Goal: Task Accomplishment & Management: Manage account settings

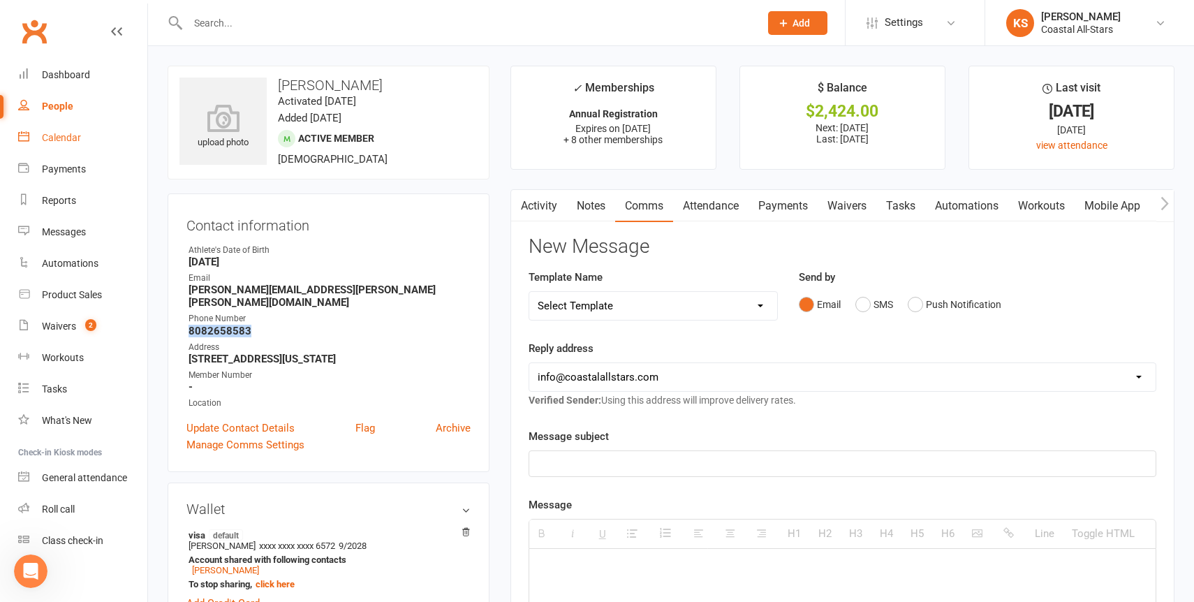
click at [77, 138] on div "Calendar" at bounding box center [61, 137] width 39 height 11
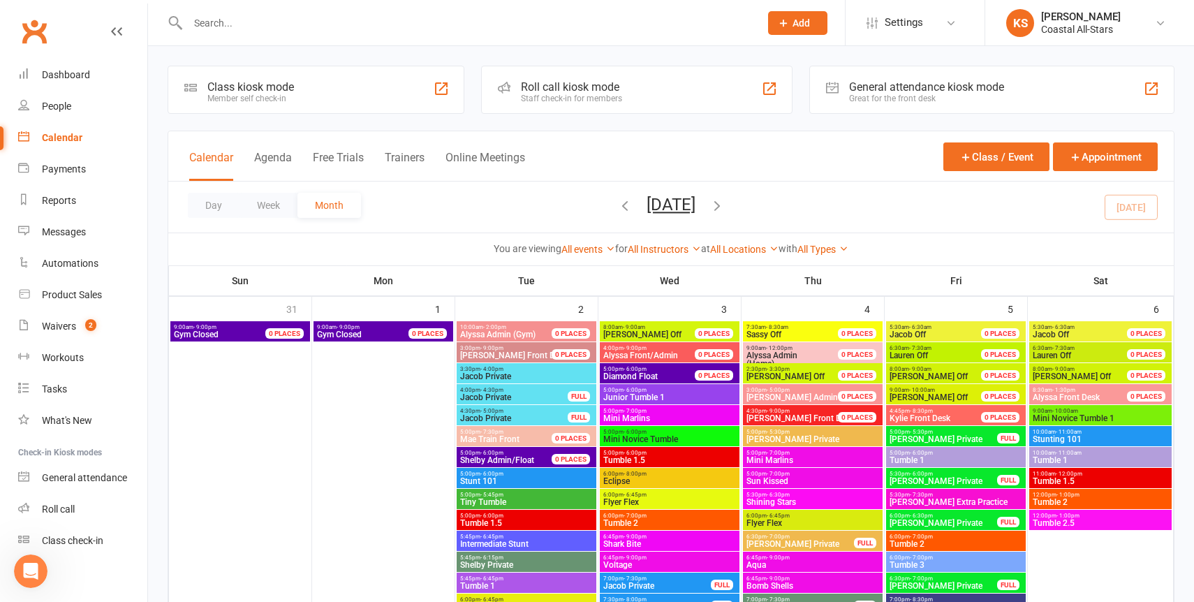
click at [725, 210] on icon "button" at bounding box center [716, 205] width 15 height 15
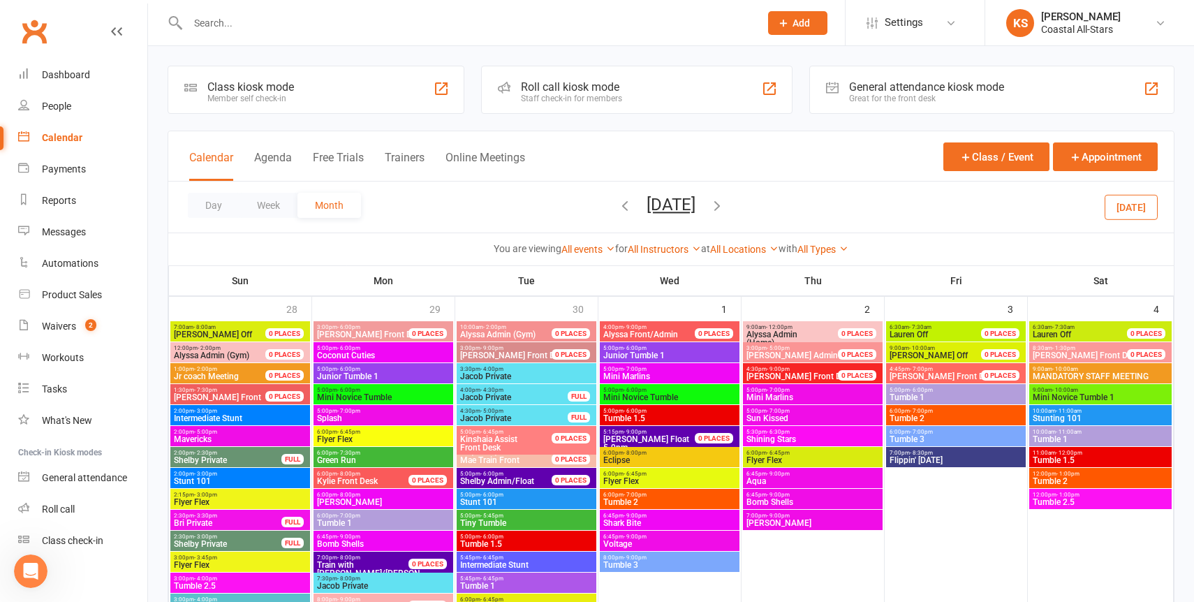
click at [725, 207] on icon "button" at bounding box center [716, 205] width 15 height 15
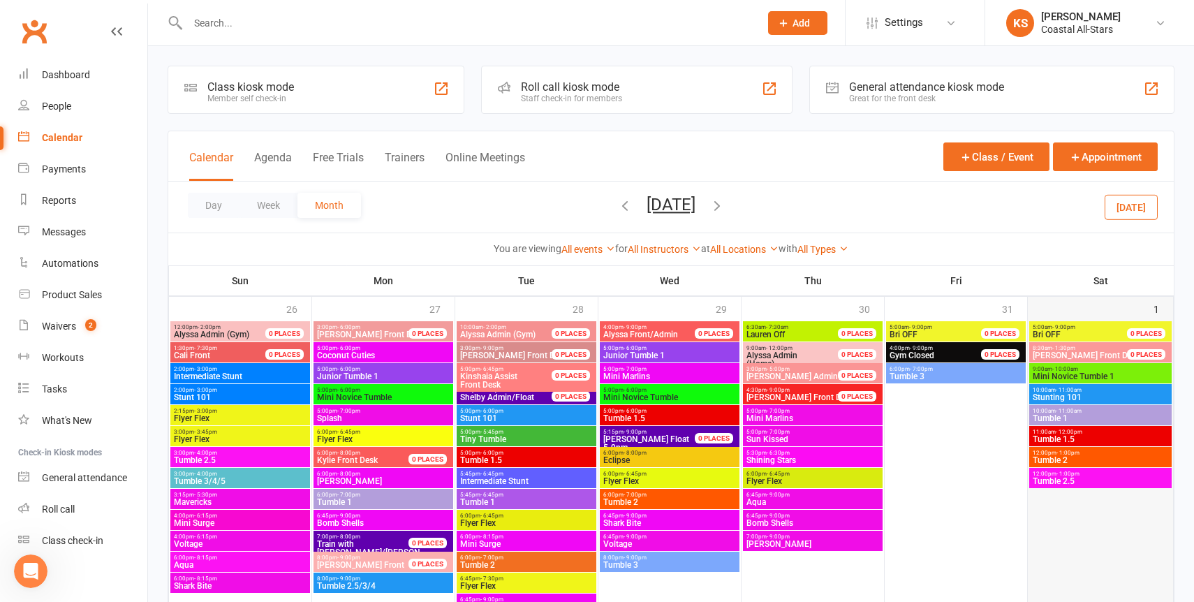
click at [1083, 507] on div at bounding box center [1100, 499] width 142 height 356
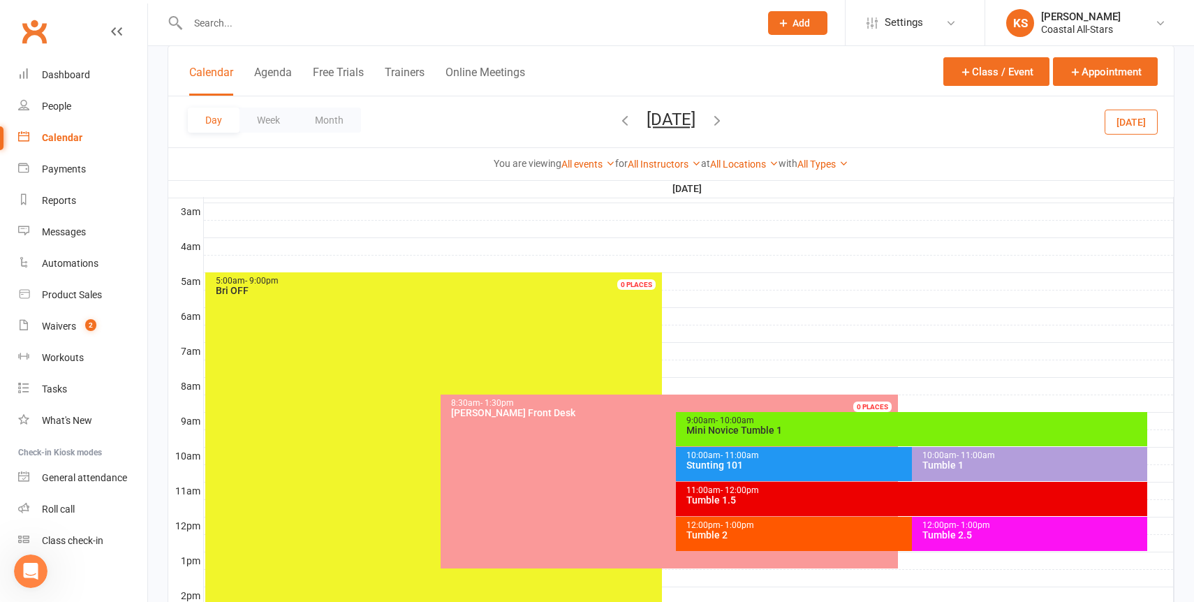
scroll to position [187, 0]
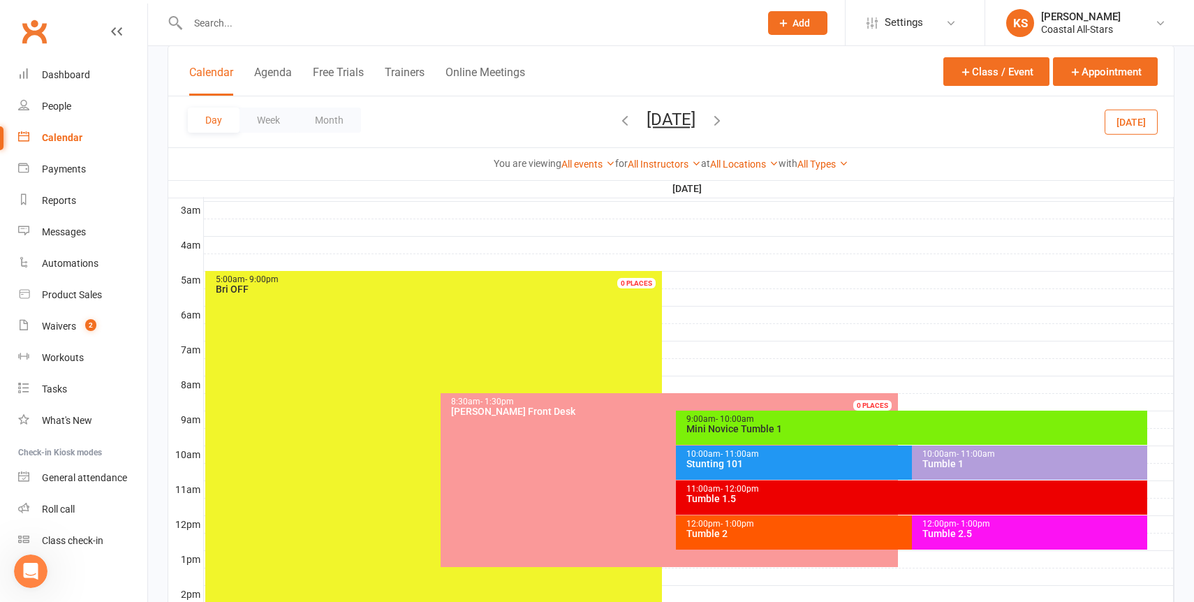
click at [937, 391] on div at bounding box center [689, 384] width 970 height 17
click at [928, 376] on button "Add Event" at bounding box center [927, 376] width 47 height 17
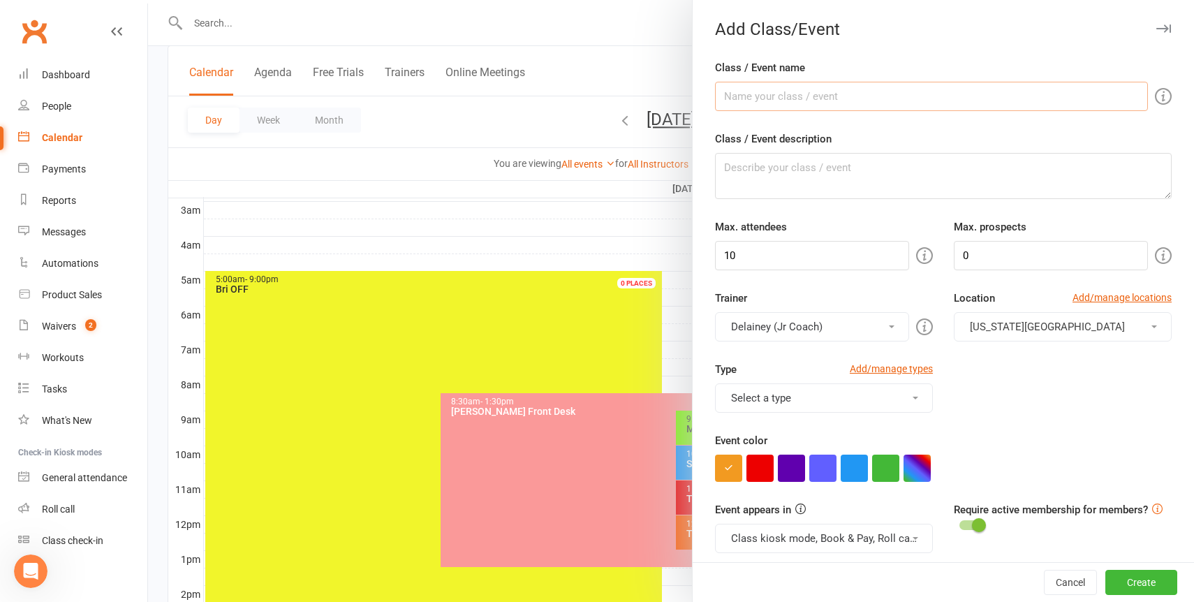
click at [843, 103] on input "Class / Event name" at bounding box center [931, 96] width 433 height 29
type input "Birthday Party"
drag, startPoint x: 770, startPoint y: 260, endPoint x: 654, endPoint y: 260, distance: 115.9
click at [148, 0] on new-event-schedule "Add Class/Event Class / Event name Birthday Party Class / Event description [PE…" at bounding box center [148, 0] width 0 height 0
type input "20"
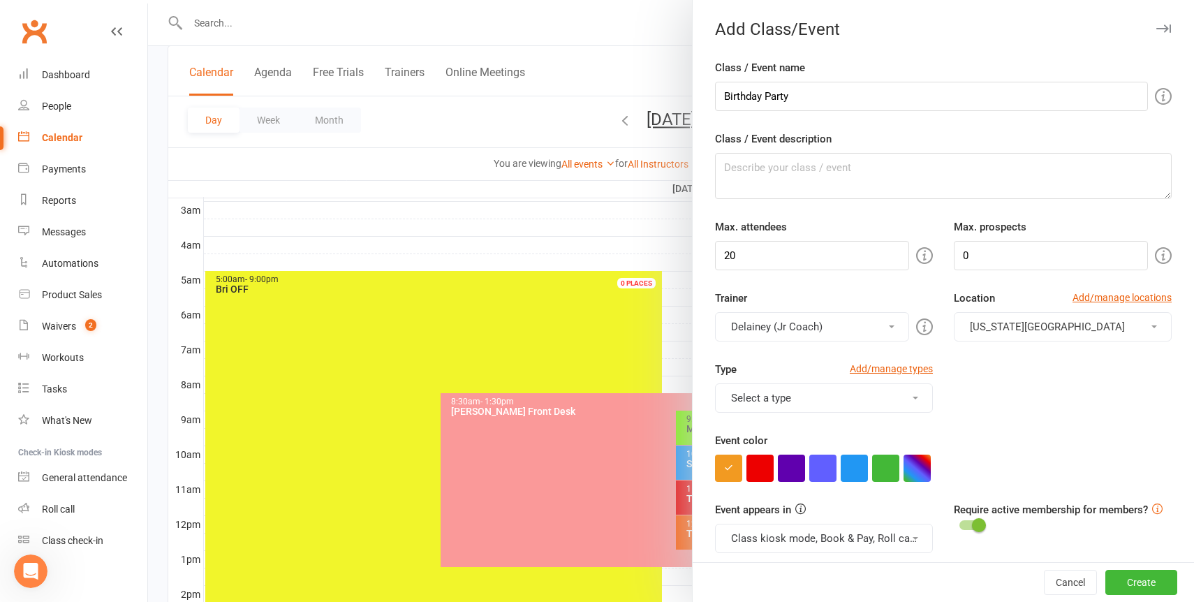
click at [767, 332] on button "Delainey (Jr Coach)" at bounding box center [812, 326] width 194 height 29
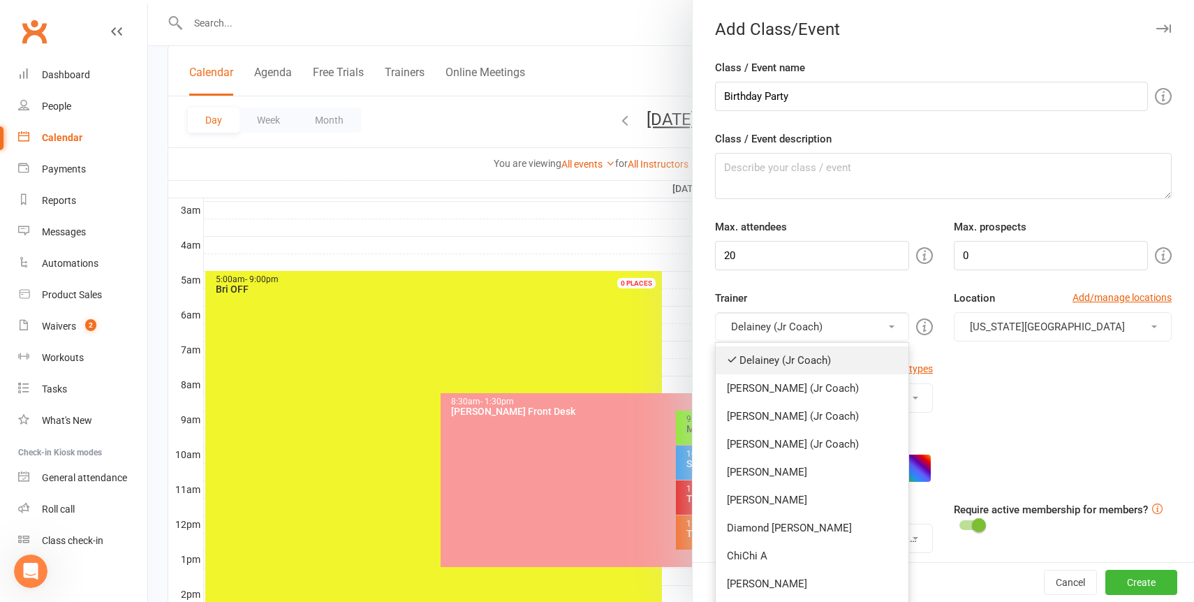
click at [764, 362] on link "Delainey (Jr Coach)" at bounding box center [812, 360] width 193 height 28
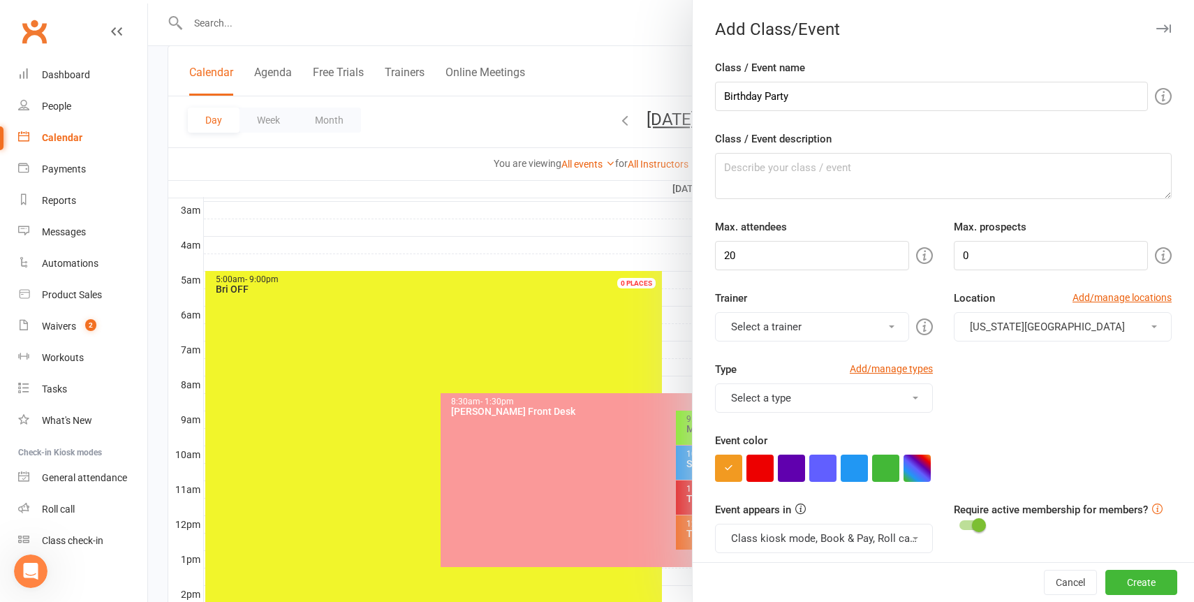
click at [771, 337] on button "Select a trainer" at bounding box center [812, 326] width 194 height 29
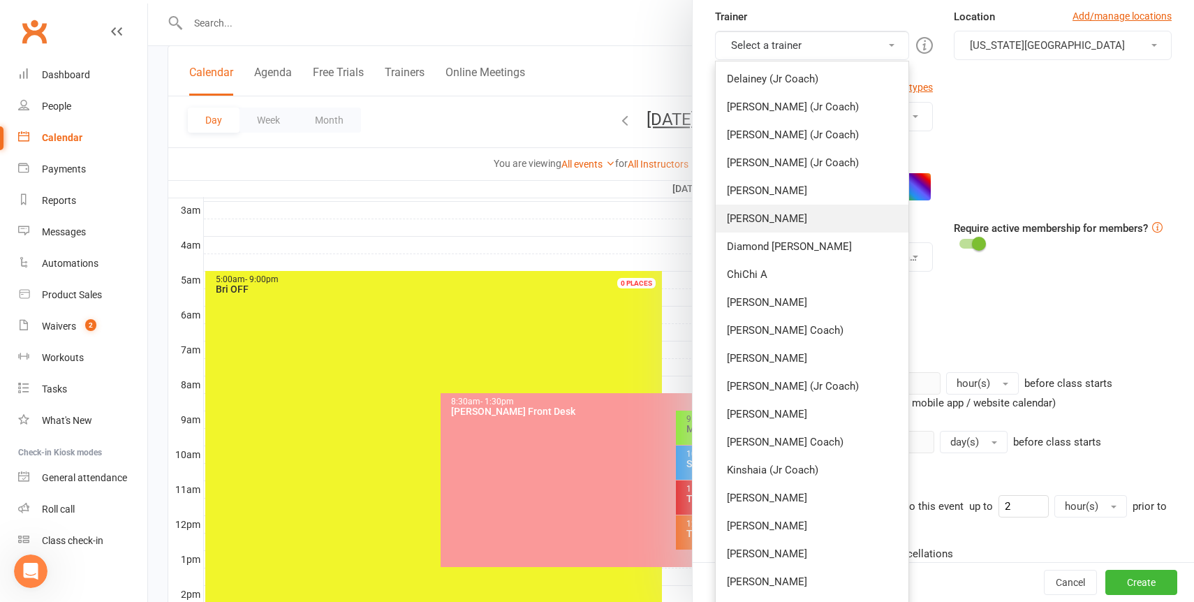
scroll to position [378, 0]
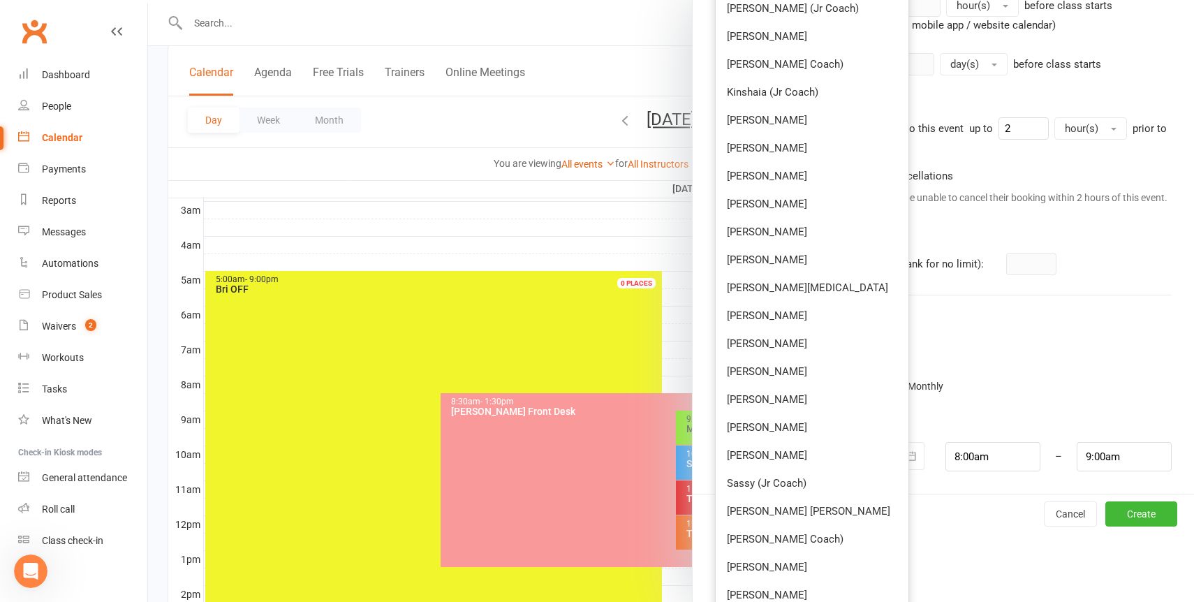
click at [776, 501] on link "[PERSON_NAME] [PERSON_NAME]" at bounding box center [812, 511] width 193 height 28
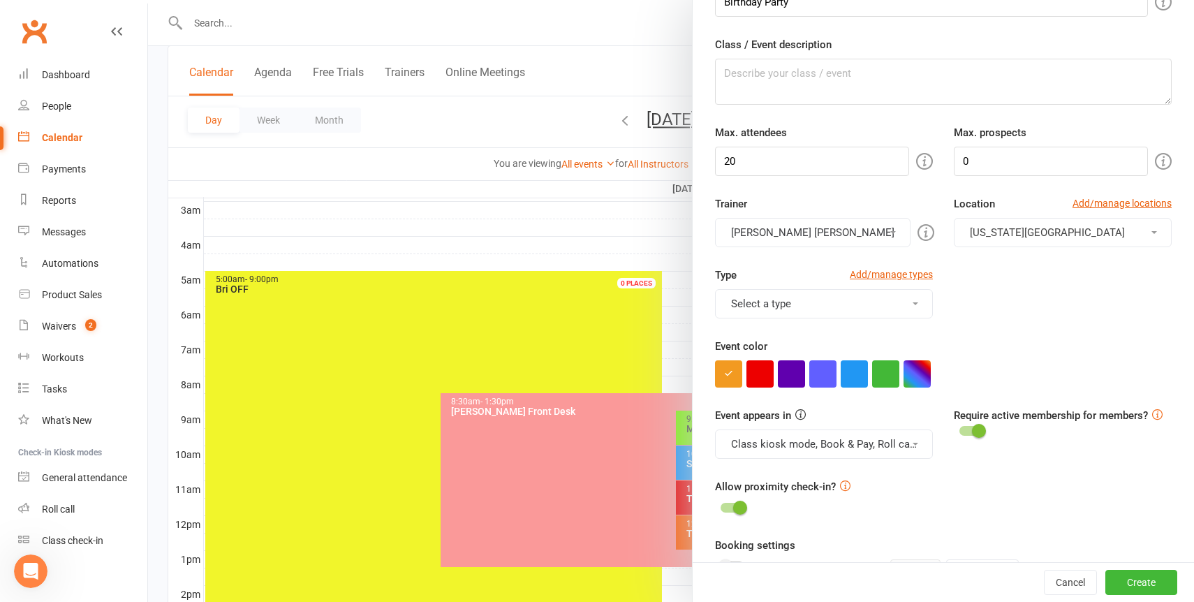
scroll to position [89, 0]
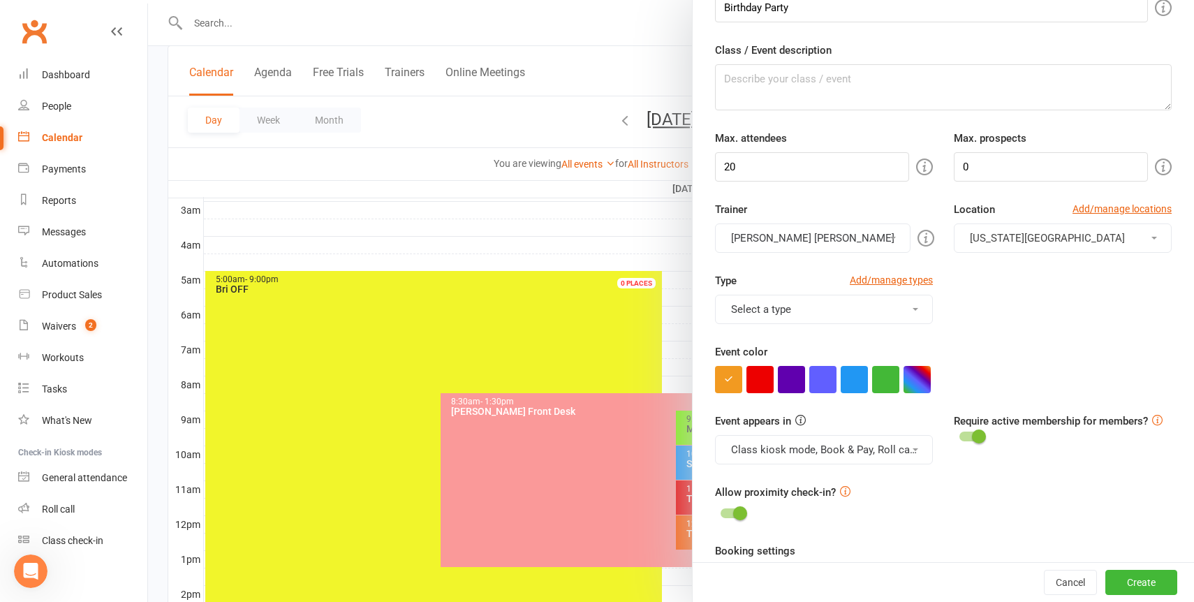
click at [843, 319] on button "Select a type" at bounding box center [824, 309] width 218 height 29
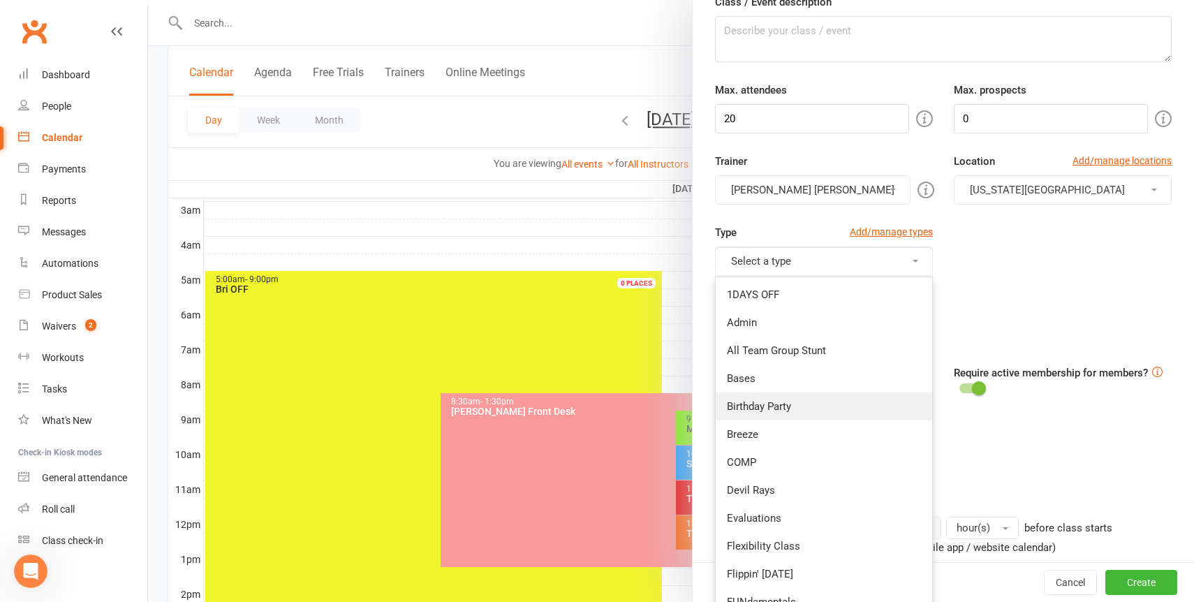
scroll to position [147, 0]
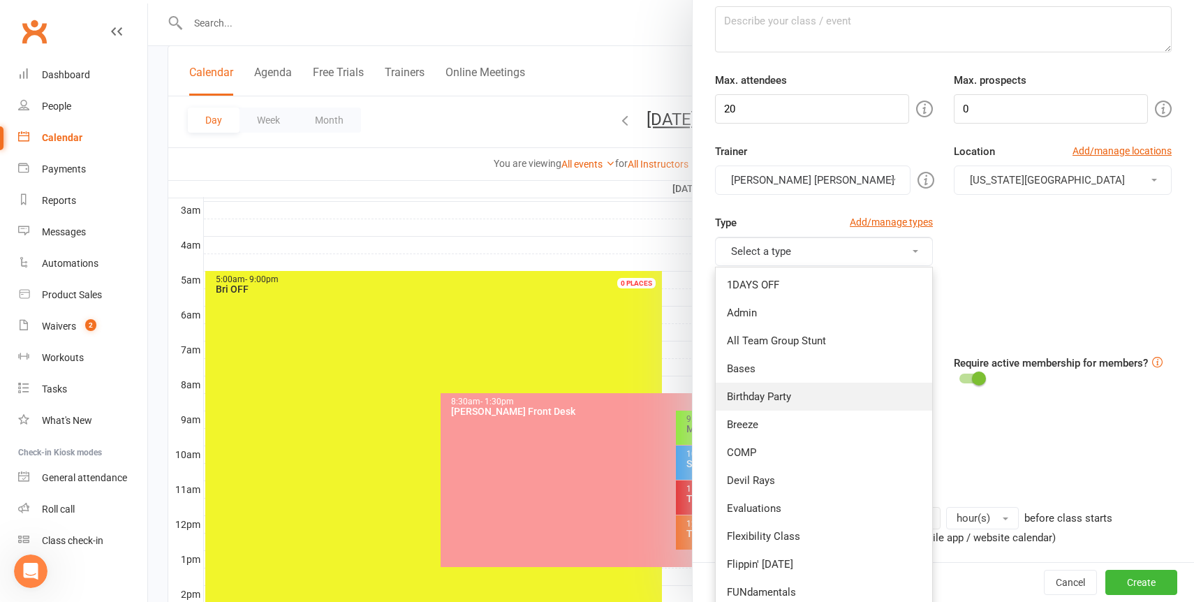
click at [812, 397] on link "Birthday Party" at bounding box center [824, 397] width 216 height 28
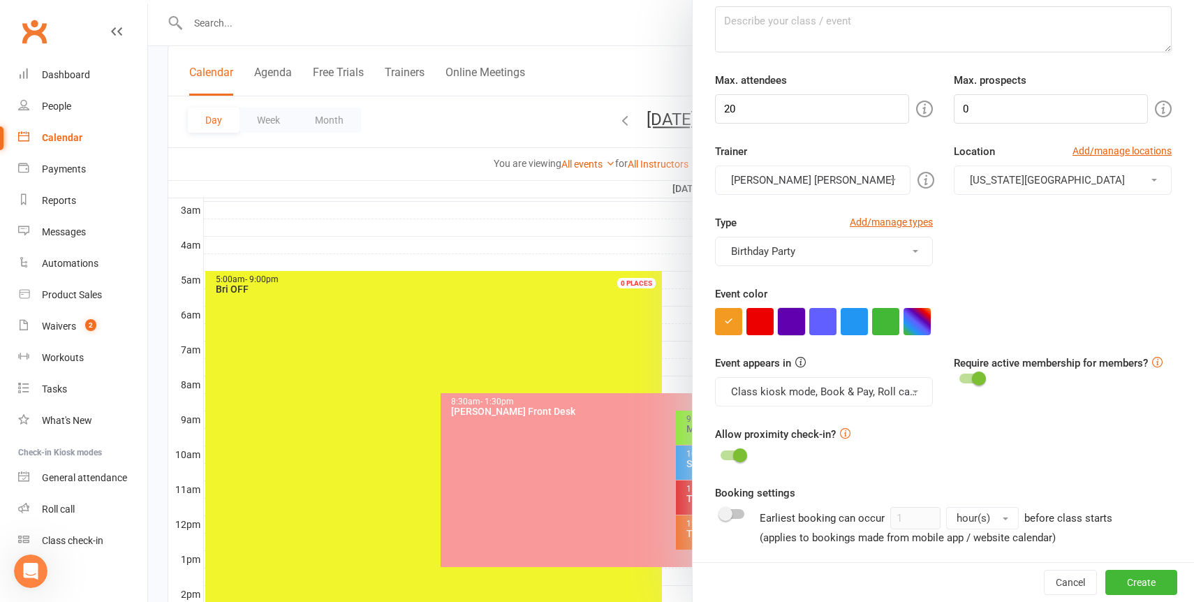
click at [790, 318] on button "button" at bounding box center [791, 321] width 27 height 27
click at [798, 398] on button "Class kiosk mode, Book & Pay, Roll call, Clubworx website calendar and Mobile a…" at bounding box center [824, 391] width 218 height 29
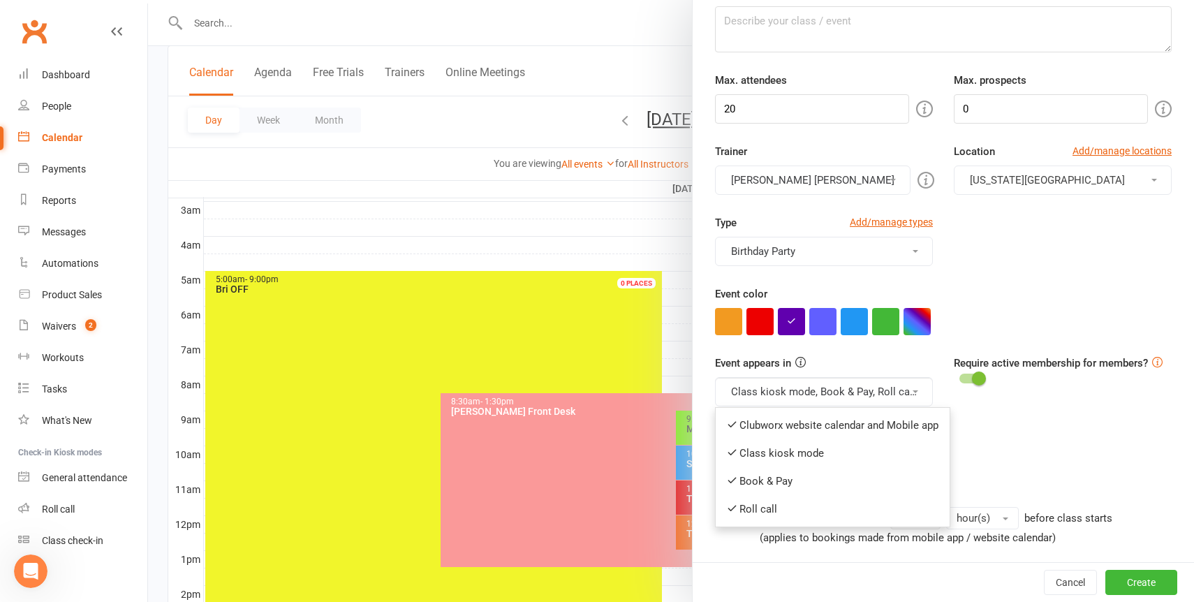
click at [1065, 269] on div "Type Add/manage types Birthday Party 1DAYS OFF Admin All Team Group Stunt Bases…" at bounding box center [942, 249] width 477 height 71
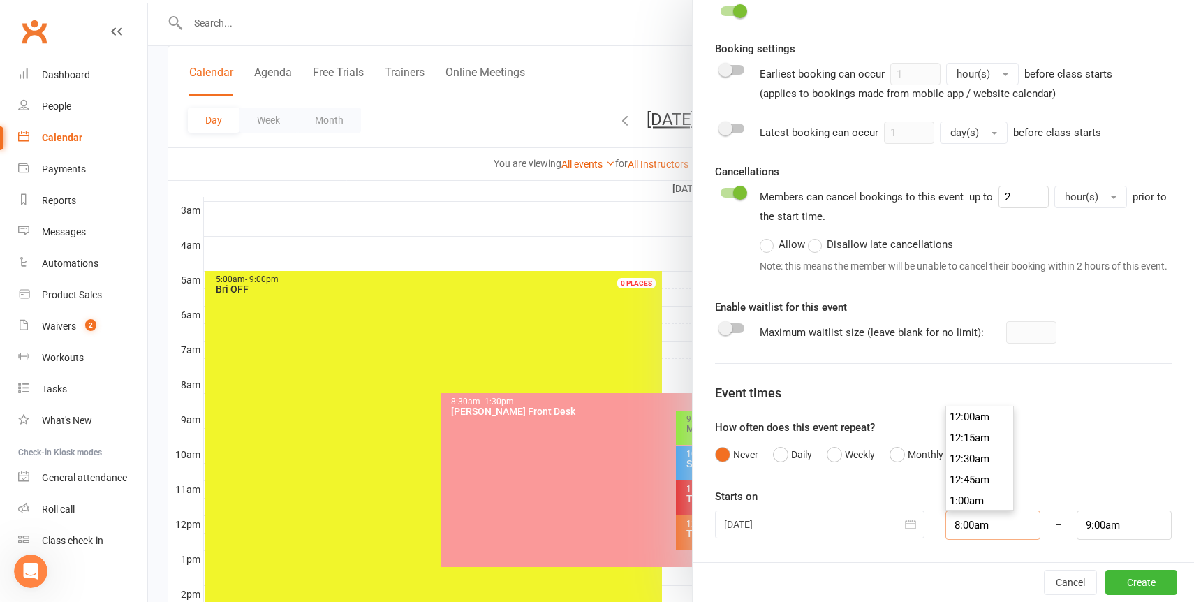
scroll to position [649, 0]
drag, startPoint x: 1014, startPoint y: 524, endPoint x: 903, endPoint y: 524, distance: 110.3
click at [903, 524] on div "[DATE] [DATE] Sun Mon Tue Wed Thu Fri Sat 40 28 29 30 01 02 03 04 41 05 06 07 0…" at bounding box center [942, 524] width 477 height 29
type input "`"
type input "1"
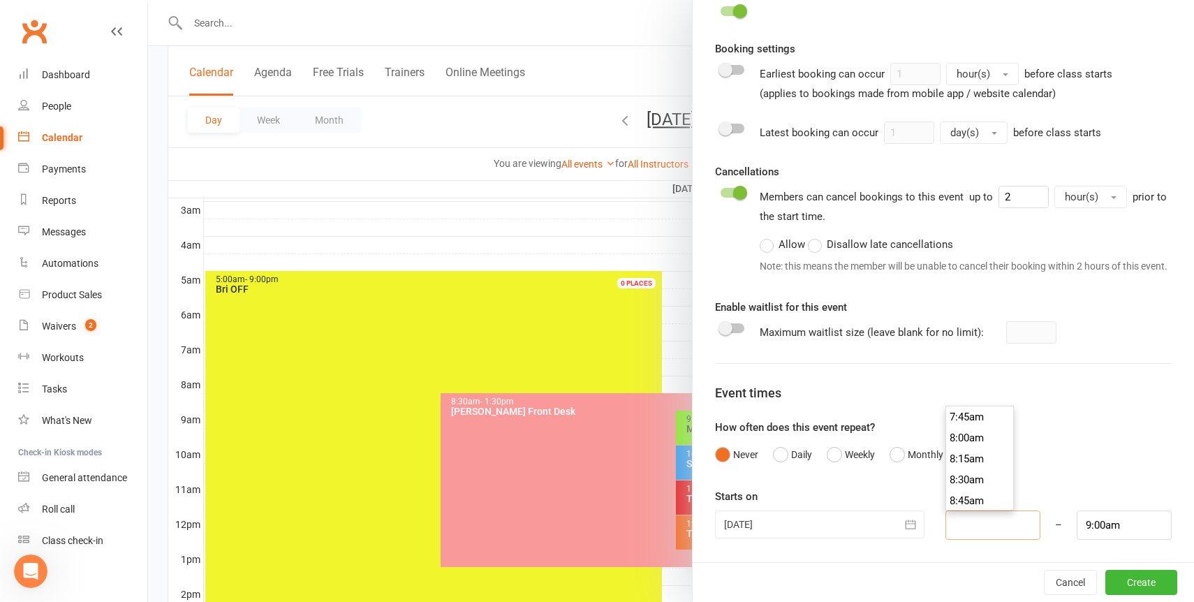
type input "2:00am"
type input "13"
type input "2:00pm"
type input "130"
type input "2:30am"
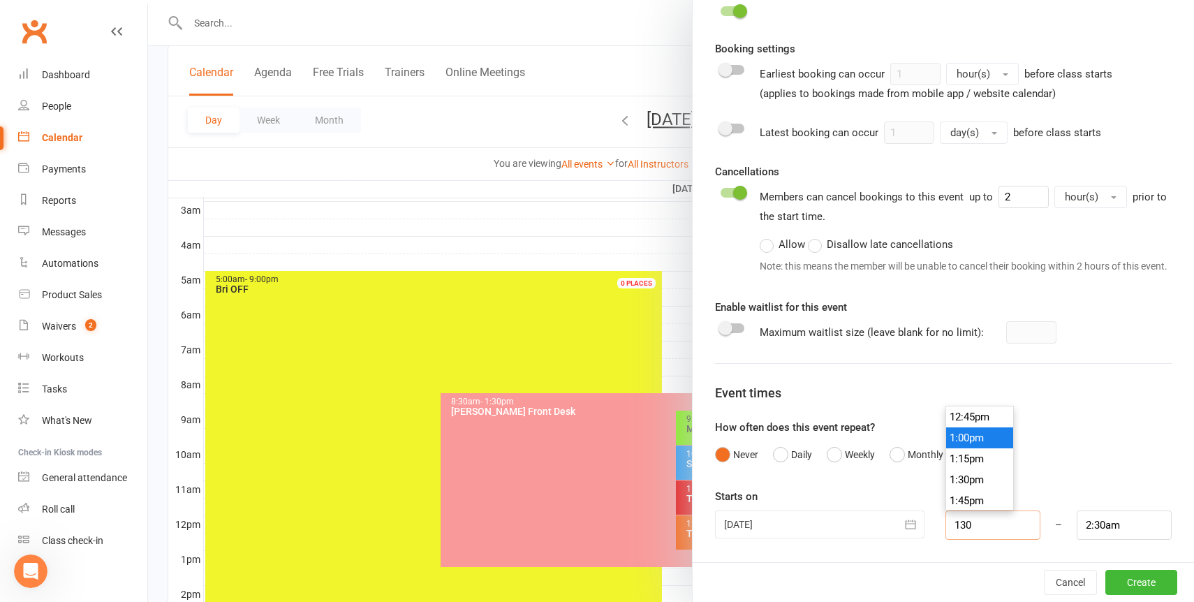
scroll to position [105, 0]
type input "130p"
type input "2:30pm"
type input "1:30pm"
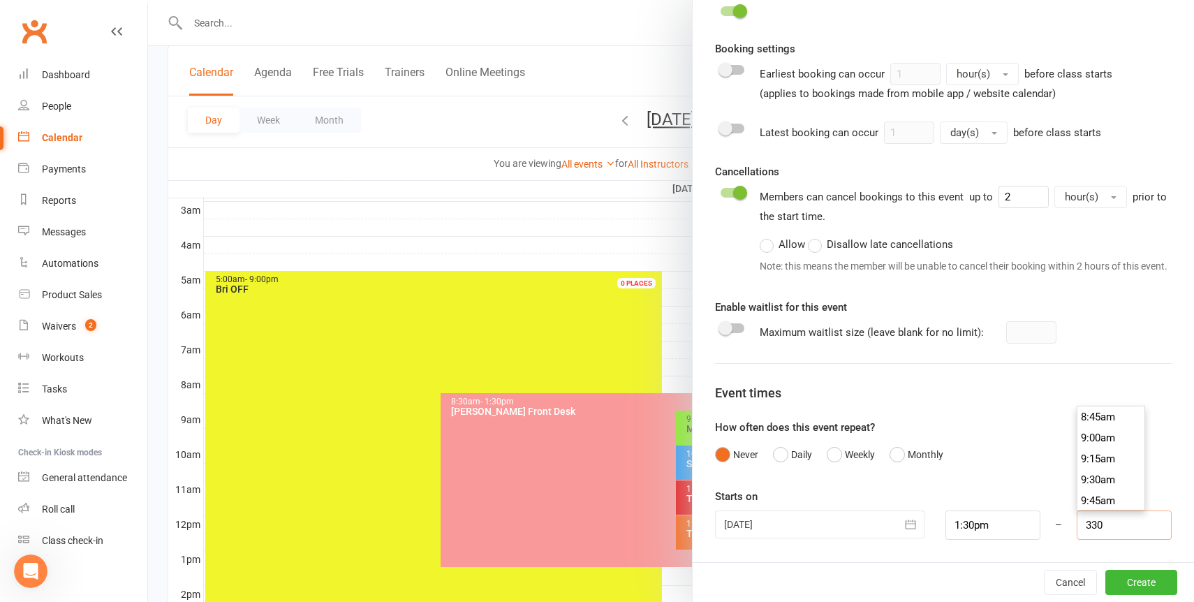
scroll to position [272, 0]
type input "3:30pm"
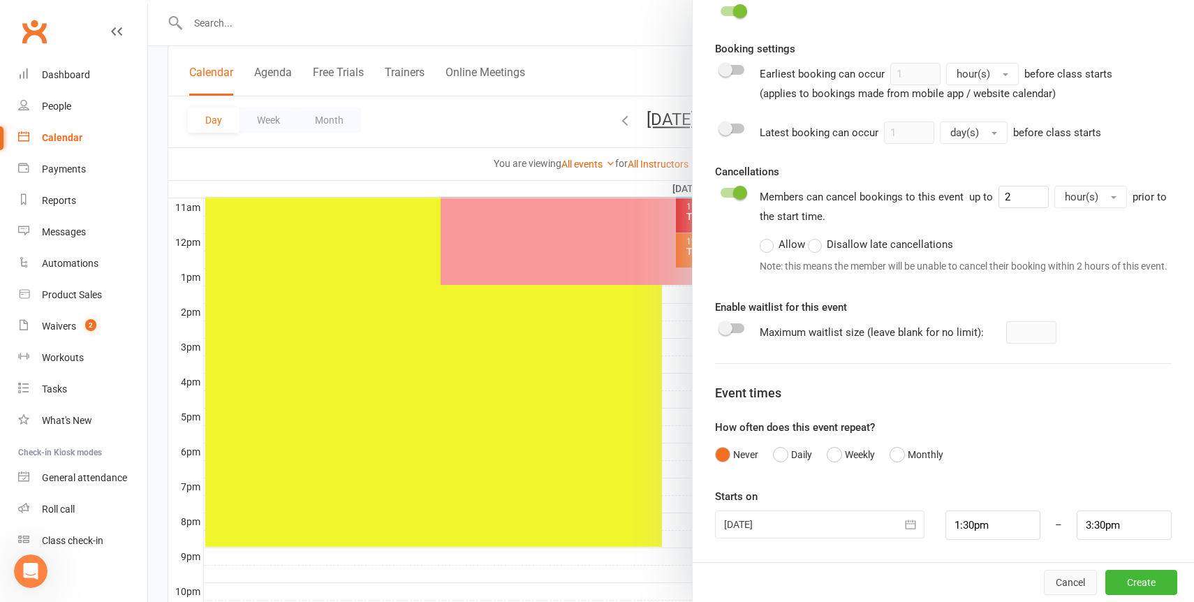
scroll to position [489, 0]
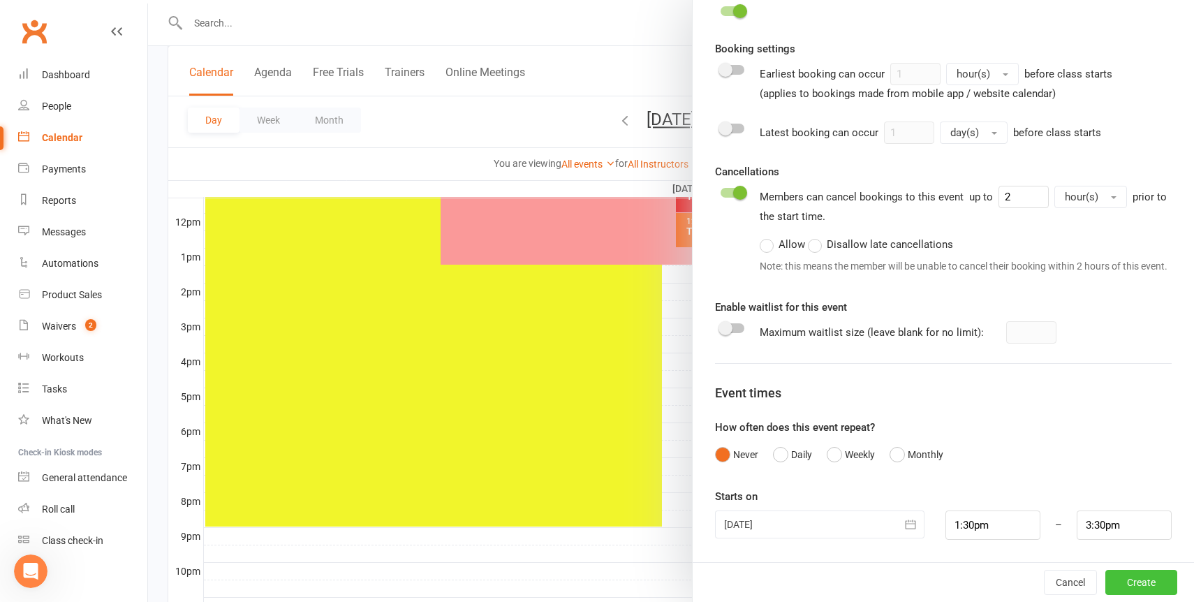
click at [1127, 587] on button "Create" at bounding box center [1141, 582] width 72 height 25
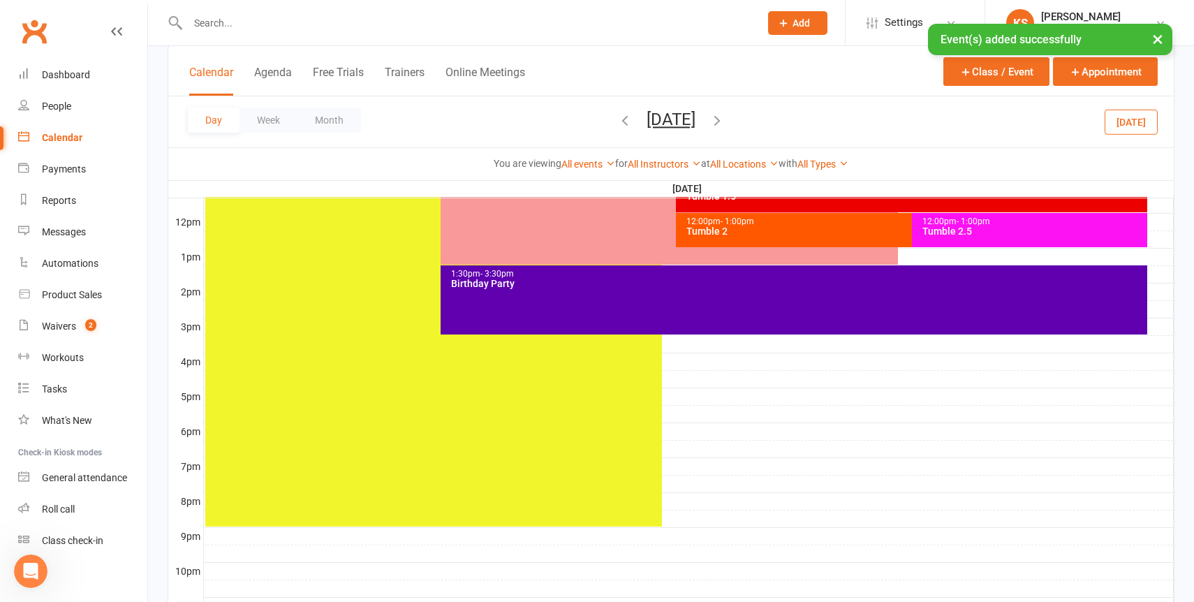
click at [960, 299] on div "1:30pm - 3:30pm Birthday Party" at bounding box center [793, 299] width 706 height 69
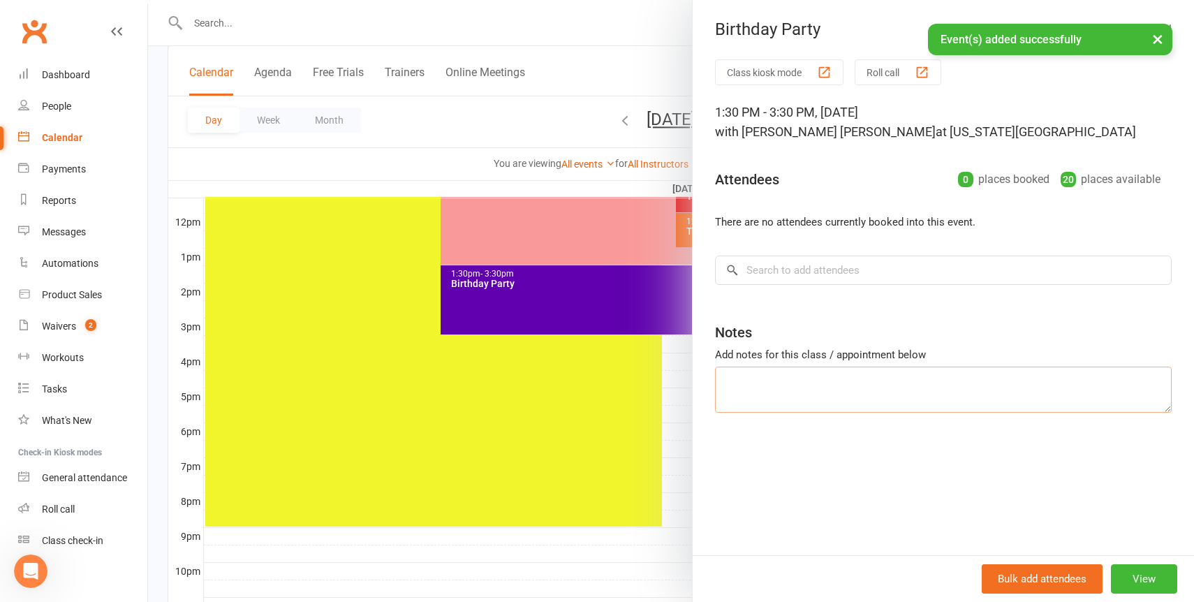
click at [802, 380] on textarea at bounding box center [943, 389] width 457 height 46
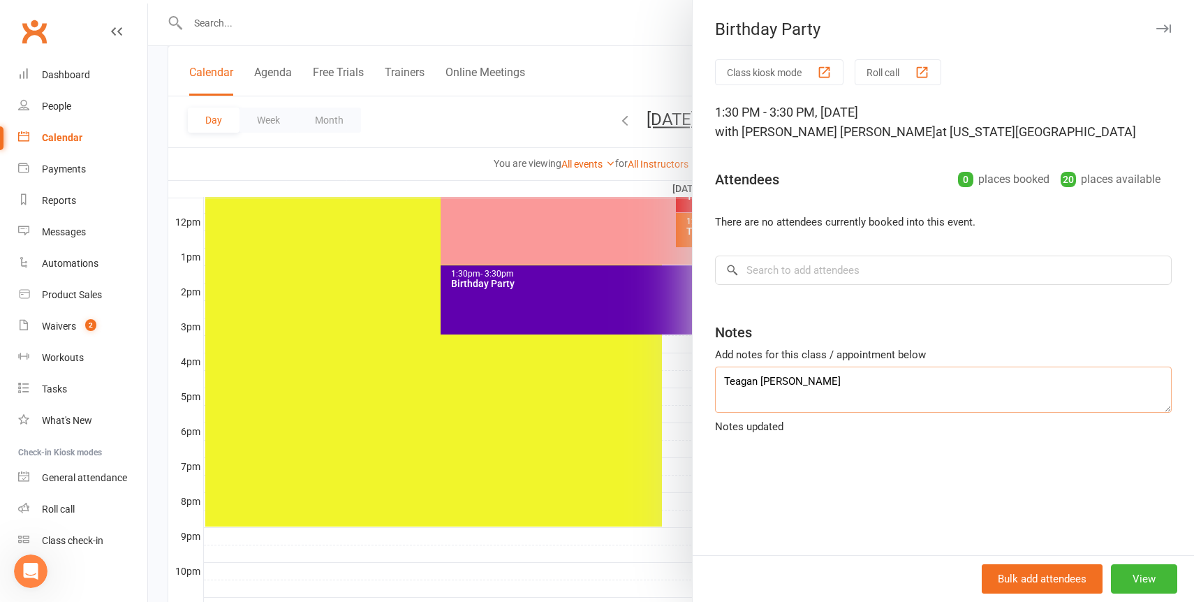
type textarea "Teagan [PERSON_NAME]"
click at [1021, 481] on div "Class kiosk mode Roll call 1:30 PM - 3:30 PM, [DATE] with [PERSON_NAME] [PERSON…" at bounding box center [943, 307] width 501 height 496
click at [467, 131] on div at bounding box center [671, 301] width 1046 height 602
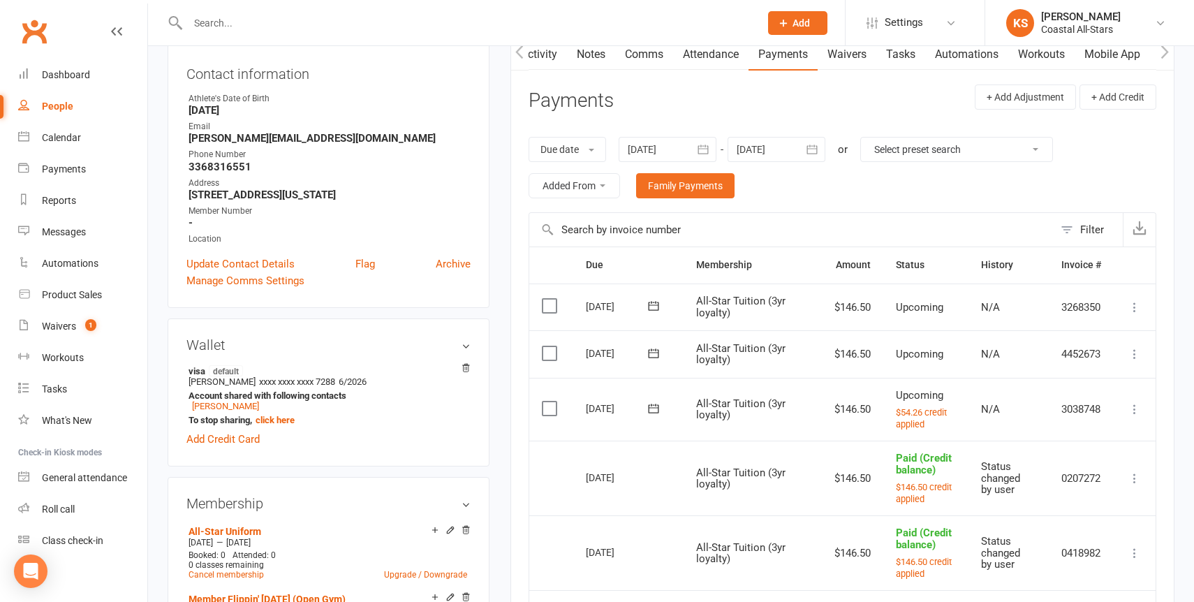
scroll to position [0, 1]
click at [50, 108] on div "People" at bounding box center [57, 106] width 31 height 11
select select "100"
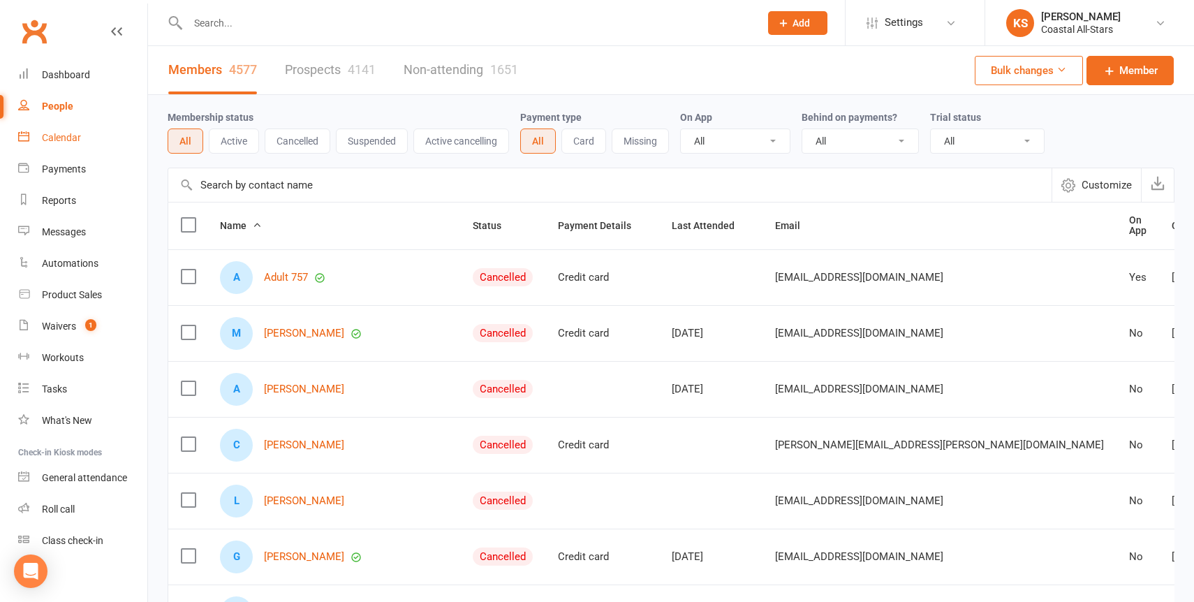
click at [71, 144] on link "Calendar" at bounding box center [82, 137] width 129 height 31
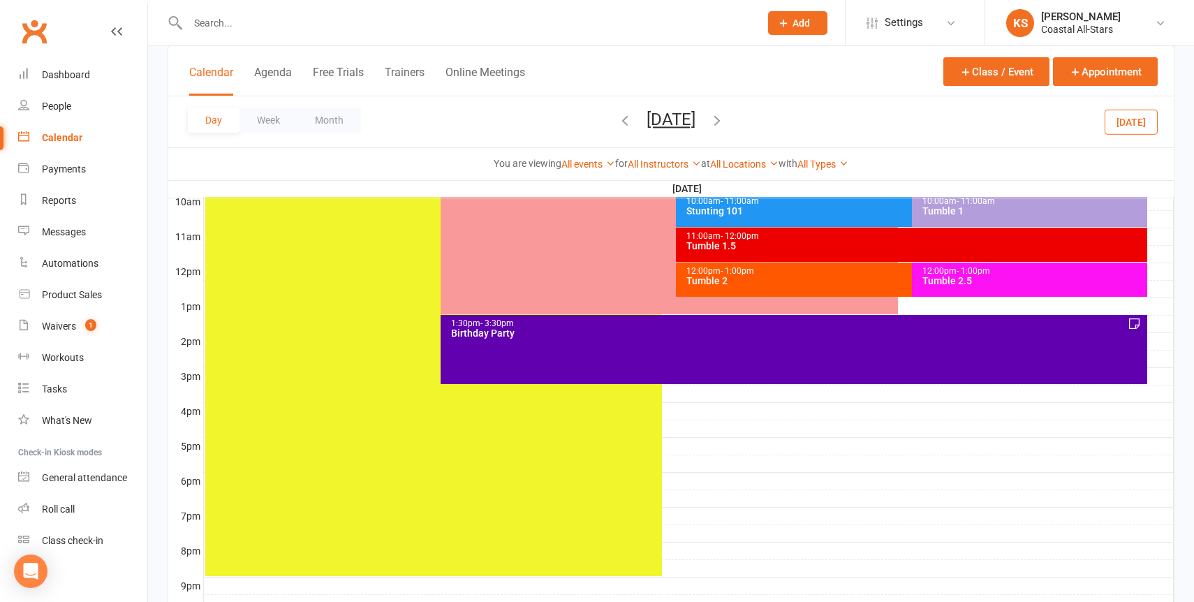
scroll to position [500, 0]
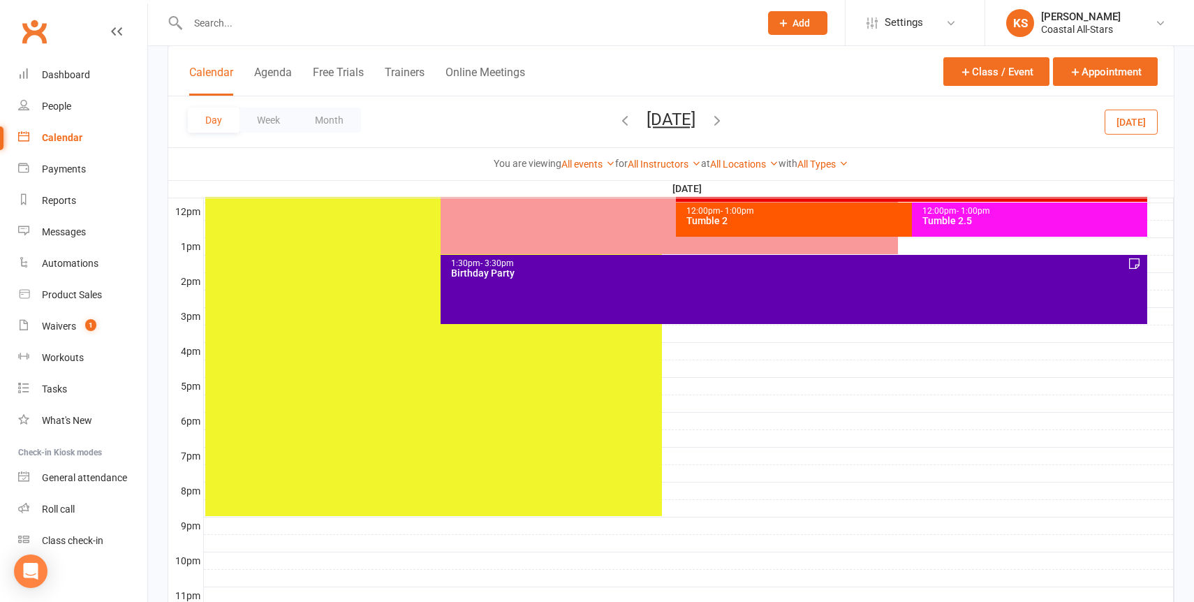
click at [646, 290] on div "1:30pm - 3:30pm Birthday Party" at bounding box center [793, 289] width 706 height 69
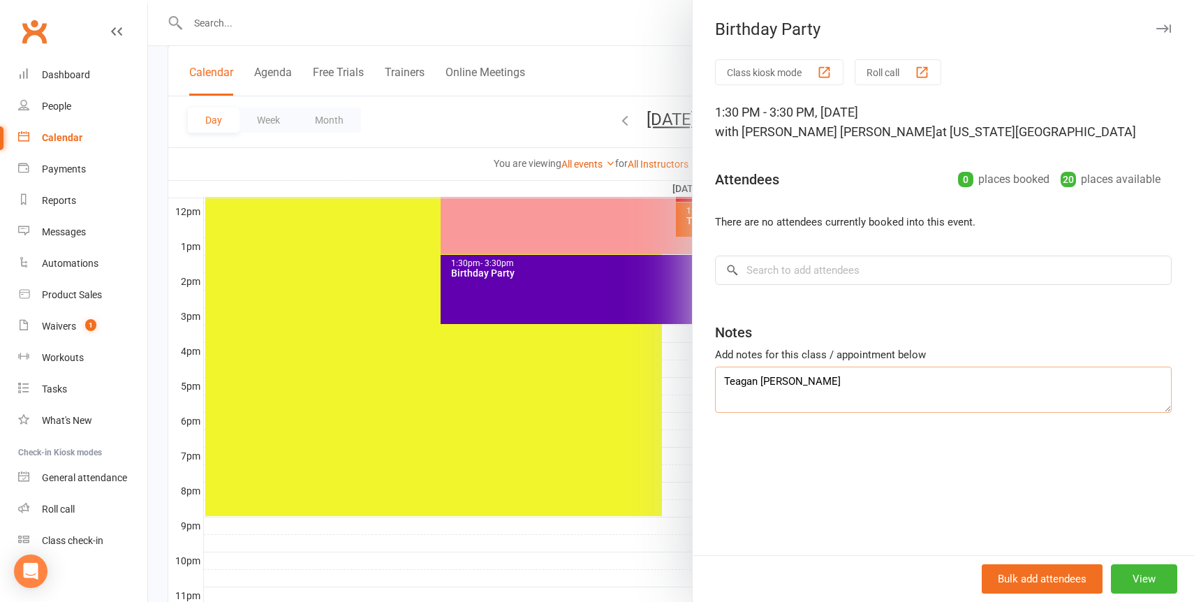
click at [817, 399] on textarea "Teagan [PERSON_NAME]" at bounding box center [943, 389] width 457 height 46
type textarea "Teagan Hopper Bounce House YES"
click at [675, 550] on div at bounding box center [671, 301] width 1046 height 602
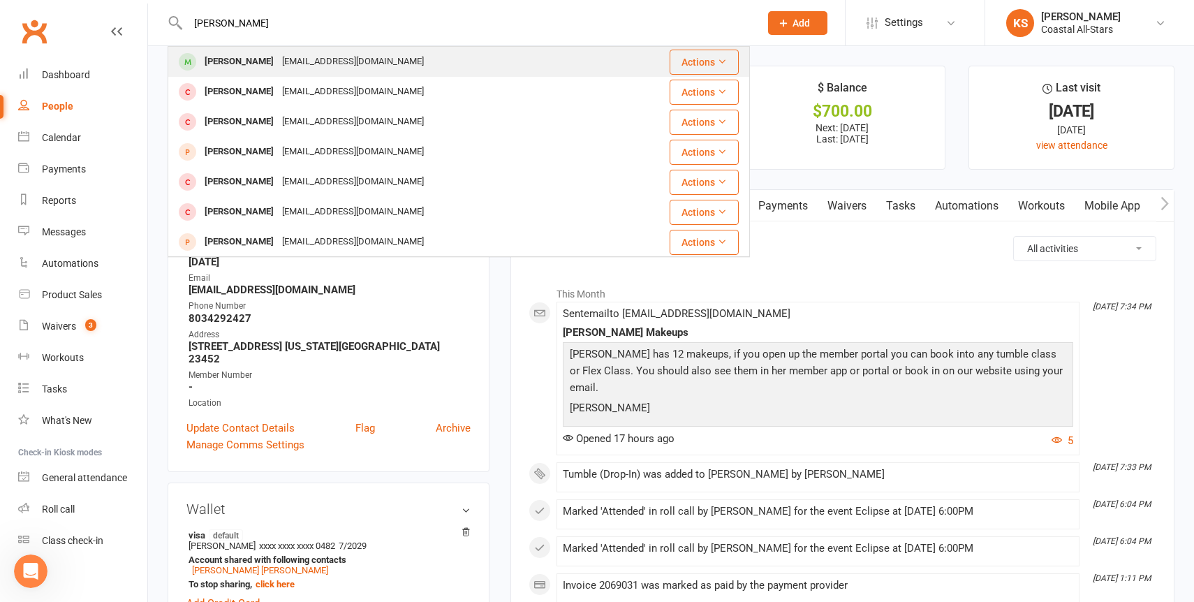
type input "Olivia ryan"
click at [278, 55] on div "jaclynryan13@gmail.com" at bounding box center [353, 62] width 150 height 20
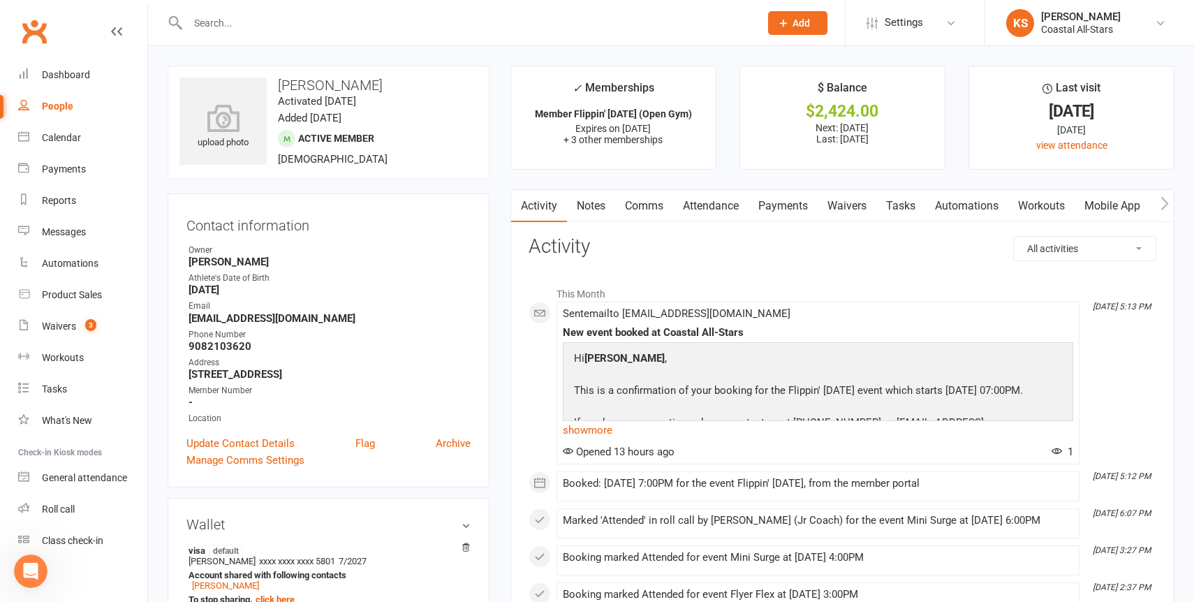
click at [792, 209] on link "Payments" at bounding box center [782, 206] width 69 height 32
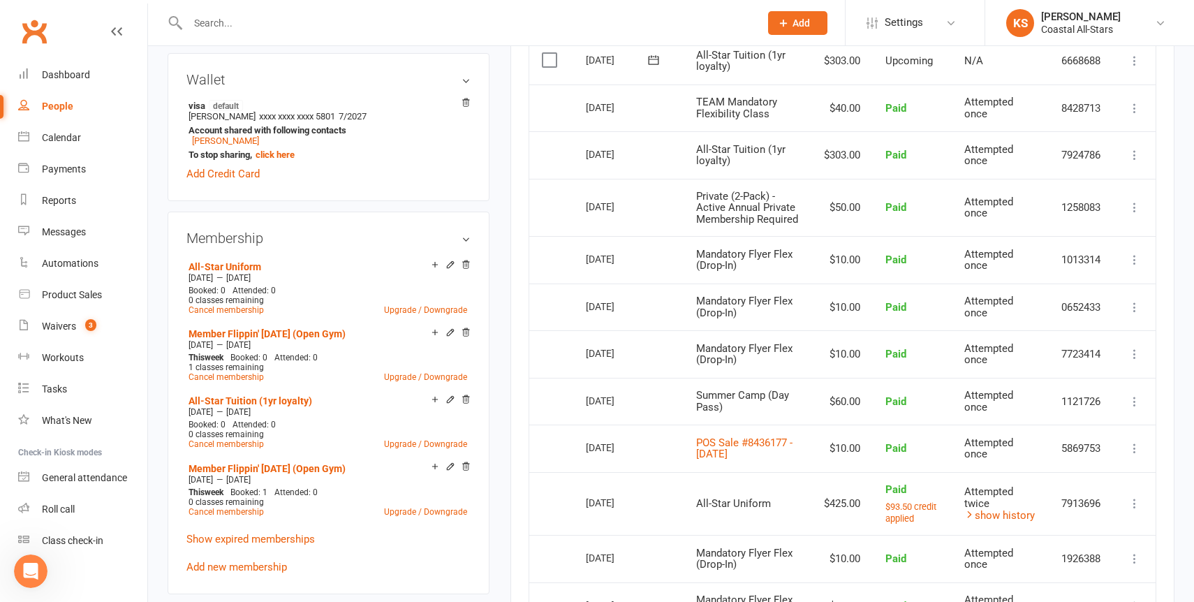
scroll to position [445, 0]
click at [254, 537] on link "Show expired memberships" at bounding box center [250, 538] width 128 height 13
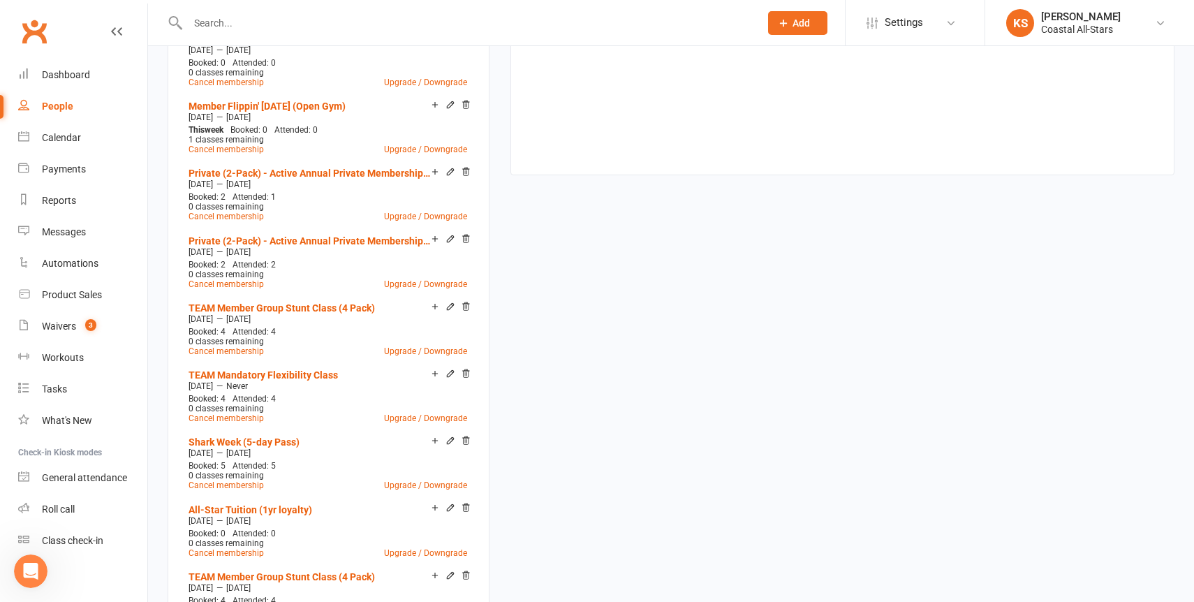
scroll to position [1143, 0]
click at [224, 415] on link "Cancel membership" at bounding box center [225, 418] width 75 height 10
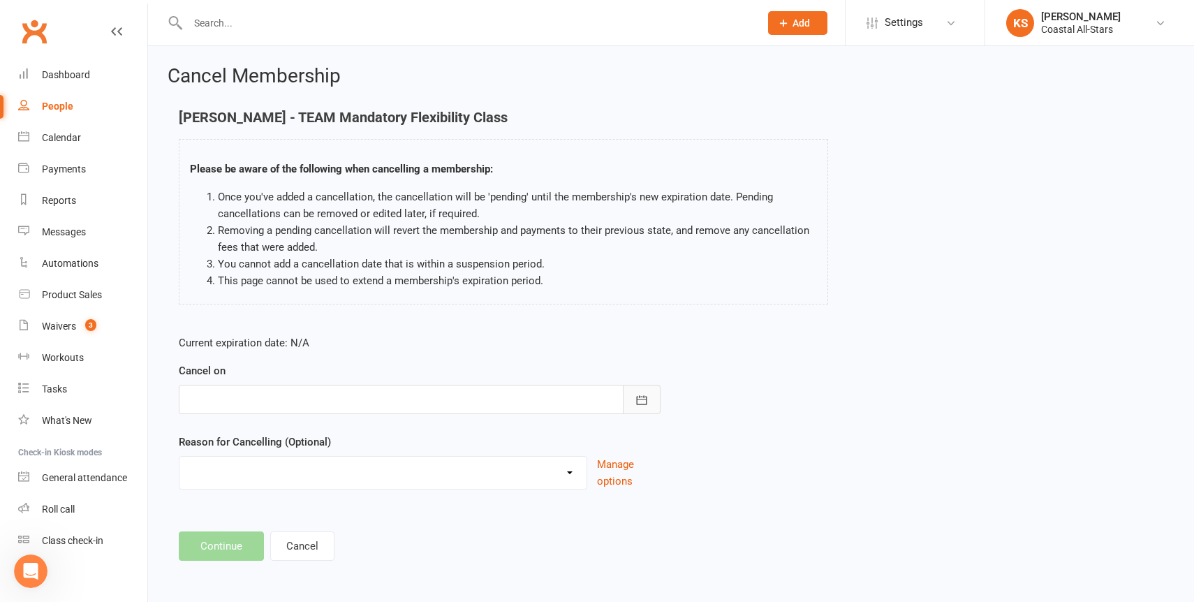
click at [653, 405] on button "button" at bounding box center [642, 399] width 38 height 29
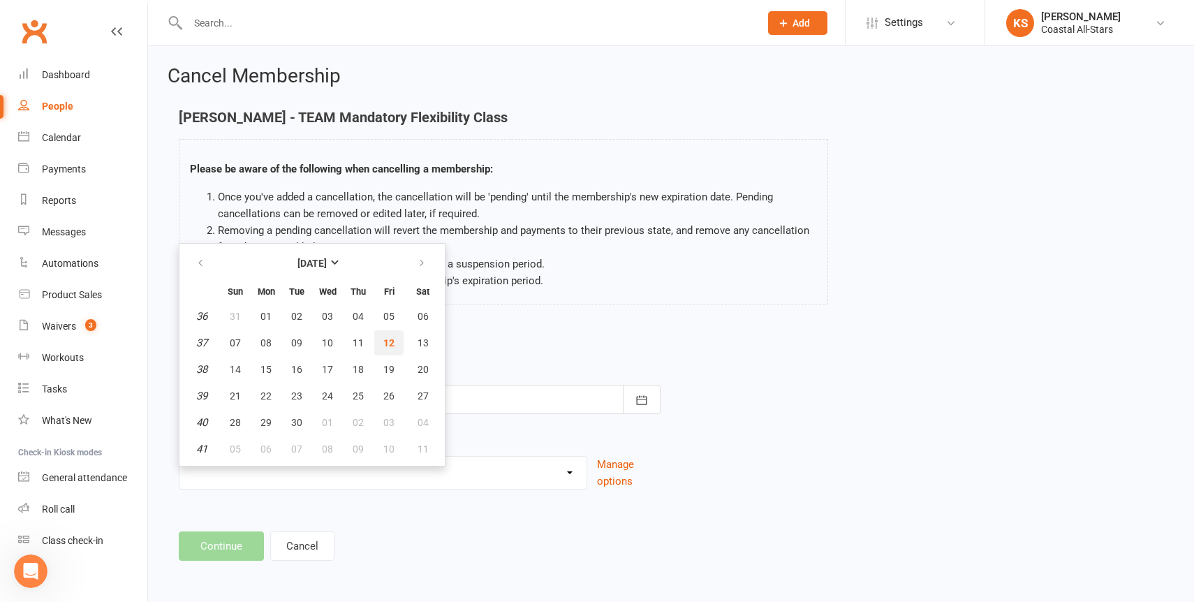
click at [383, 340] on span "12" at bounding box center [388, 342] width 11 height 11
type input "12 Sep 2025"
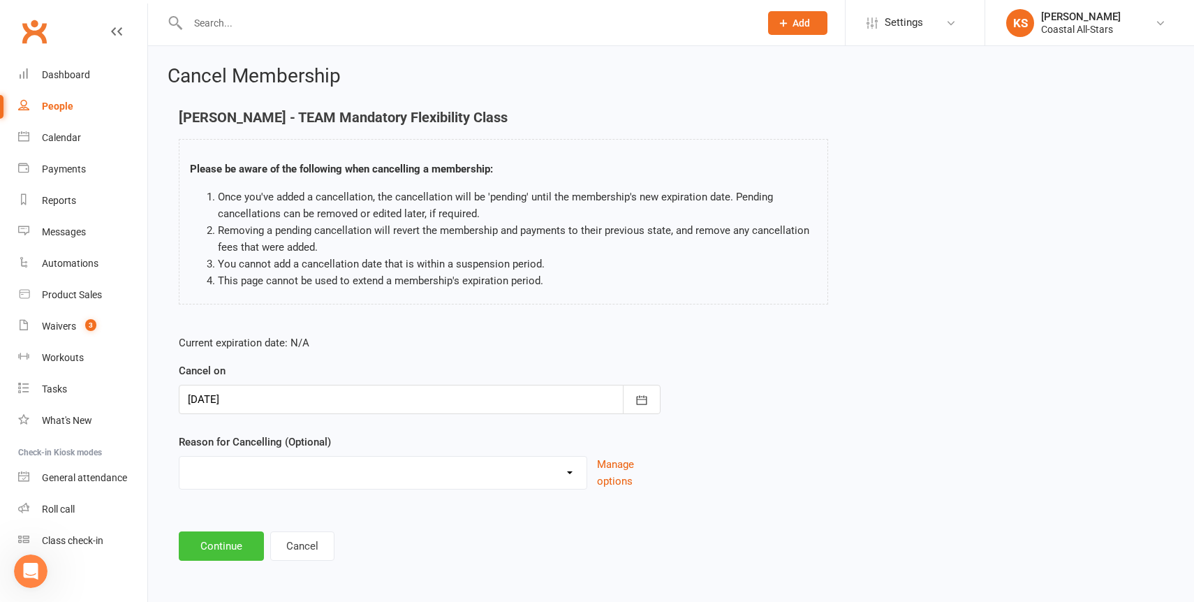
click at [230, 554] on button "Continue" at bounding box center [221, 545] width 85 height 29
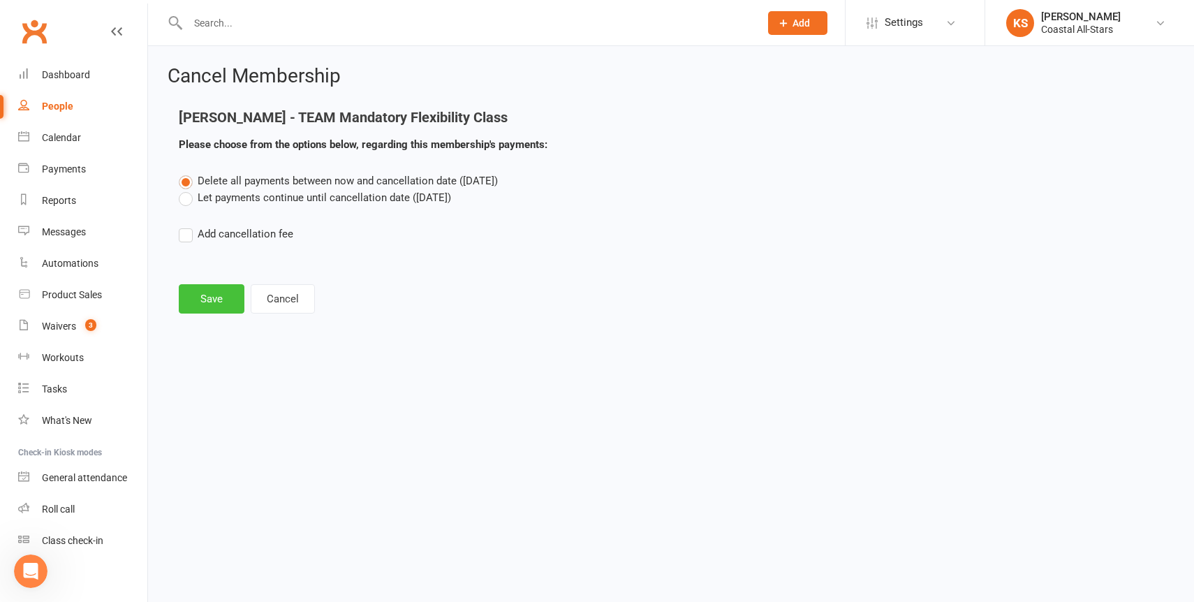
click at [212, 302] on button "Save" at bounding box center [212, 298] width 66 height 29
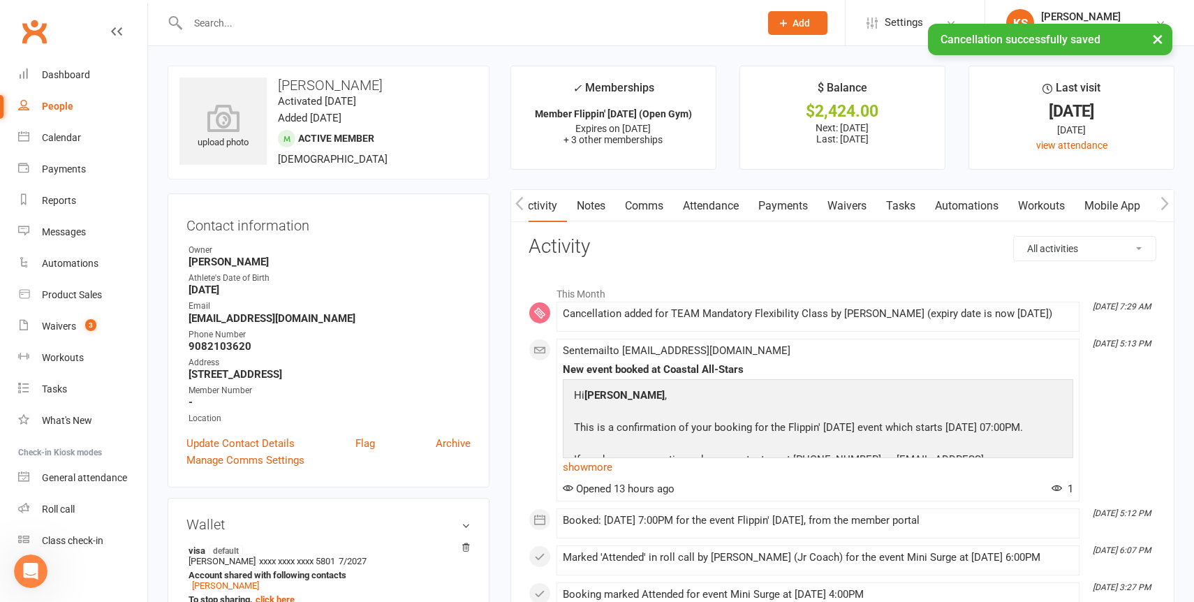
scroll to position [0, 1]
click at [779, 208] on link "Payments" at bounding box center [782, 206] width 69 height 32
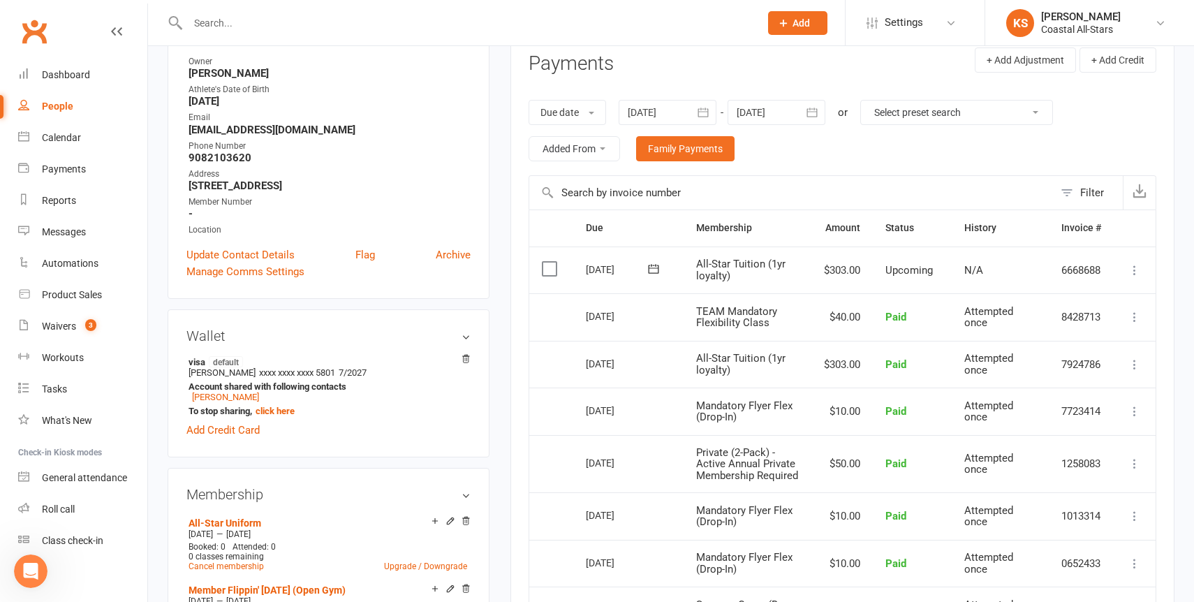
scroll to position [169, 0]
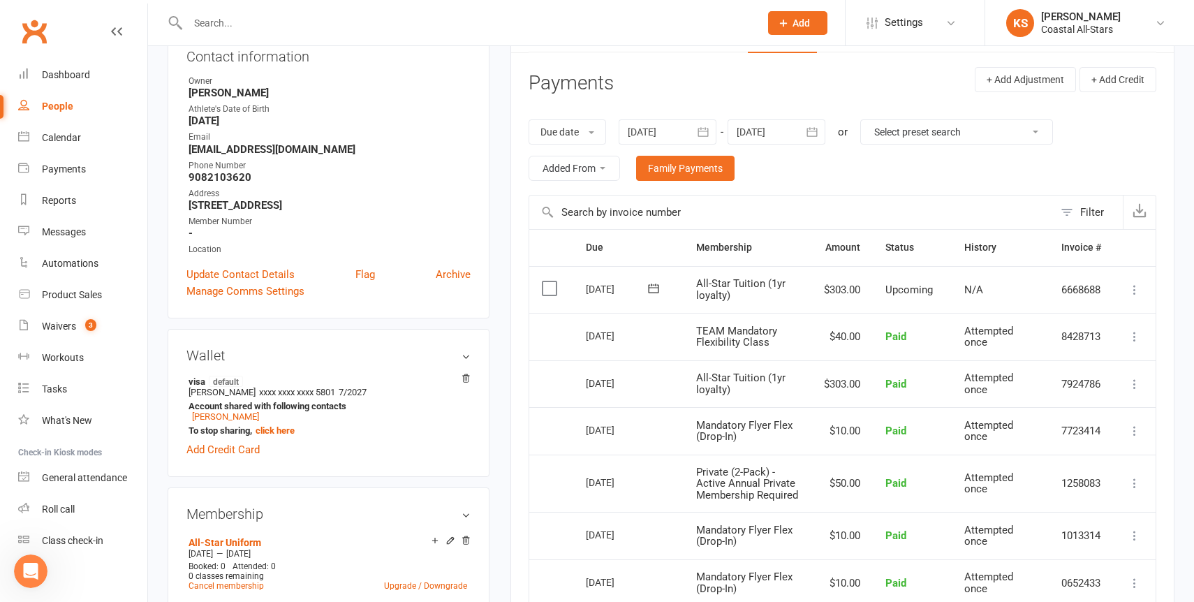
click at [1138, 335] on icon at bounding box center [1134, 336] width 14 height 14
click at [1074, 371] on link "Refund" at bounding box center [1073, 364] width 138 height 28
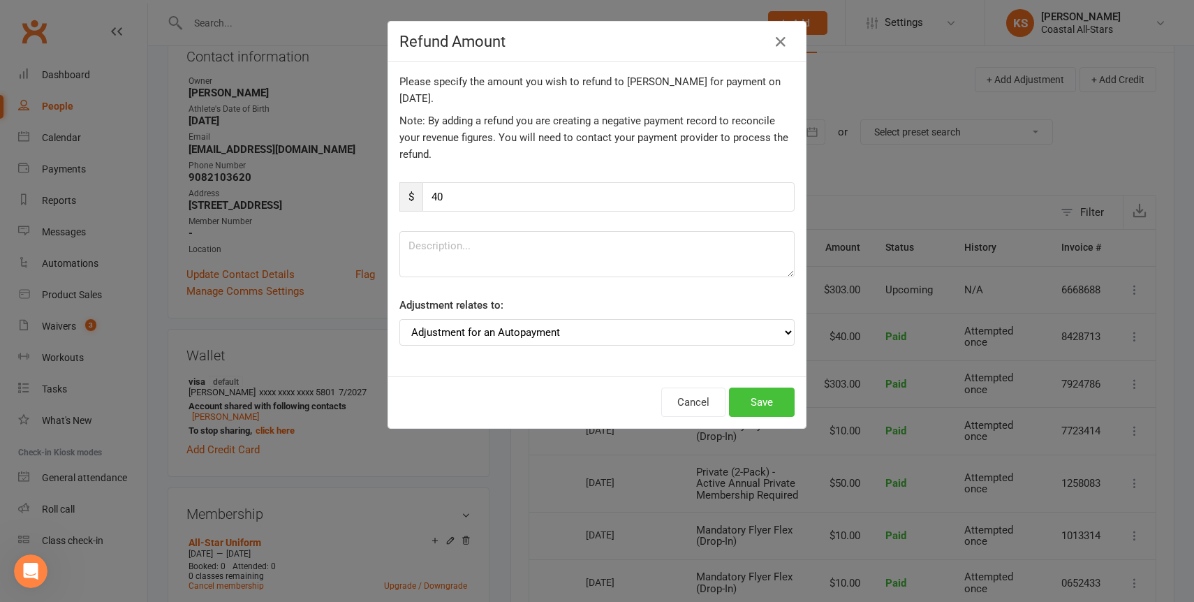
click at [744, 398] on button "Save" at bounding box center [762, 401] width 66 height 29
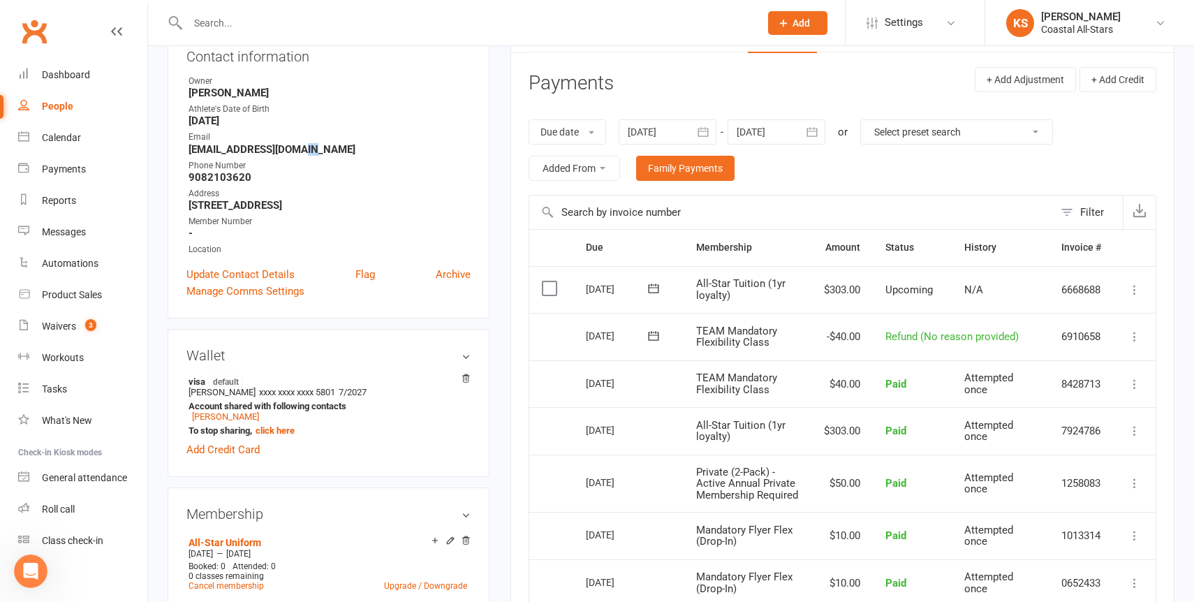
drag, startPoint x: 304, startPoint y: 149, endPoint x: 291, endPoint y: 149, distance: 12.6
click at [291, 149] on strong "jaclynryan13@gmail.com" at bounding box center [329, 149] width 282 height 13
drag, startPoint x: 309, startPoint y: 149, endPoint x: 183, endPoint y: 153, distance: 125.7
click at [183, 153] on div "Contact information Owner Ryan Monastra Athlete's Date of Birth December 14, 20…" at bounding box center [329, 171] width 322 height 294
copy strong "jaclynryan13@gmail.com"
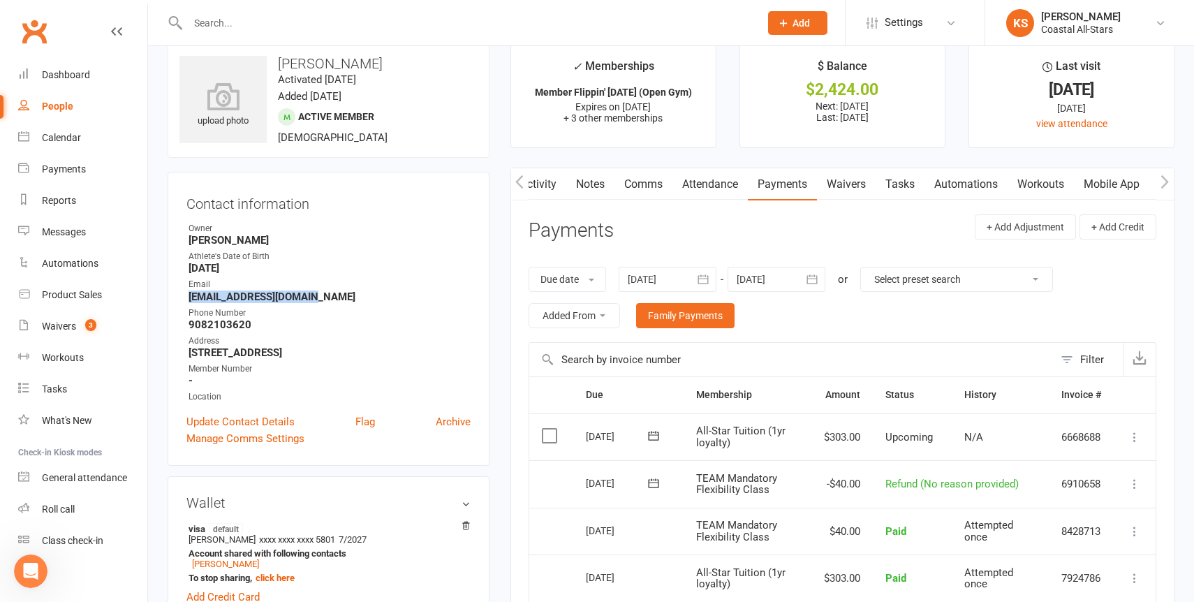
scroll to position [0, 0]
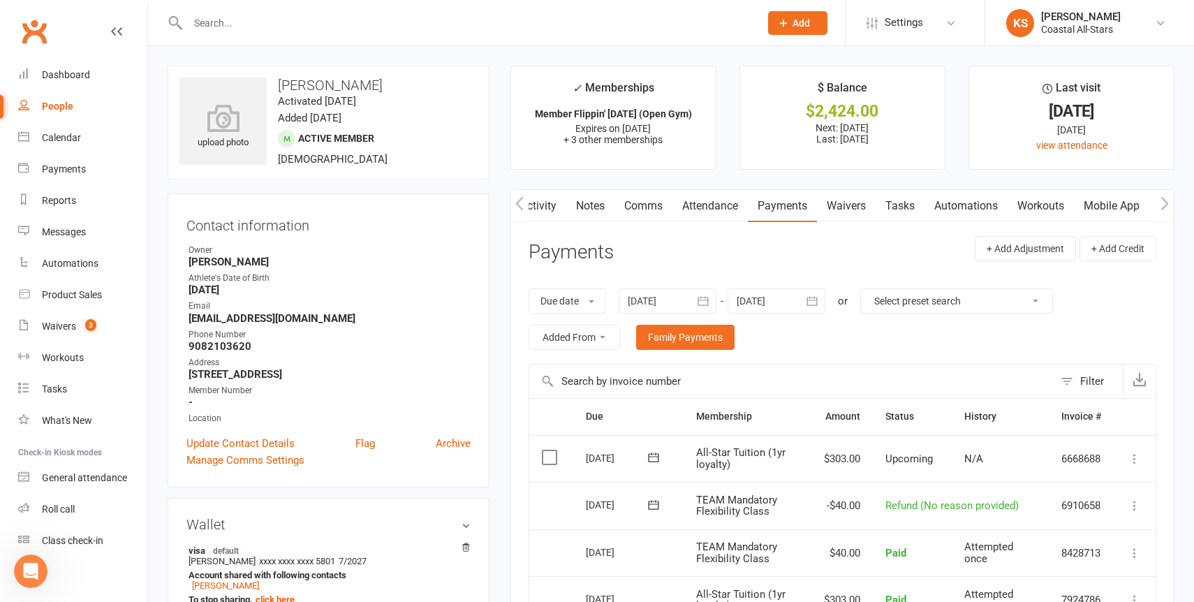
click at [269, 16] on input "text" at bounding box center [467, 23] width 566 height 20
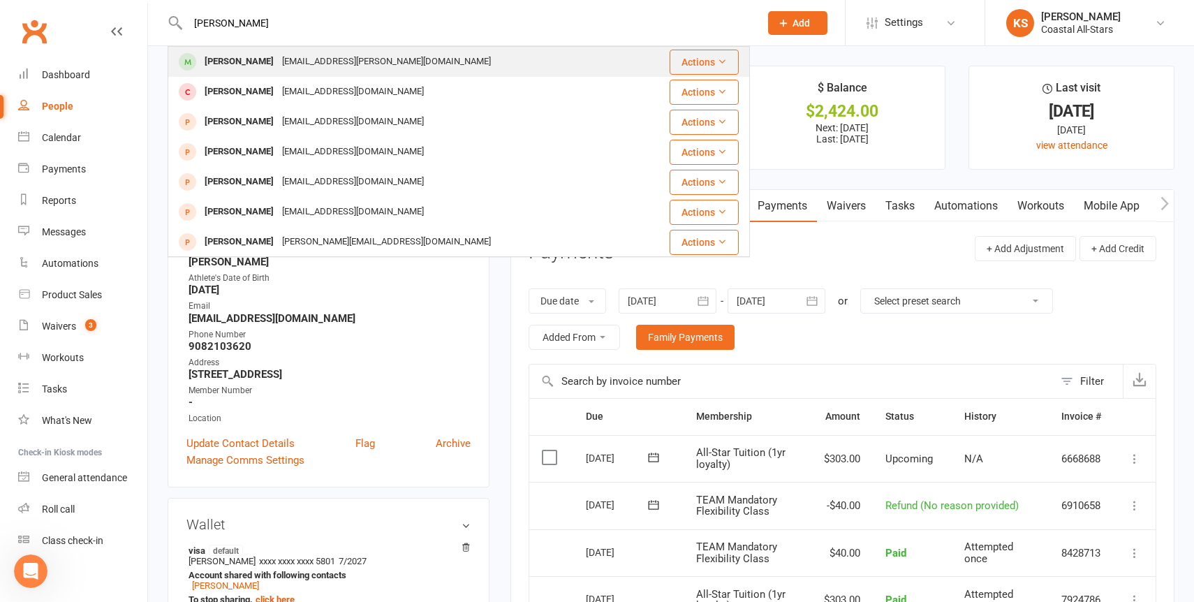
type input "kaylee love"
click at [268, 50] on div "Kaylee Love afurbee@cox.net" at bounding box center [410, 61] width 482 height 29
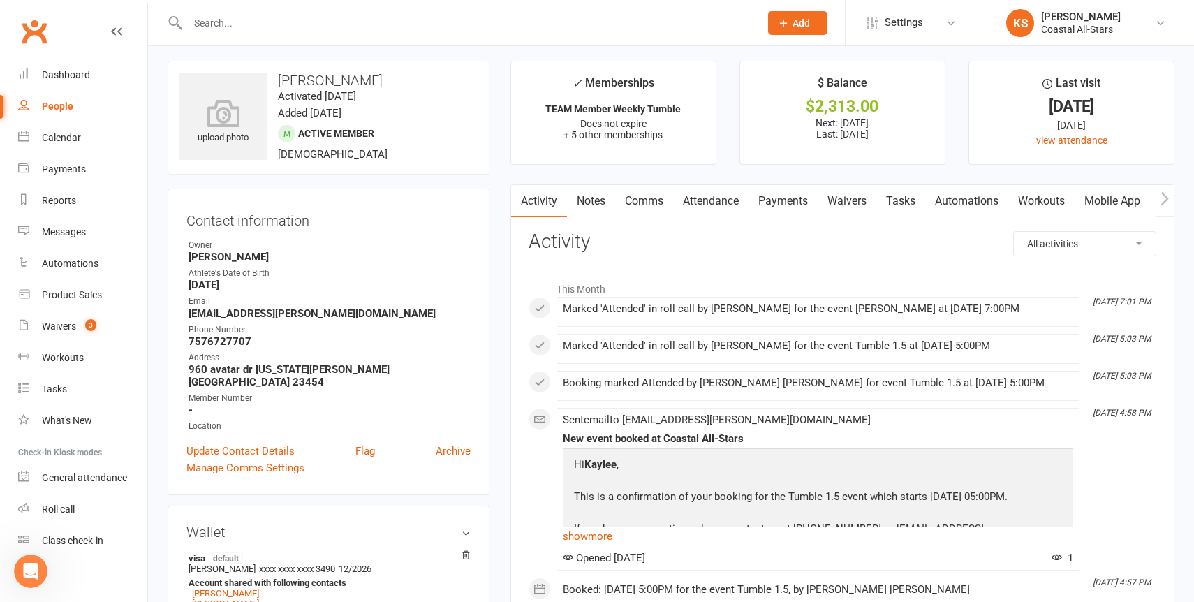
scroll to position [6, 0]
click at [791, 193] on link "Payments" at bounding box center [782, 200] width 69 height 32
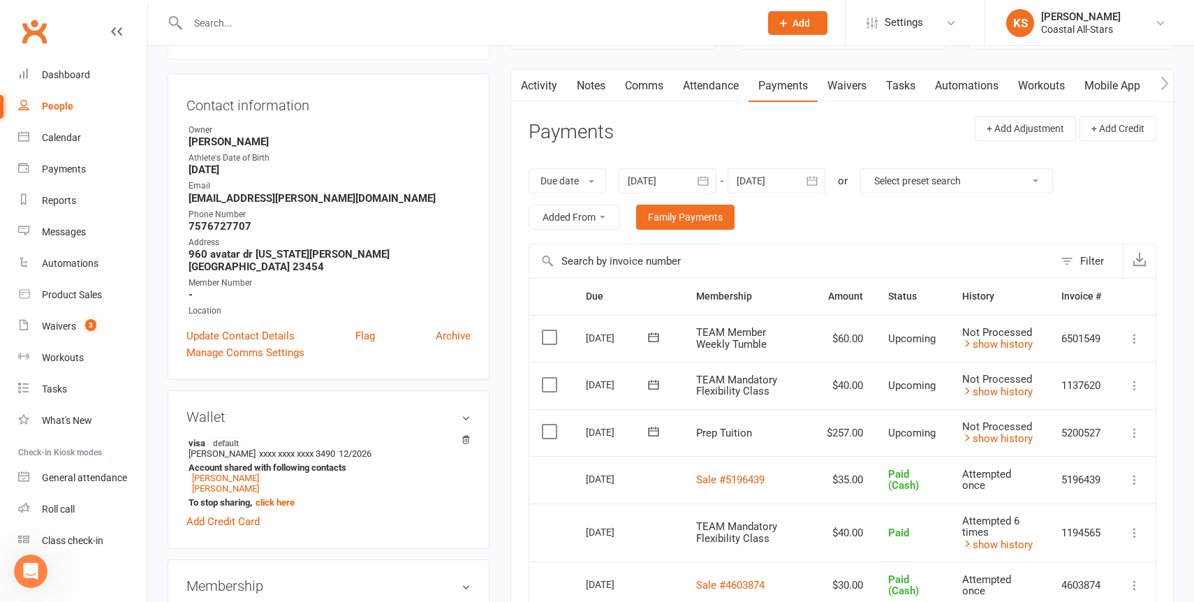
scroll to position [184, 0]
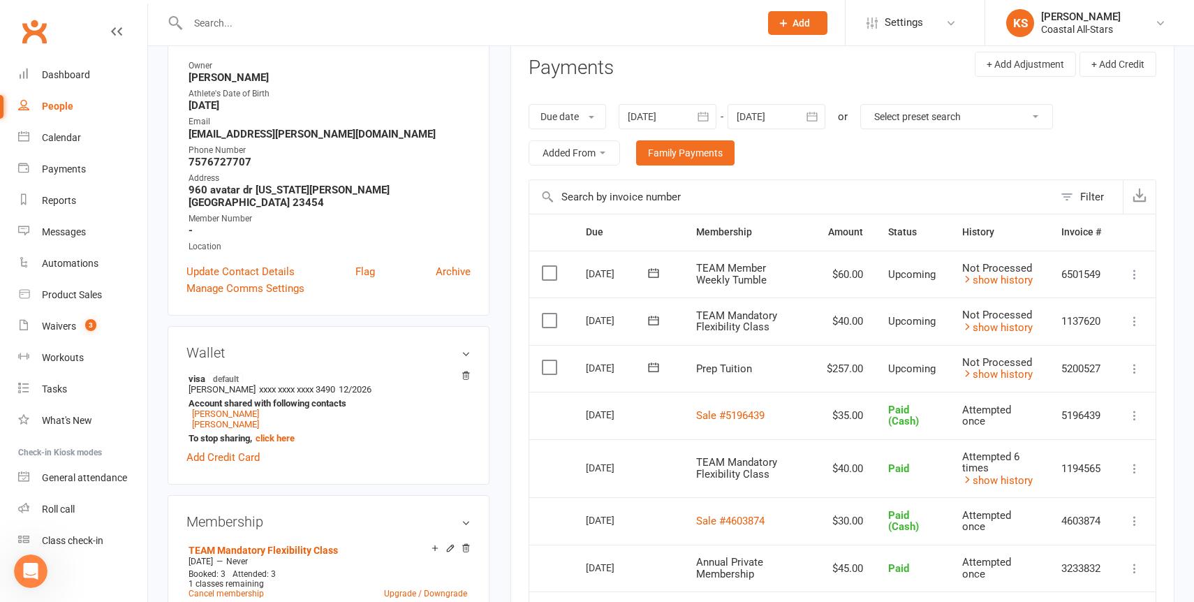
click at [783, 119] on div at bounding box center [776, 116] width 98 height 25
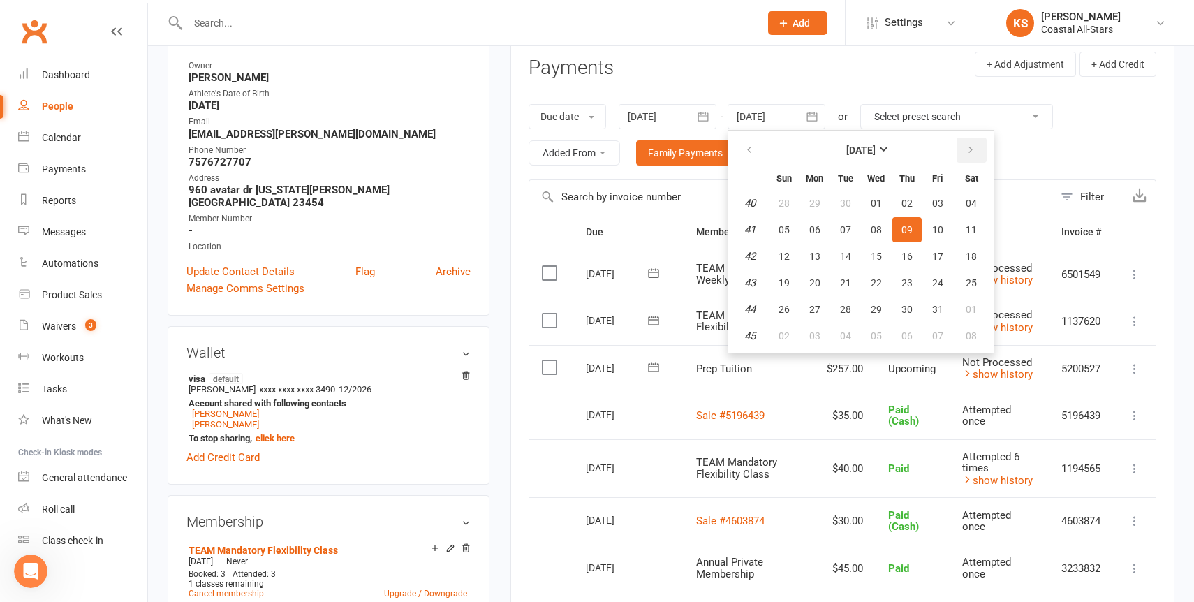
click at [965, 158] on button "button" at bounding box center [971, 150] width 30 height 25
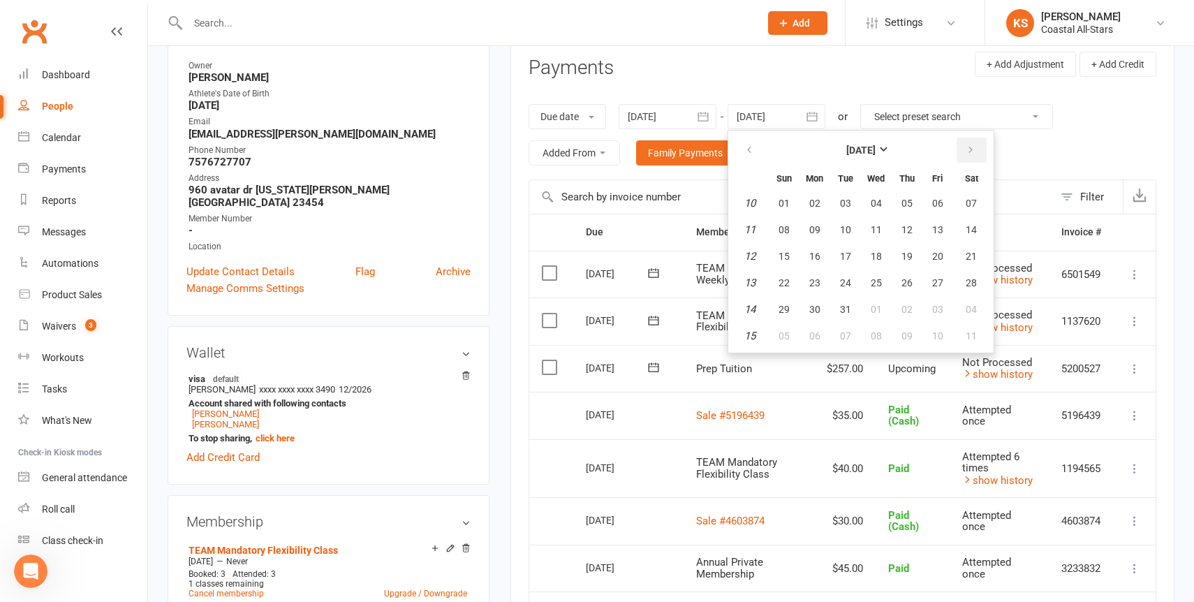
click at [965, 158] on button "button" at bounding box center [971, 150] width 30 height 25
click at [789, 330] on span "31" at bounding box center [783, 335] width 11 height 11
type input "31 May 2026"
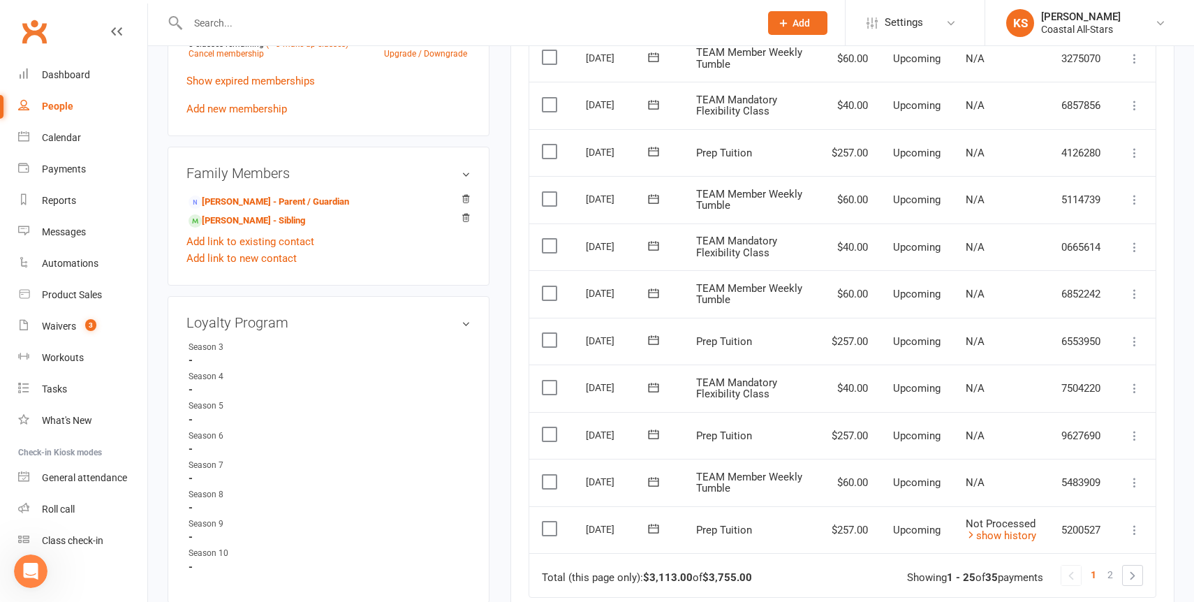
scroll to position [1021, 0]
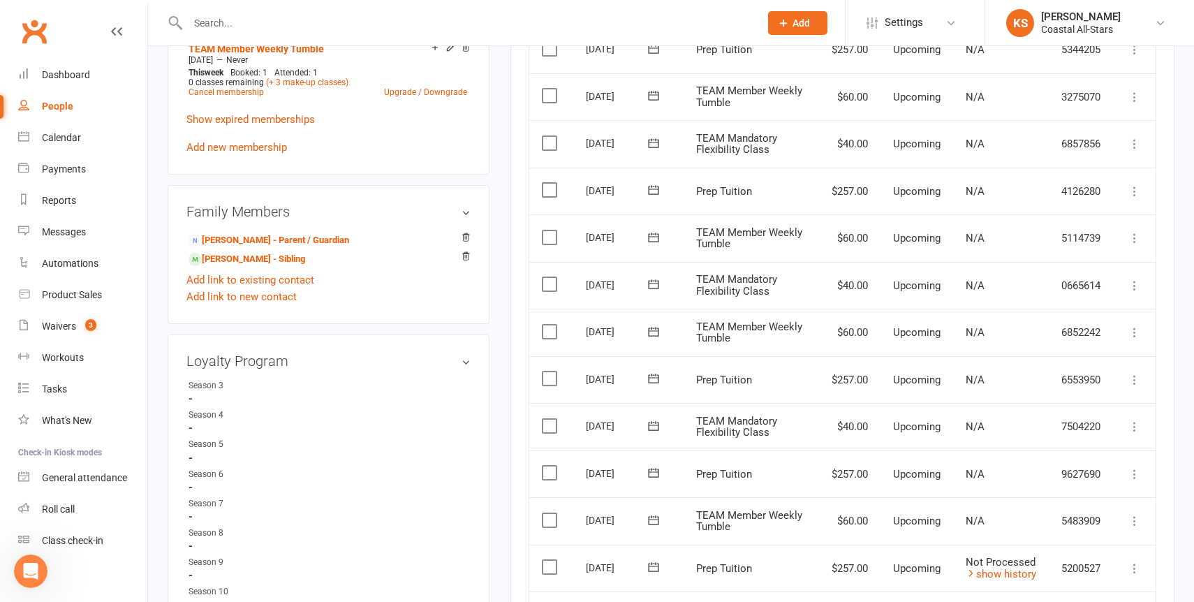
click at [655, 513] on icon at bounding box center [653, 520] width 14 height 14
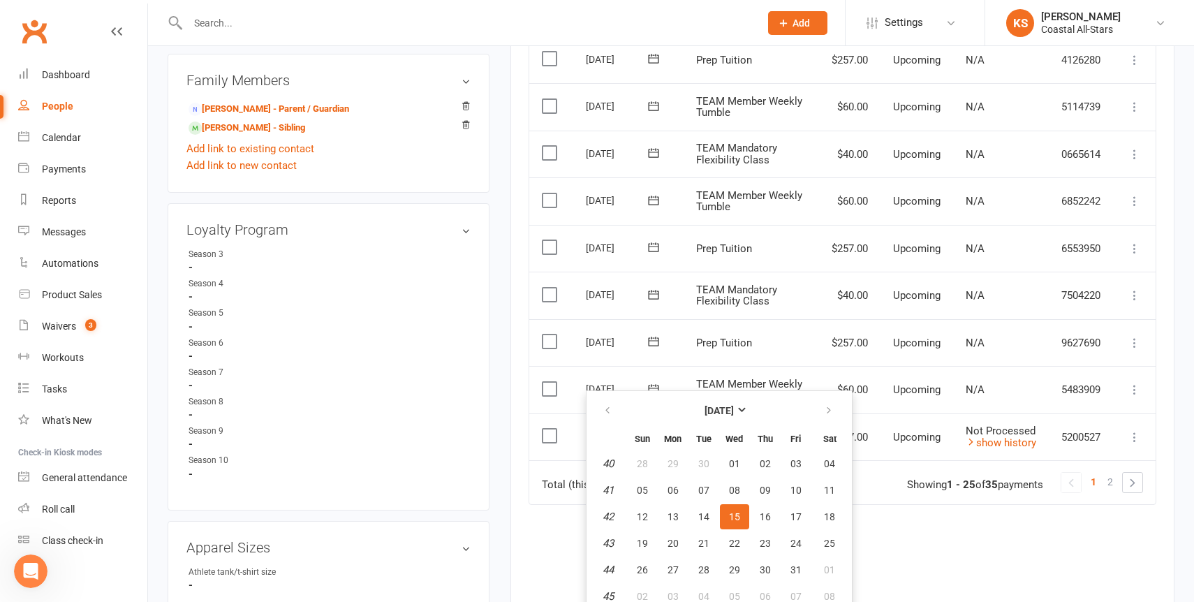
scroll to position [1167, 0]
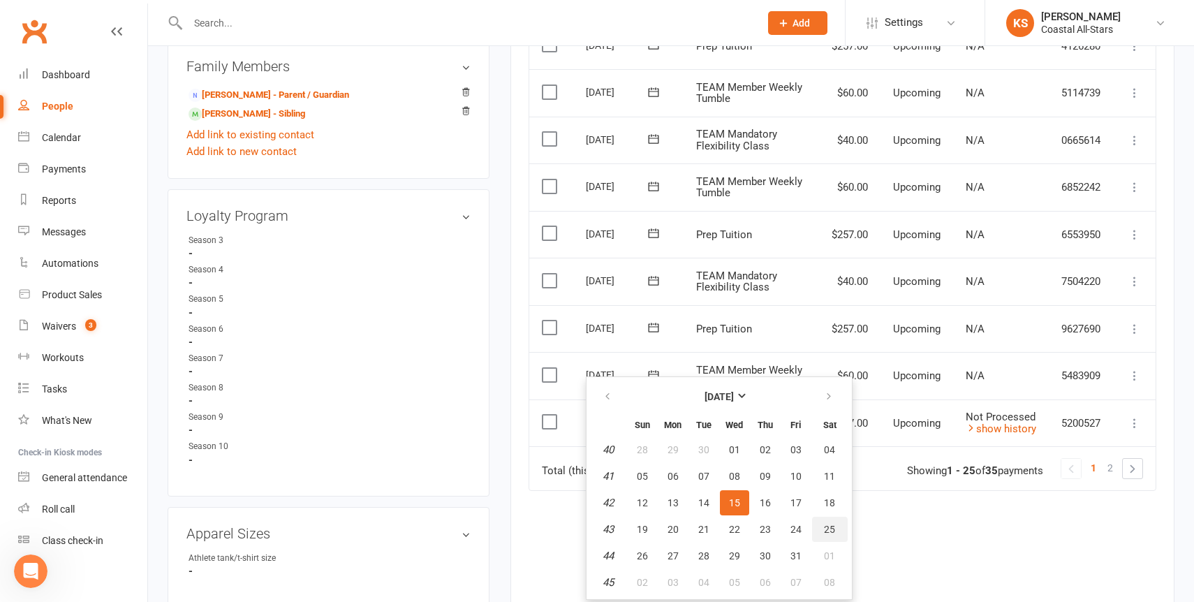
click at [822, 524] on button "25" at bounding box center [830, 529] width 36 height 25
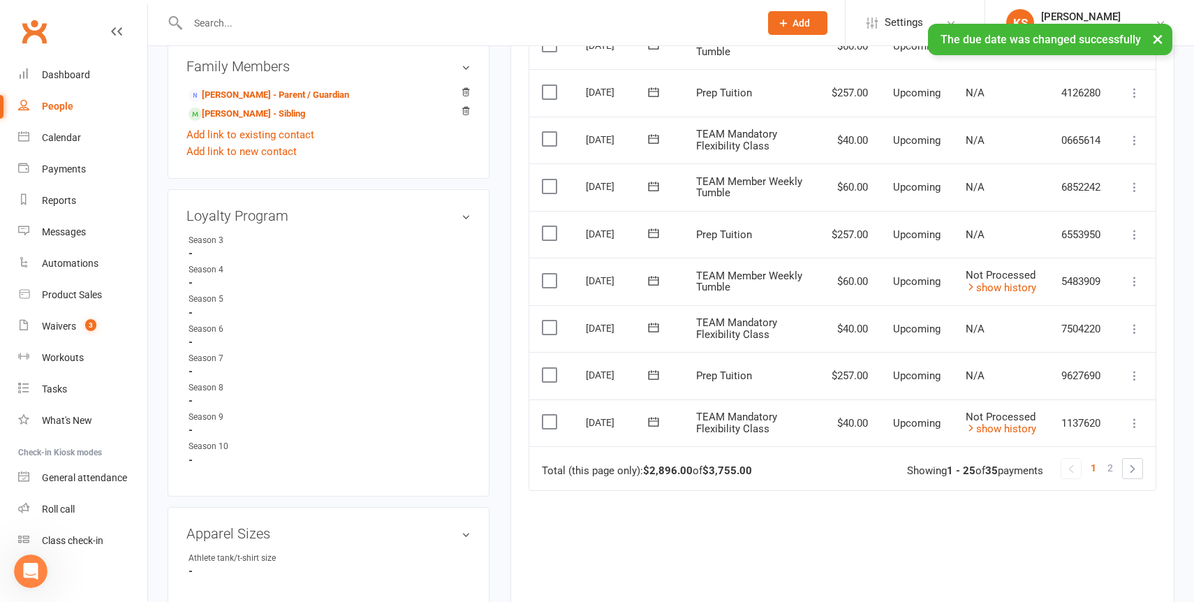
click at [652, 320] on icon at bounding box center [653, 327] width 14 height 14
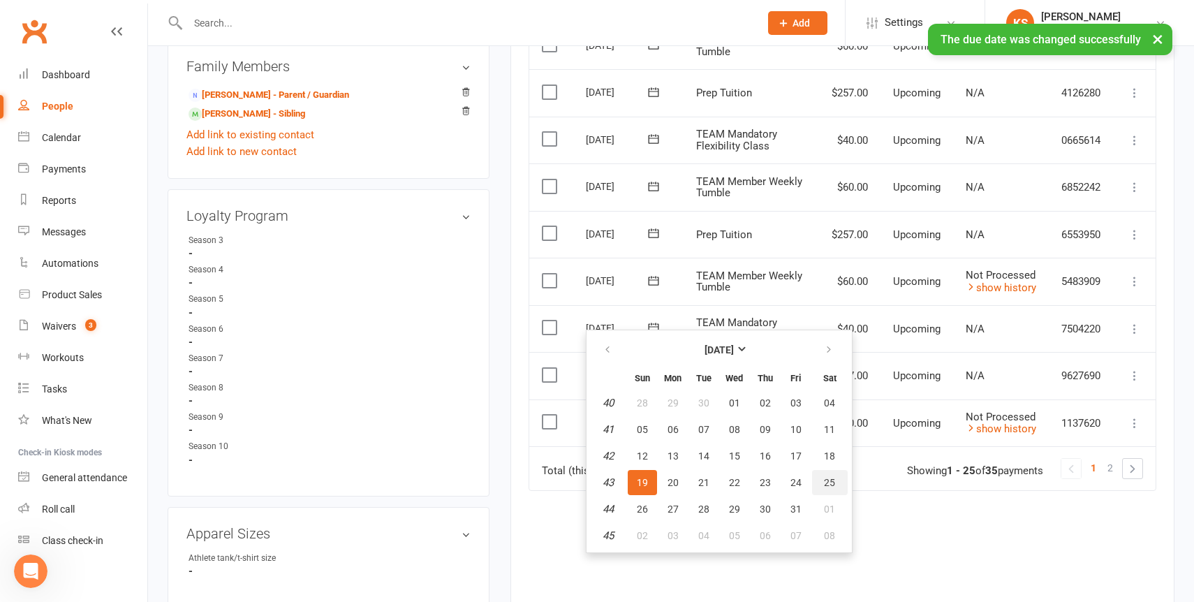
click at [831, 475] on button "25" at bounding box center [830, 482] width 36 height 25
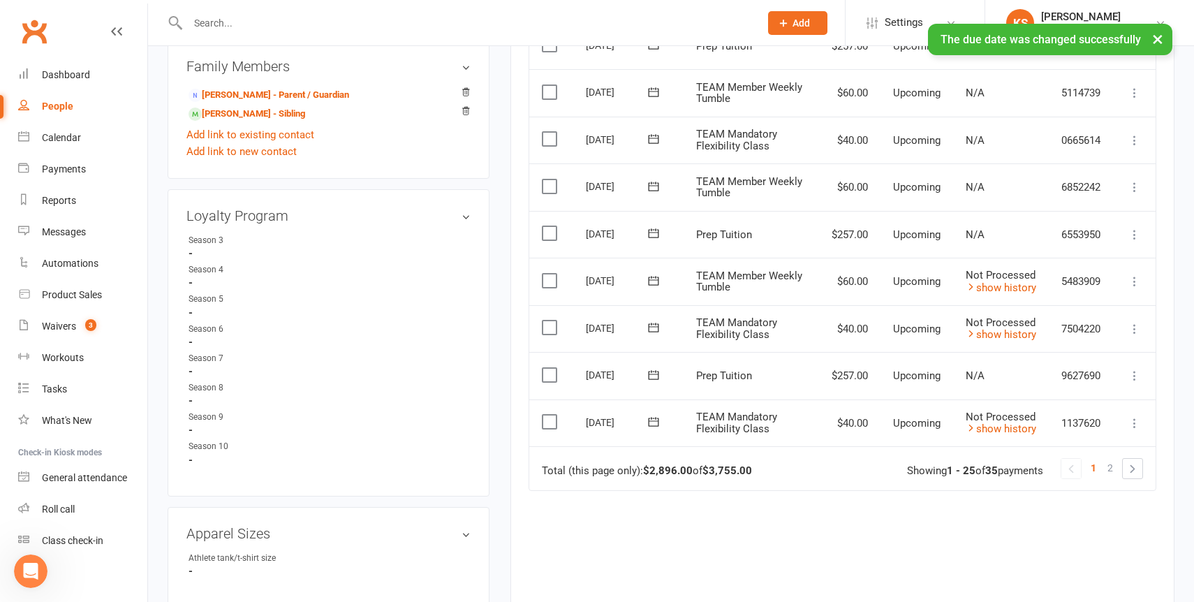
click at [656, 368] on icon at bounding box center [653, 375] width 14 height 14
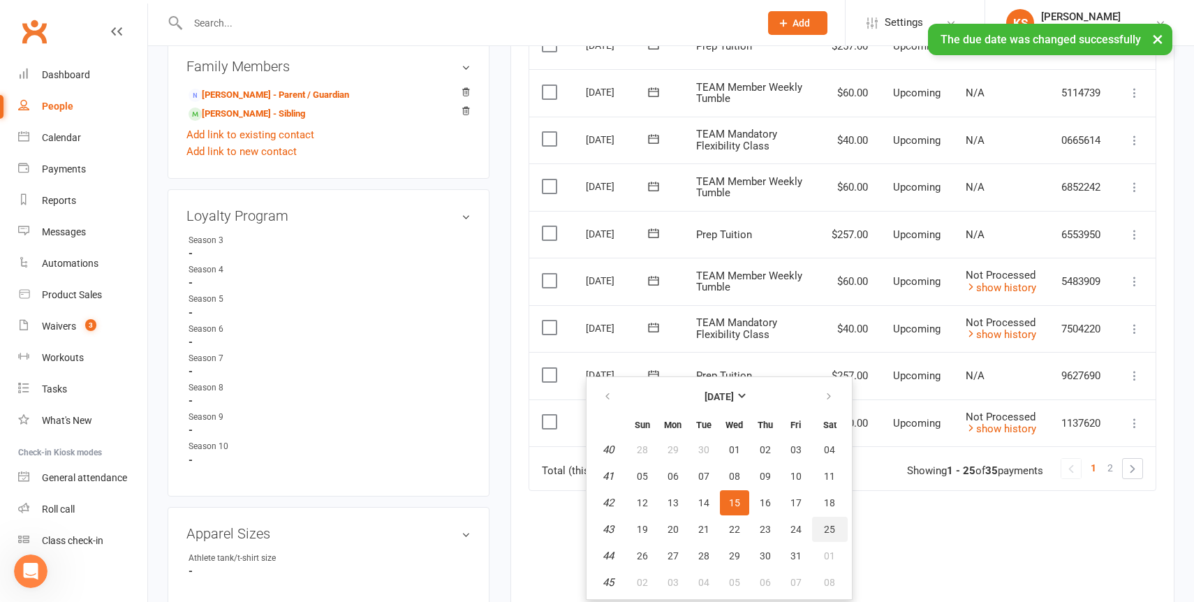
click at [817, 531] on button "25" at bounding box center [830, 529] width 36 height 25
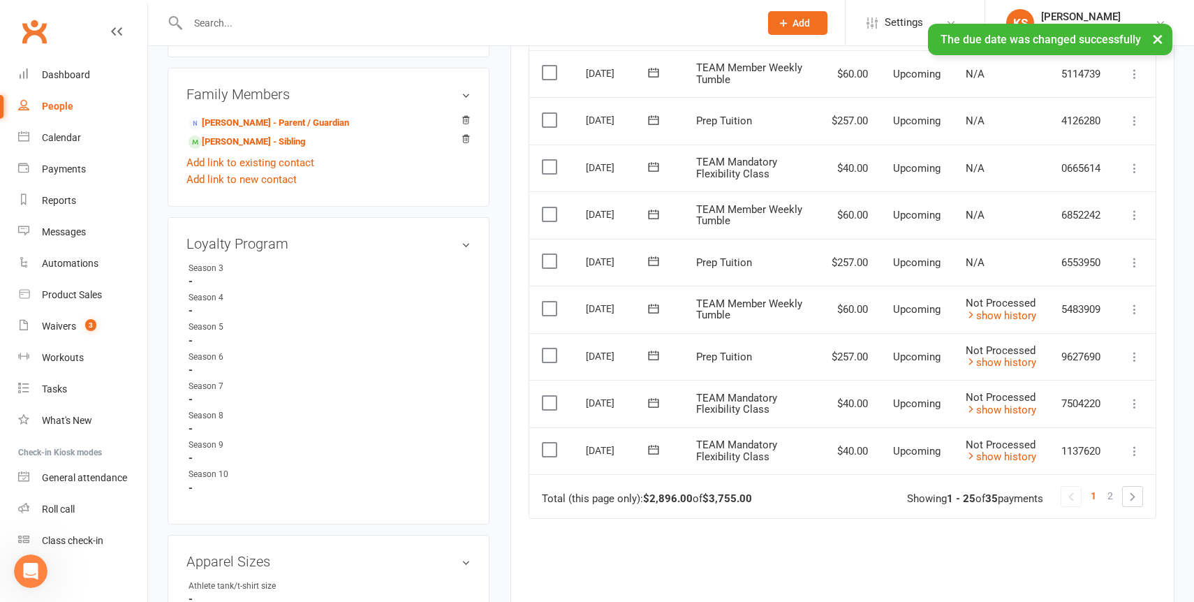
scroll to position [1125, 0]
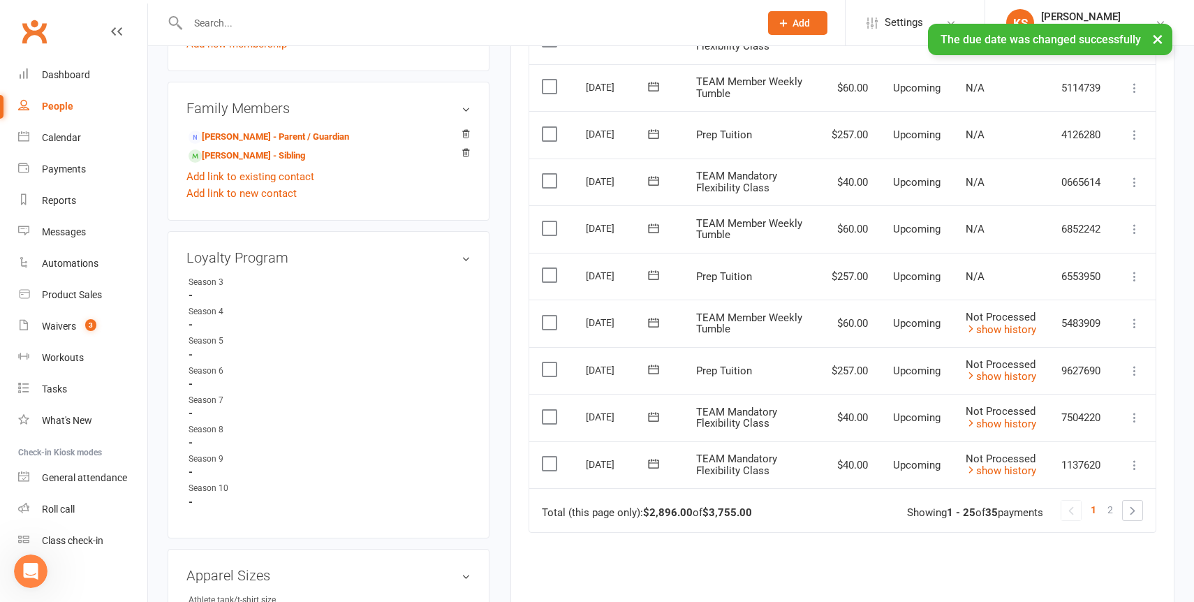
click at [651, 269] on icon at bounding box center [653, 275] width 14 height 14
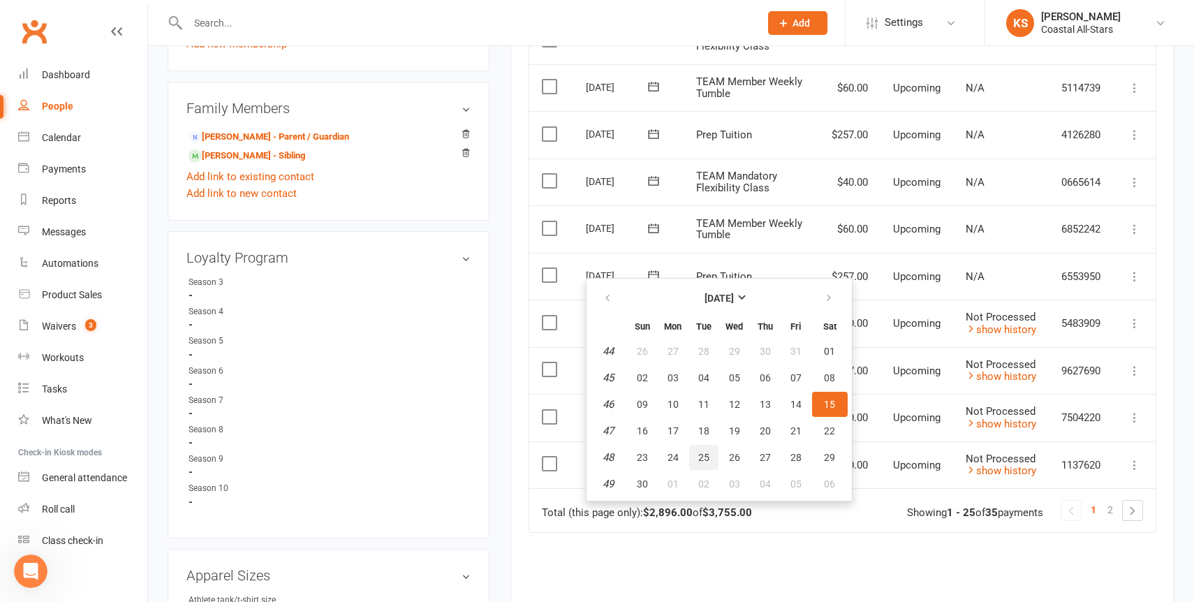
click at [702, 452] on span "25" at bounding box center [703, 457] width 11 height 11
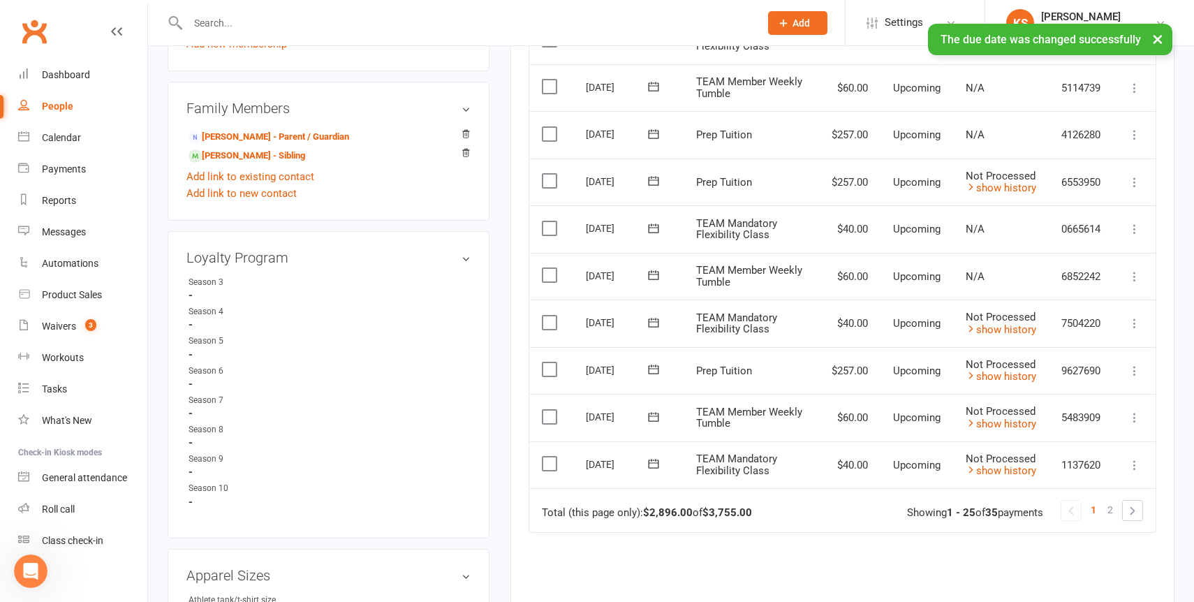
click at [651, 269] on icon at bounding box center [653, 275] width 14 height 14
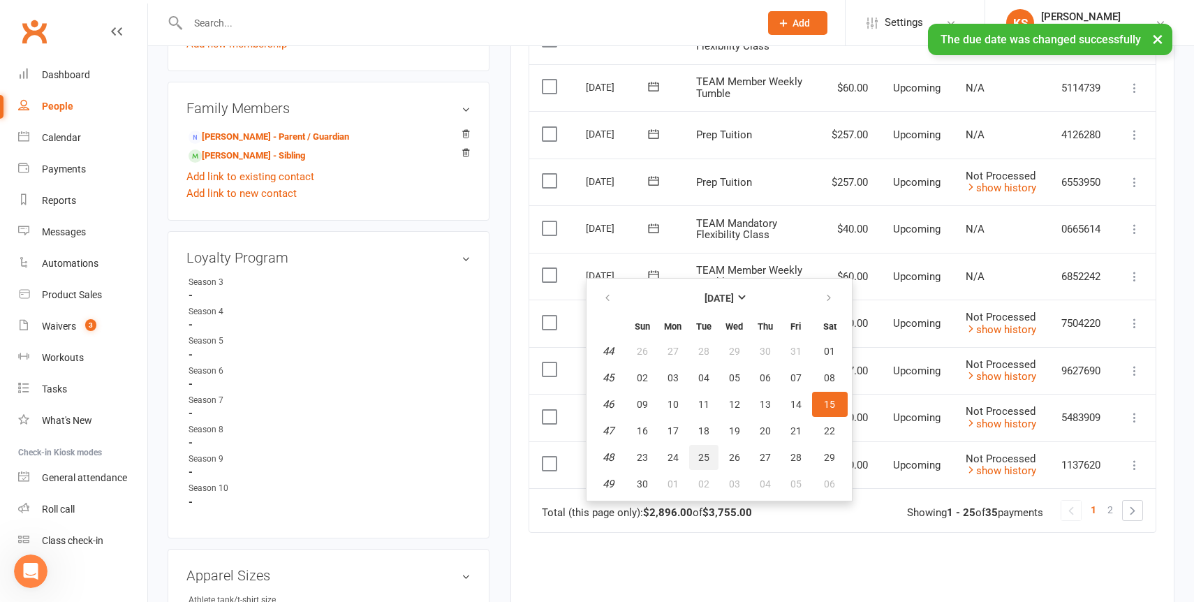
click at [698, 454] on span "25" at bounding box center [703, 457] width 11 height 11
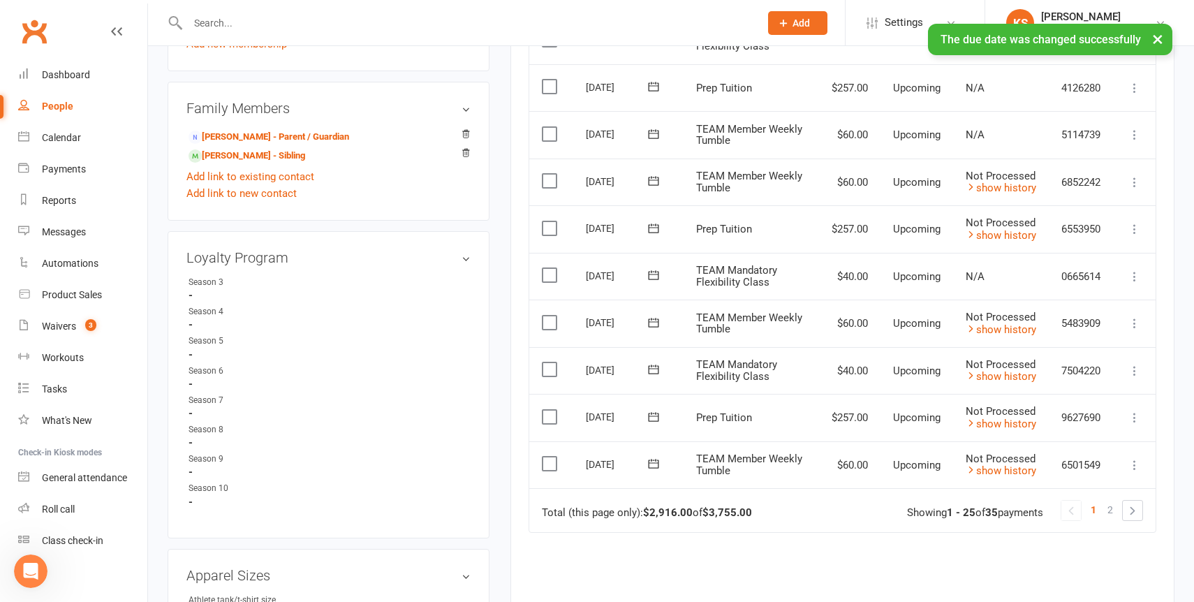
click at [656, 272] on icon at bounding box center [653, 274] width 10 height 9
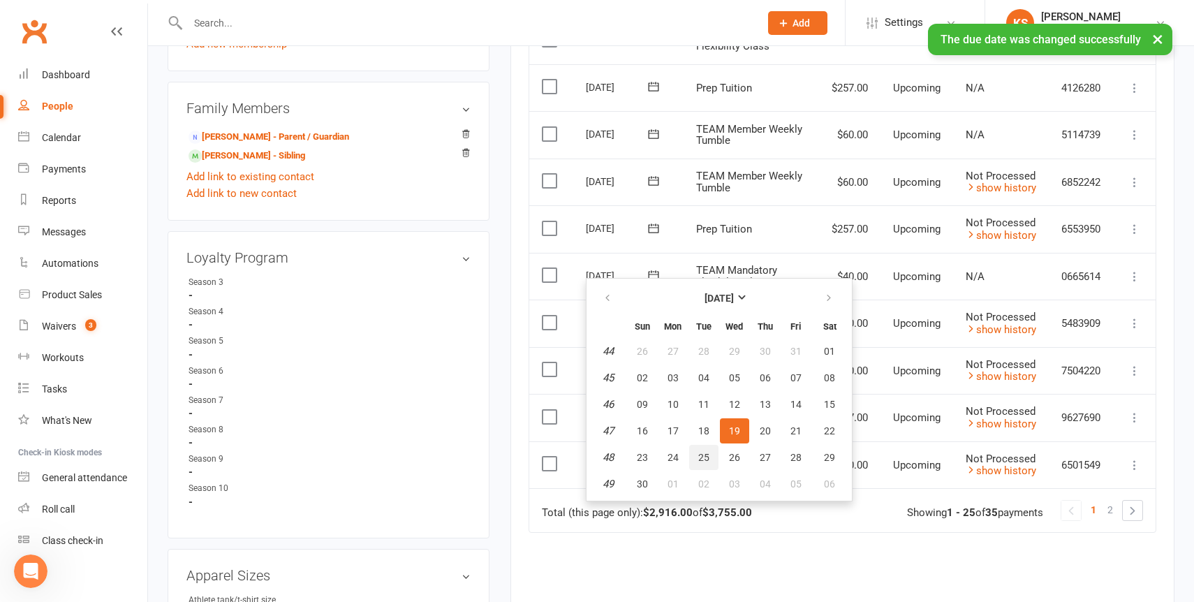
click at [707, 454] on span "25" at bounding box center [703, 457] width 11 height 11
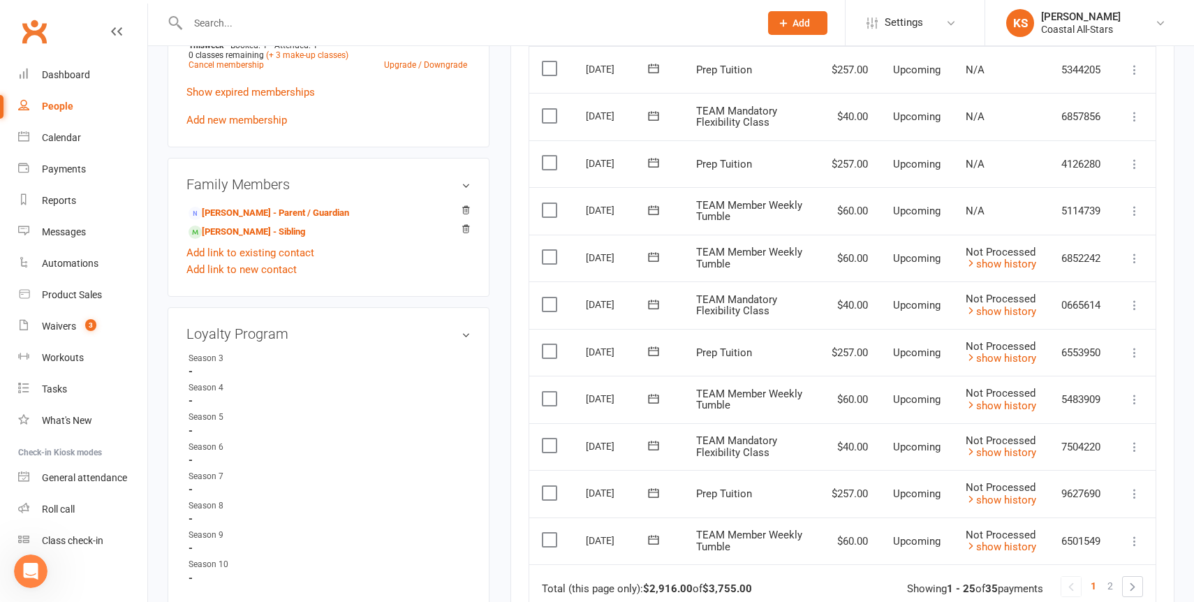
scroll to position [1031, 0]
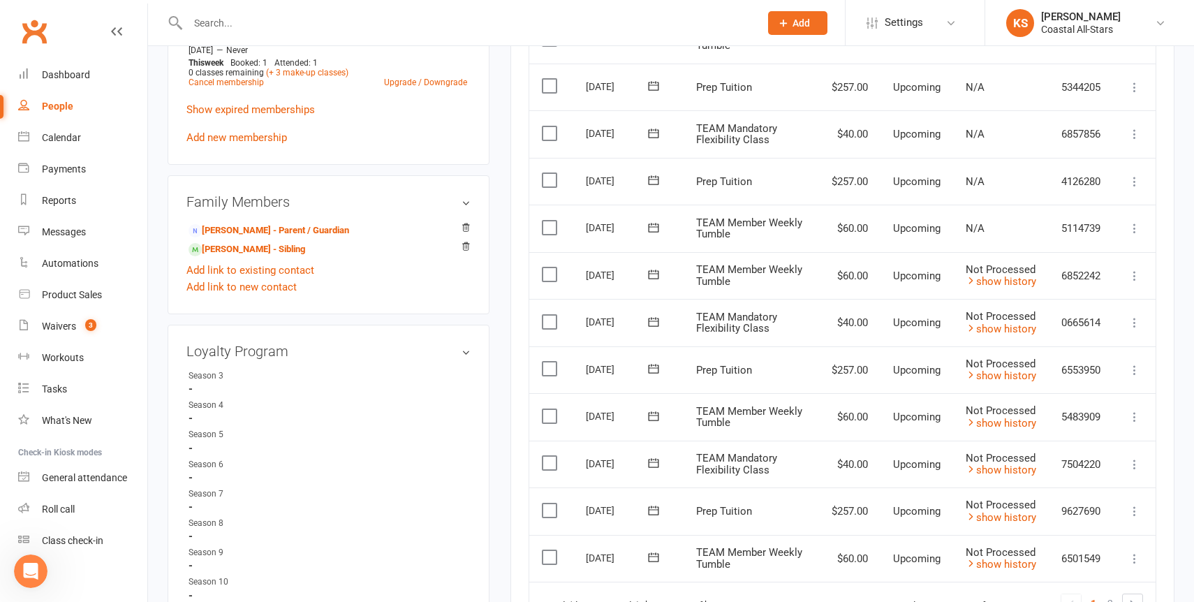
click at [653, 222] on icon at bounding box center [653, 228] width 14 height 14
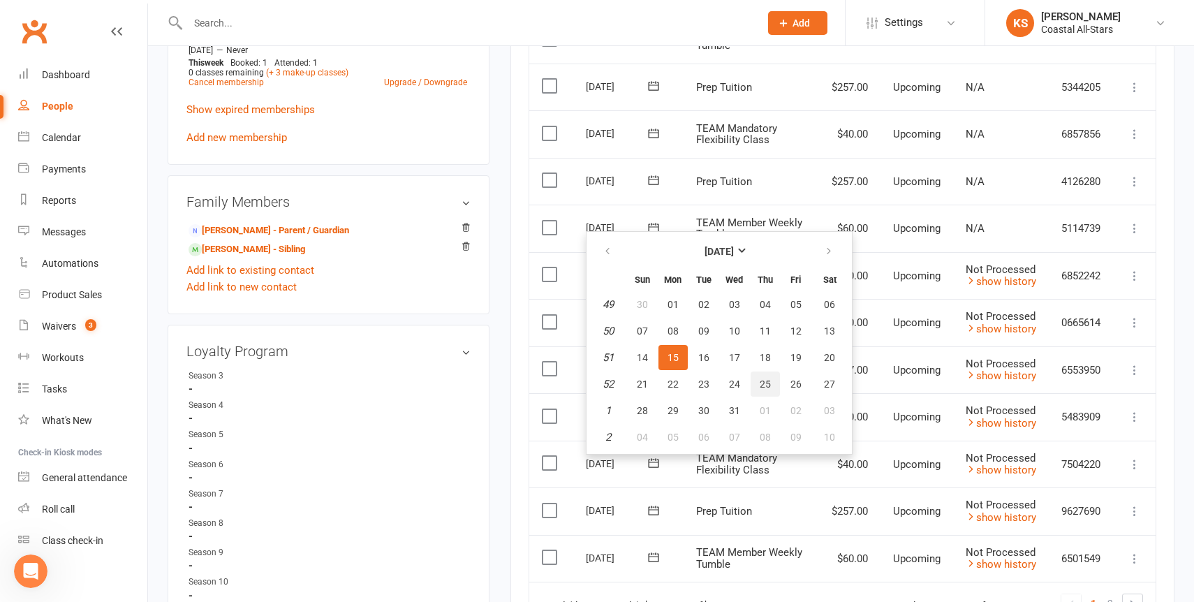
click at [762, 382] on span "25" at bounding box center [765, 383] width 11 height 11
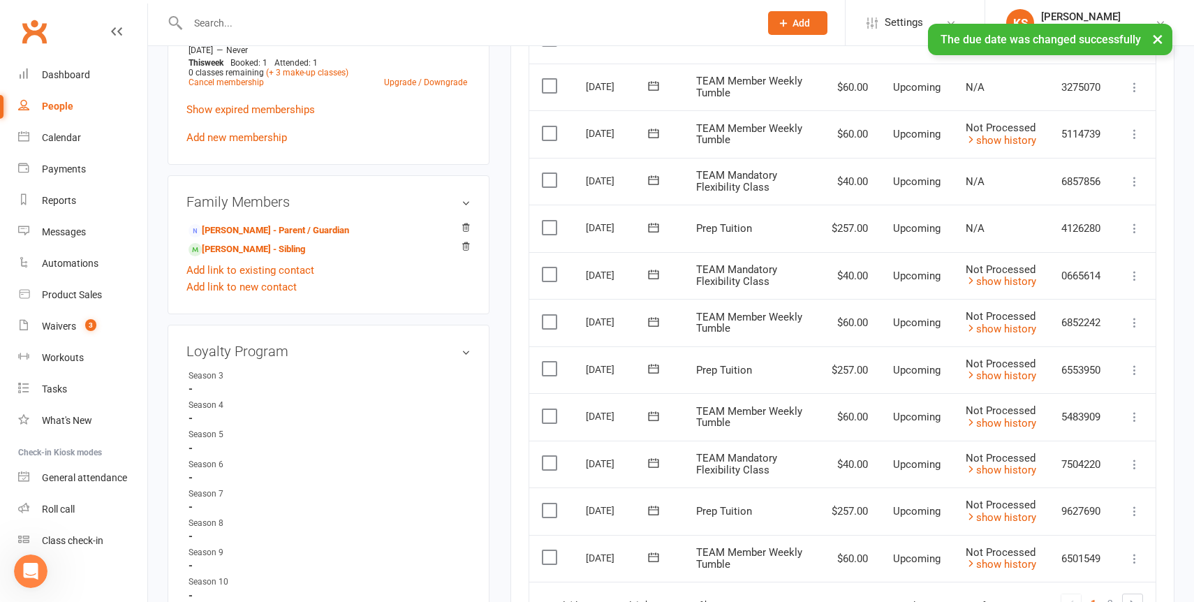
click at [660, 176] on button at bounding box center [653, 180] width 28 height 15
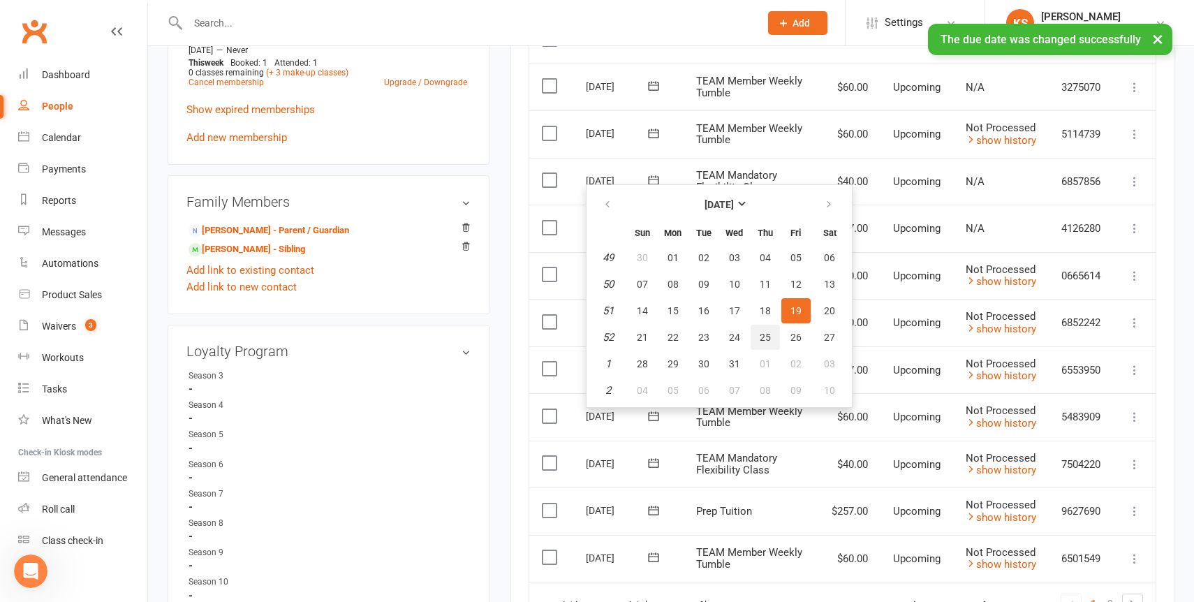
click at [757, 336] on button "25" at bounding box center [764, 337] width 29 height 25
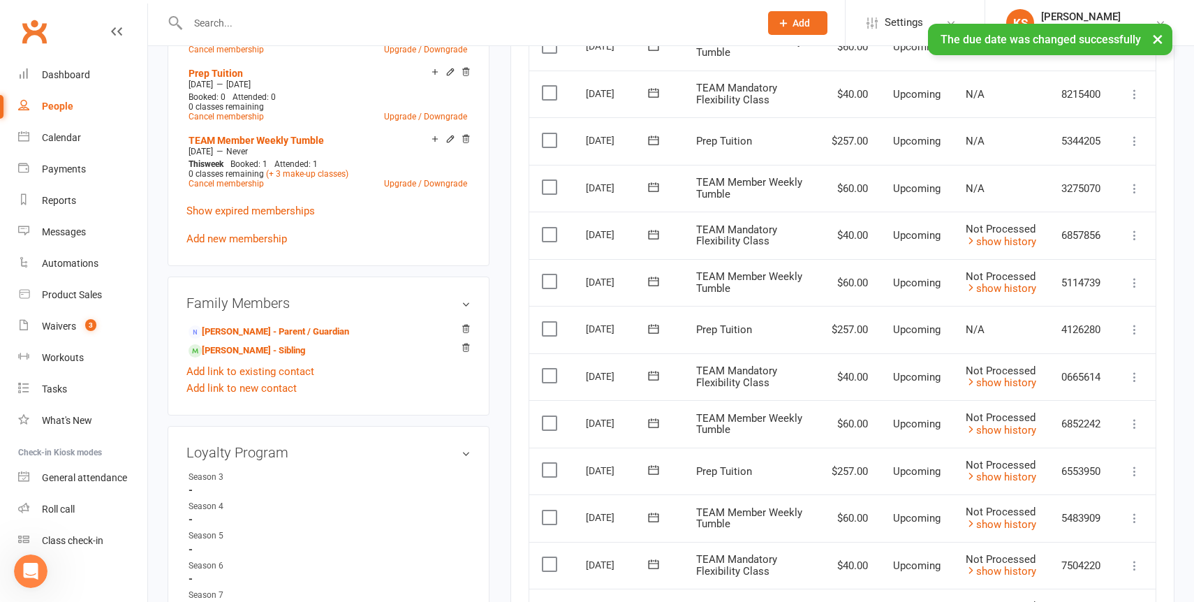
scroll to position [919, 0]
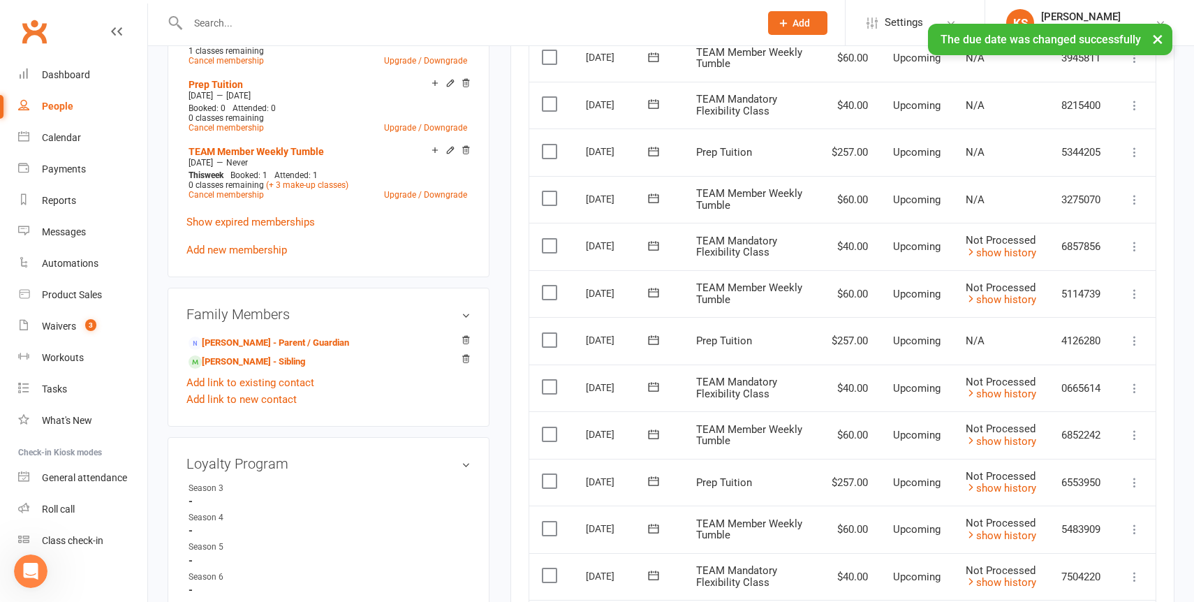
click at [653, 196] on icon at bounding box center [653, 198] width 14 height 14
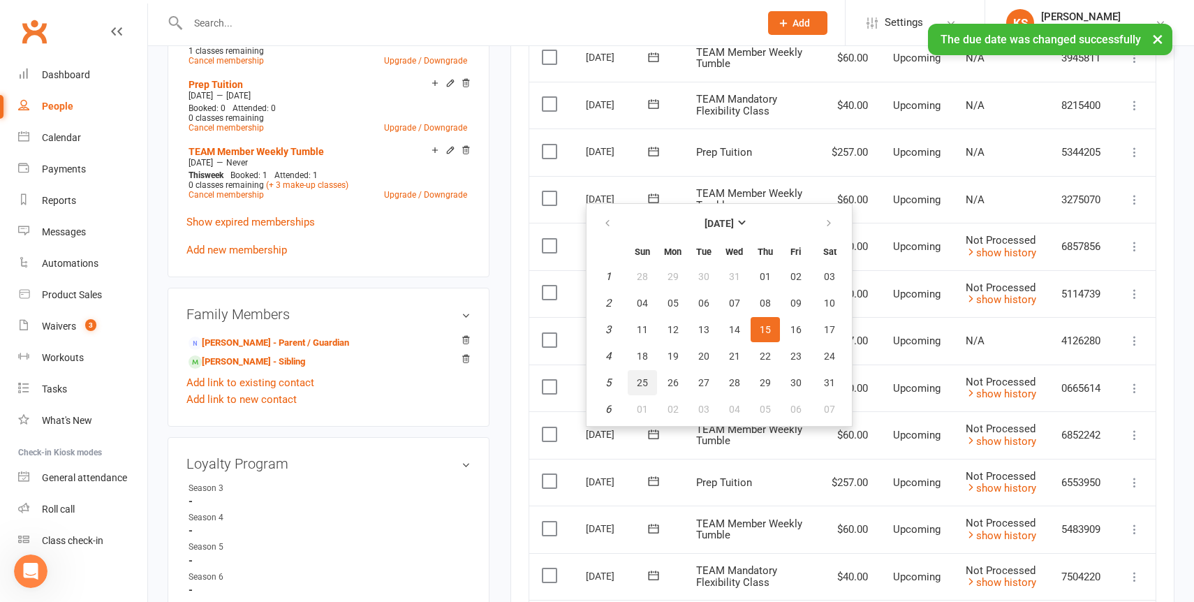
click at [639, 380] on span "25" at bounding box center [642, 382] width 11 height 11
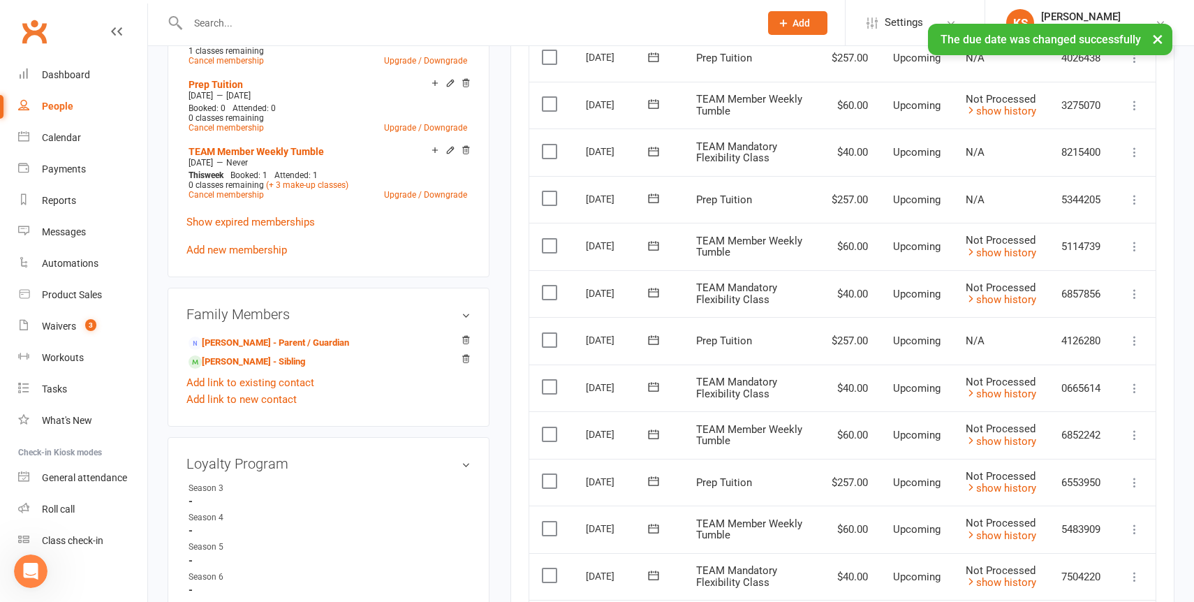
click at [652, 195] on icon at bounding box center [653, 198] width 14 height 14
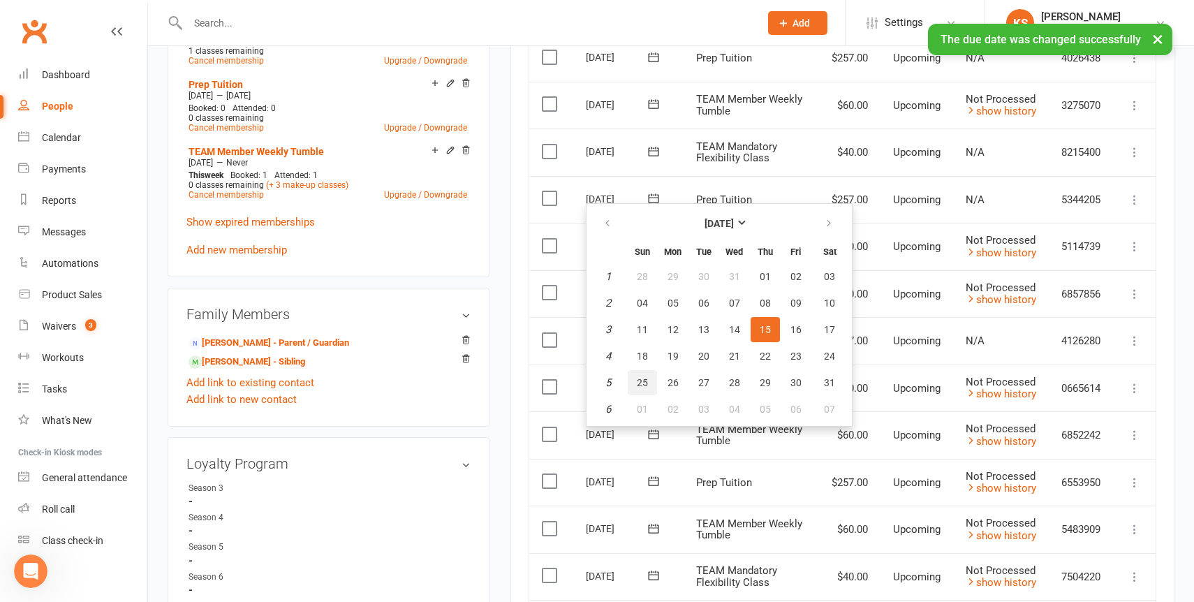
click at [645, 380] on span "25" at bounding box center [642, 382] width 11 height 11
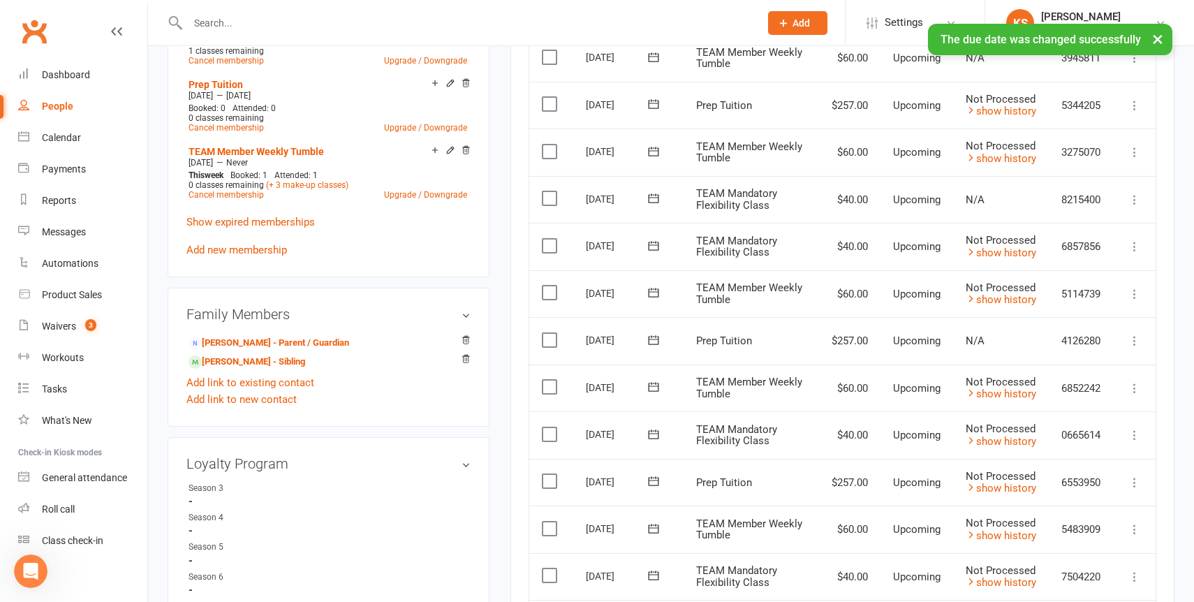
click at [653, 193] on icon at bounding box center [653, 197] width 10 height 9
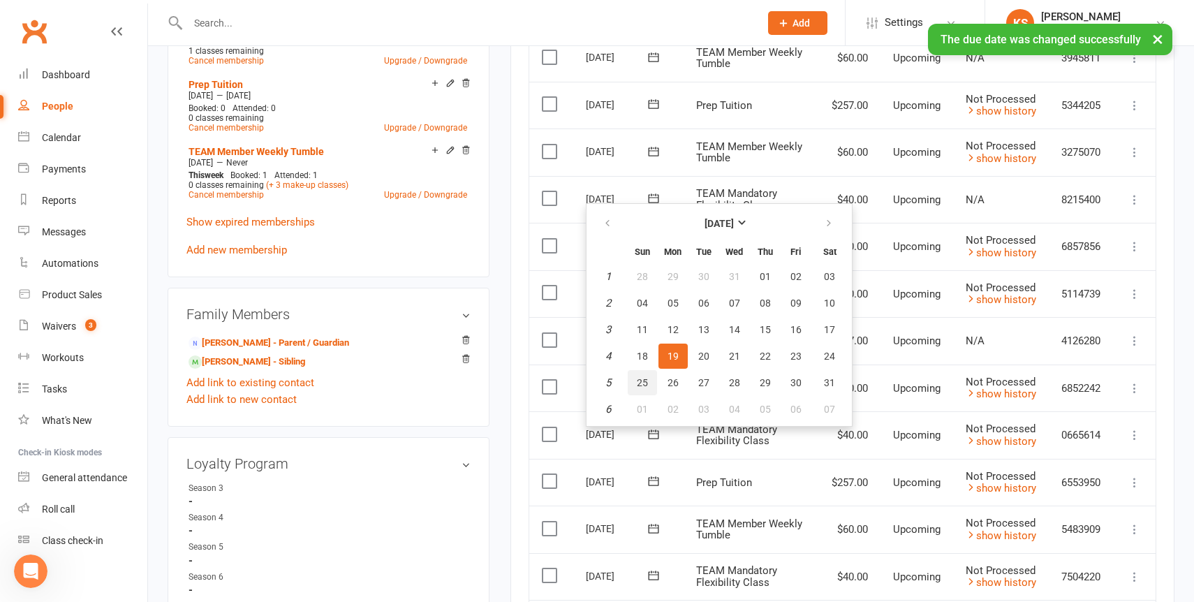
click at [644, 381] on span "25" at bounding box center [642, 382] width 11 height 11
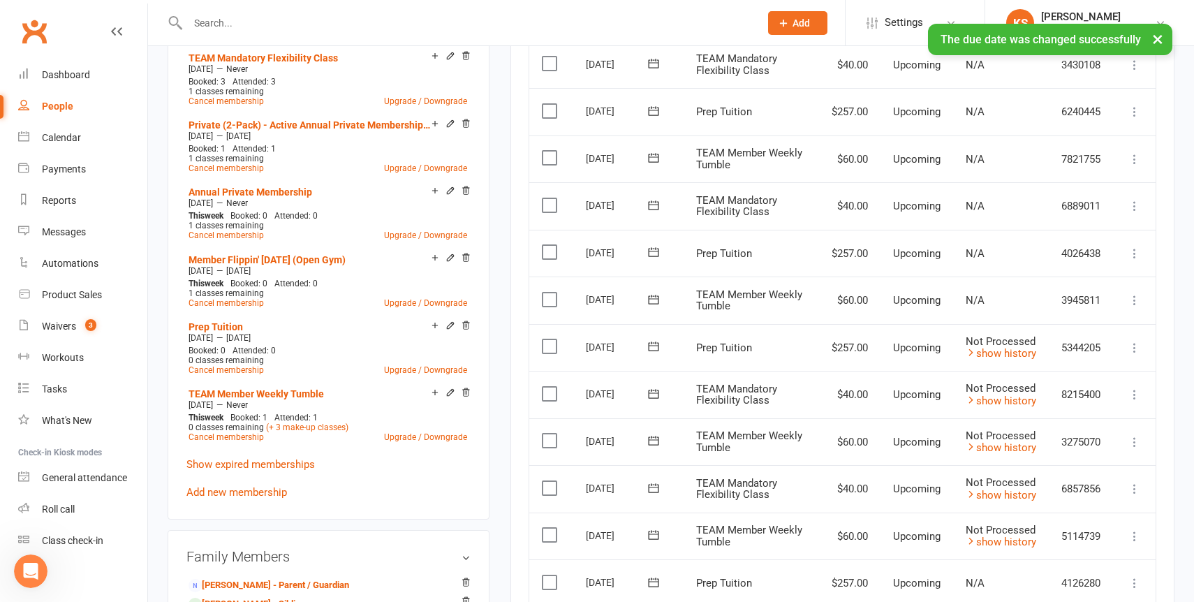
scroll to position [669, 0]
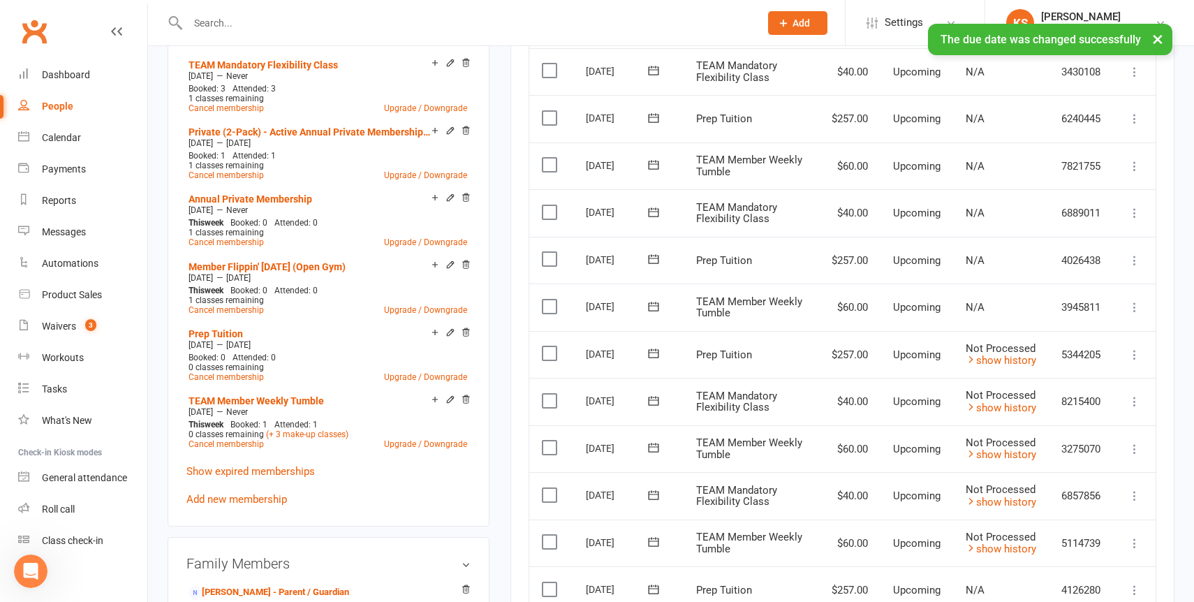
click at [653, 303] on icon at bounding box center [653, 306] width 14 height 14
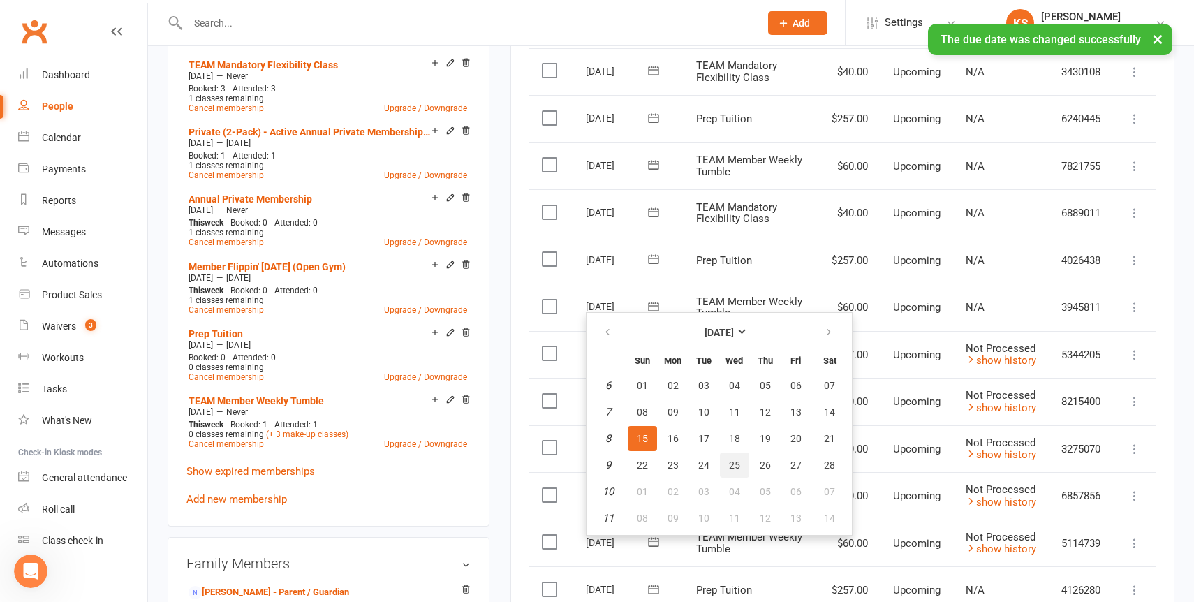
click at [732, 461] on span "25" at bounding box center [734, 464] width 11 height 11
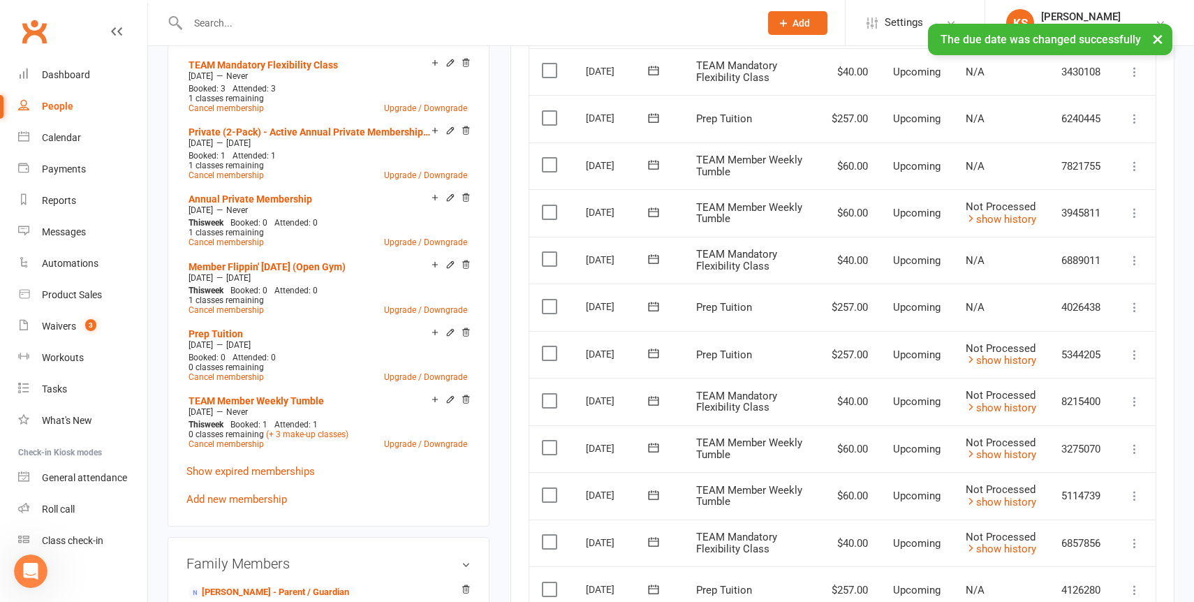
click at [653, 260] on icon at bounding box center [653, 259] width 14 height 14
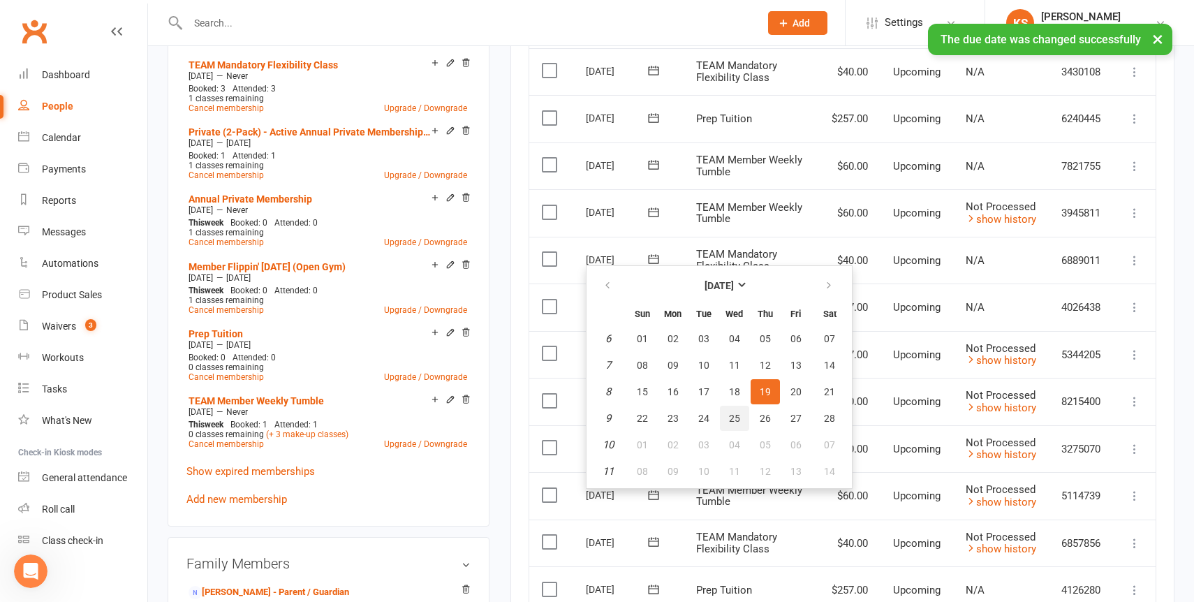
click at [732, 419] on span "25" at bounding box center [734, 418] width 11 height 11
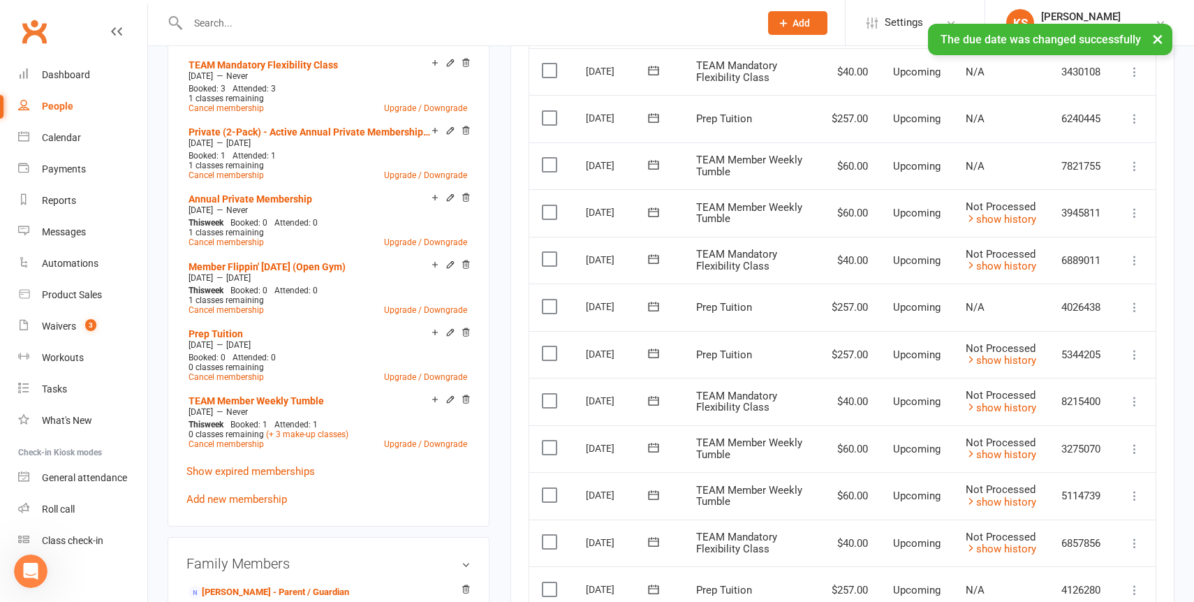
click at [654, 302] on icon at bounding box center [653, 306] width 10 height 9
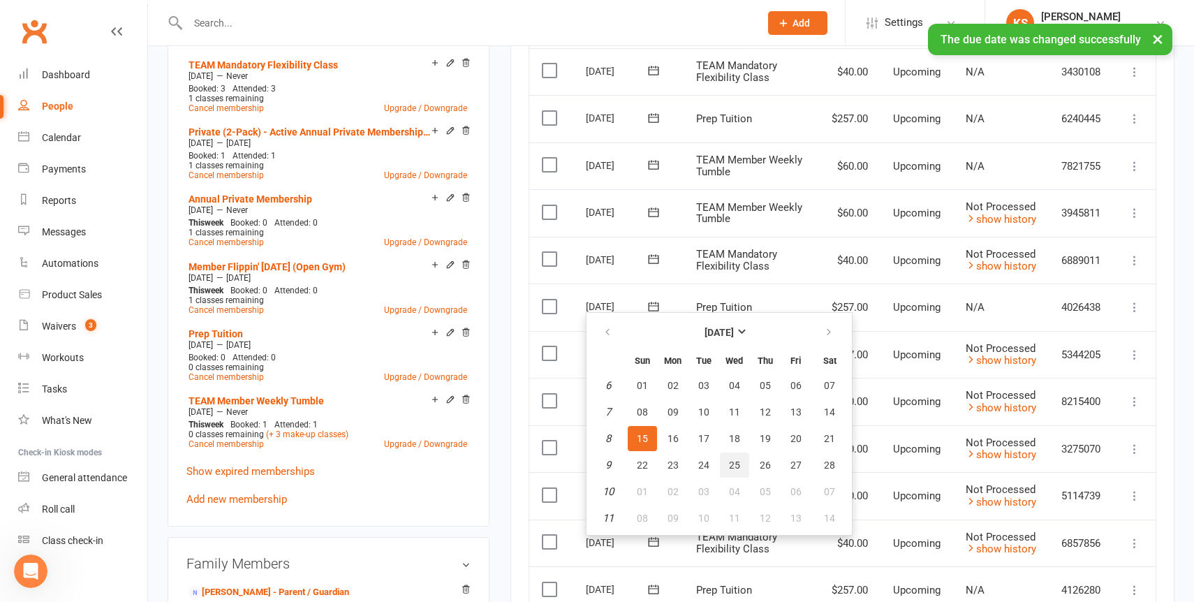
click at [725, 464] on button "25" at bounding box center [734, 464] width 29 height 25
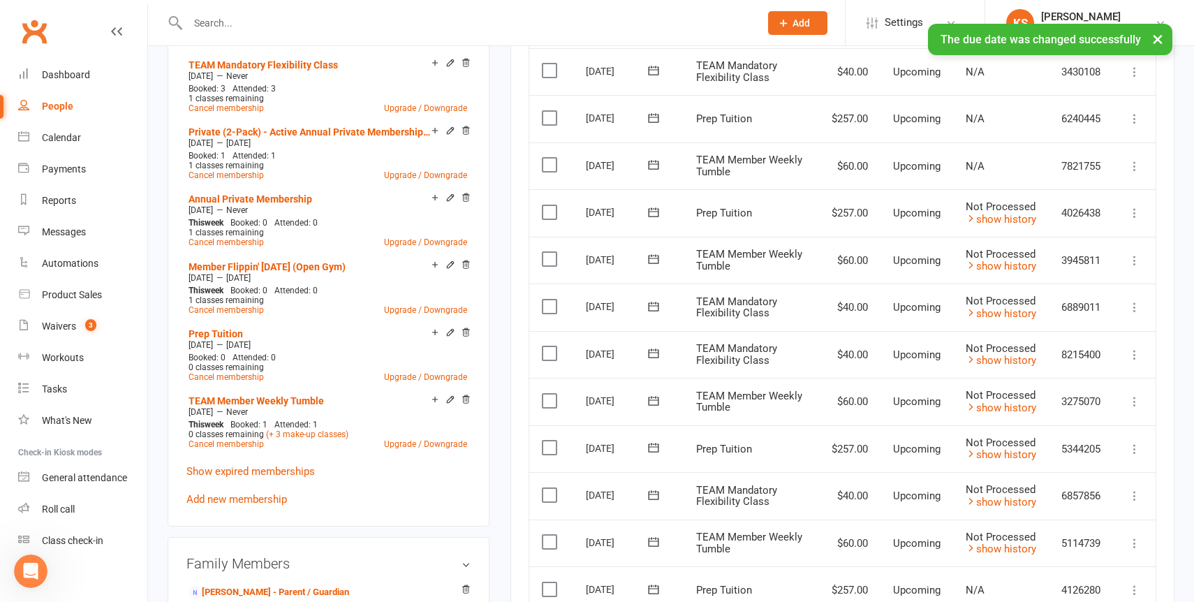
click at [655, 163] on icon at bounding box center [653, 165] width 14 height 14
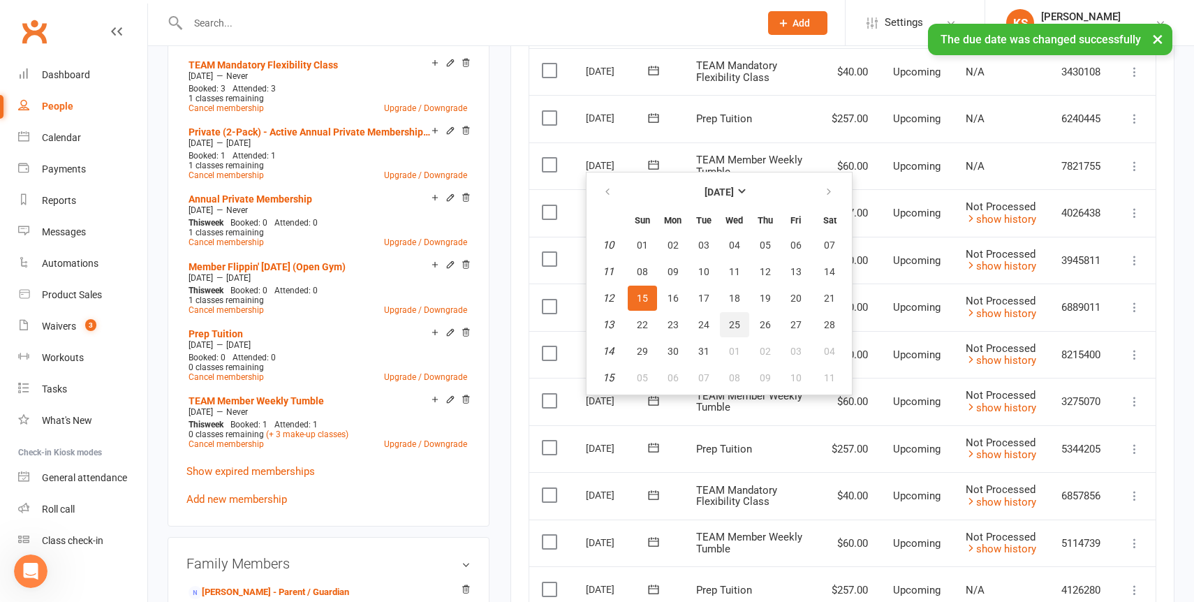
click at [730, 317] on button "25" at bounding box center [734, 324] width 29 height 25
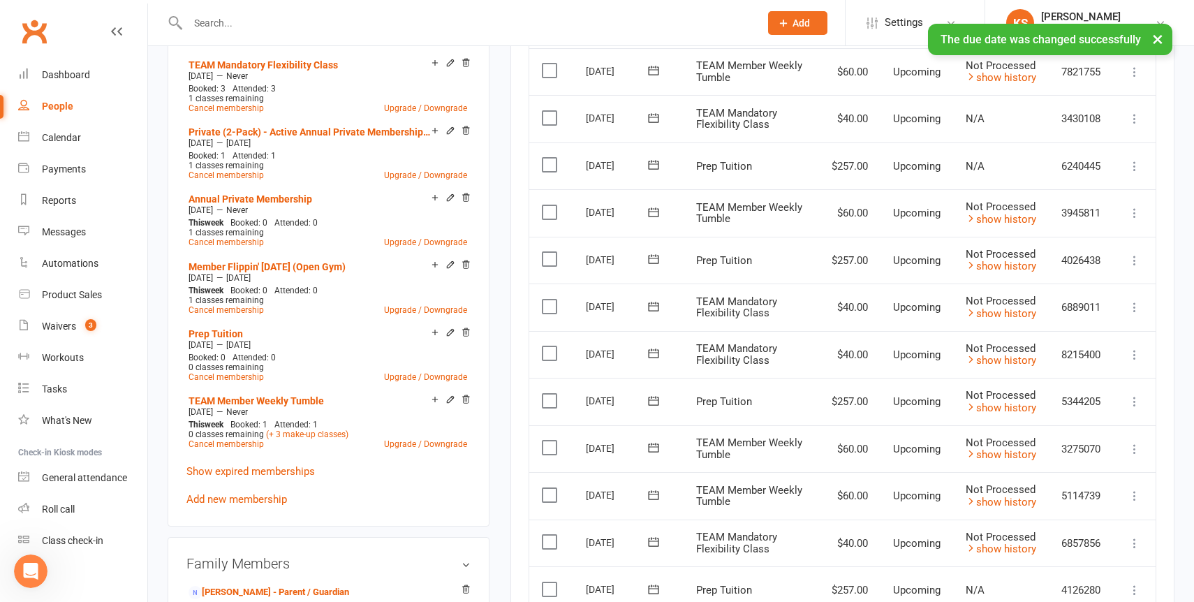
click at [651, 165] on icon at bounding box center [653, 165] width 14 height 14
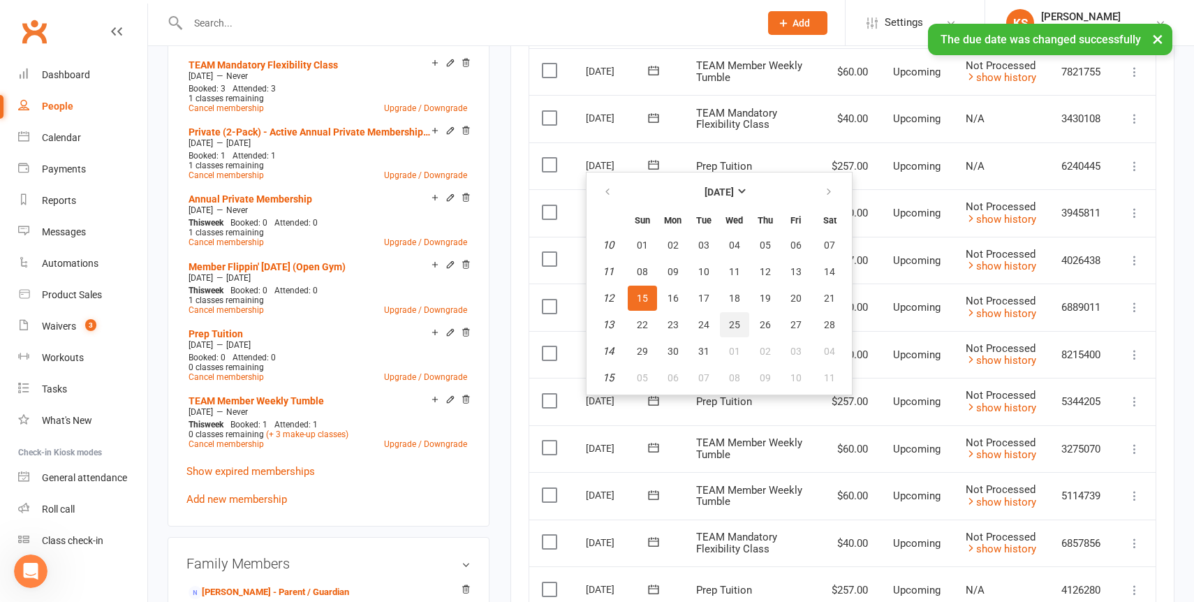
click at [730, 320] on span "25" at bounding box center [734, 324] width 11 height 11
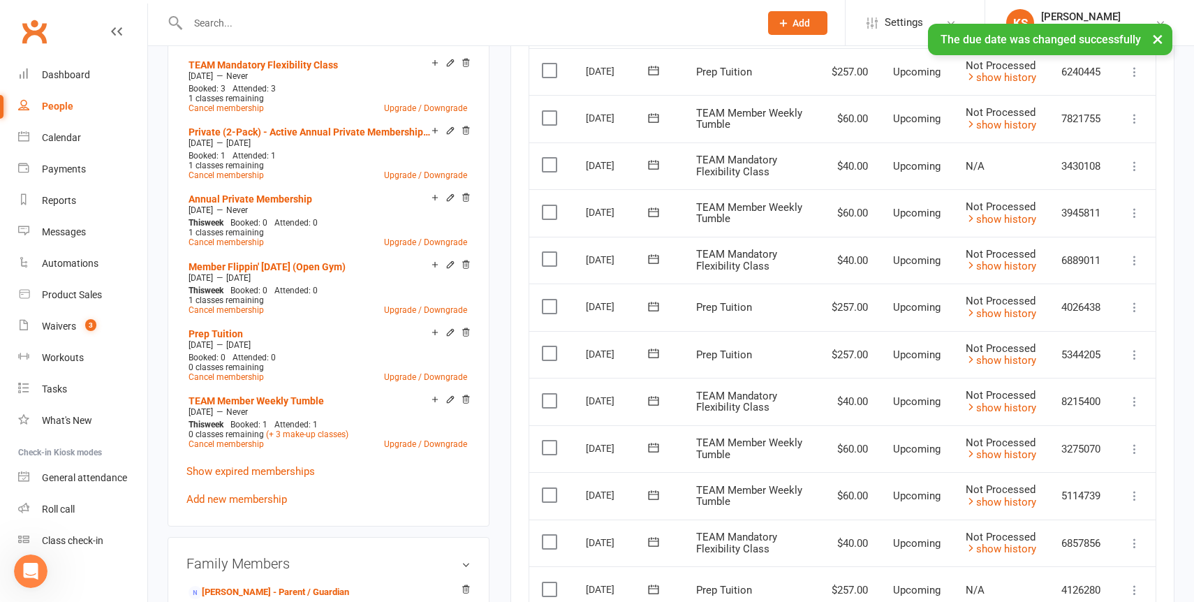
click at [655, 163] on icon at bounding box center [653, 165] width 14 height 14
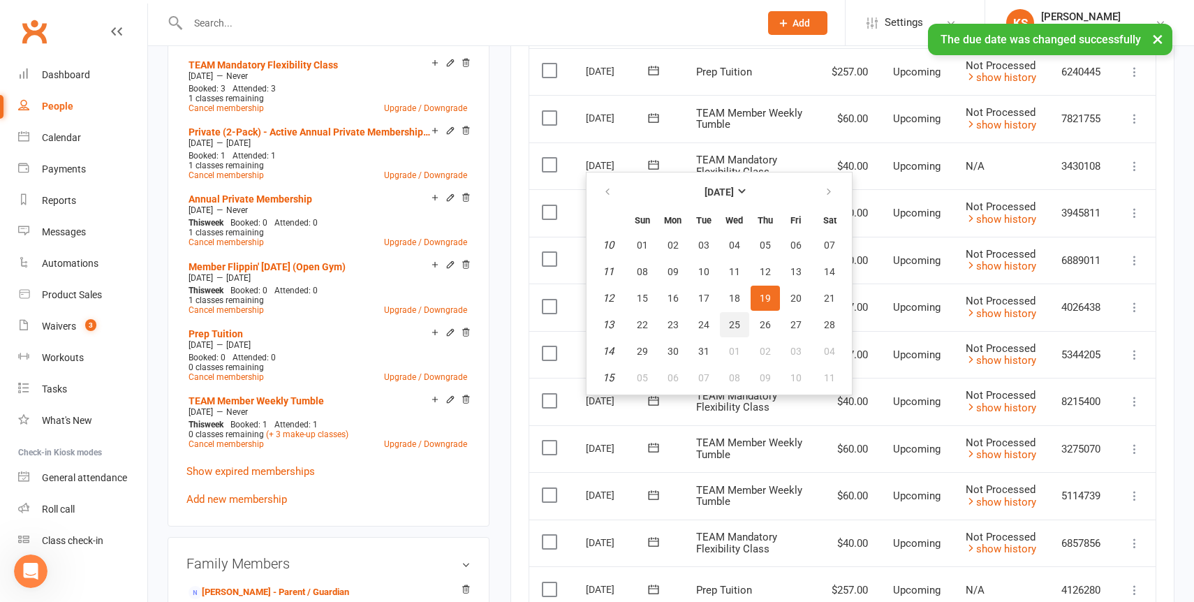
click at [739, 332] on button "25" at bounding box center [734, 324] width 29 height 25
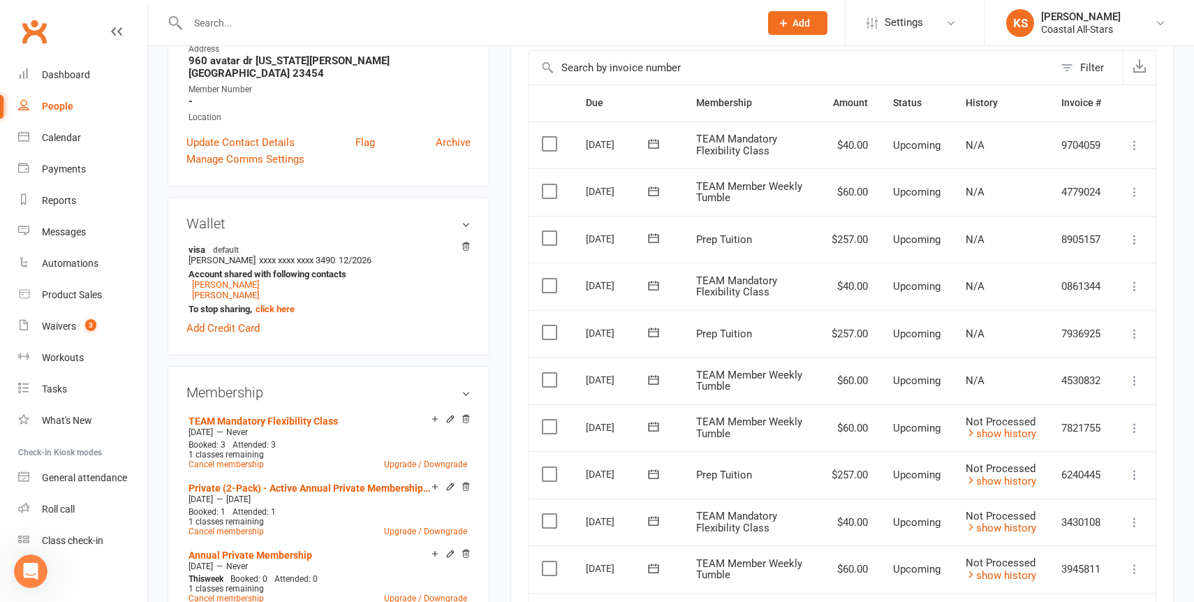
scroll to position [317, 0]
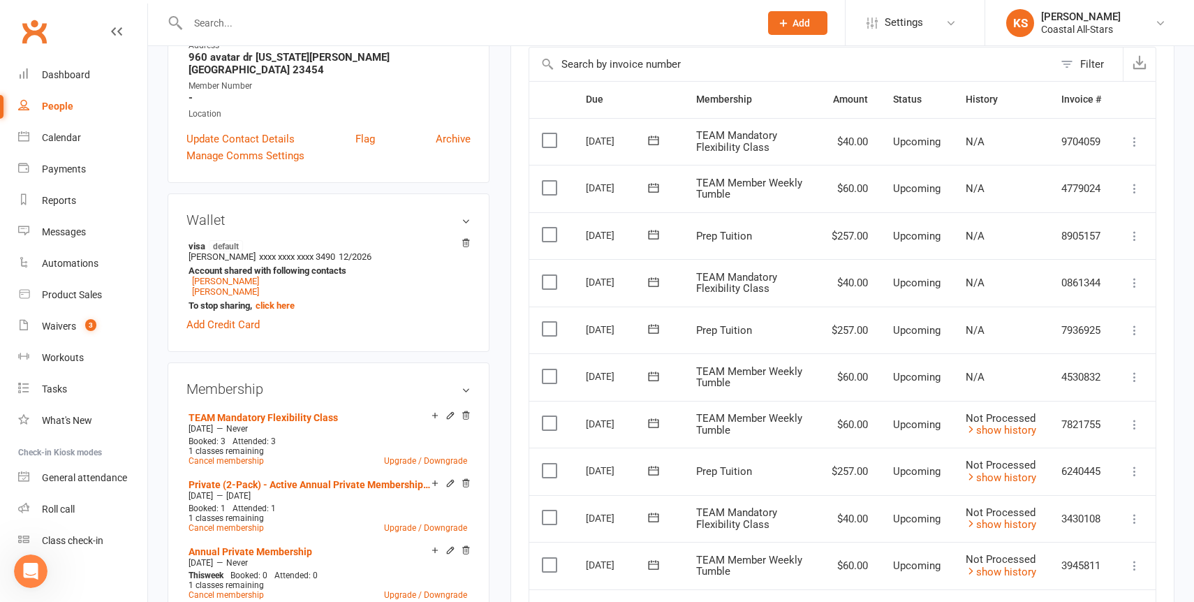
click at [653, 373] on icon at bounding box center [653, 375] width 10 height 9
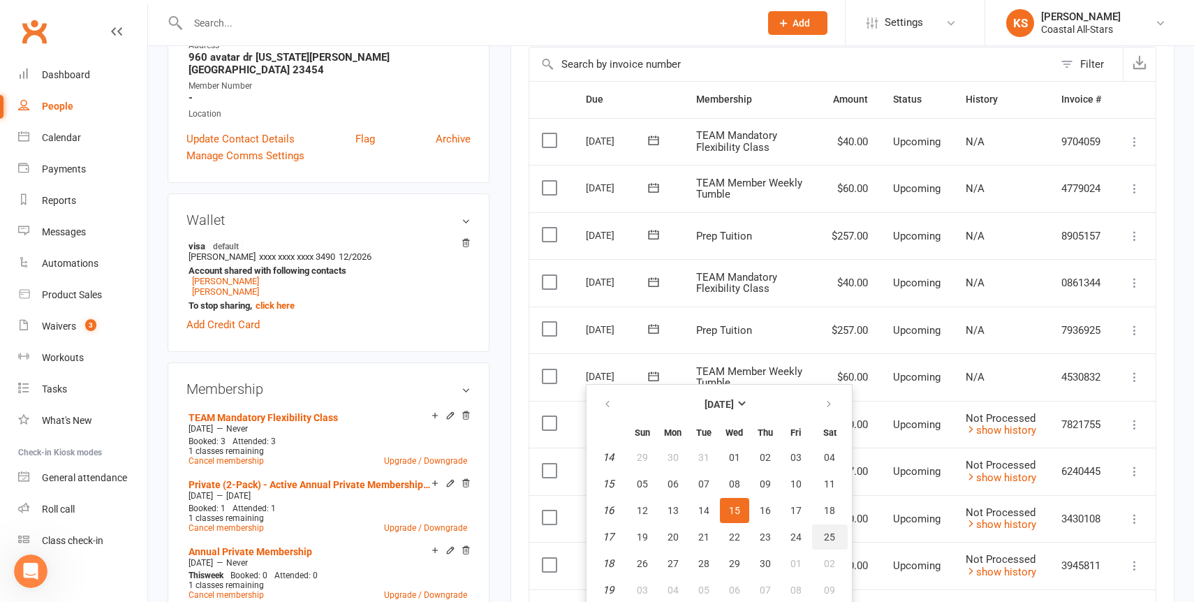
click at [833, 531] on span "25" at bounding box center [829, 536] width 11 height 11
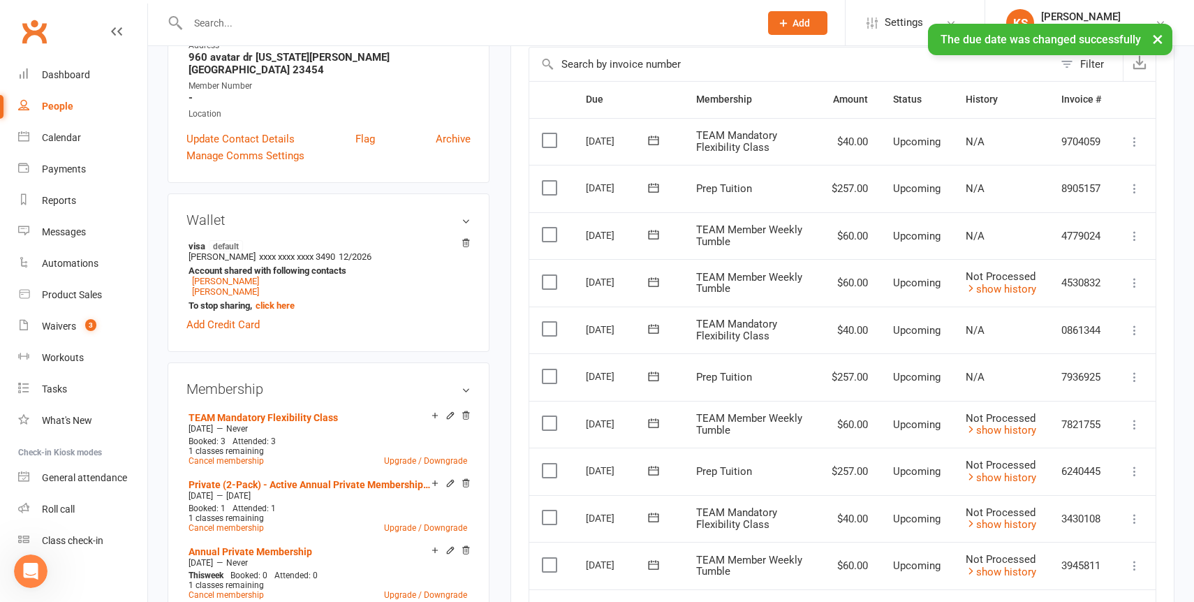
click at [660, 378] on icon at bounding box center [653, 376] width 14 height 14
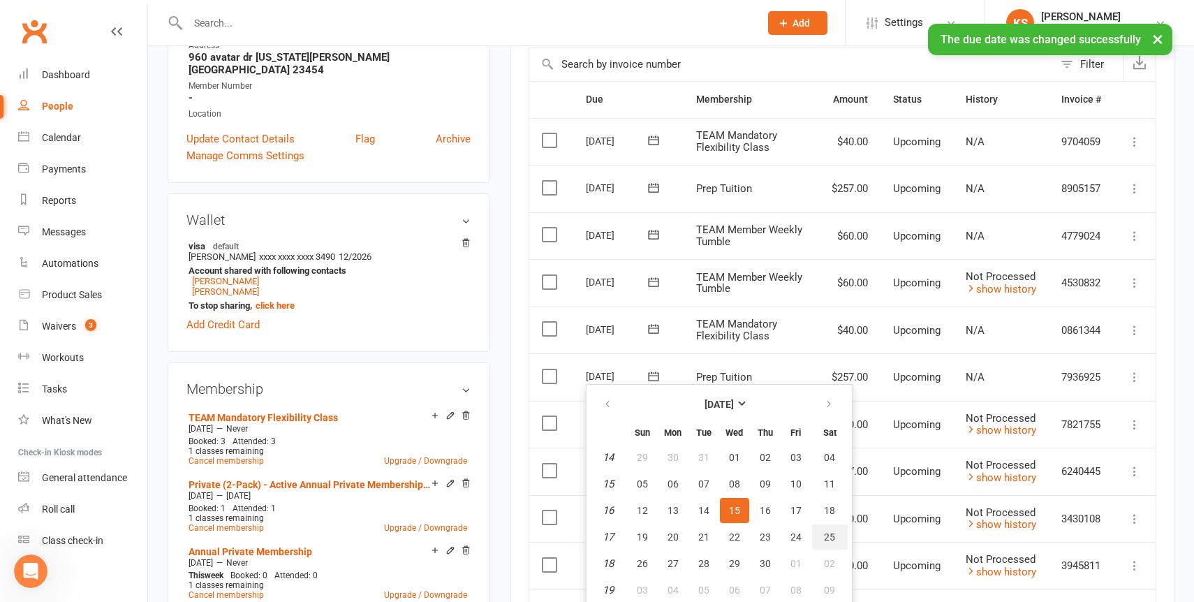
click at [815, 538] on button "25" at bounding box center [830, 536] width 36 height 25
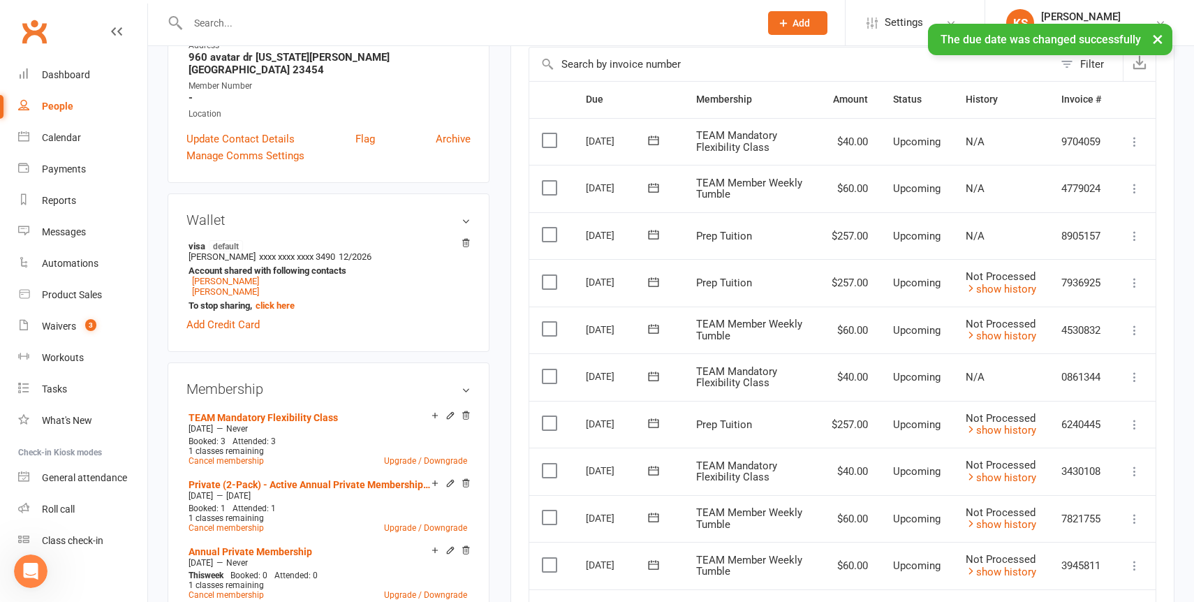
click at [660, 369] on button at bounding box center [653, 376] width 28 height 15
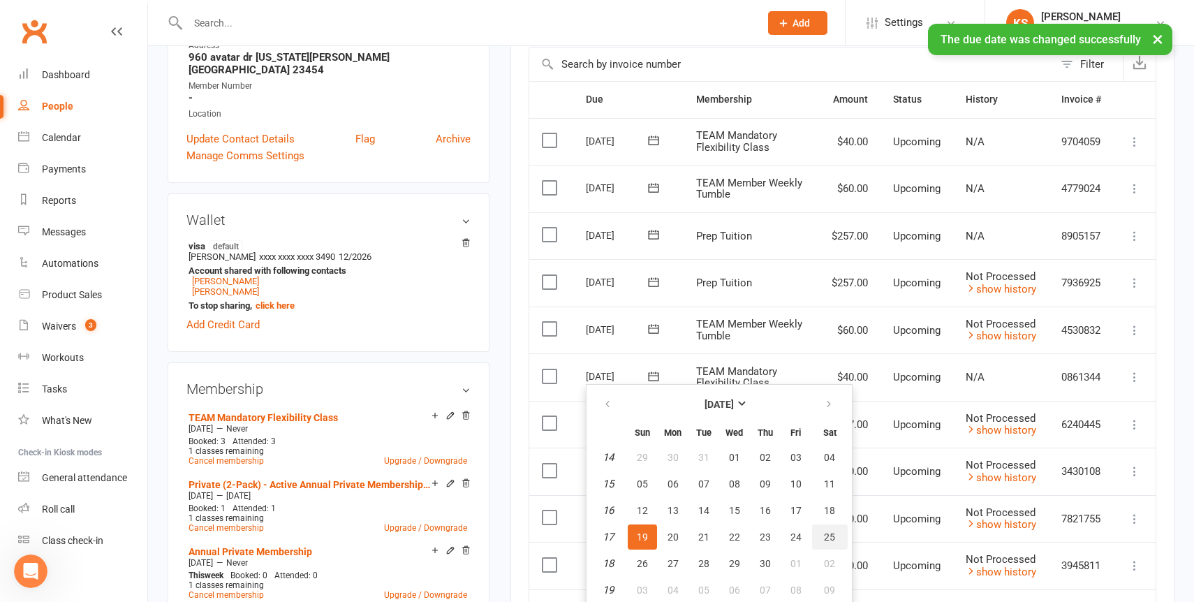
click at [827, 526] on button "25" at bounding box center [830, 536] width 36 height 25
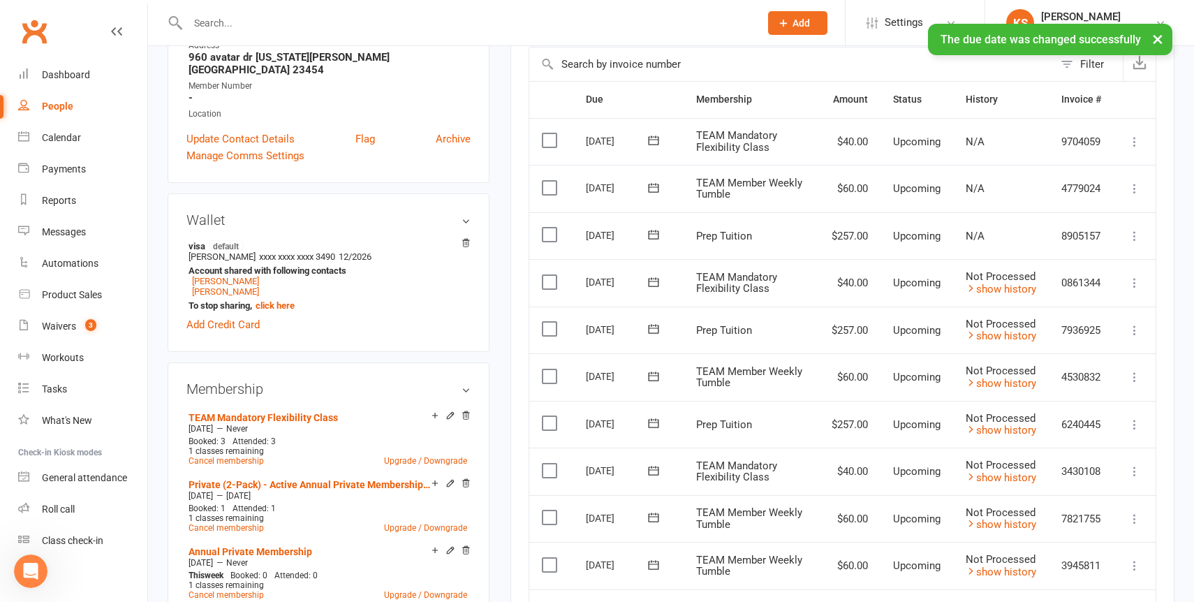
click at [653, 135] on icon at bounding box center [653, 140] width 14 height 14
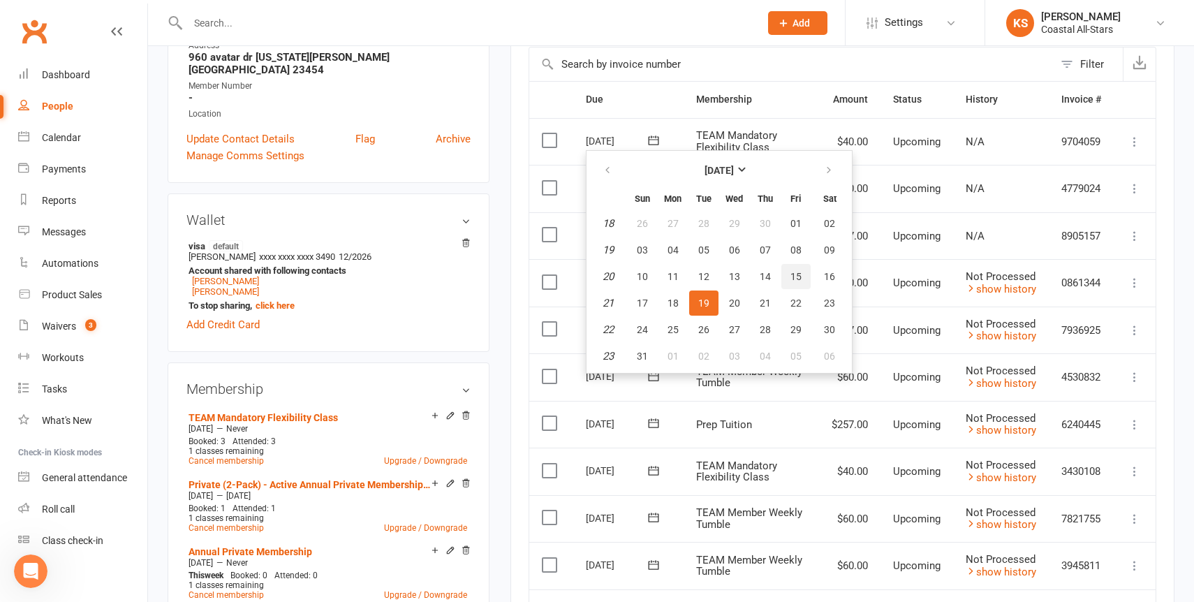
click at [787, 278] on button "15" at bounding box center [795, 276] width 29 height 25
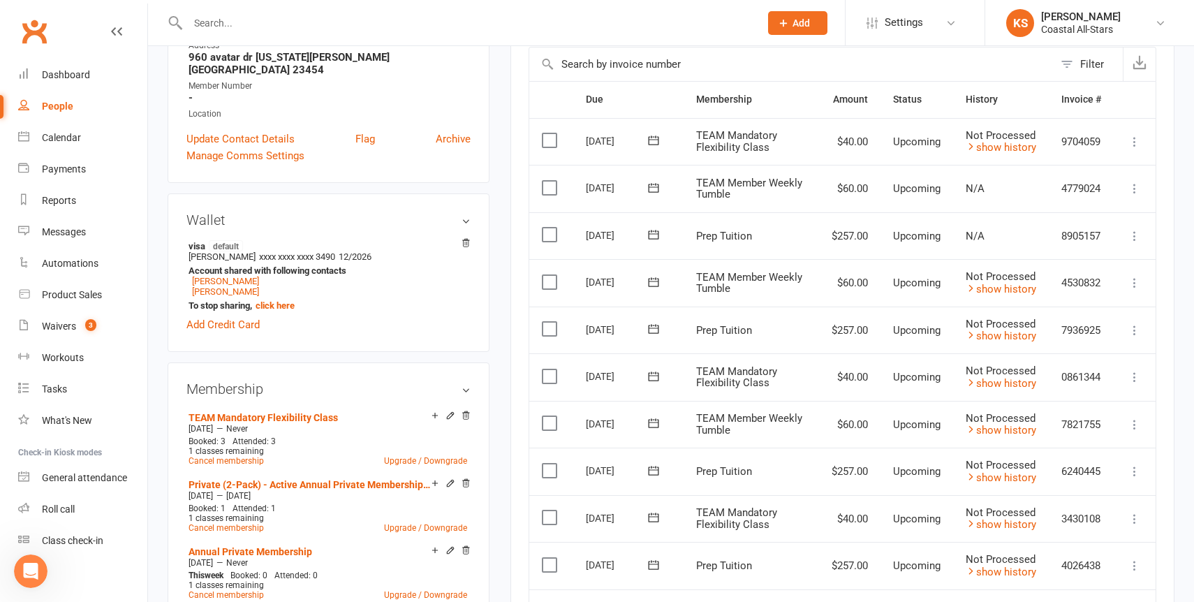
click at [1135, 235] on icon at bounding box center [1134, 236] width 14 height 14
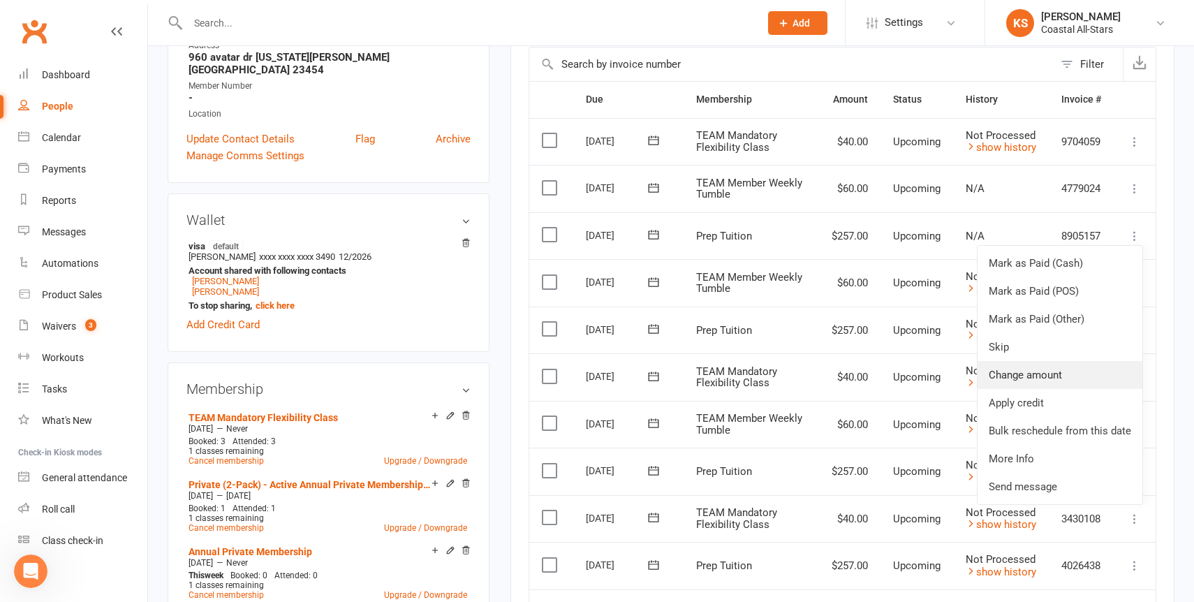
click at [1036, 372] on link "Change amount" at bounding box center [1059, 375] width 165 height 28
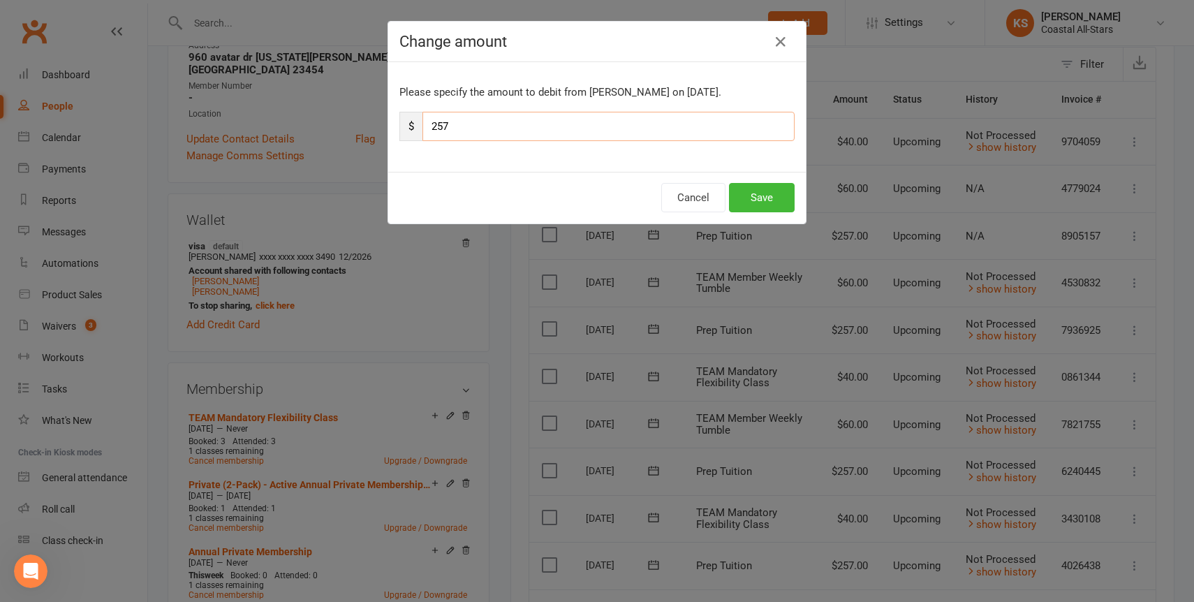
drag, startPoint x: 476, startPoint y: 137, endPoint x: 411, endPoint y: 135, distance: 65.0
click at [410, 135] on div "$ 257" at bounding box center [596, 126] width 395 height 29
click at [440, 124] on input "257" at bounding box center [608, 126] width 372 height 29
type input "135"
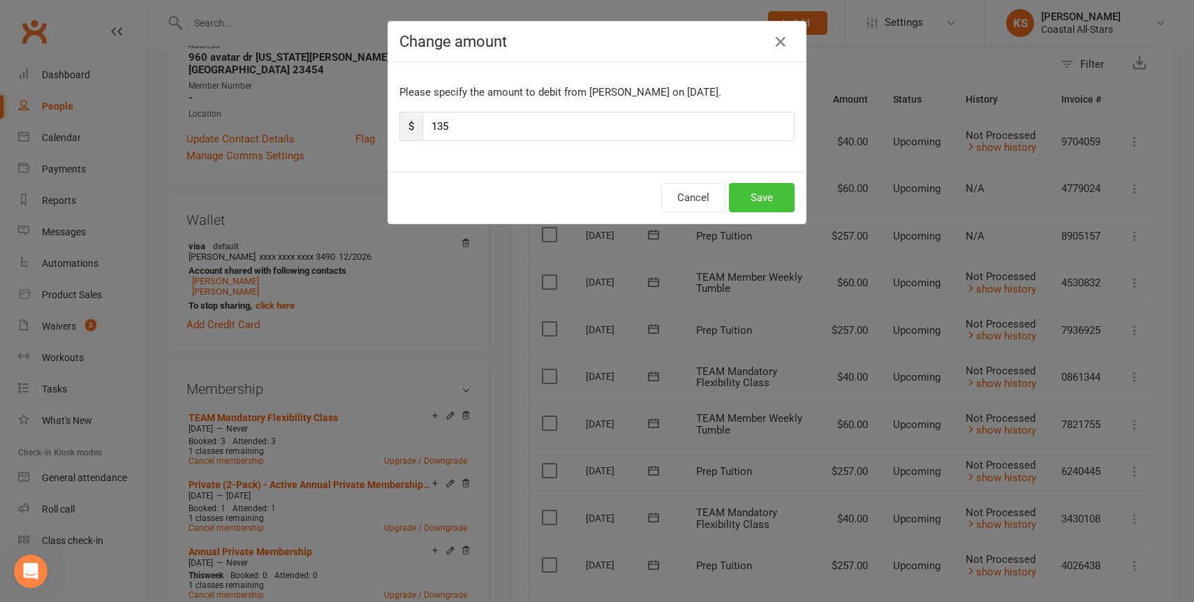
click at [756, 187] on button "Save" at bounding box center [762, 197] width 66 height 29
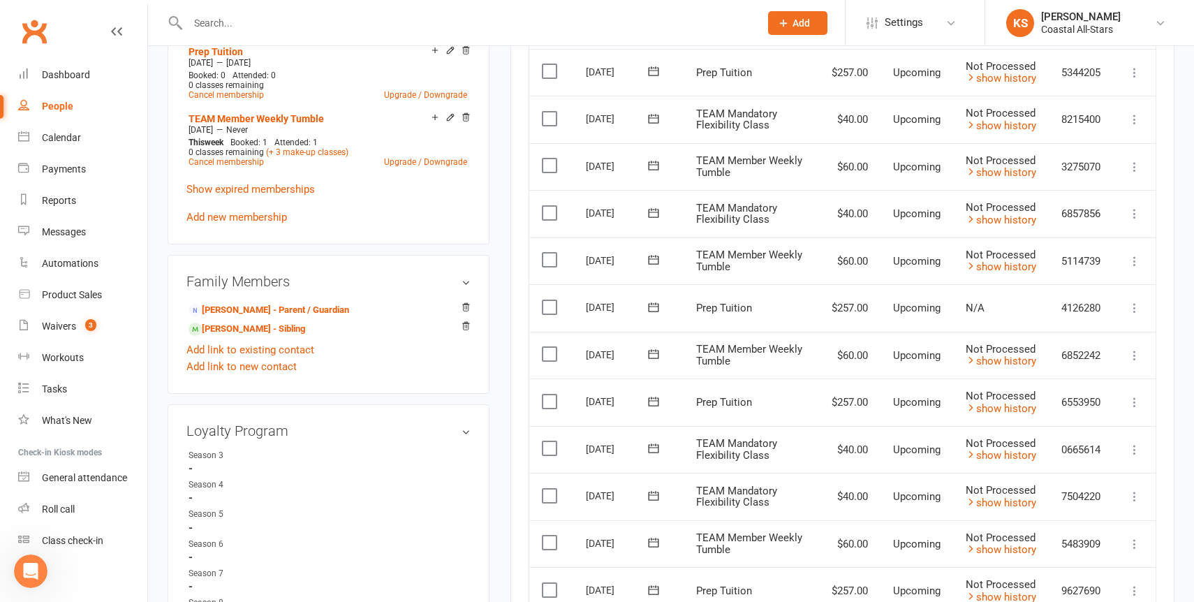
scroll to position [994, 0]
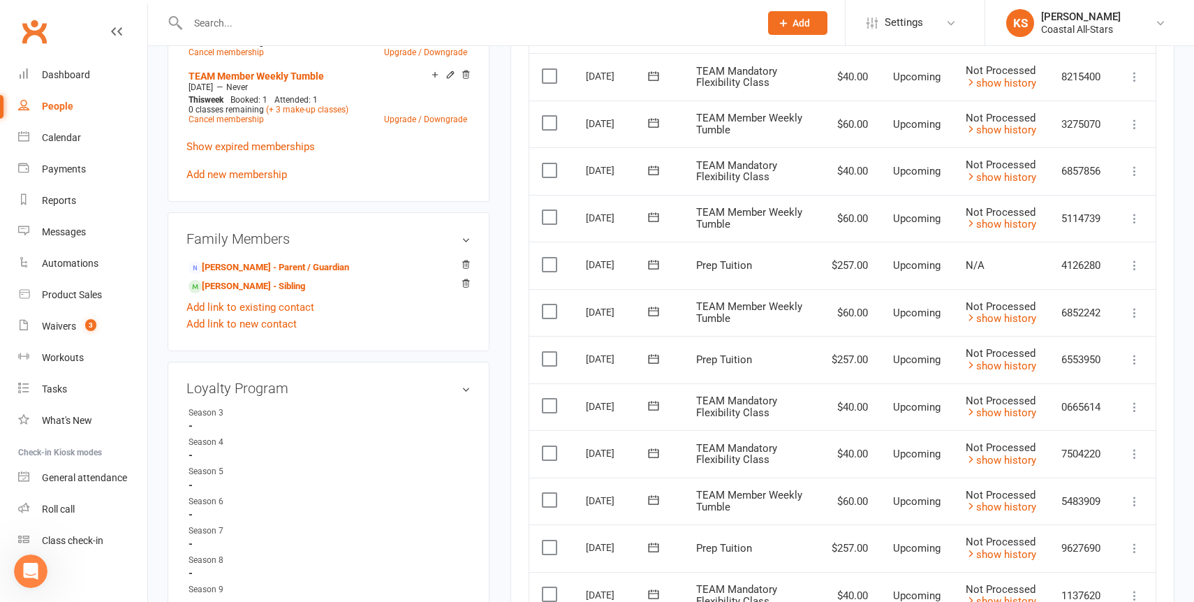
click at [654, 258] on icon at bounding box center [653, 265] width 14 height 14
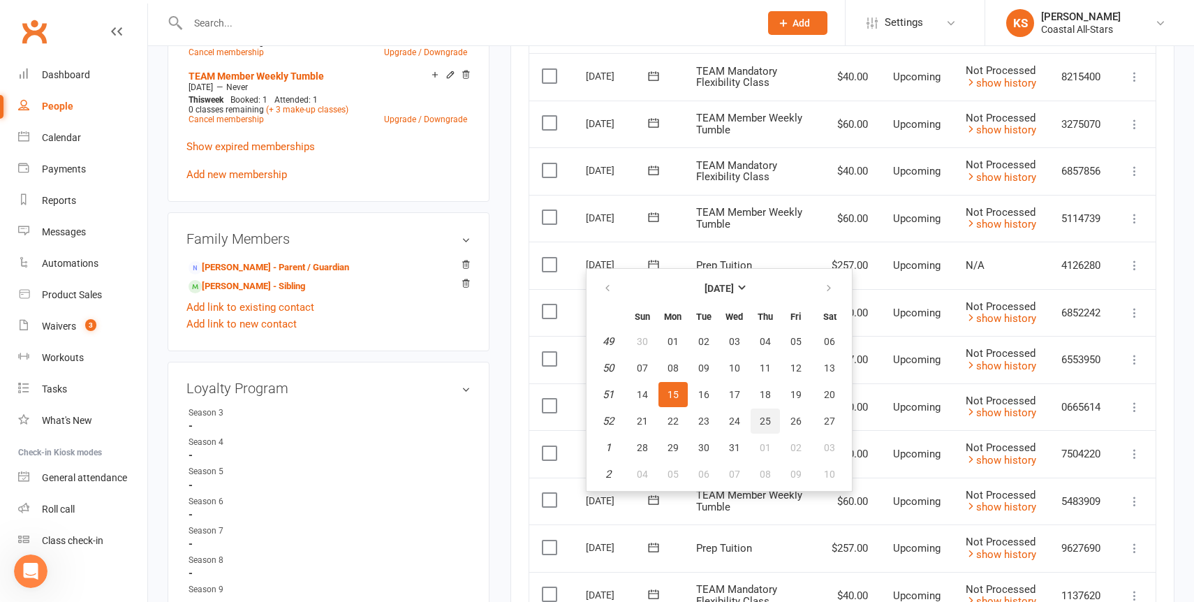
click at [774, 420] on button "25" at bounding box center [764, 420] width 29 height 25
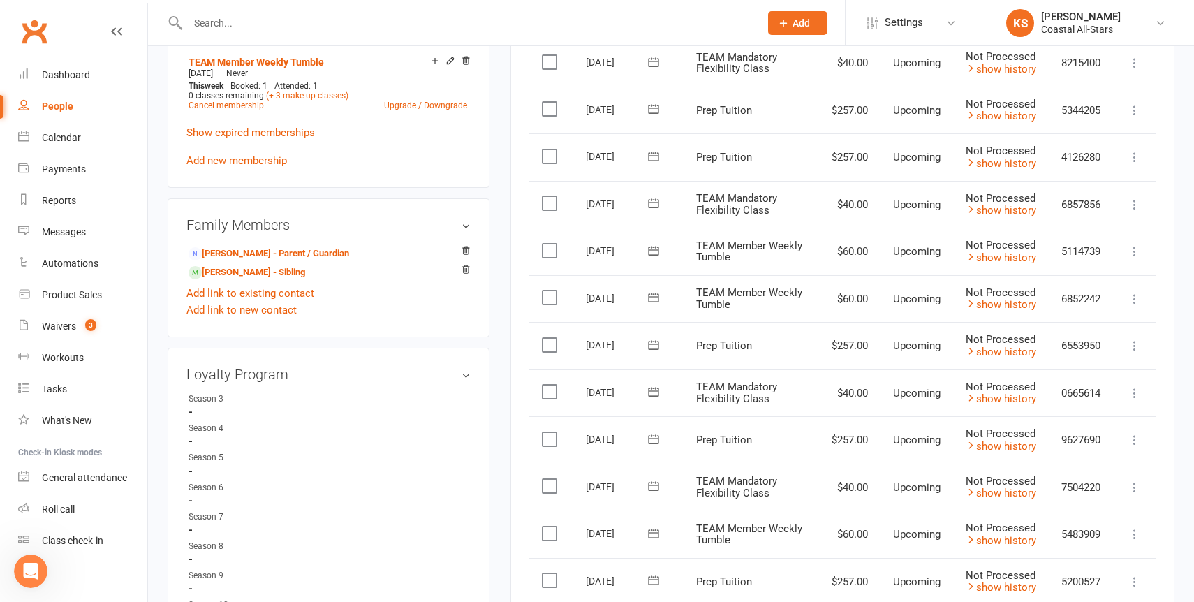
scroll to position [1005, 0]
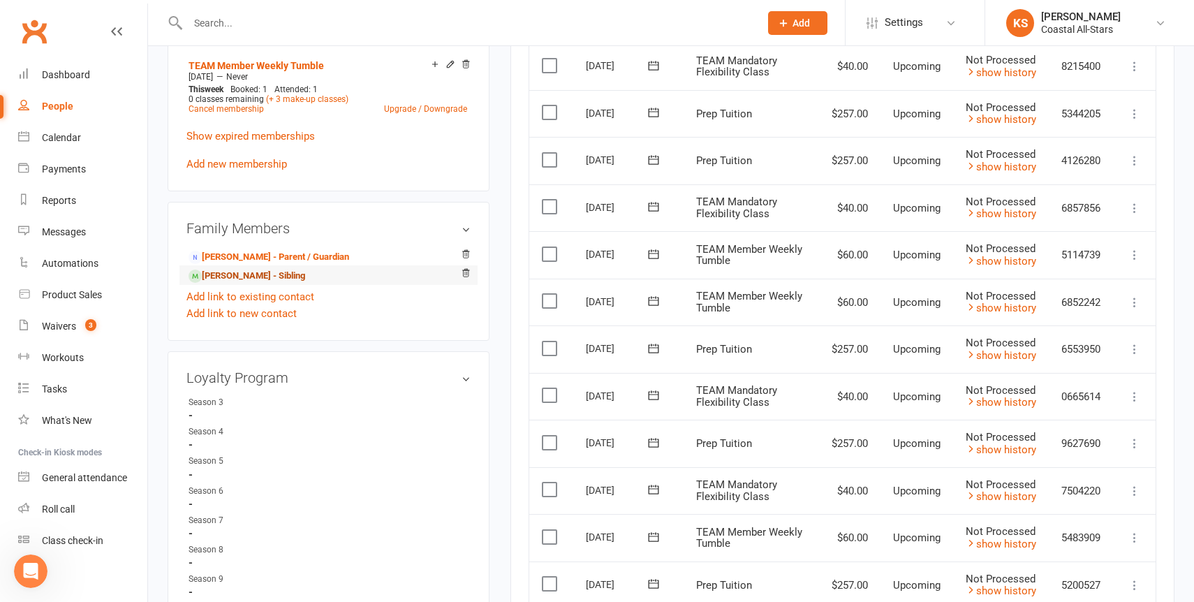
click at [244, 269] on link "Madison Love - Sibling" at bounding box center [246, 276] width 117 height 15
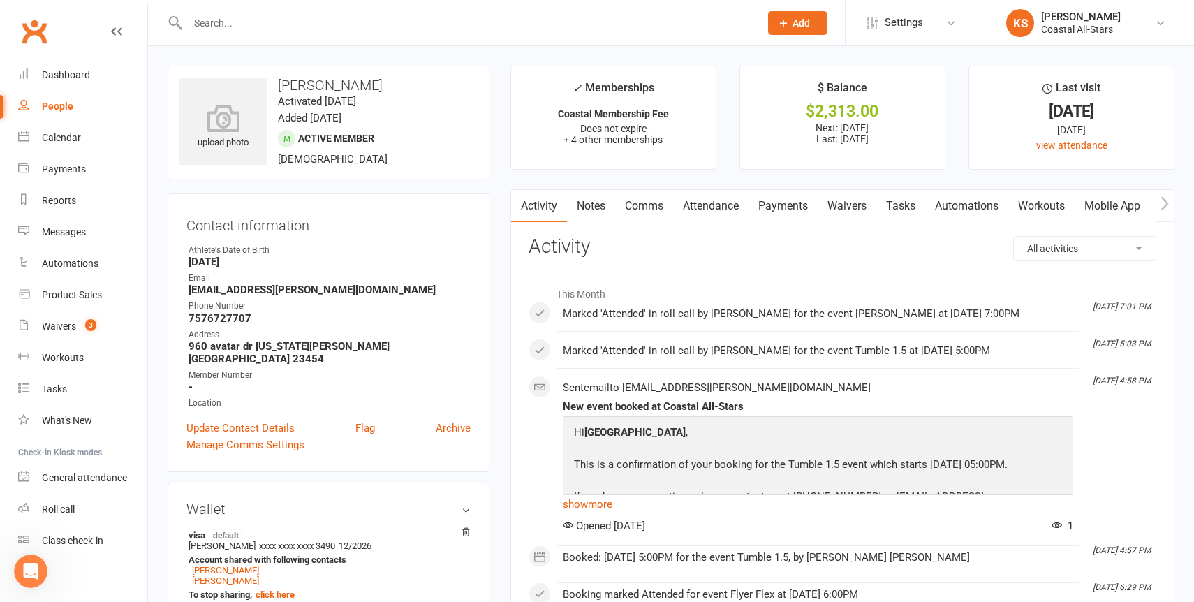
click at [788, 212] on link "Payments" at bounding box center [782, 206] width 69 height 32
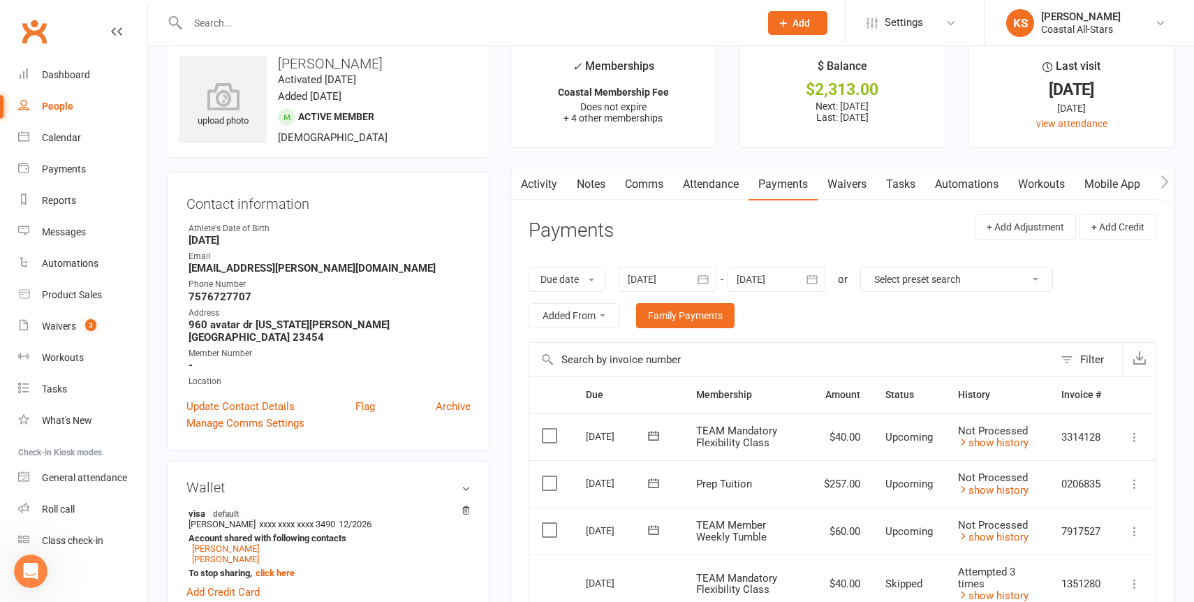
scroll to position [17, 0]
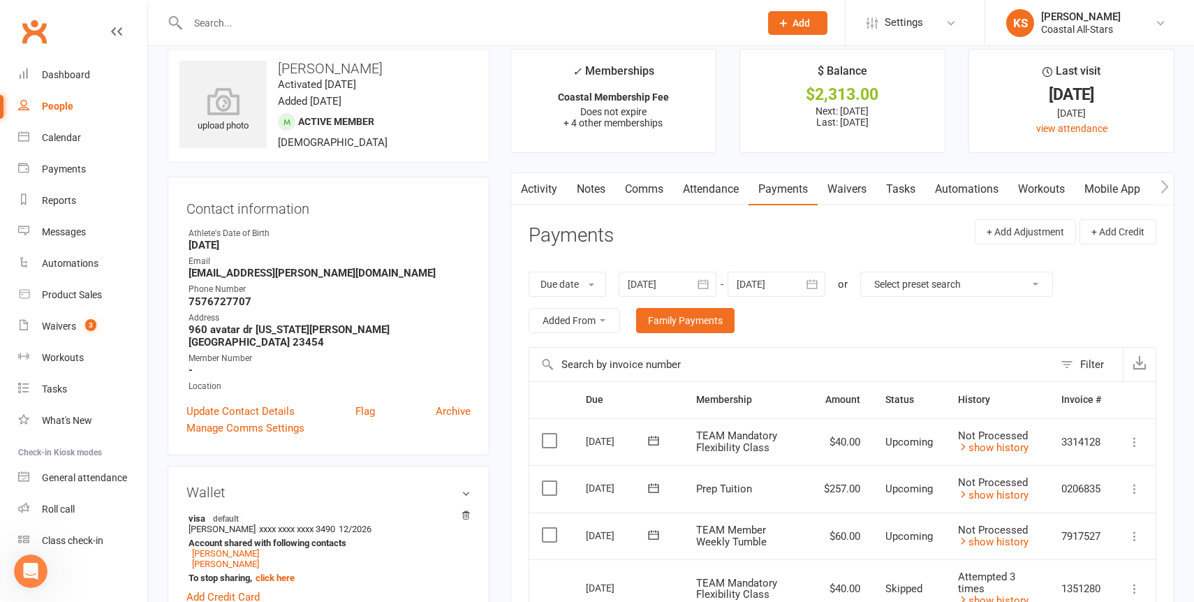
click at [795, 290] on div at bounding box center [776, 284] width 98 height 25
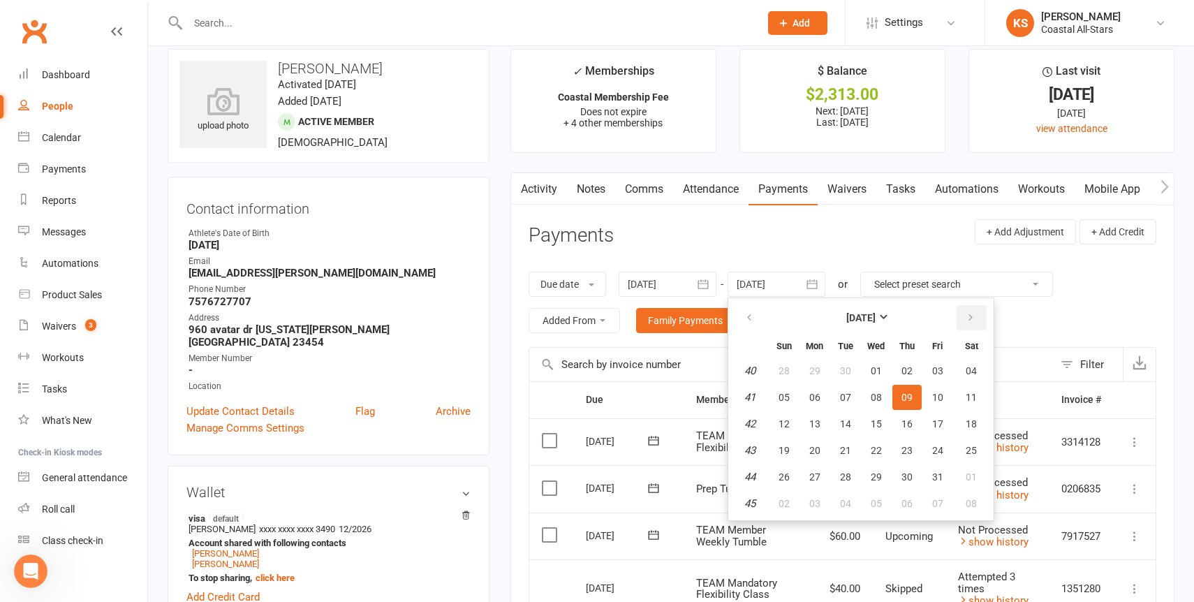
click at [979, 316] on button "button" at bounding box center [971, 317] width 30 height 25
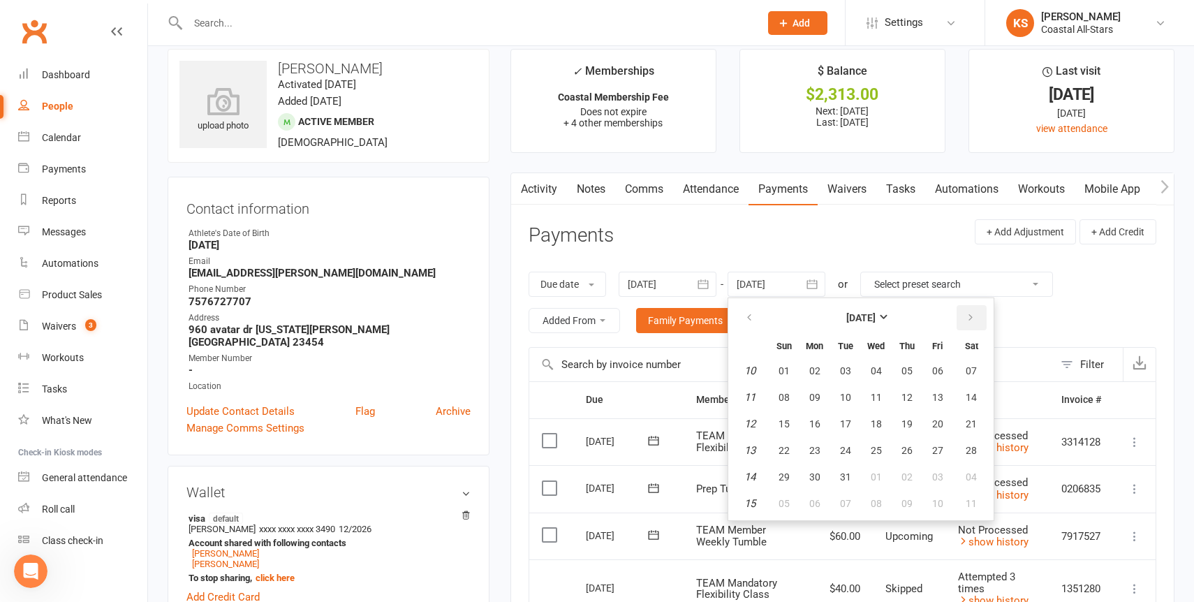
click at [979, 316] on button "button" at bounding box center [971, 317] width 30 height 25
click at [787, 494] on button "31" at bounding box center [783, 503] width 29 height 25
type input "31 May 2026"
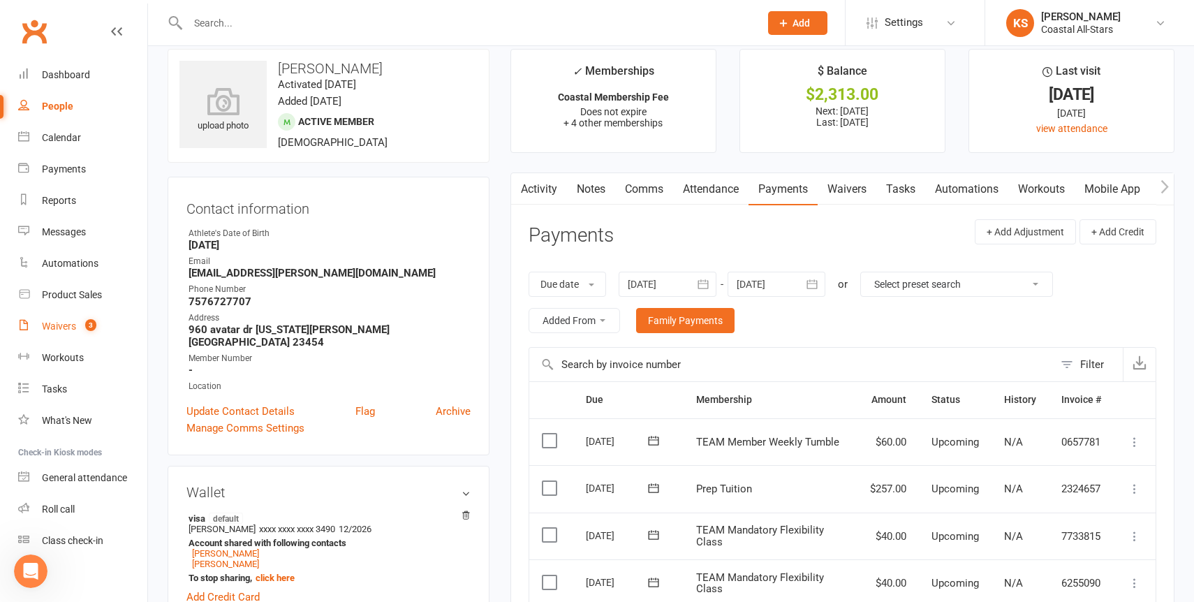
click at [64, 325] on div "Waivers" at bounding box center [59, 325] width 34 height 11
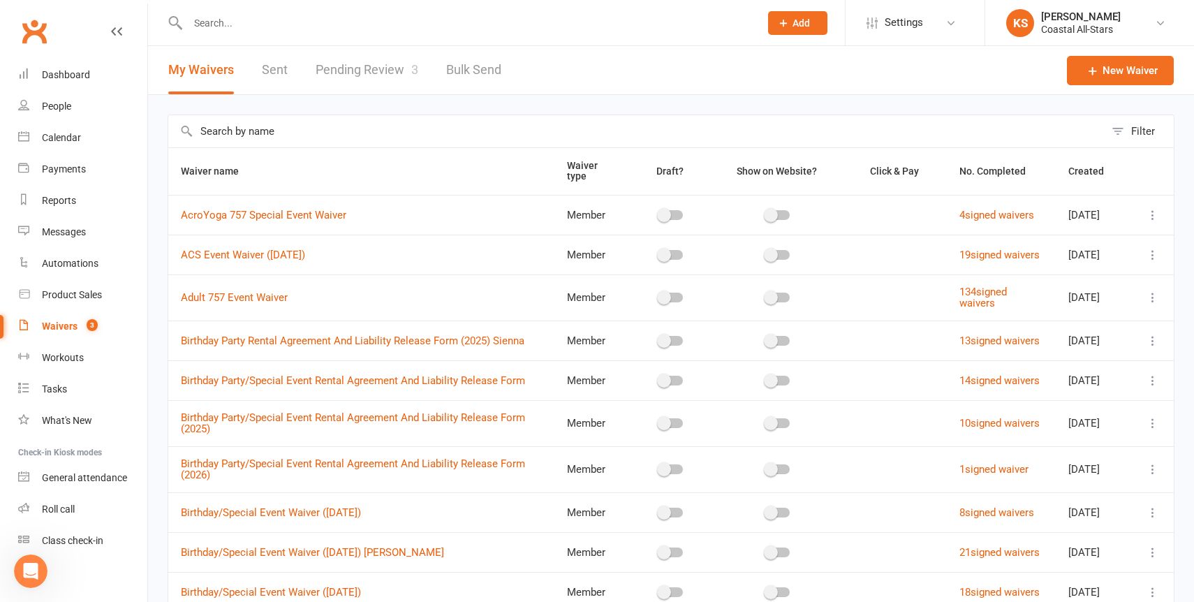
click at [363, 56] on link "Pending Review 3" at bounding box center [367, 70] width 103 height 48
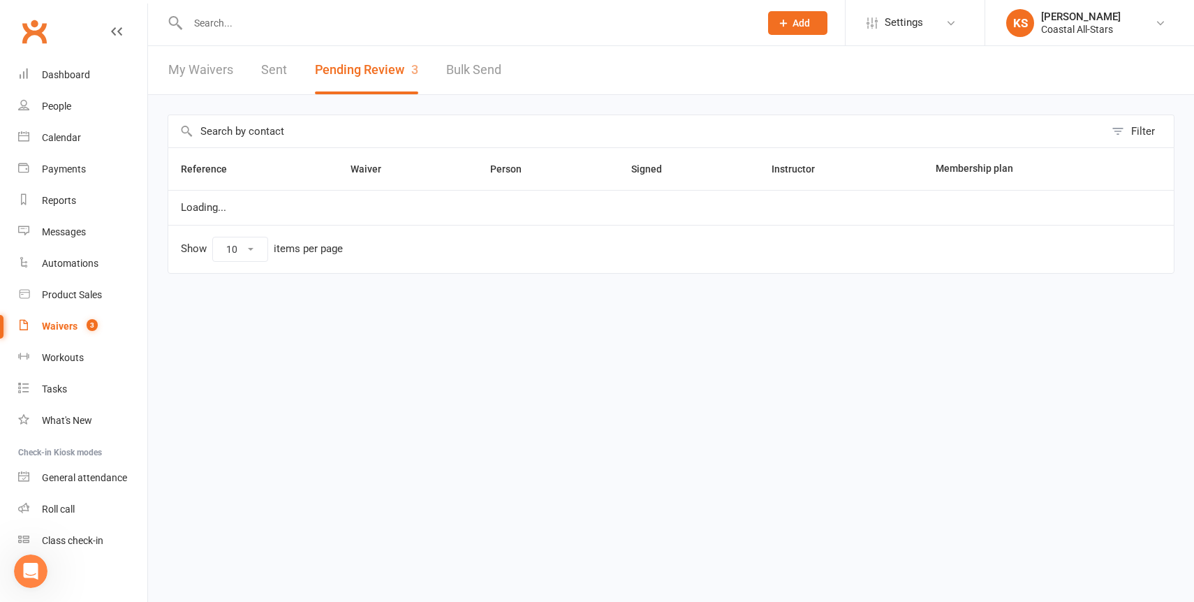
select select "25"
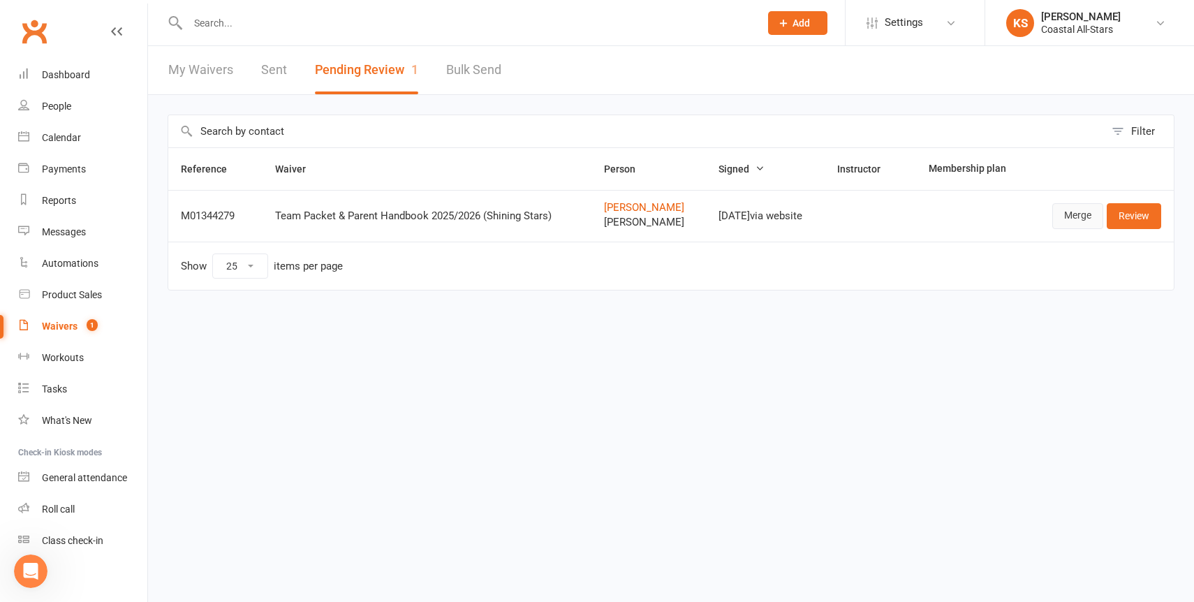
click at [1069, 219] on link "Merge" at bounding box center [1077, 215] width 51 height 25
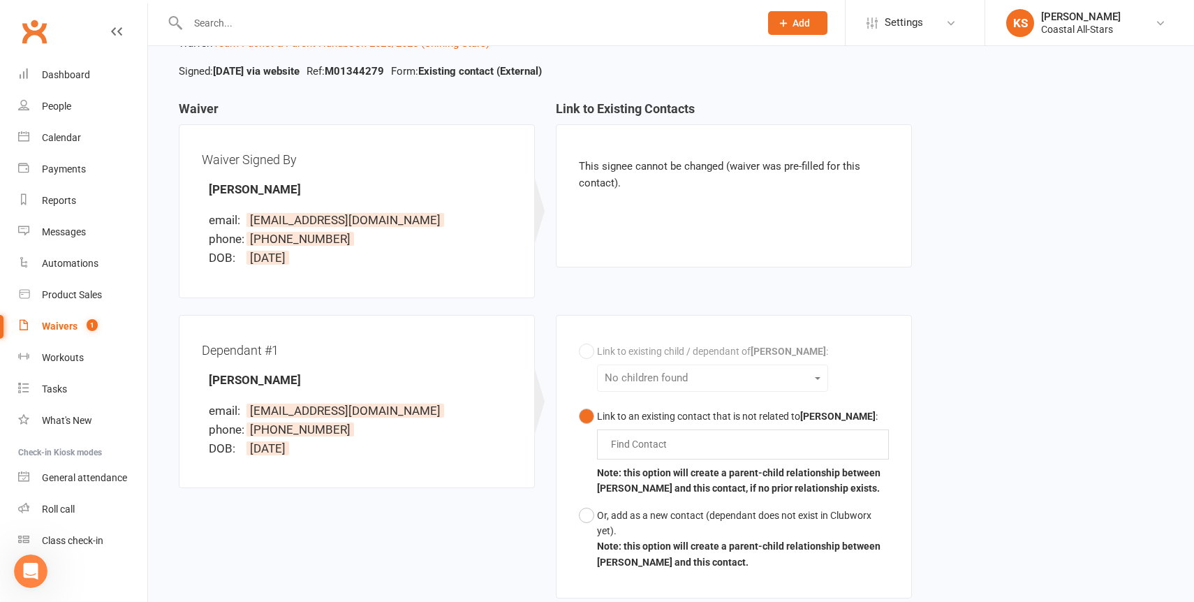
scroll to position [121, 0]
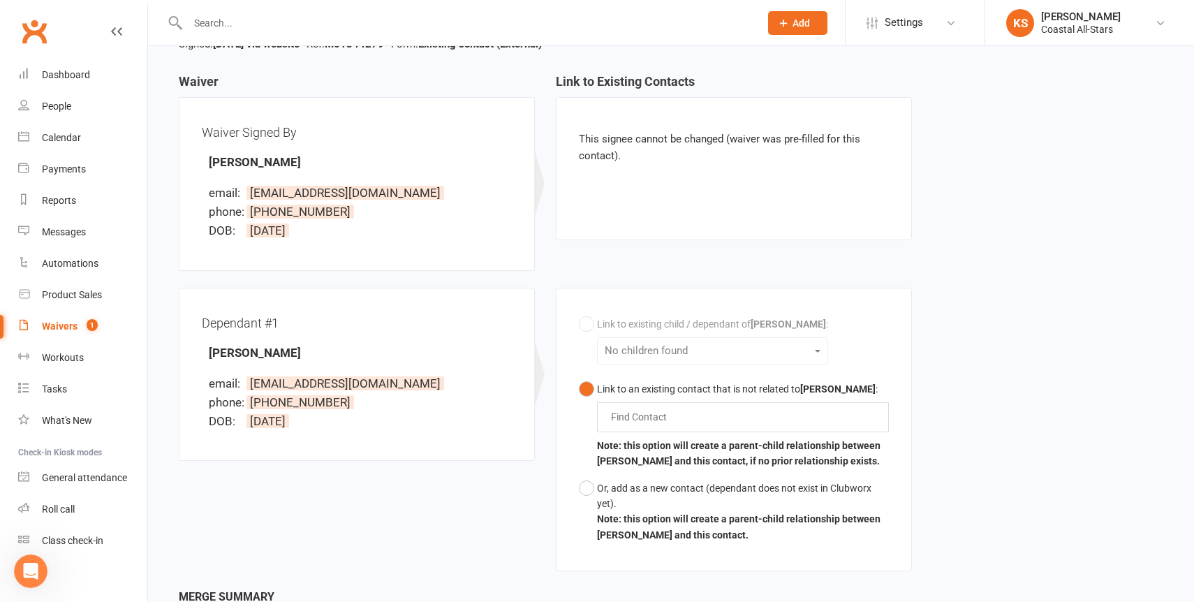
click at [655, 415] on input "text" at bounding box center [641, 416] width 65 height 17
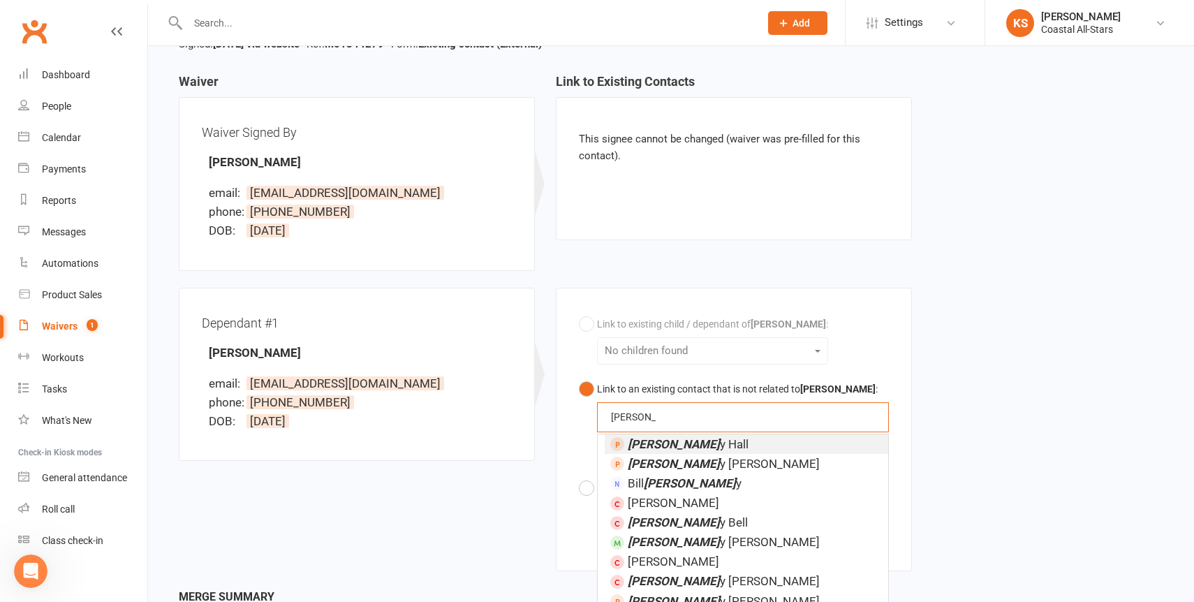
click at [579, 376] on button "Link to an existing contact that is not related to Christine Reedy : Kelly Kell…" at bounding box center [734, 425] width 310 height 99
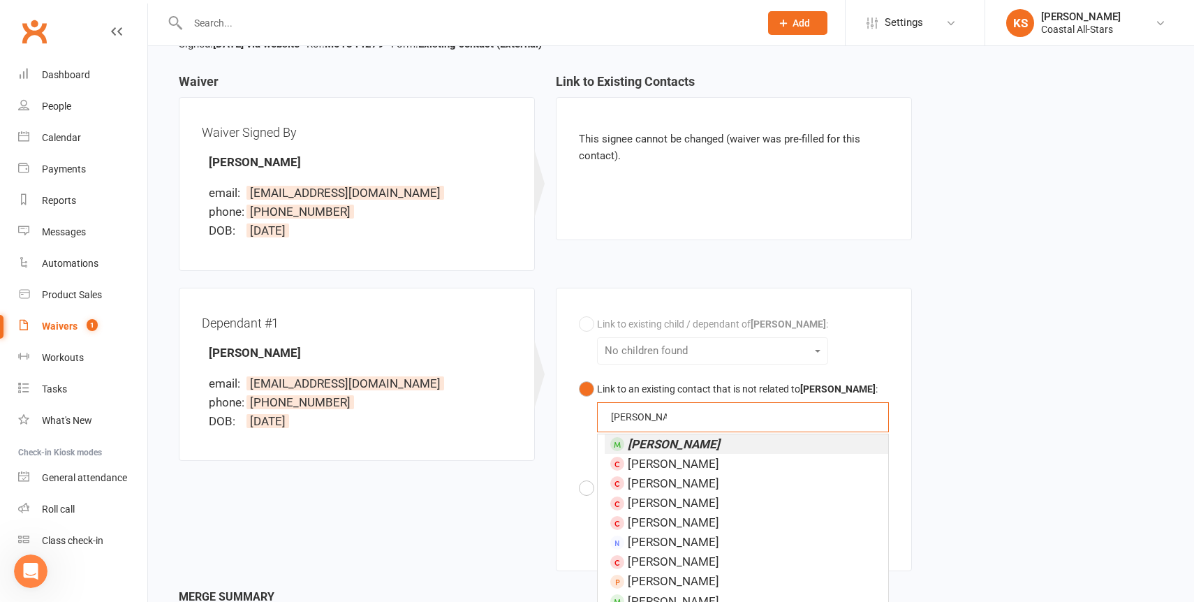
type input "Kelly Reedy"
click at [660, 444] on em "Kelly Reedy" at bounding box center [674, 444] width 92 height 14
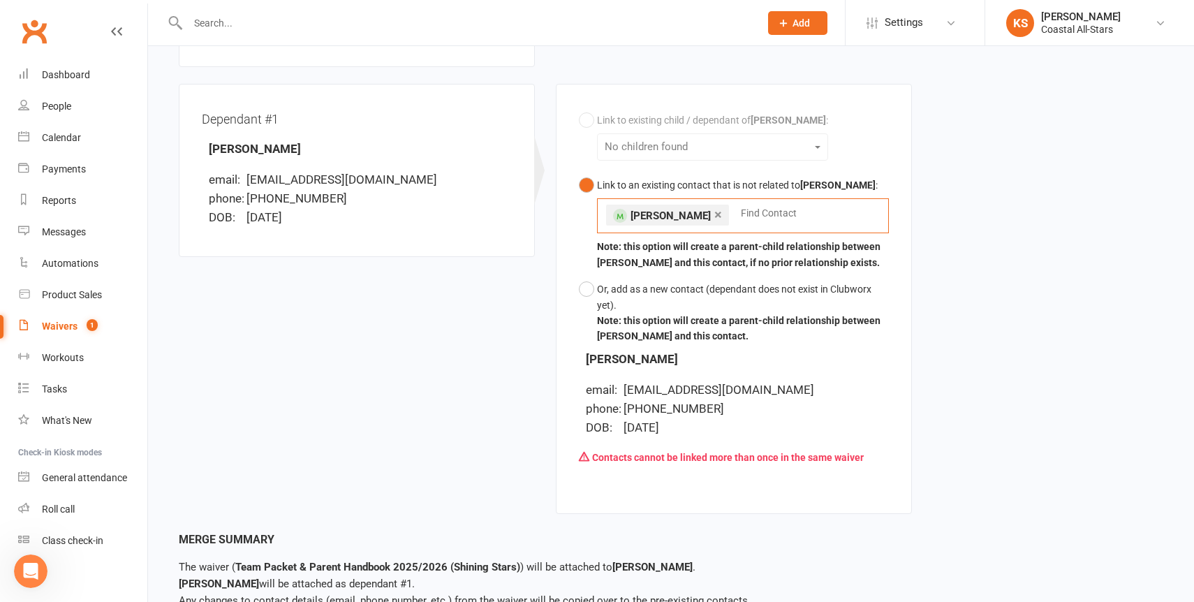
scroll to position [415, 0]
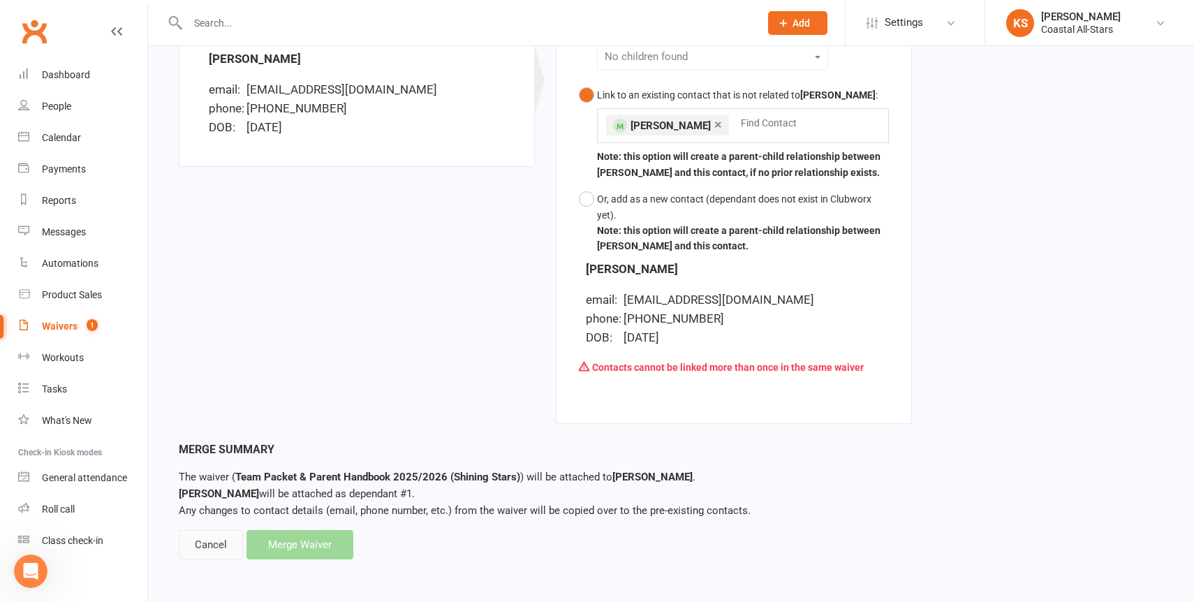
click at [219, 547] on div "Cancel" at bounding box center [211, 544] width 64 height 29
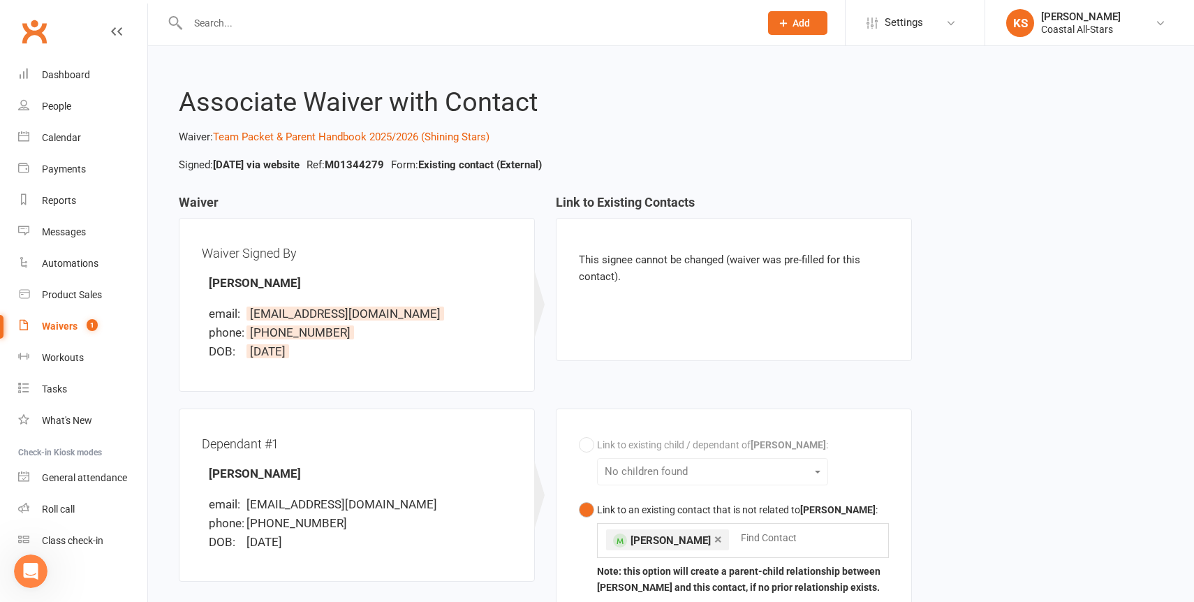
select select "25"
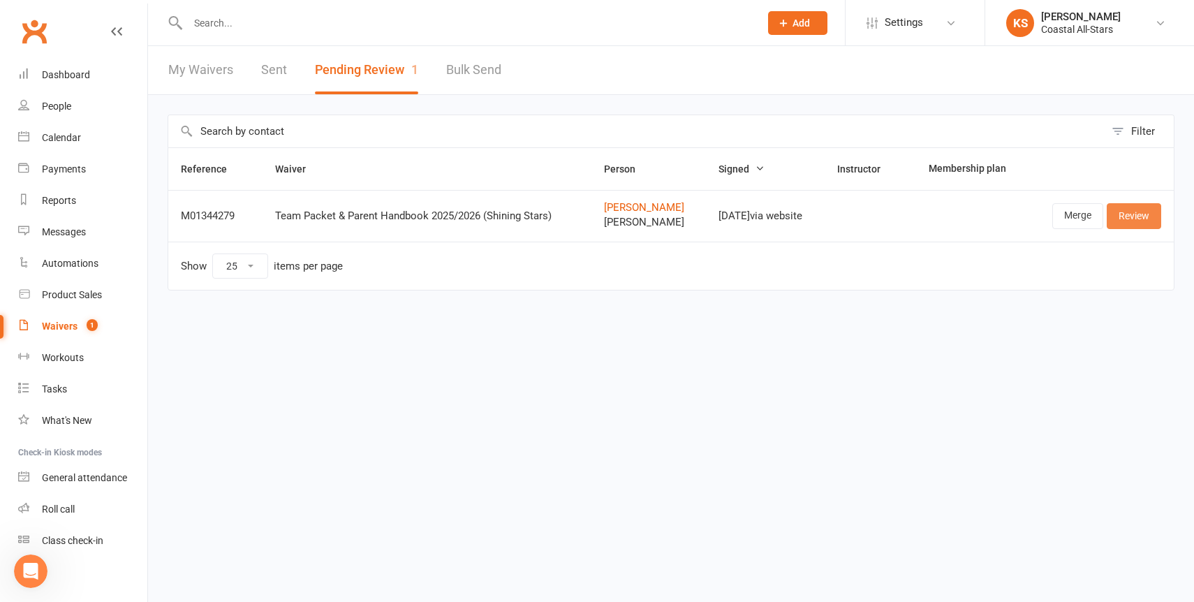
click at [1134, 214] on link "Review" at bounding box center [1133, 215] width 54 height 25
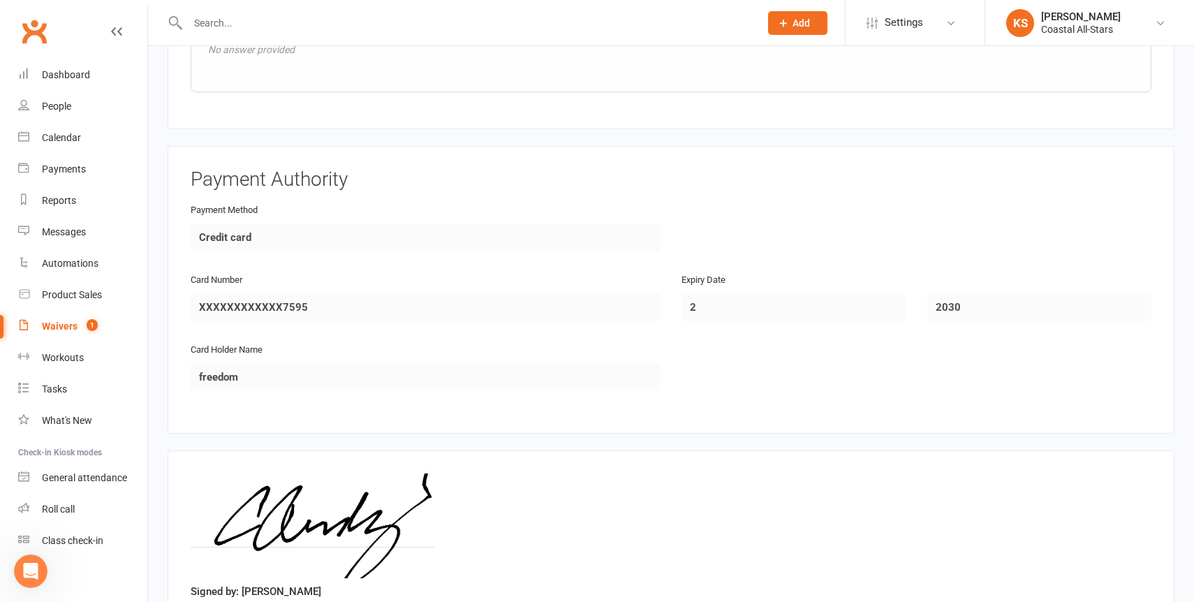
scroll to position [2229, 0]
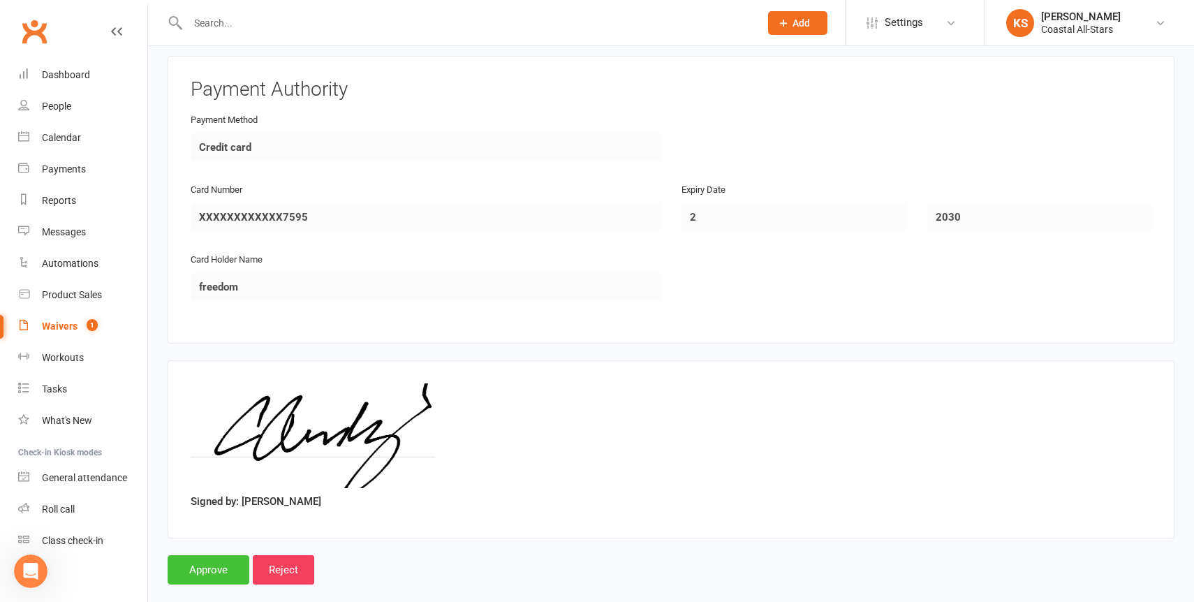
click at [209, 555] on input "Approve" at bounding box center [209, 569] width 82 height 29
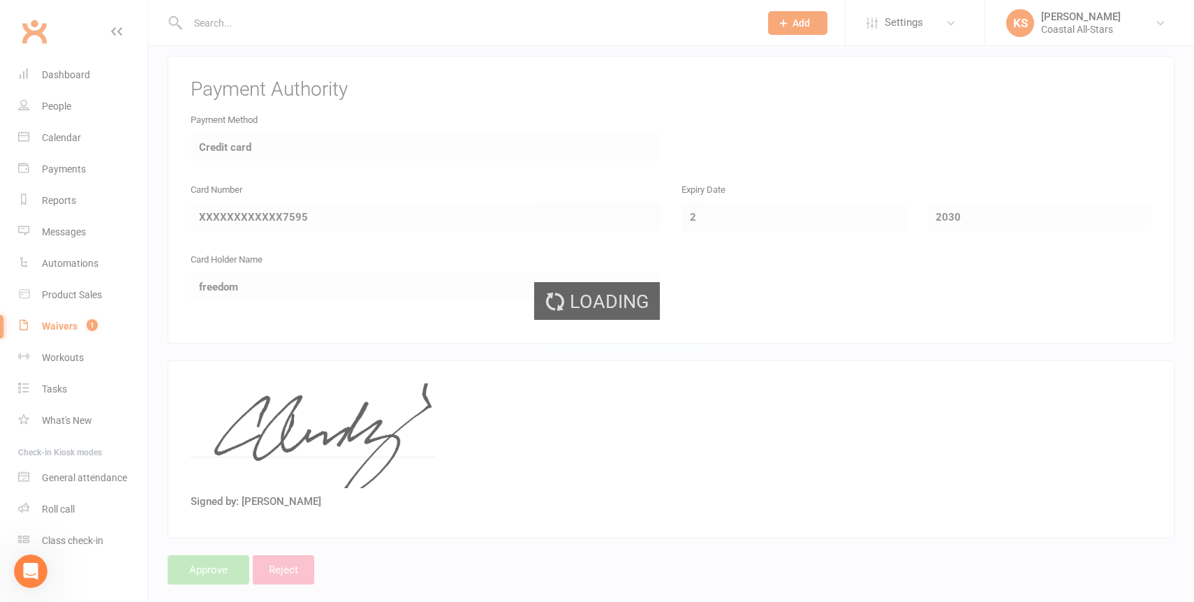
select select "25"
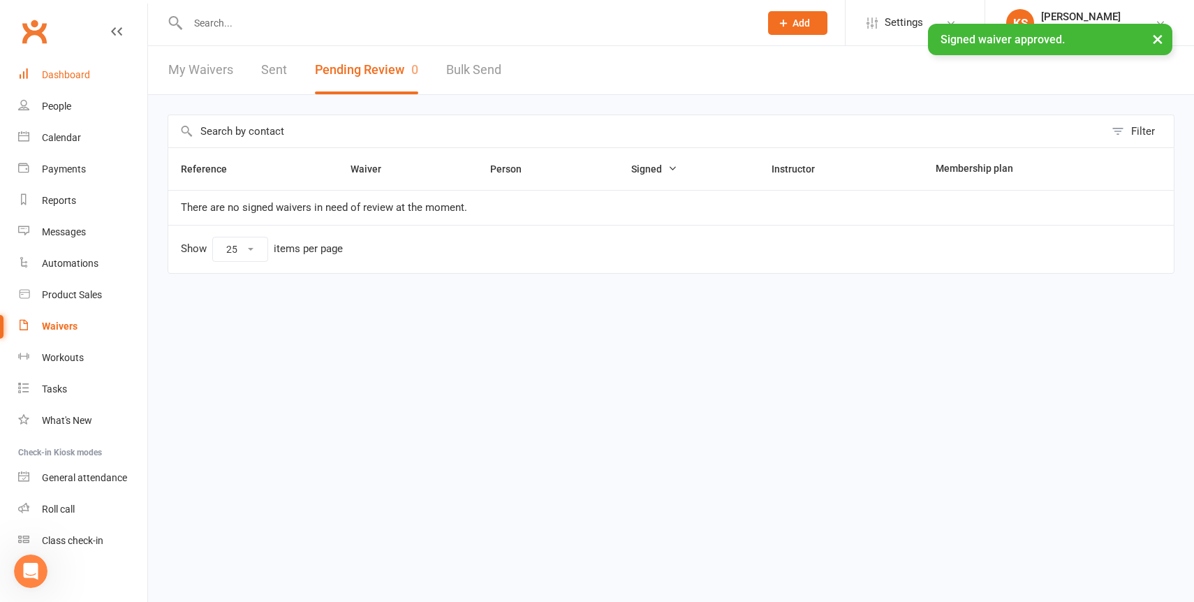
click at [89, 79] on link "Dashboard" at bounding box center [82, 74] width 129 height 31
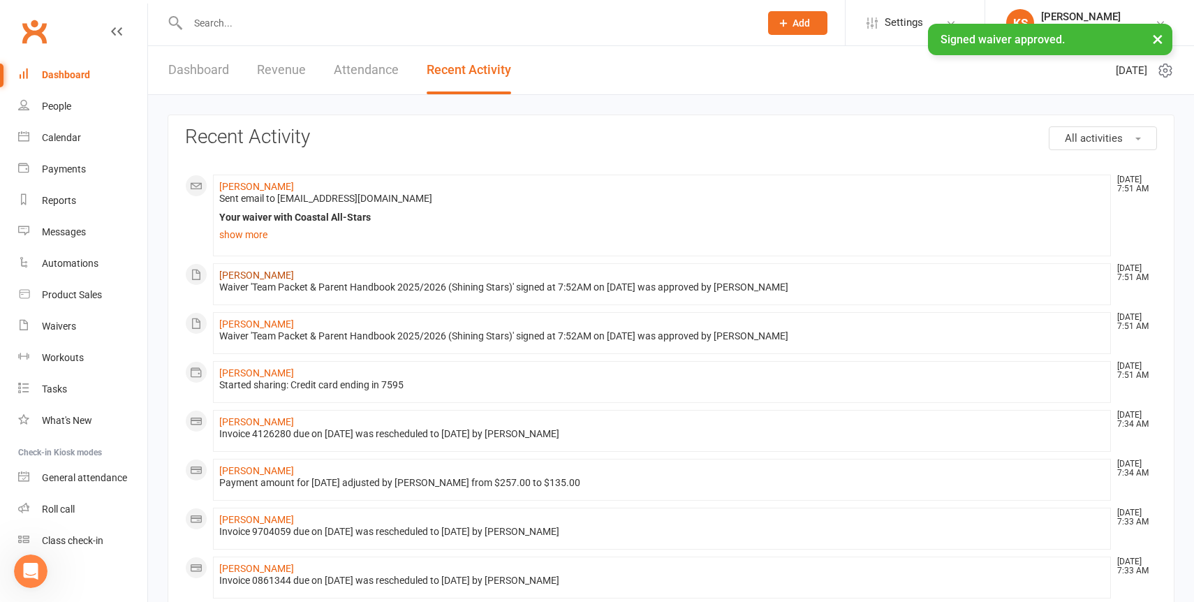
click at [246, 269] on link "Kelly Reedy" at bounding box center [256, 274] width 75 height 11
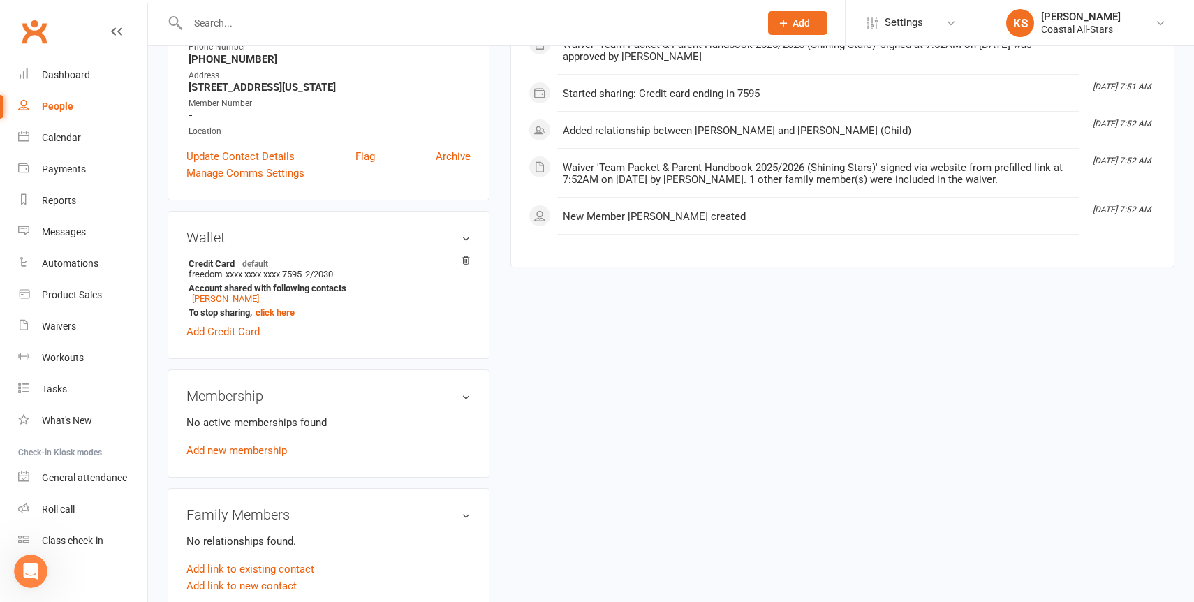
scroll to position [255, 0]
click at [275, 450] on link "Add new membership" at bounding box center [236, 451] width 101 height 13
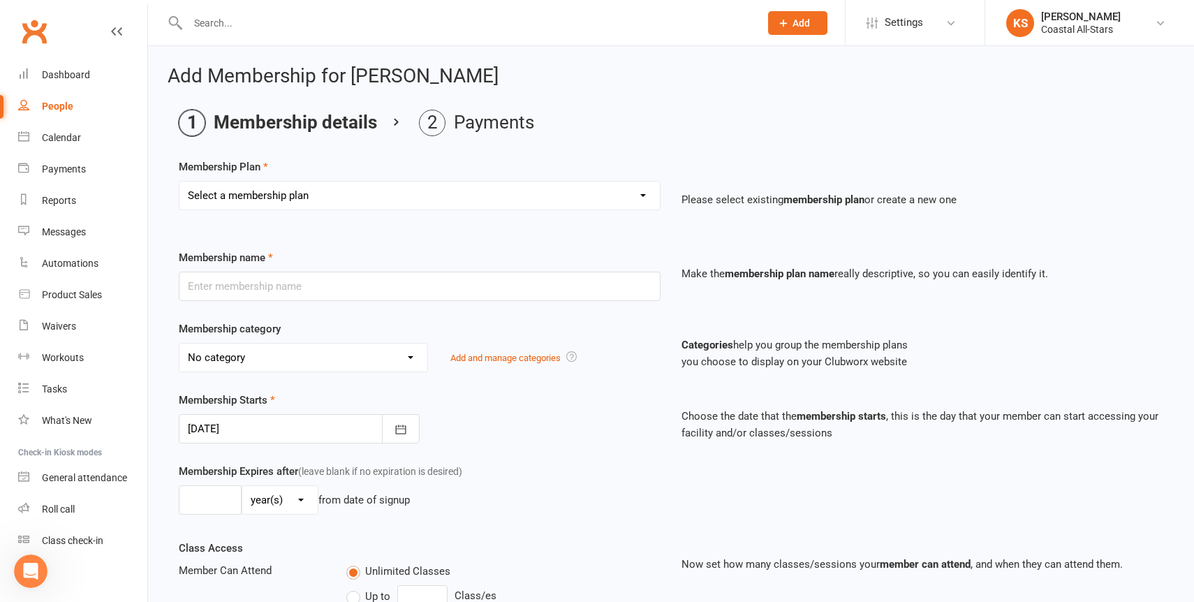
click at [443, 182] on select "Select a membership plan Create new Membership Plan Trial Class Coastal Members…" at bounding box center [419, 196] width 480 height 28
select select "3"
click at [179, 182] on select "Select a membership plan Create new Membership Plan Trial Class Coastal Members…" at bounding box center [419, 196] width 480 height 28
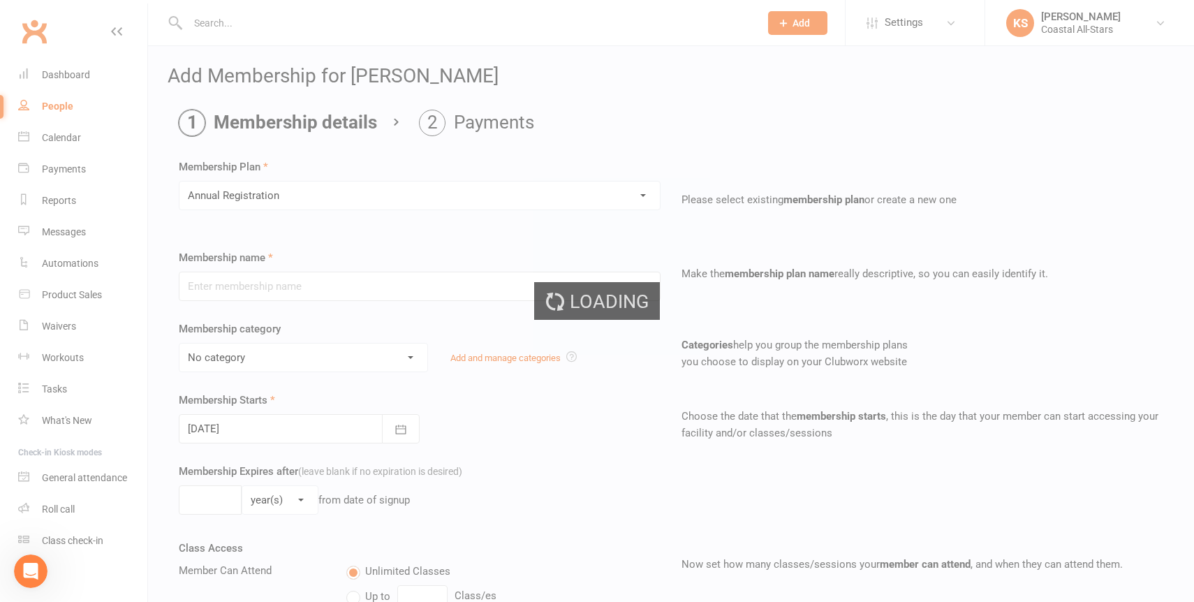
type input "Annual Registration"
select select "17"
type input "12"
select select "2"
type input "0"
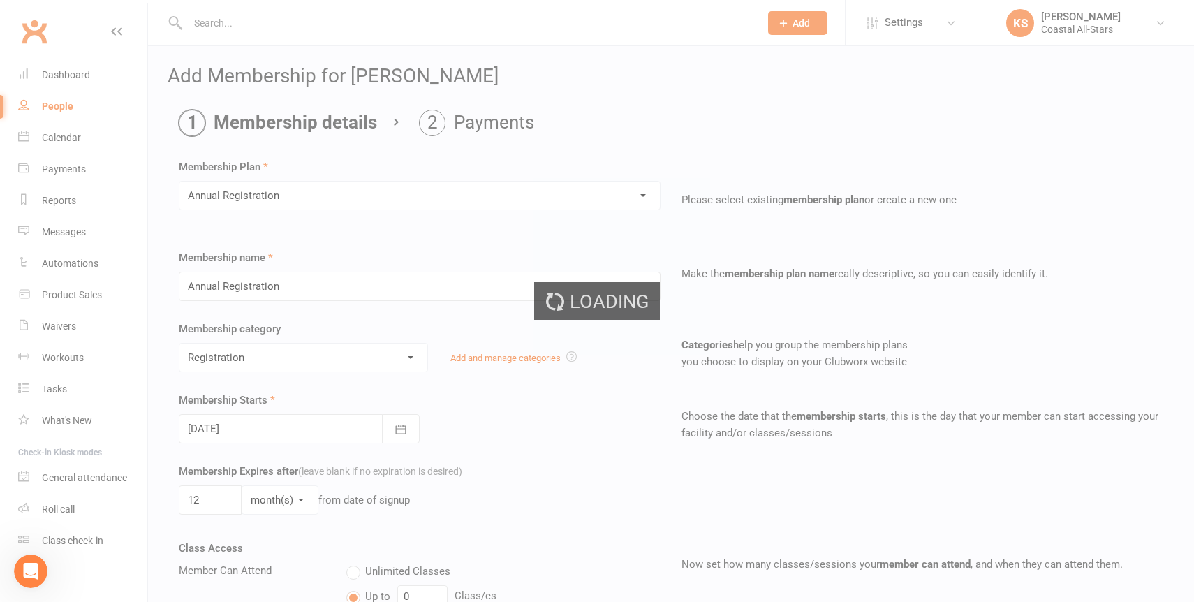
type input "12 Sep 2025"
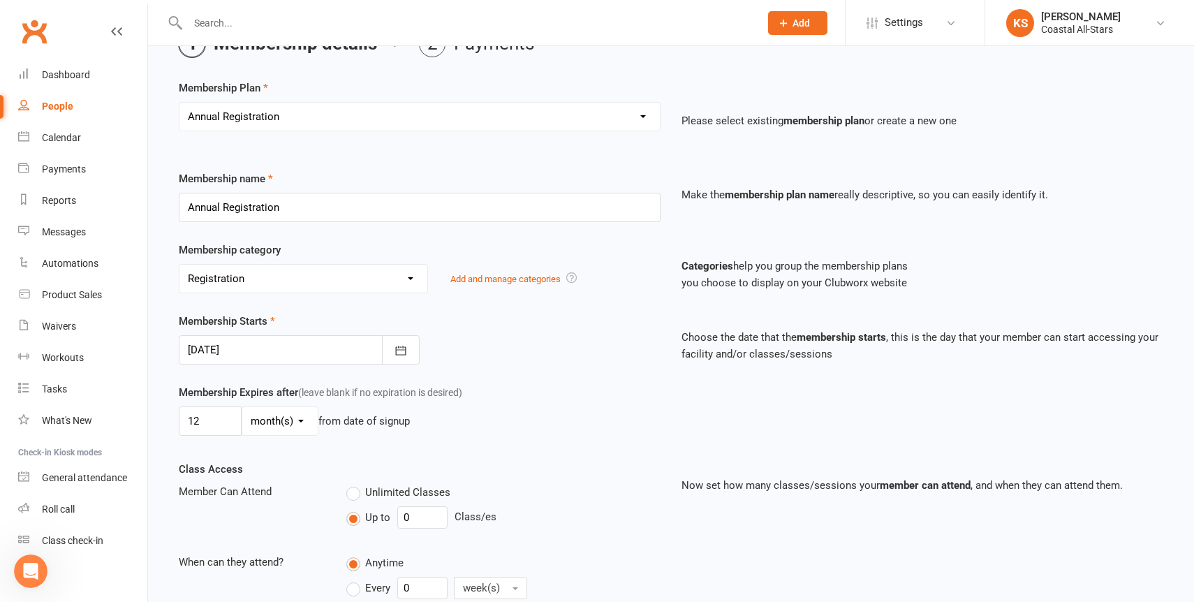
scroll to position [269, 0]
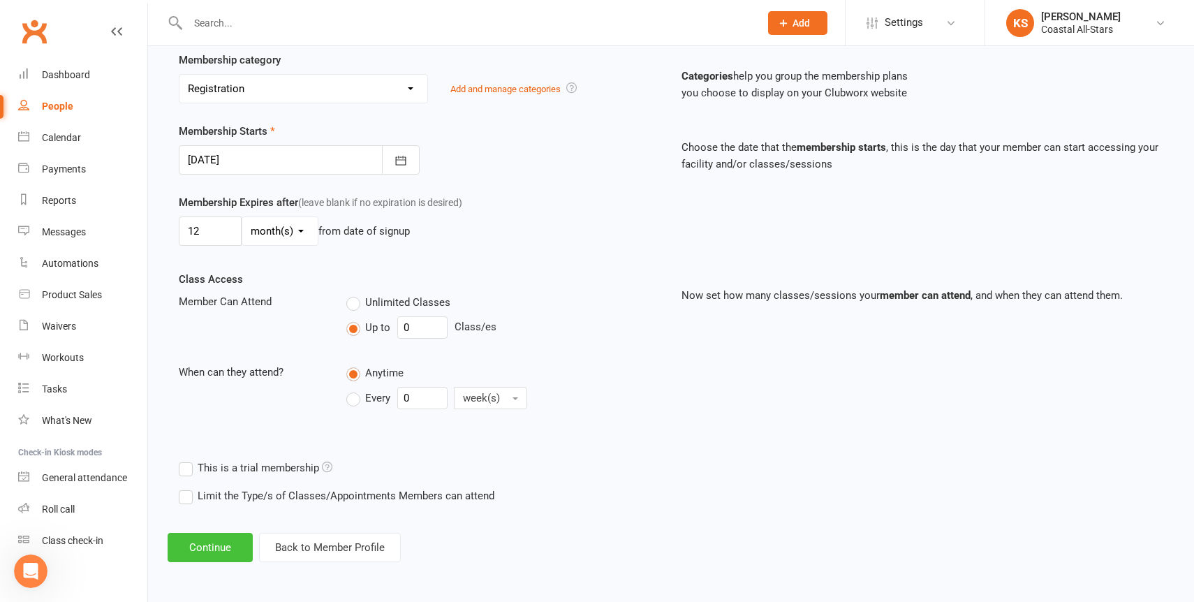
click at [237, 549] on button "Continue" at bounding box center [210, 547] width 85 height 29
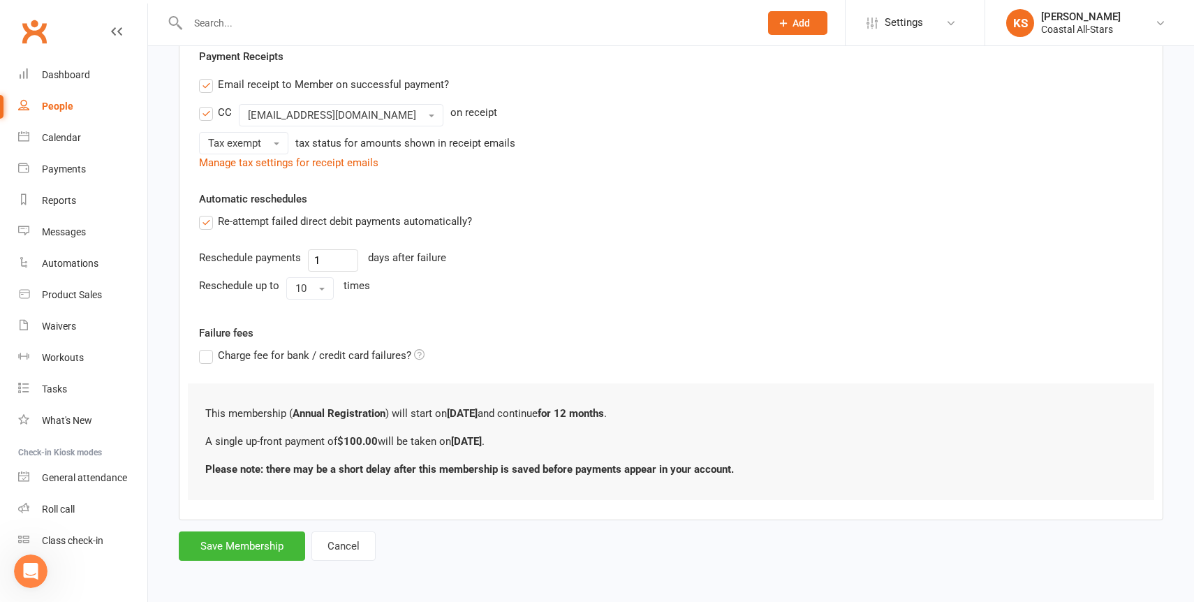
scroll to position [0, 0]
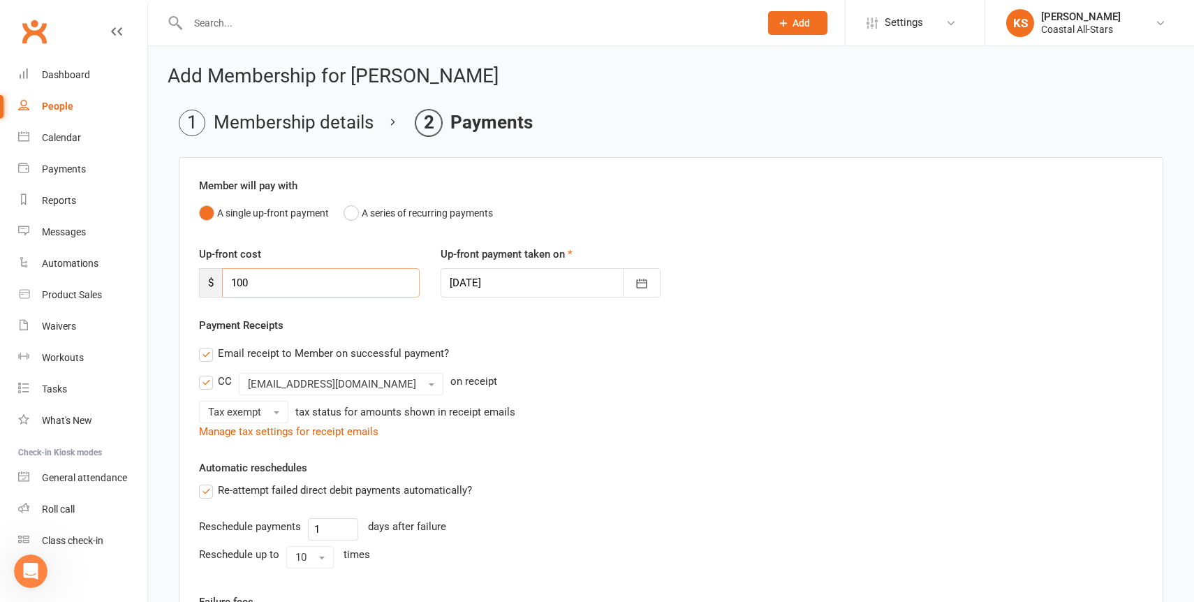
drag, startPoint x: 264, startPoint y: 286, endPoint x: 223, endPoint y: 286, distance: 40.5
click at [223, 286] on input "100" at bounding box center [321, 282] width 198 height 29
type input "50"
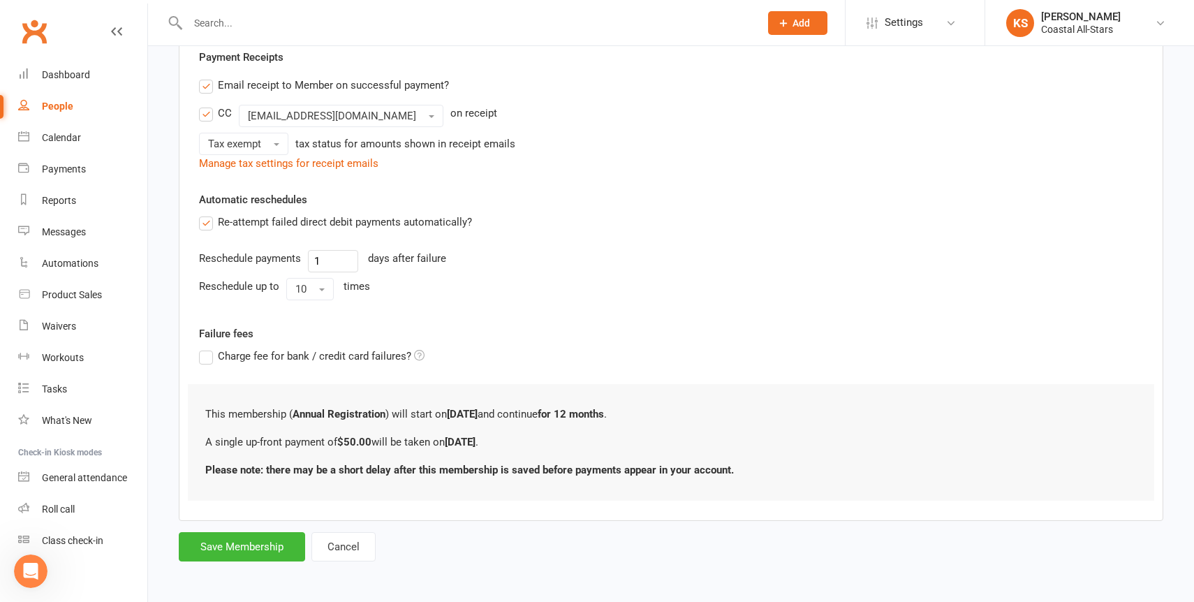
scroll to position [270, 0]
click at [227, 538] on button "Save Membership" at bounding box center [242, 544] width 126 height 29
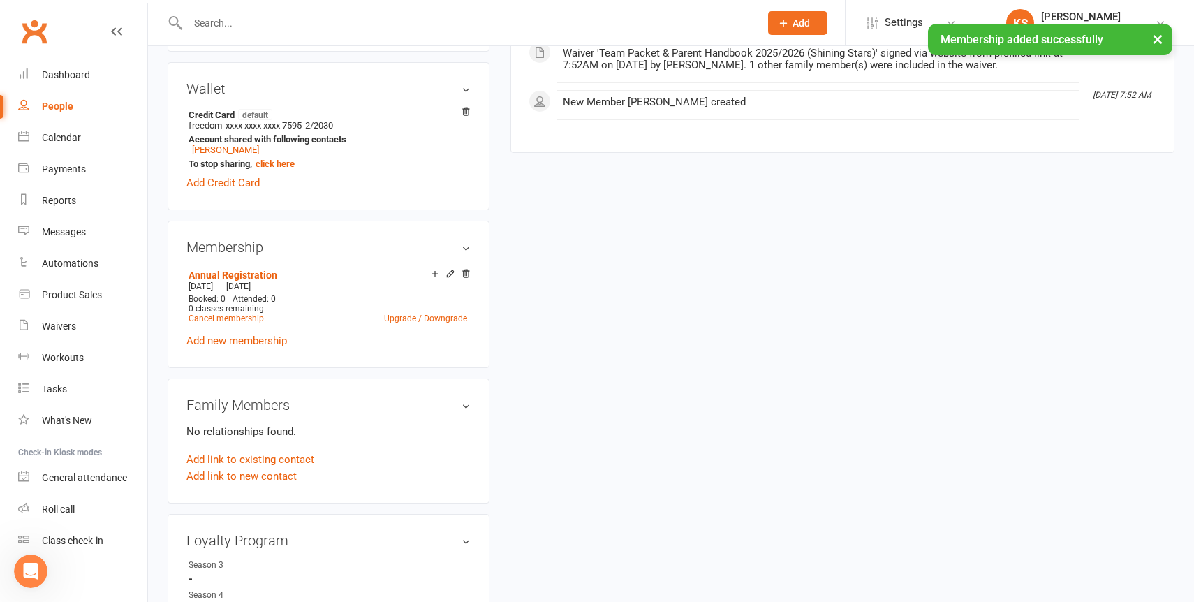
scroll to position [408, 0]
click at [233, 341] on link "Add new membership" at bounding box center [236, 340] width 101 height 13
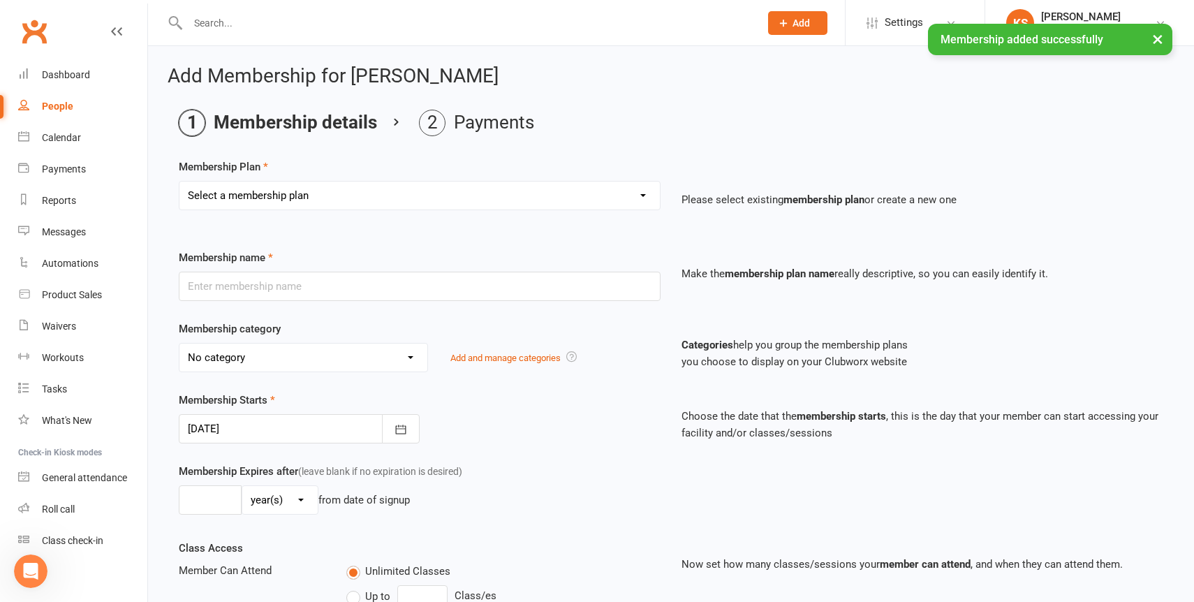
click at [319, 212] on div "Select a membership plan Create new Membership Plan Trial Class Coastal Members…" at bounding box center [419, 205] width 503 height 49
click at [318, 199] on select "Select a membership plan Create new Membership Plan Trial Class Coastal Members…" at bounding box center [419, 196] width 480 height 28
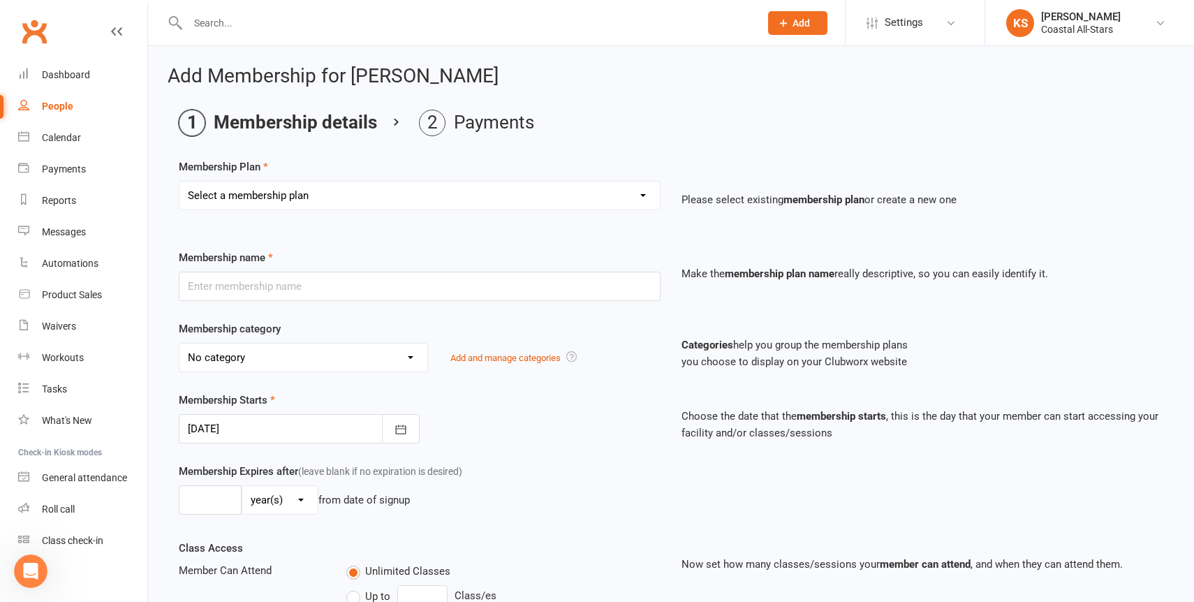
select select "81"
click at [179, 182] on select "Select a membership plan Create new Membership Plan Trial Class Coastal Members…" at bounding box center [419, 196] width 480 height 28
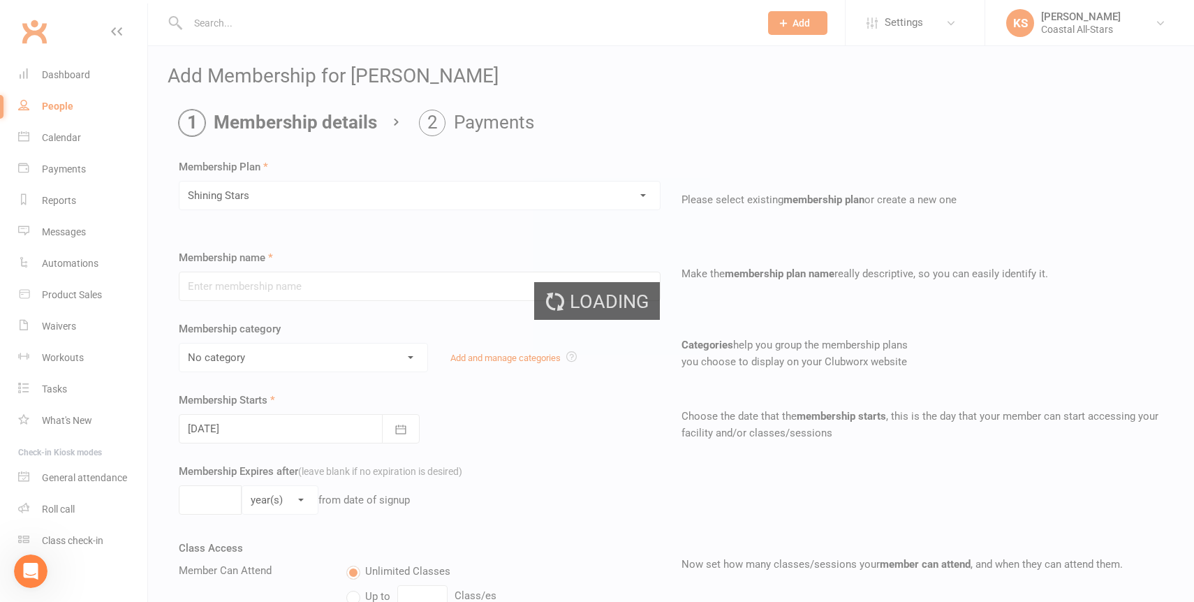
type input "Shining Stars"
select select "21"
type input "9"
select select "2"
type input "1"
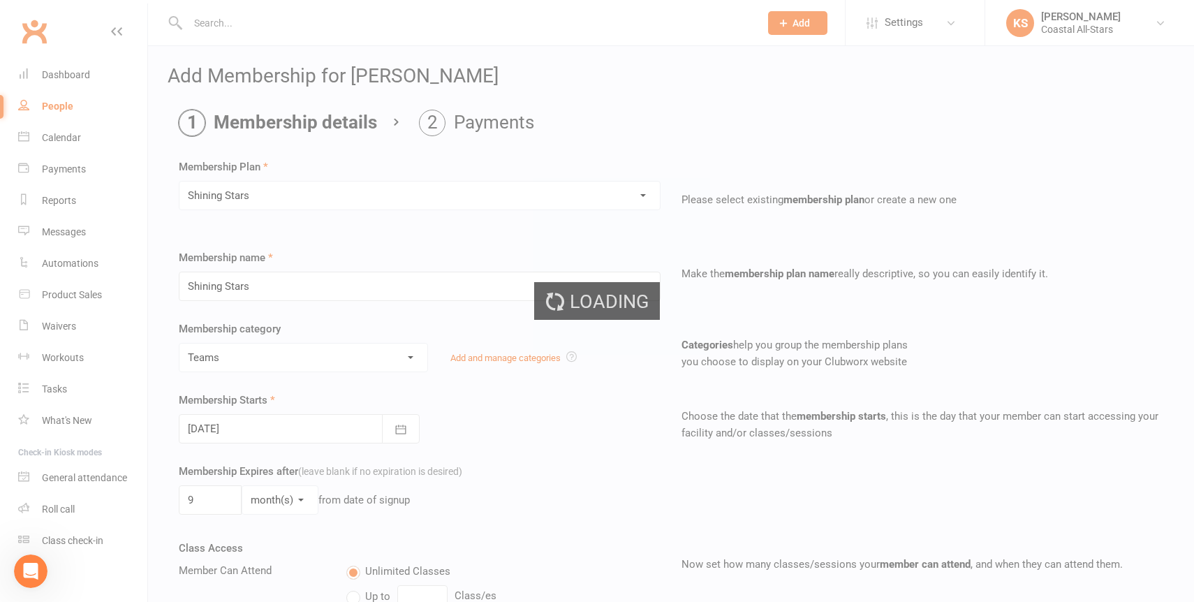
type input "12 Sep 2025"
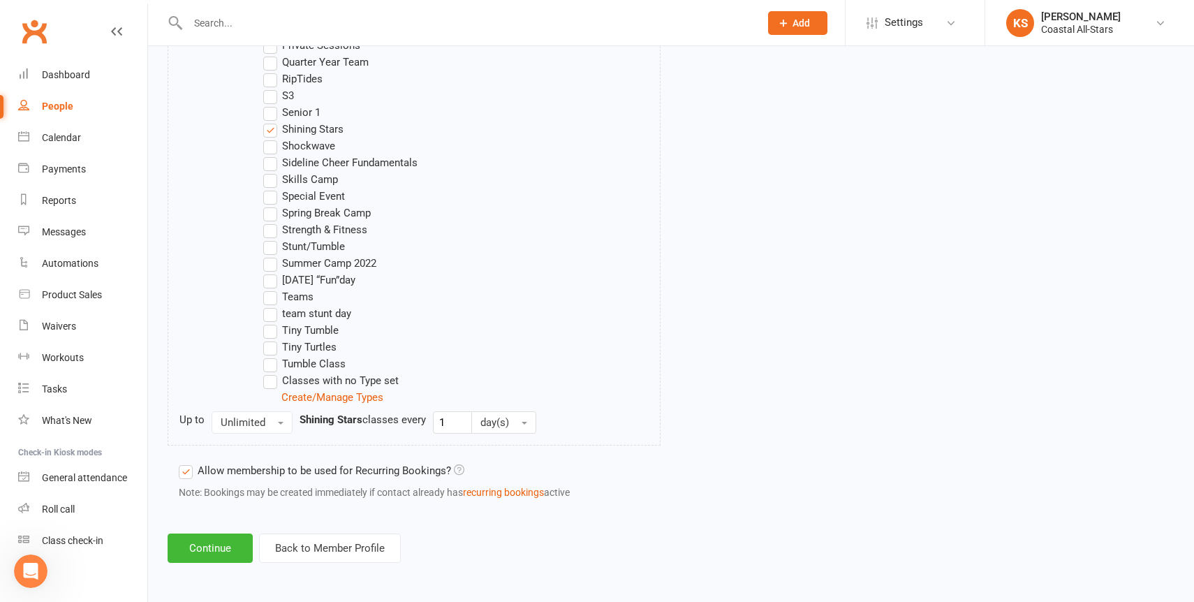
scroll to position [1262, 0]
click at [218, 549] on button "Continue" at bounding box center [210, 547] width 85 height 29
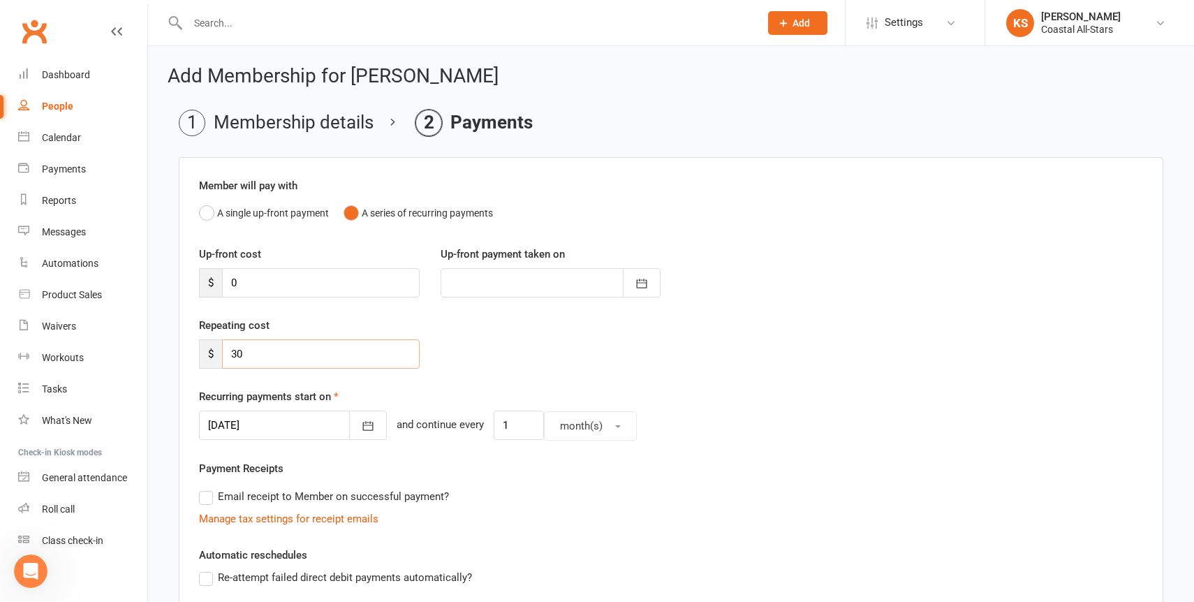
drag, startPoint x: 265, startPoint y: 350, endPoint x: 217, endPoint y: 350, distance: 48.2
click at [217, 350] on div "$ 30" at bounding box center [309, 353] width 221 height 29
type input "40"
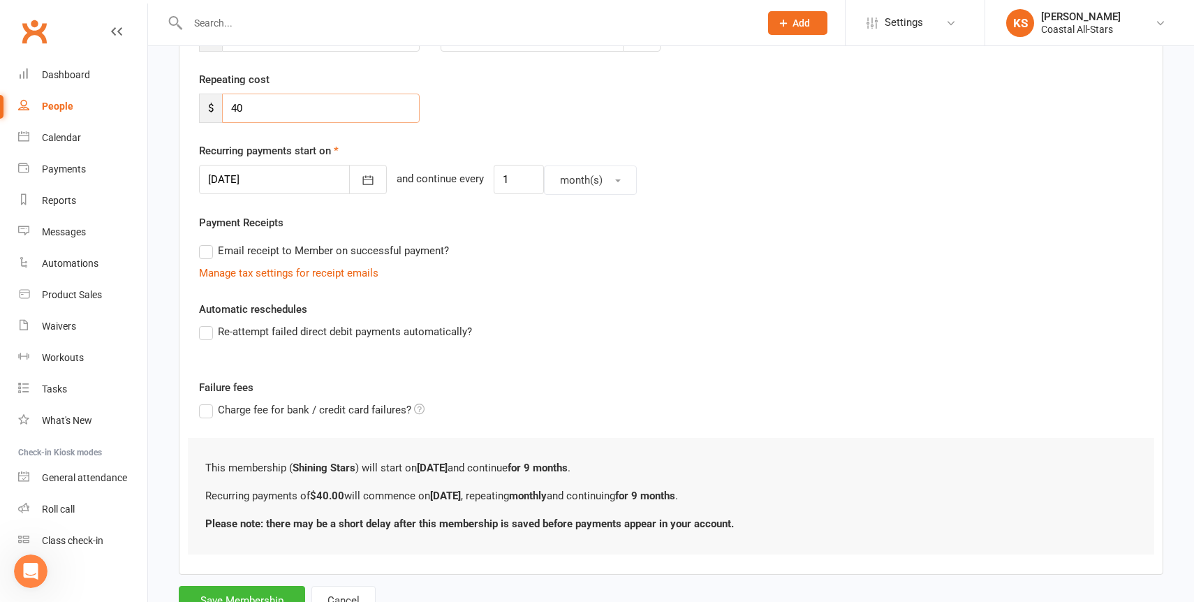
scroll to position [302, 0]
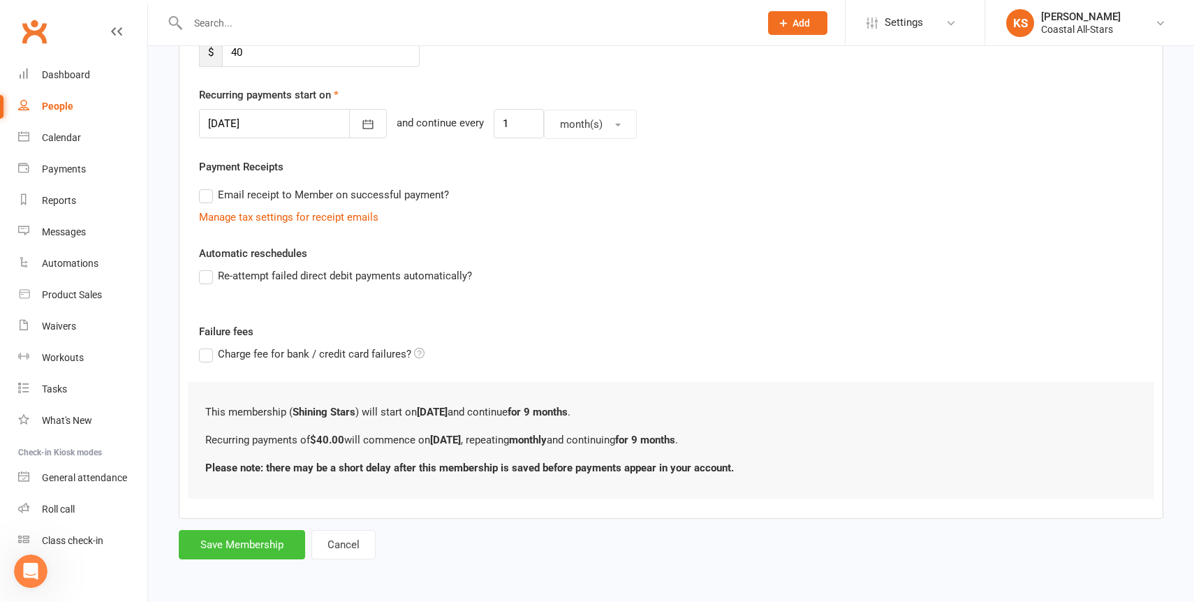
click at [245, 542] on button "Save Membership" at bounding box center [242, 544] width 126 height 29
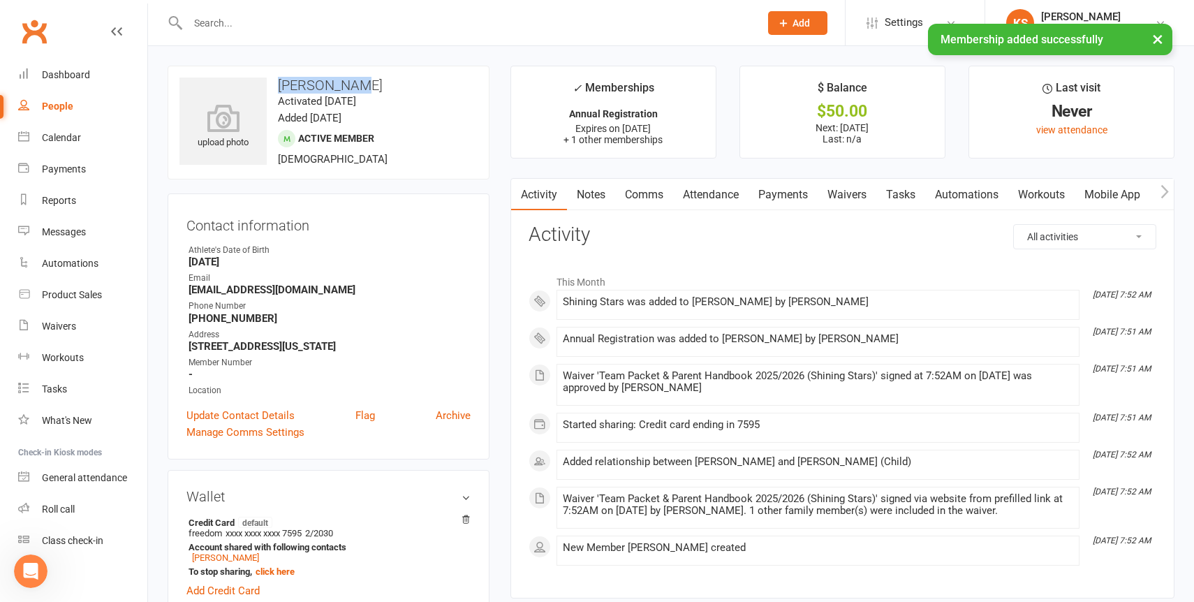
drag, startPoint x: 356, startPoint y: 84, endPoint x: 279, endPoint y: 84, distance: 77.5
click at [279, 84] on h3 "Kelly Reedy" at bounding box center [328, 84] width 298 height 15
copy h3 "Kelly Reedy"
click at [52, 147] on link "Calendar" at bounding box center [82, 137] width 129 height 31
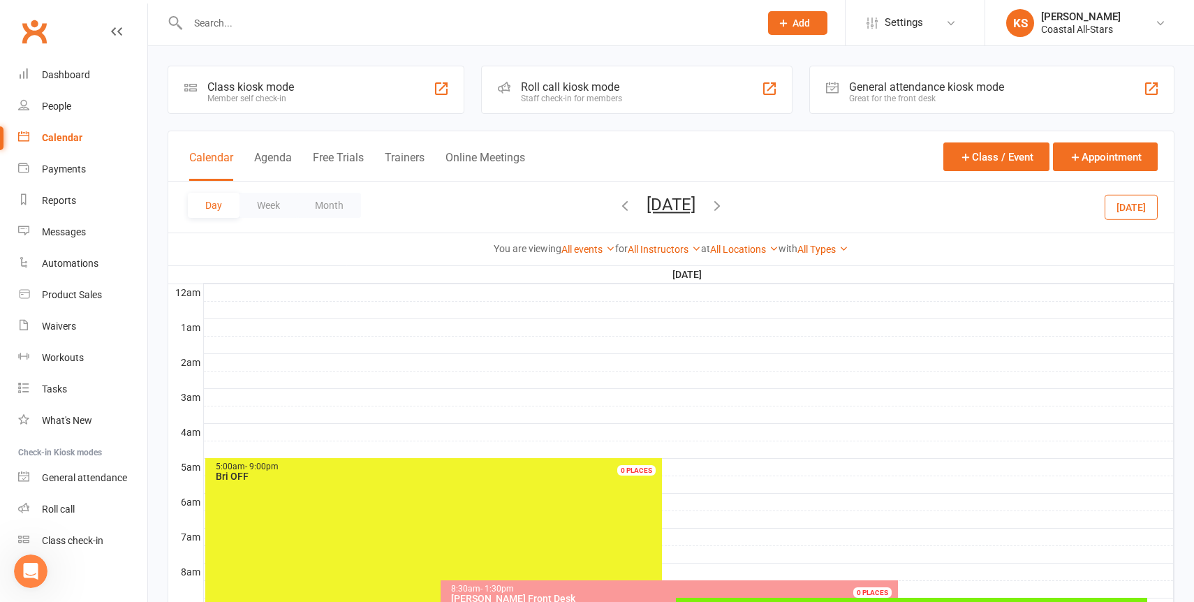
click at [1150, 212] on button "[DATE]" at bounding box center [1130, 206] width 53 height 25
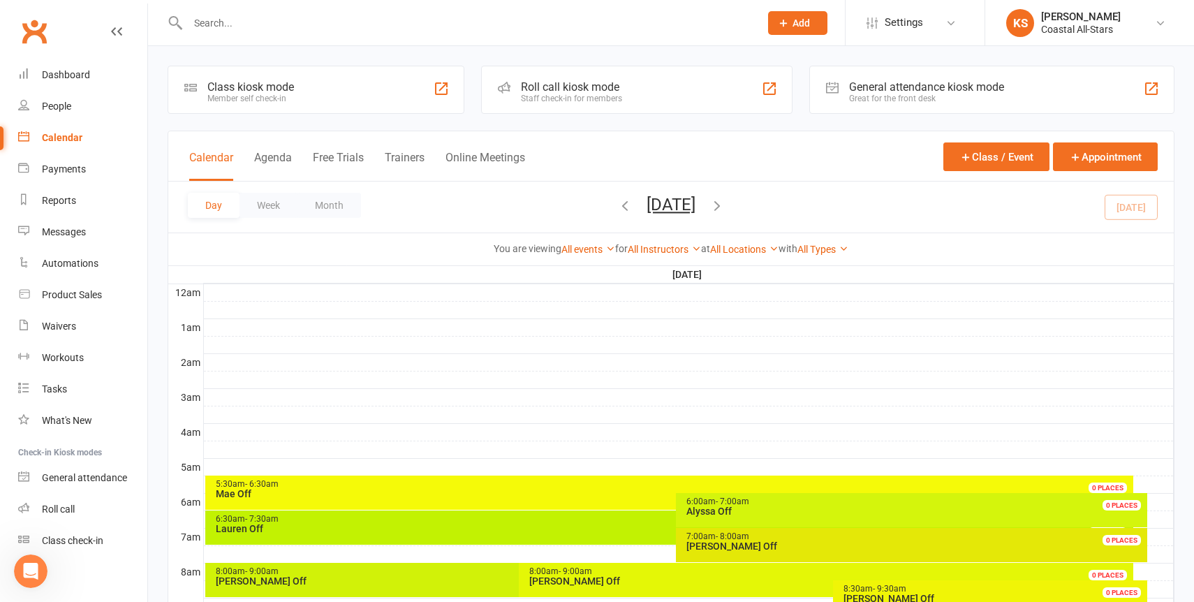
click at [617, 208] on icon "button" at bounding box center [624, 205] width 15 height 15
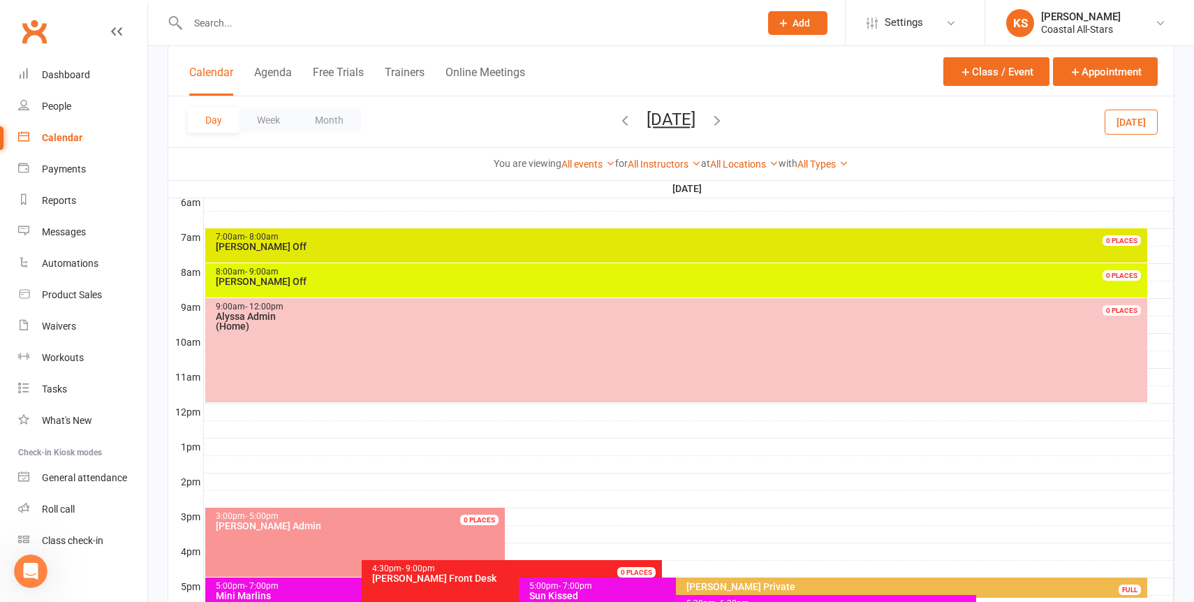
scroll to position [455, 0]
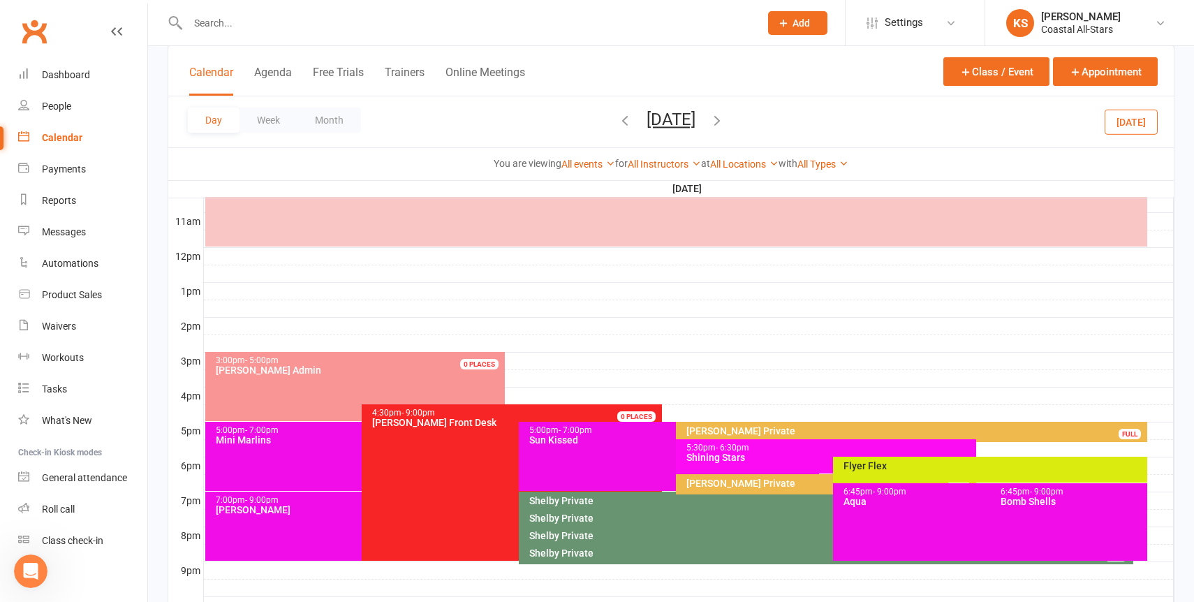
click at [711, 461] on div "Shining Stars" at bounding box center [830, 457] width 288 height 10
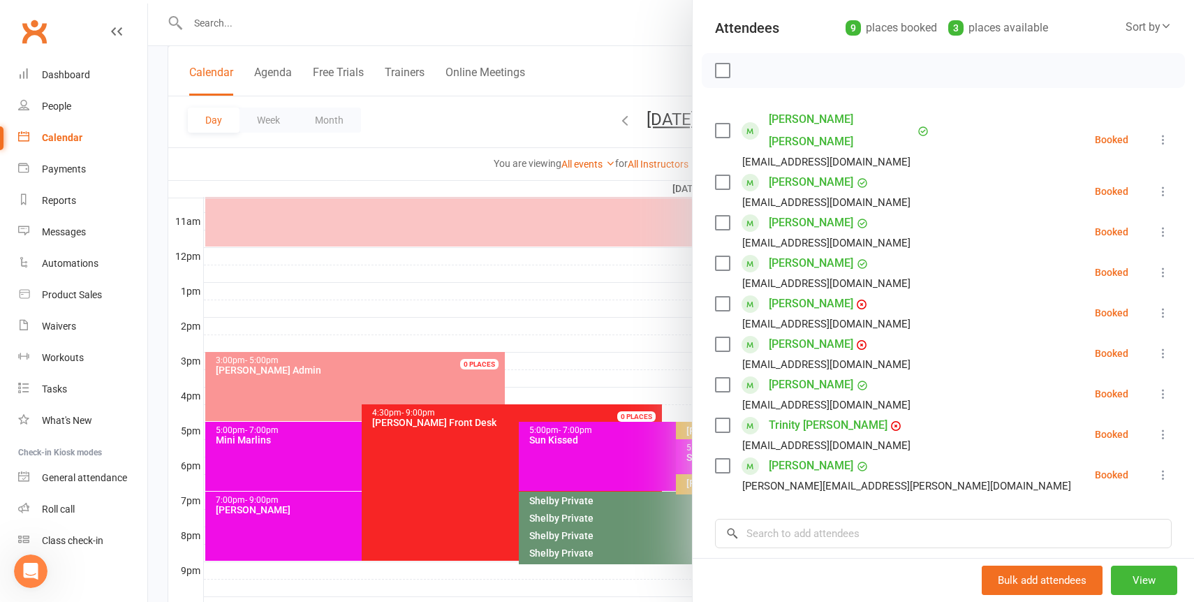
scroll to position [207, 0]
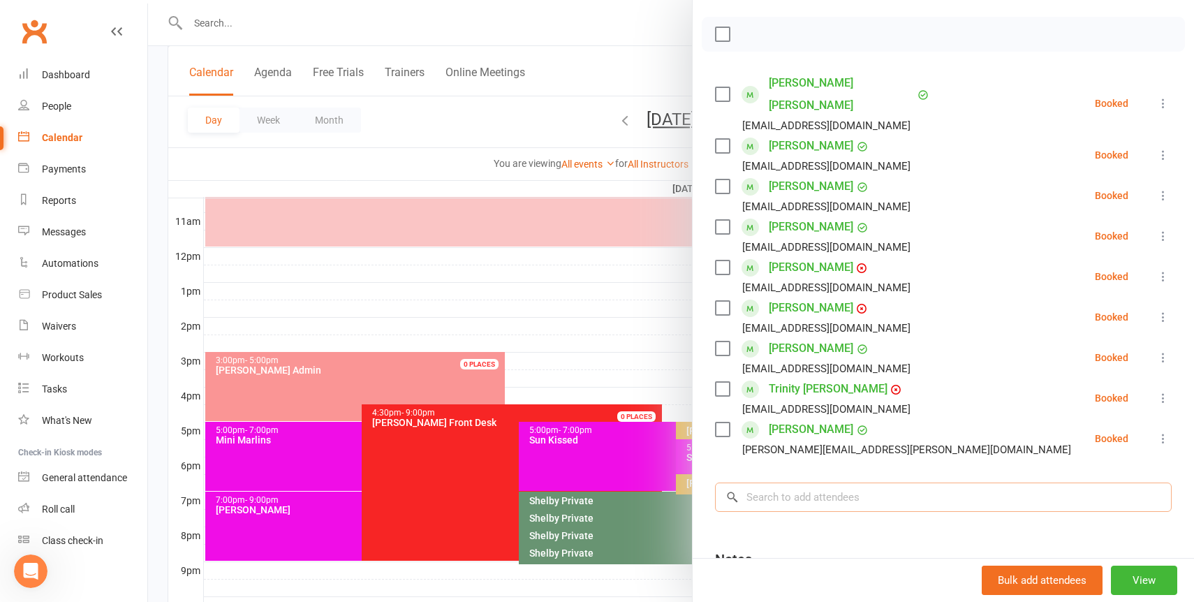
click at [803, 482] on input "search" at bounding box center [943, 496] width 457 height 29
paste input "Kelly Reedy"
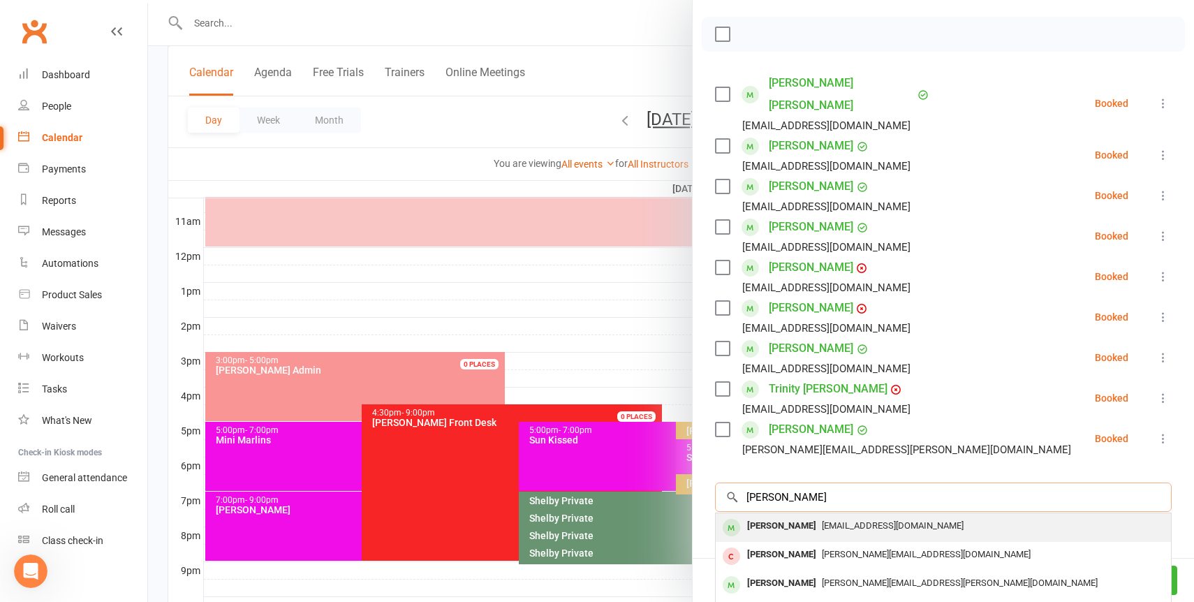
type input "Kelly Reedy"
click at [822, 520] on span "creedy1809@gmail.com" at bounding box center [893, 525] width 142 height 10
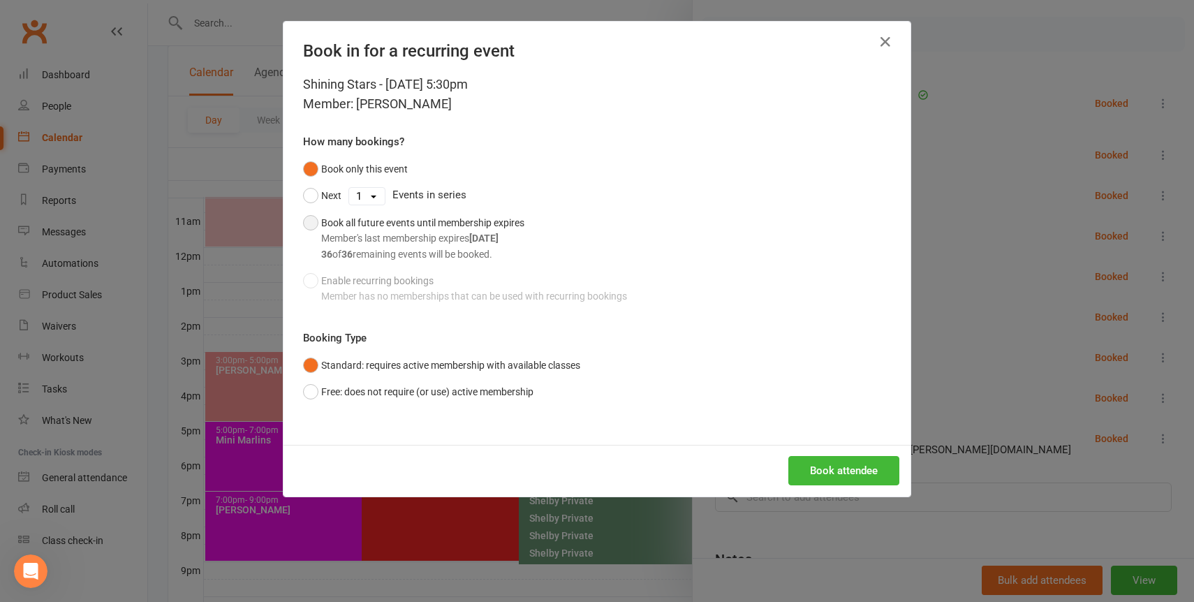
click at [422, 220] on div "Book all future events until membership expires Member's last membership expire…" at bounding box center [422, 238] width 203 height 47
click at [412, 383] on button "Free: does not require (or use) active membership" at bounding box center [418, 391] width 230 height 27
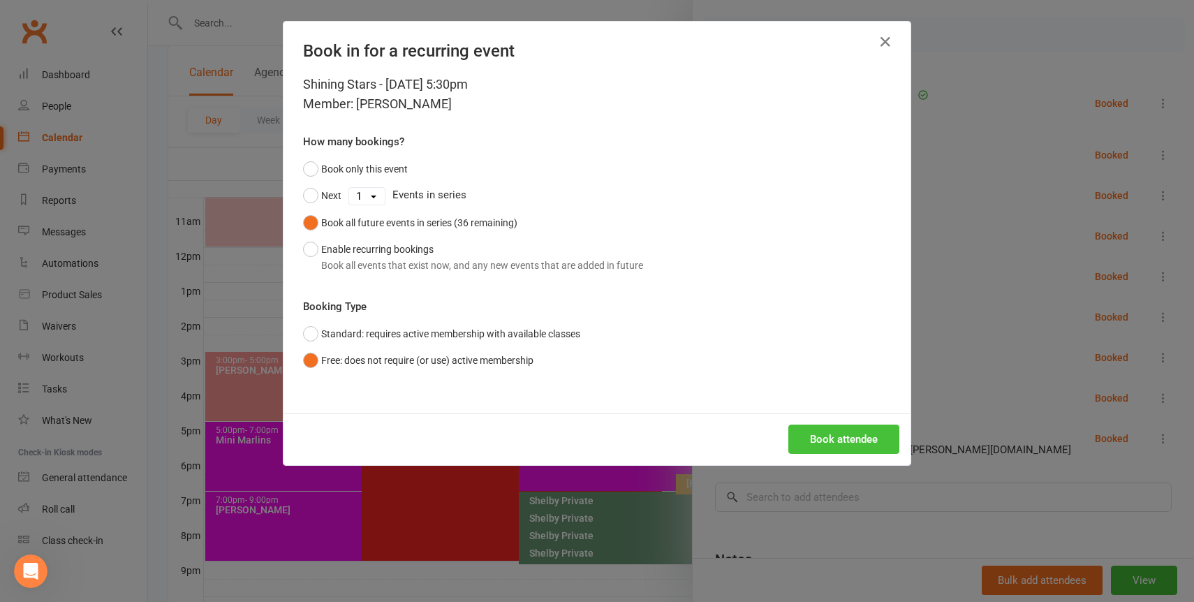
click at [831, 430] on button "Book attendee" at bounding box center [843, 438] width 111 height 29
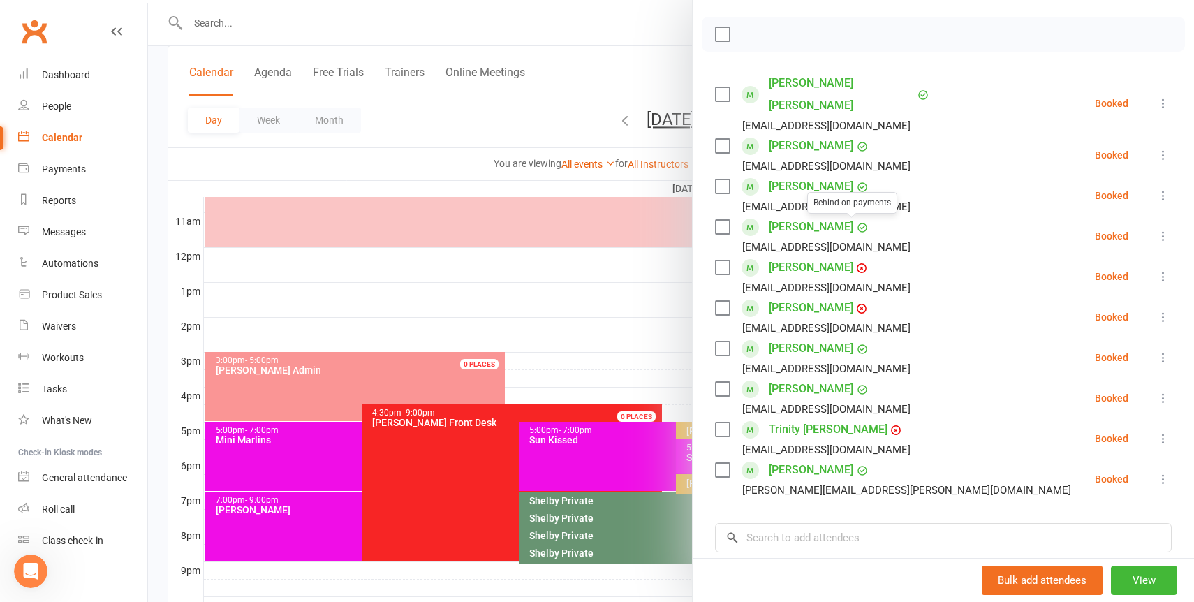
click at [821, 256] on link "Adamari Muniz" at bounding box center [811, 267] width 84 height 22
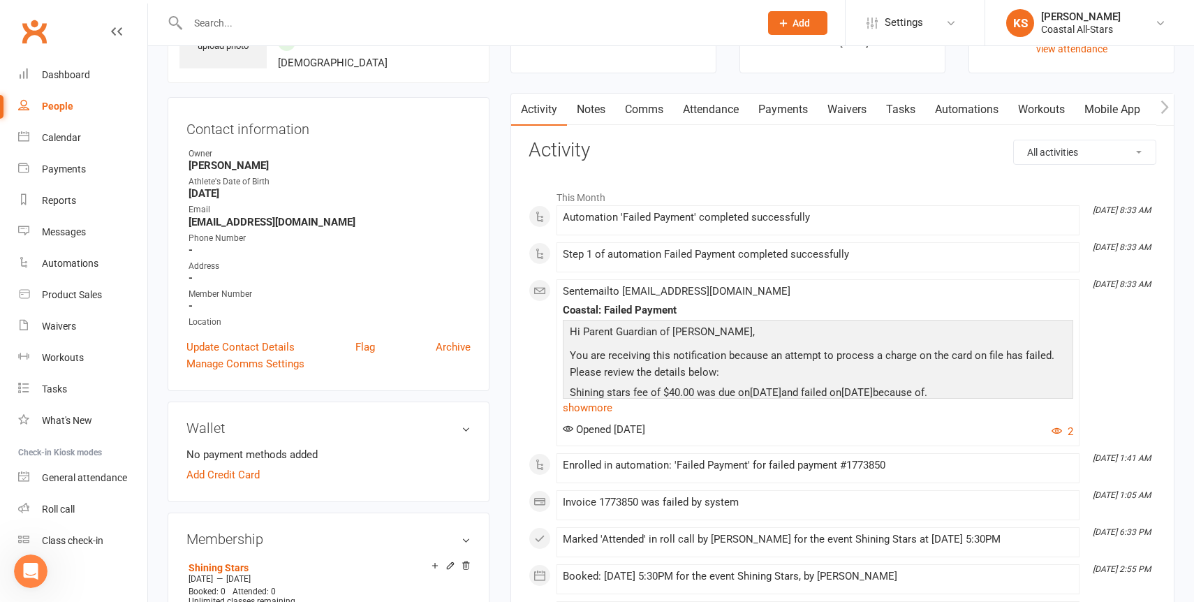
scroll to position [92, 0]
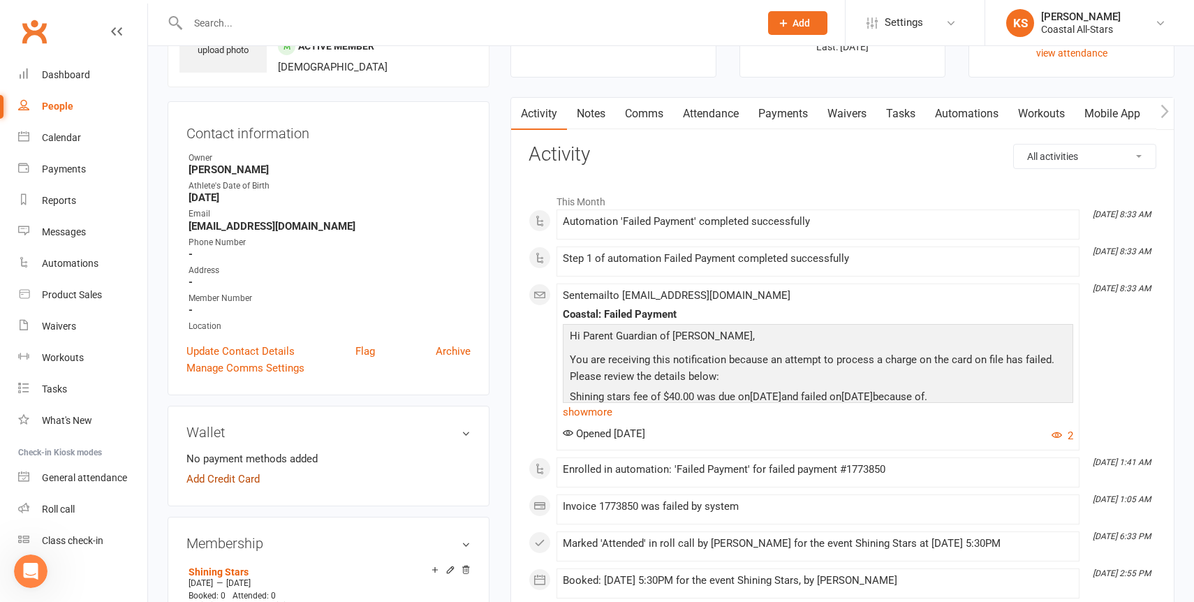
click at [250, 475] on link "Add Credit Card" at bounding box center [222, 479] width 73 height 17
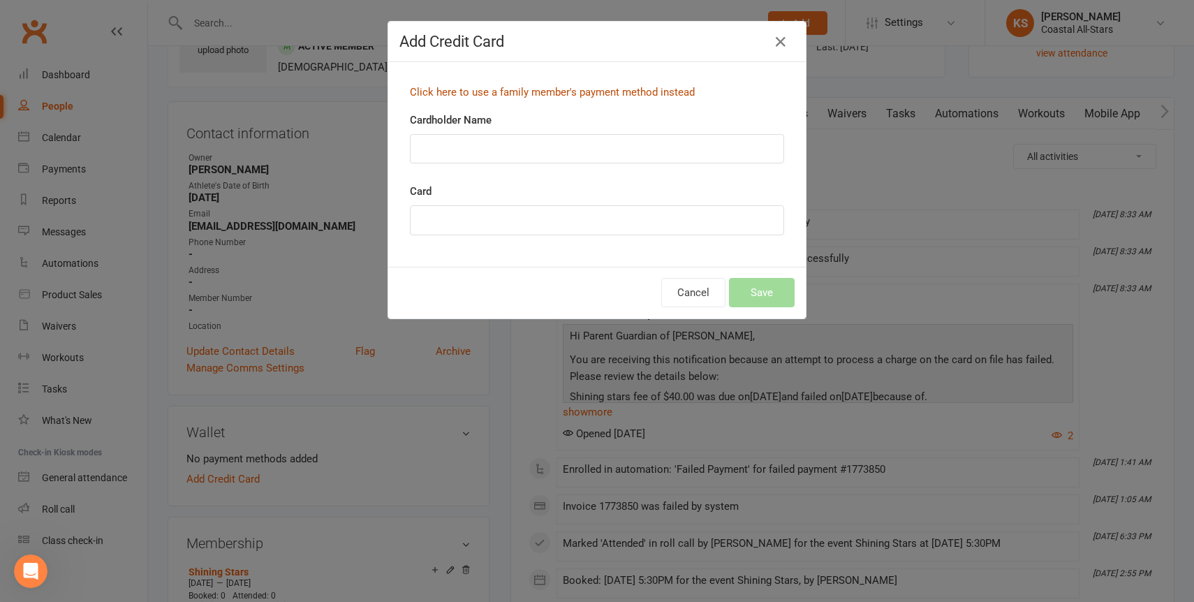
click at [595, 93] on link "Click here to use a family member's payment method instead" at bounding box center [552, 92] width 285 height 13
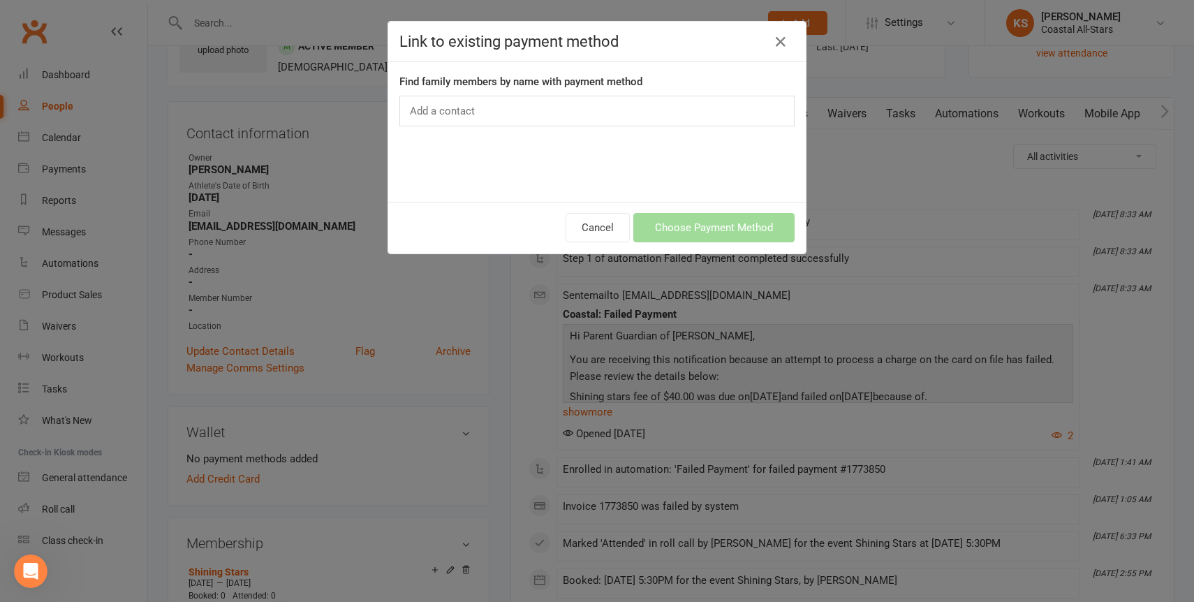
click at [637, 112] on div "Add a contact" at bounding box center [596, 111] width 395 height 31
click at [776, 40] on icon "button" at bounding box center [780, 42] width 17 height 17
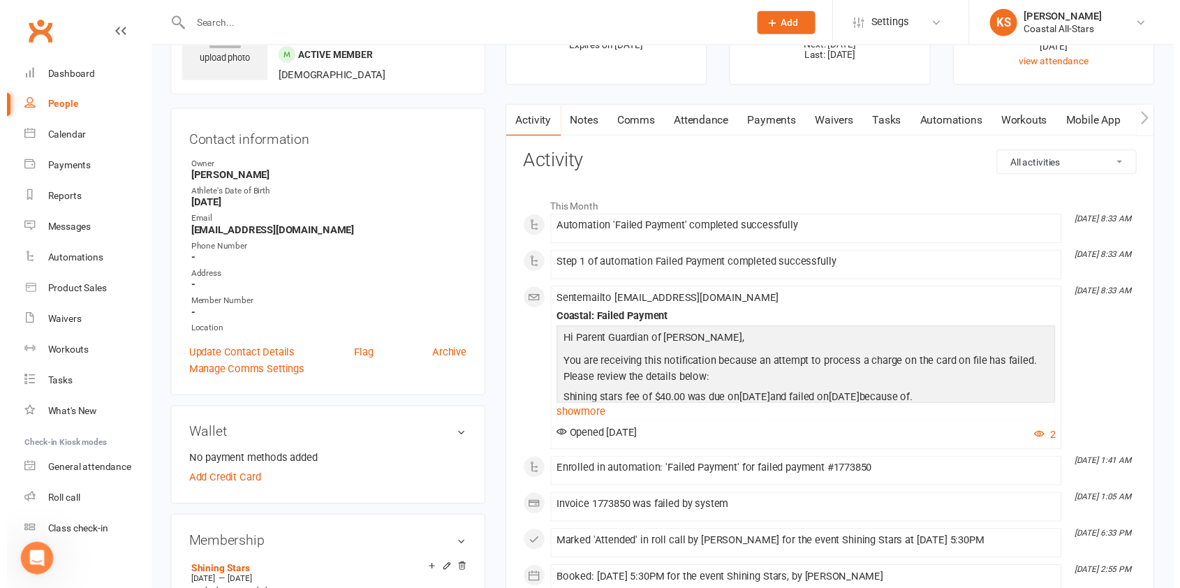
scroll to position [84, 0]
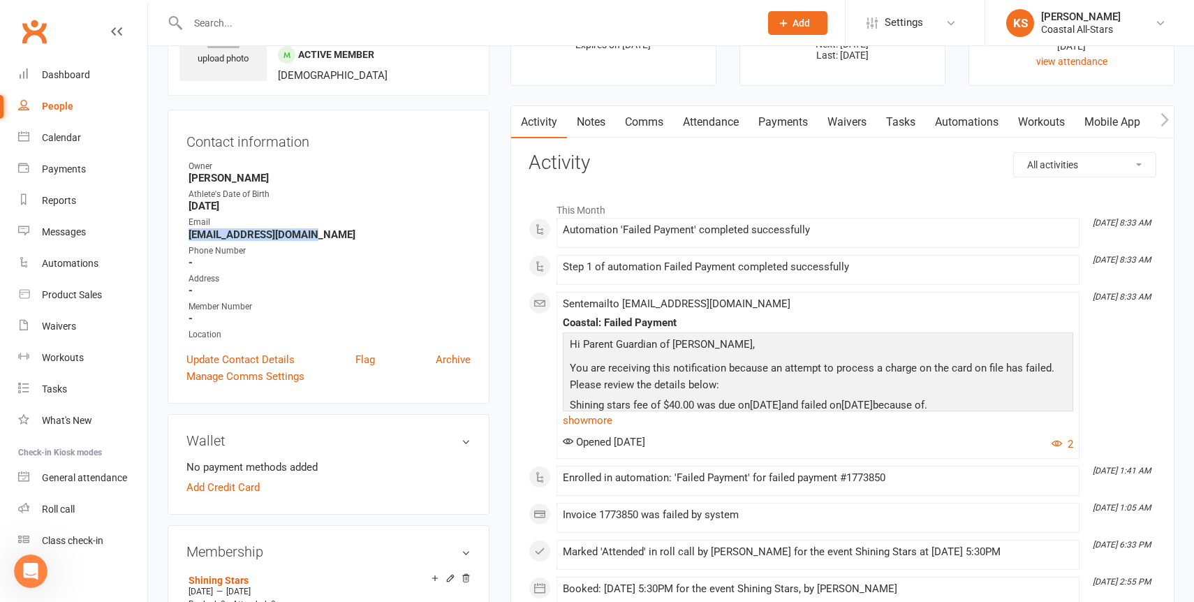
copy strong "coachmuniz@hotmail.com"
drag, startPoint x: 322, startPoint y: 232, endPoint x: 188, endPoint y: 235, distance: 134.1
click at [187, 235] on li "Email coachmuniz@hotmail.com" at bounding box center [328, 228] width 284 height 24
click at [251, 24] on input "text" at bounding box center [467, 23] width 566 height 20
paste input "coachmuniz@hotmail.com"
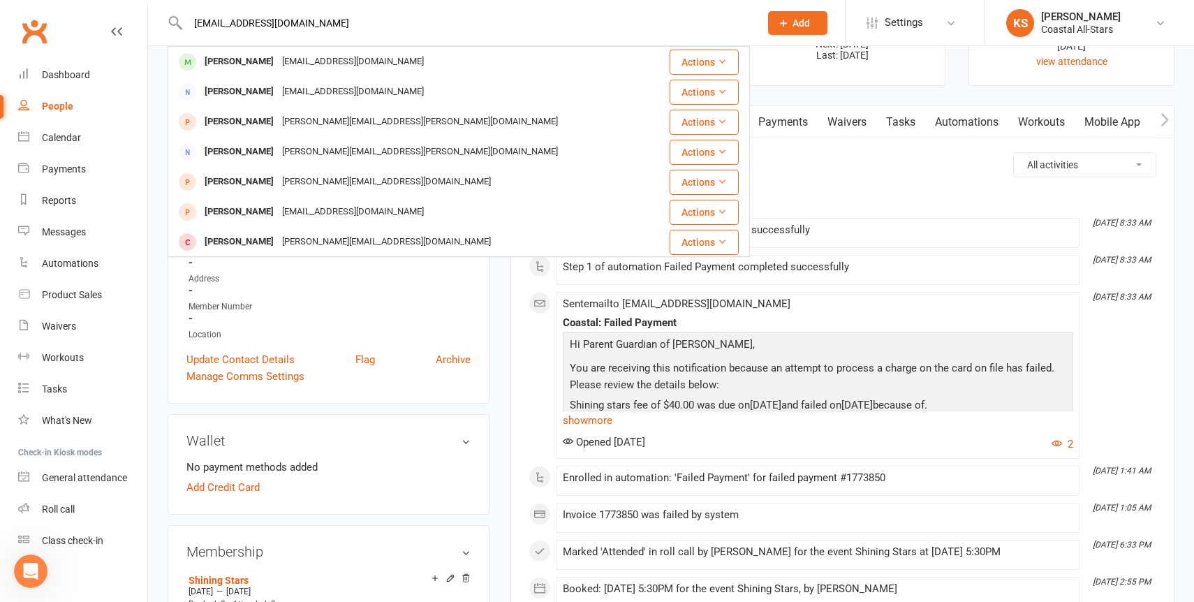
type input "coachmuniz@hotmail.com"
click at [730, 314] on div "Sent email to coachmuniz@hotmail.com Coastal: Failed Payment Hi Parent Guardian…" at bounding box center [818, 375] width 510 height 154
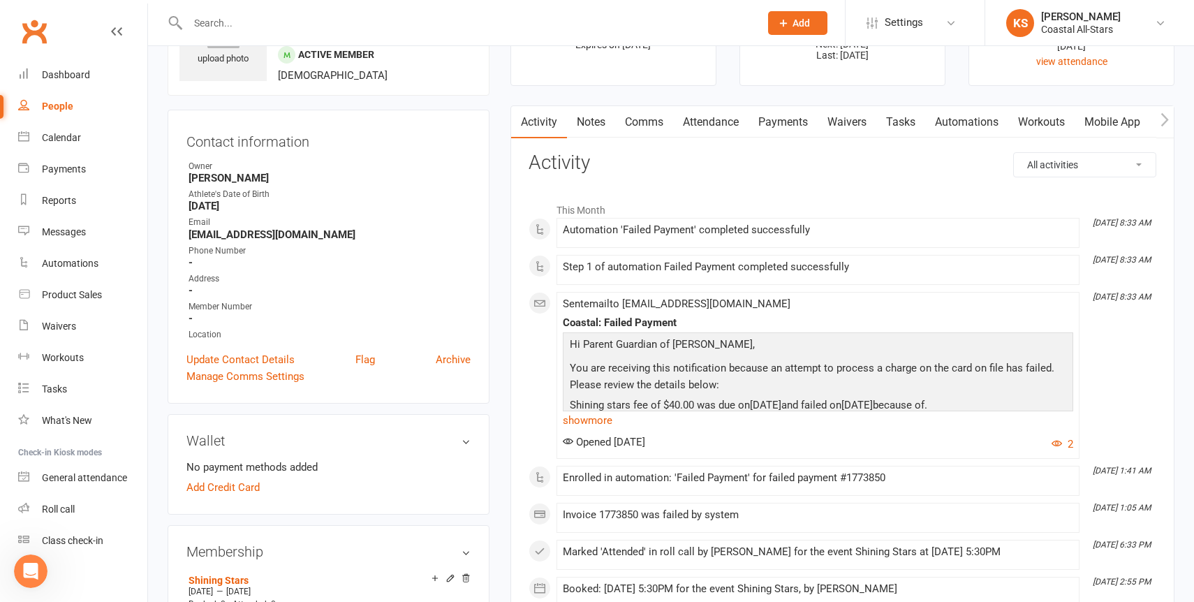
click at [847, 128] on link "Waivers" at bounding box center [846, 122] width 59 height 32
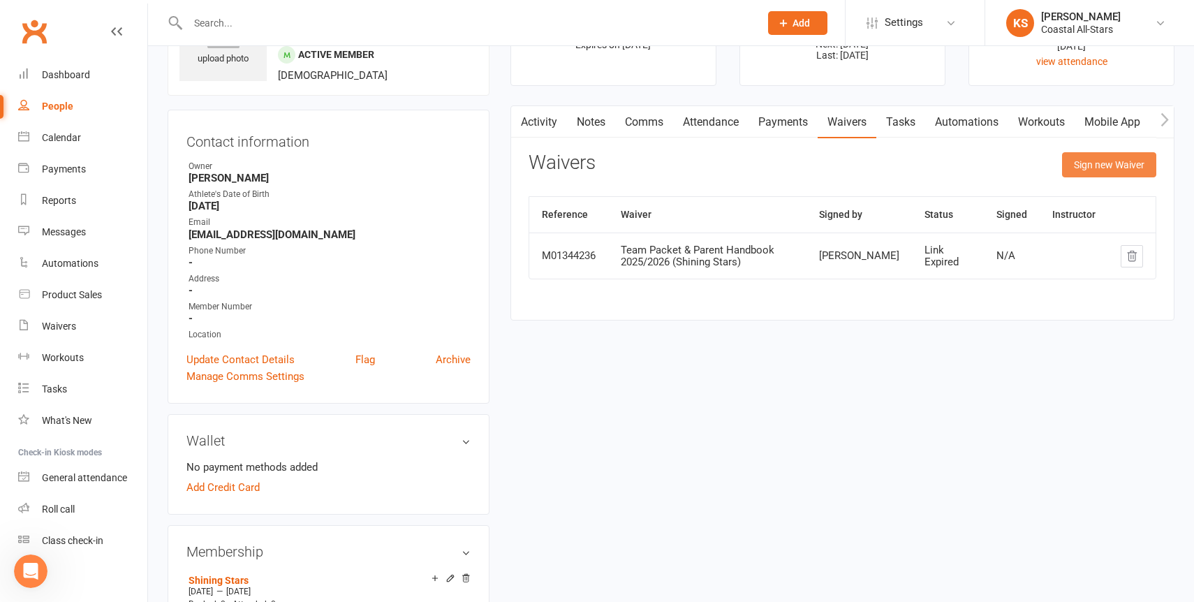
click at [1106, 164] on button "Sign new Waiver" at bounding box center [1109, 164] width 94 height 25
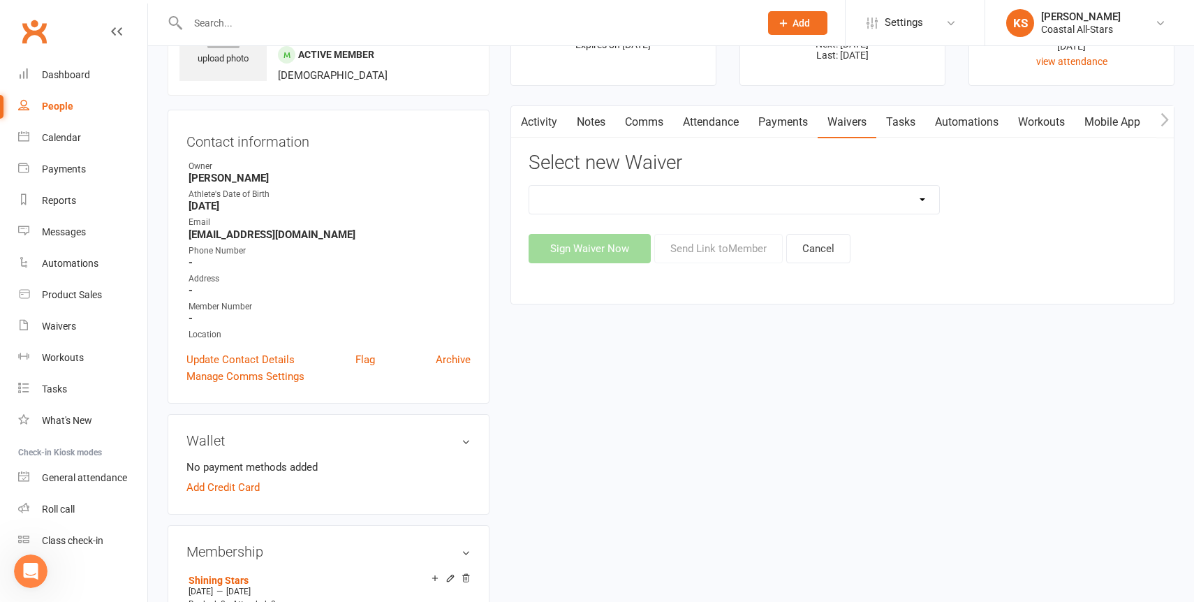
click at [928, 198] on select "AcroYoga 757 Special Event Waiver ACS Event Waiver (03/31/23) Adult 757 Event W…" at bounding box center [734, 200] width 410 height 28
select select "12051"
click at [529, 186] on select "AcroYoga 757 Special Event Waiver ACS Event Waiver (03/31/23) Adult 757 Event W…" at bounding box center [734, 200] width 410 height 28
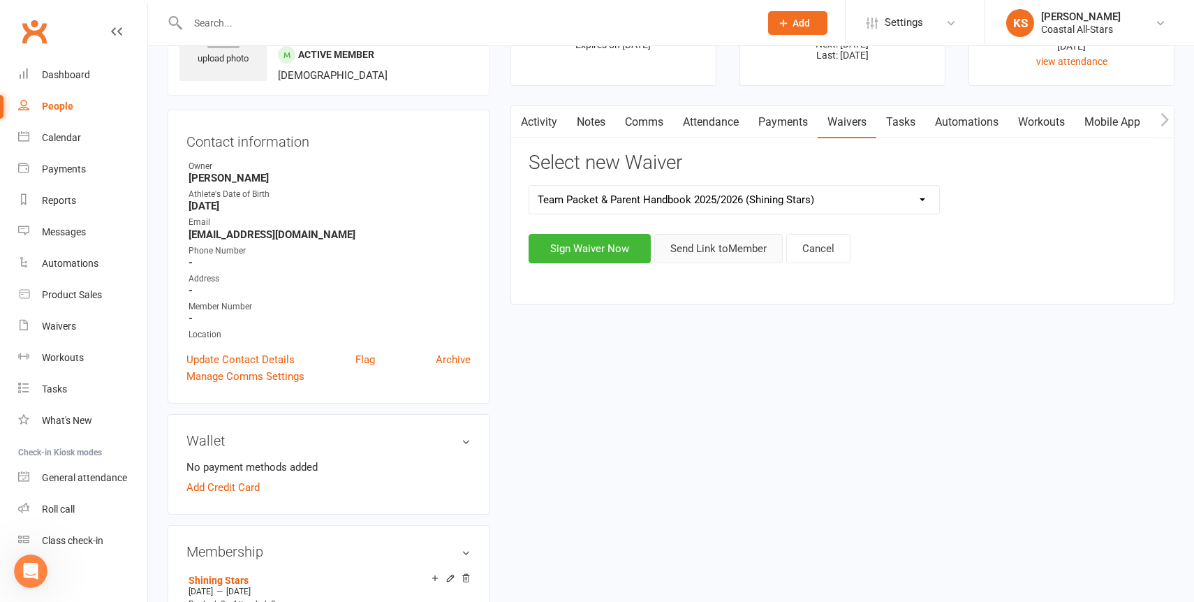
click at [711, 249] on button "Send Link to Member" at bounding box center [718, 248] width 128 height 29
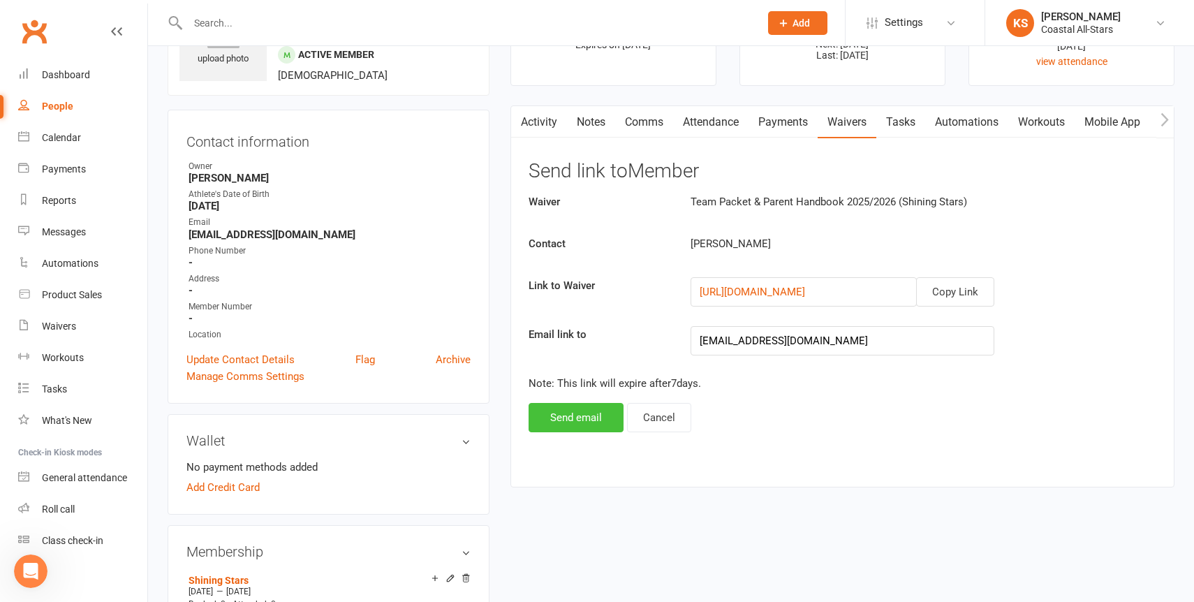
click at [571, 413] on button "Send email" at bounding box center [575, 417] width 95 height 29
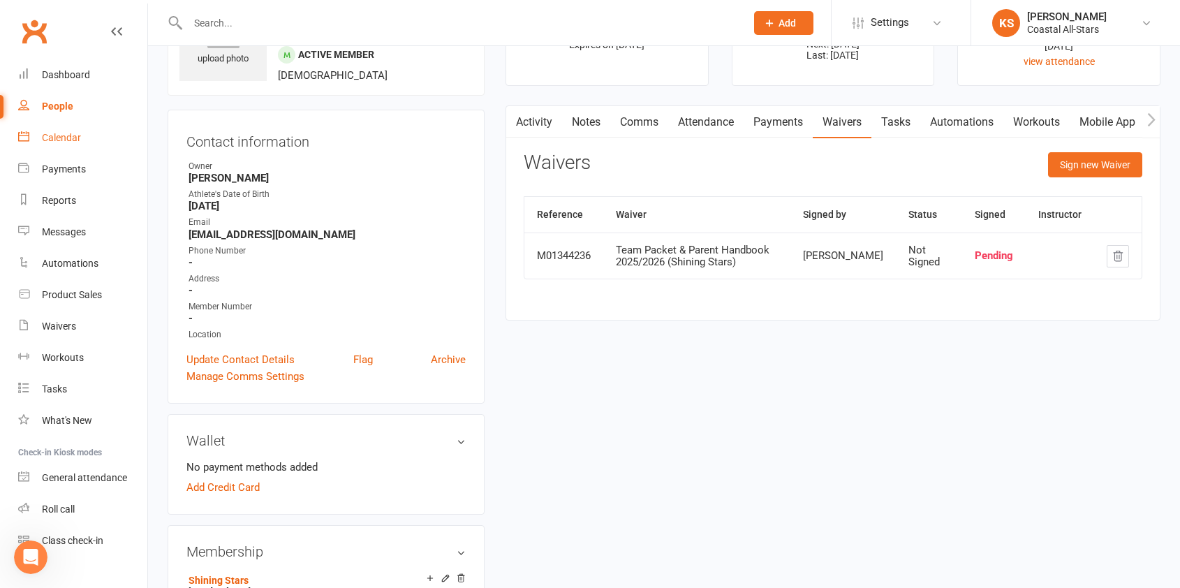
click at [68, 136] on div "Calendar" at bounding box center [61, 137] width 39 height 11
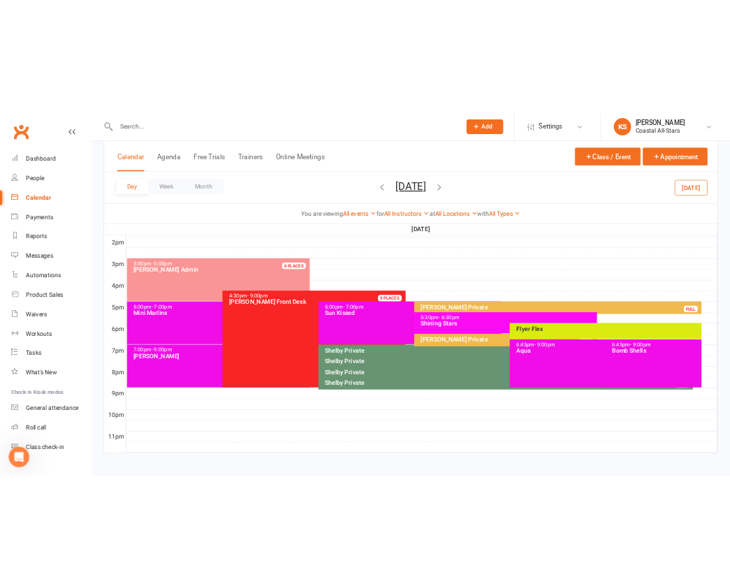
scroll to position [574, 0]
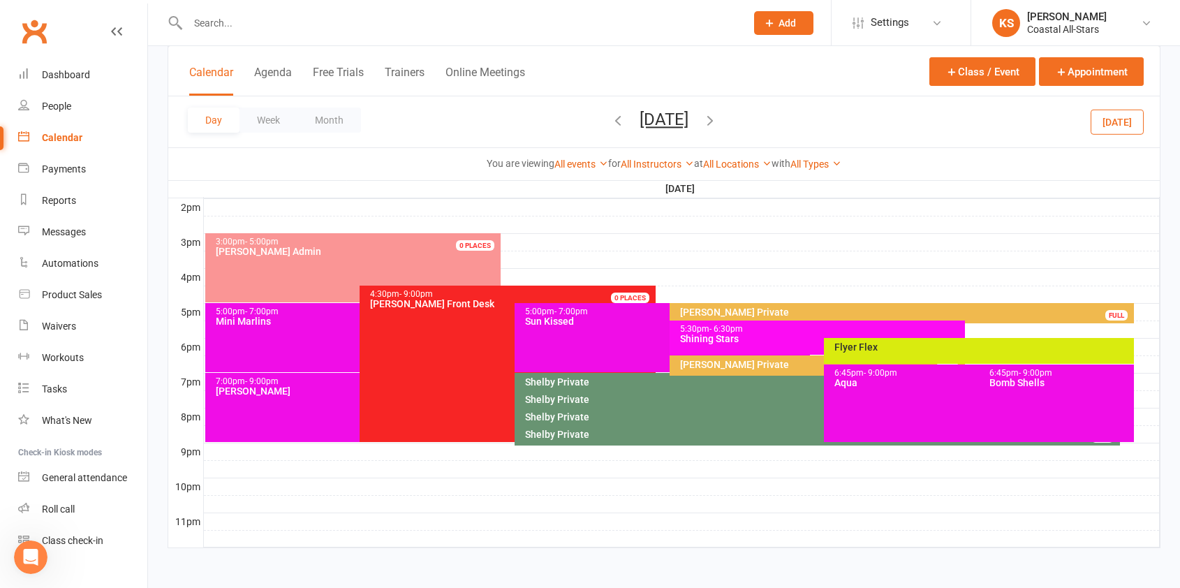
click at [785, 349] on div "5:30pm - 6:30pm Shining Stars" at bounding box center [816, 337] width 295 height 34
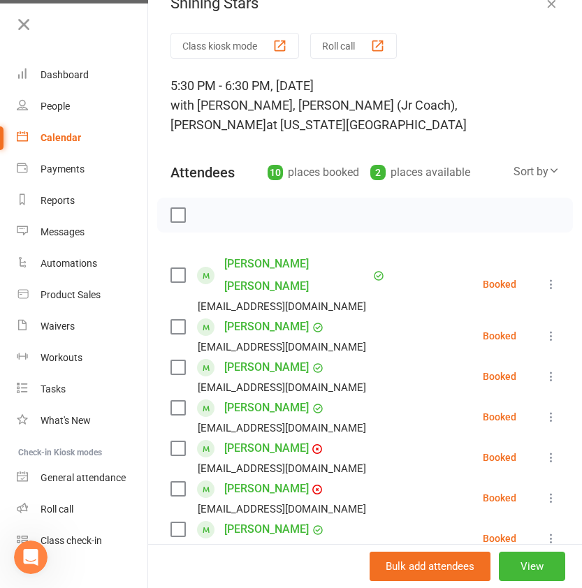
scroll to position [27, 0]
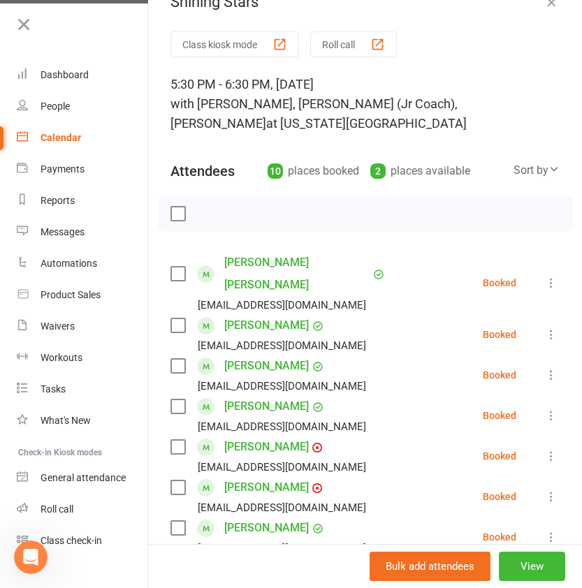
click at [179, 267] on label at bounding box center [177, 274] width 14 height 14
click at [177, 318] on label at bounding box center [177, 325] width 14 height 14
click at [179, 480] on label at bounding box center [177, 487] width 14 height 14
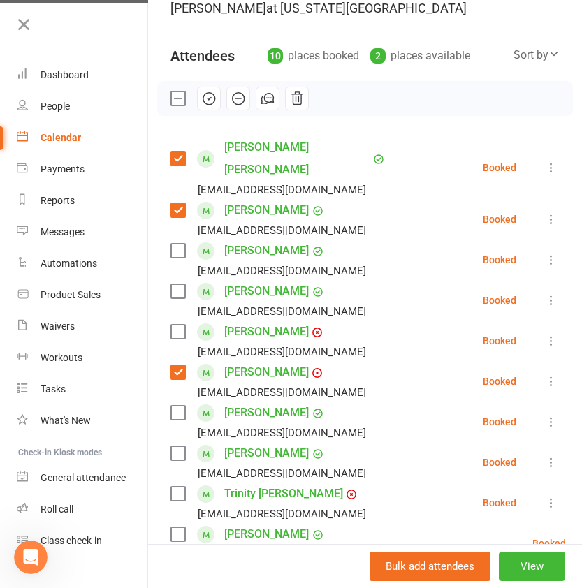
scroll to position [158, 0]
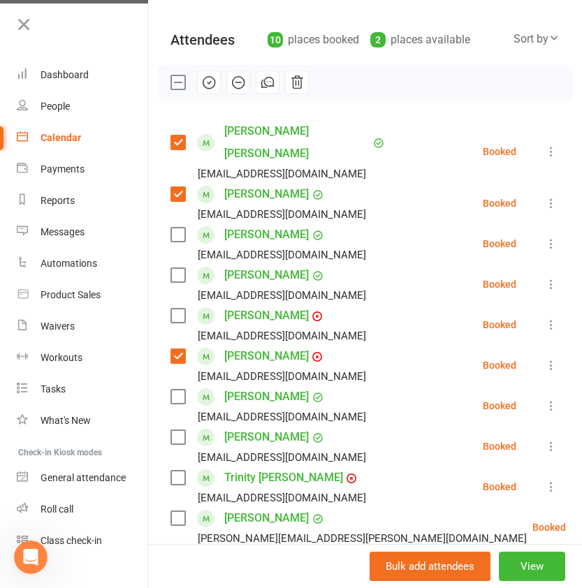
click at [176, 511] on label at bounding box center [177, 518] width 14 height 14
click at [175, 430] on label at bounding box center [177, 437] width 14 height 14
click at [175, 471] on label at bounding box center [177, 478] width 14 height 14
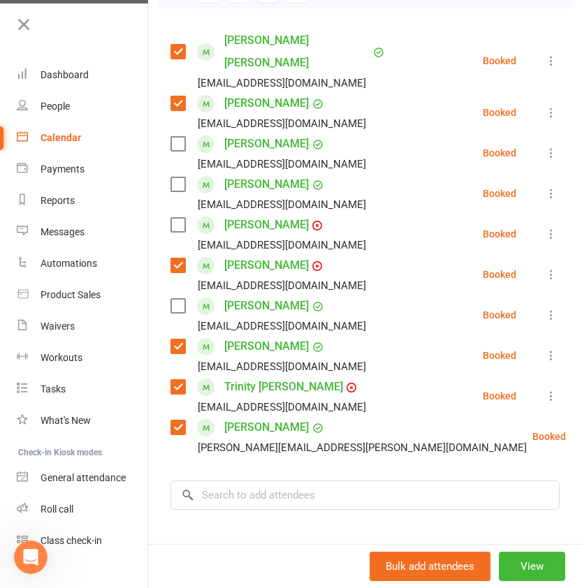
scroll to position [260, 0]
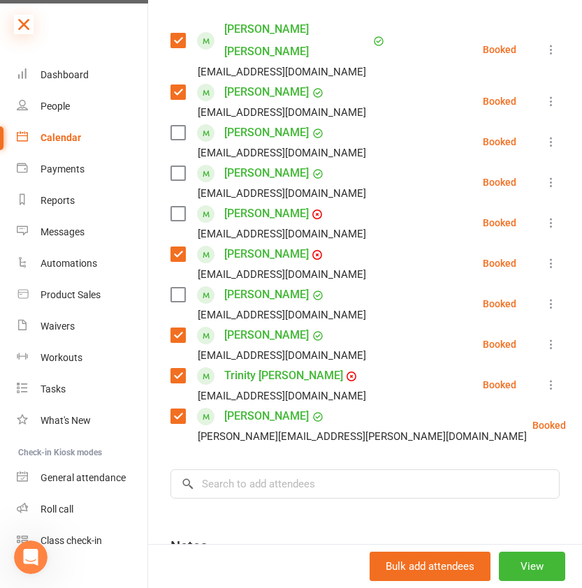
click at [27, 24] on icon at bounding box center [24, 25] width 20 height 20
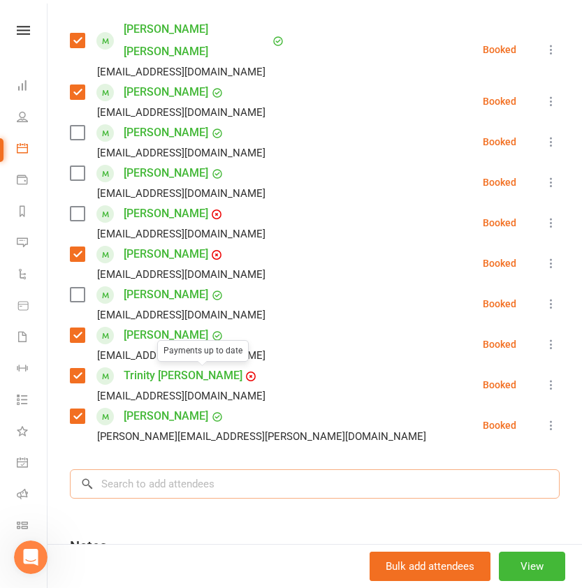
click at [163, 469] on input "search" at bounding box center [314, 483] width 489 height 29
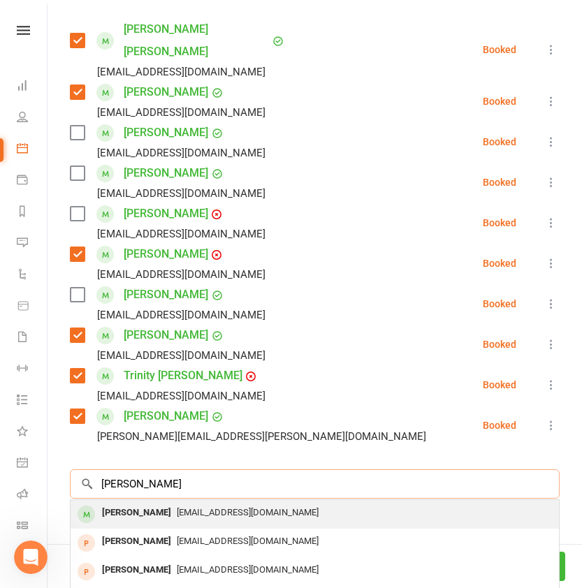
type input "Lauren Floyd"
click at [151, 503] on div "Lauren Floyd" at bounding box center [136, 513] width 80 height 20
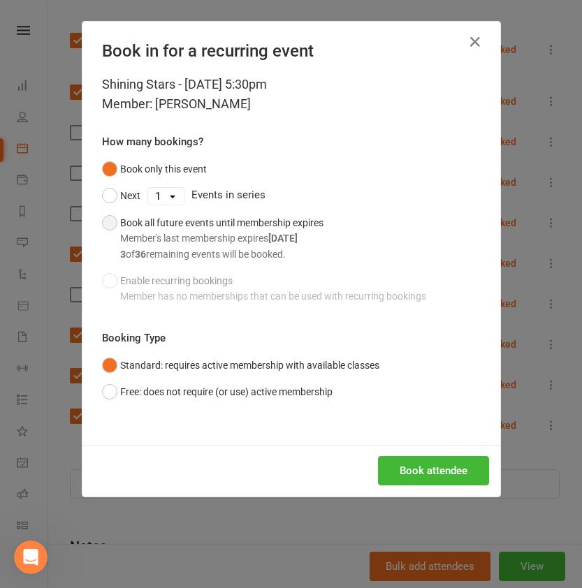
click at [114, 221] on button "Book all future events until membership expires Member's last membership expire…" at bounding box center [212, 238] width 221 height 58
click at [109, 390] on button "Free: does not require (or use) active membership" at bounding box center [217, 391] width 230 height 27
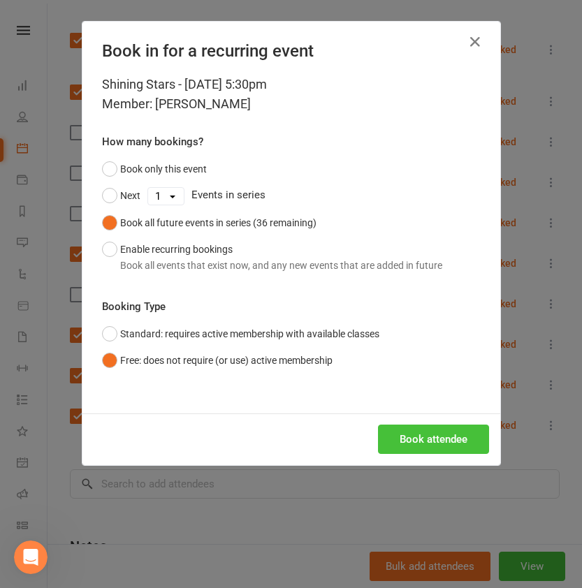
click at [406, 440] on button "Book attendee" at bounding box center [433, 438] width 111 height 29
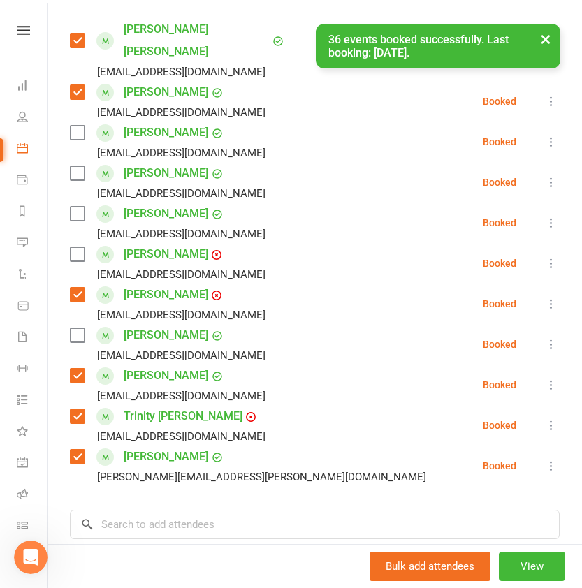
click at [80, 207] on label at bounding box center [77, 214] width 14 height 14
click at [83, 126] on label at bounding box center [77, 133] width 14 height 14
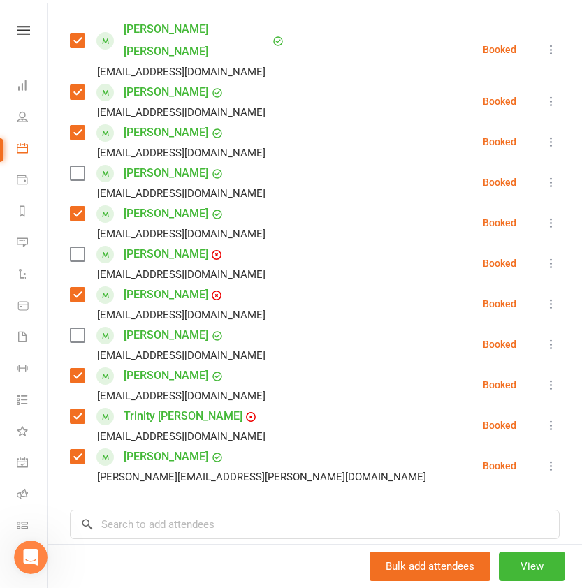
click at [71, 166] on label at bounding box center [77, 173] width 14 height 14
click at [77, 247] on label at bounding box center [77, 254] width 14 height 14
click at [78, 328] on label at bounding box center [77, 335] width 14 height 14
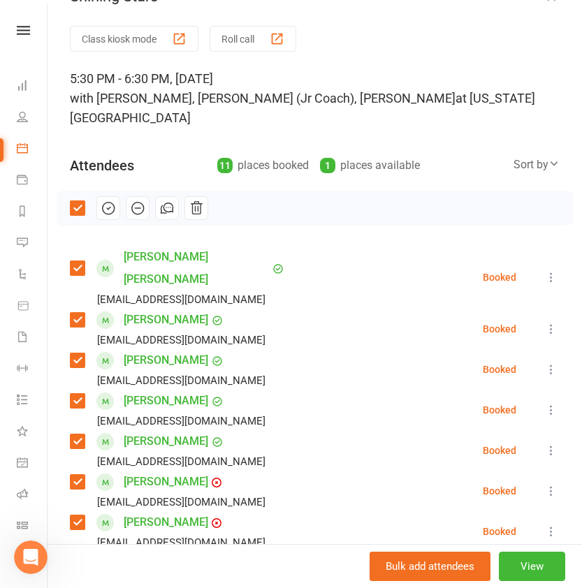
scroll to position [0, 0]
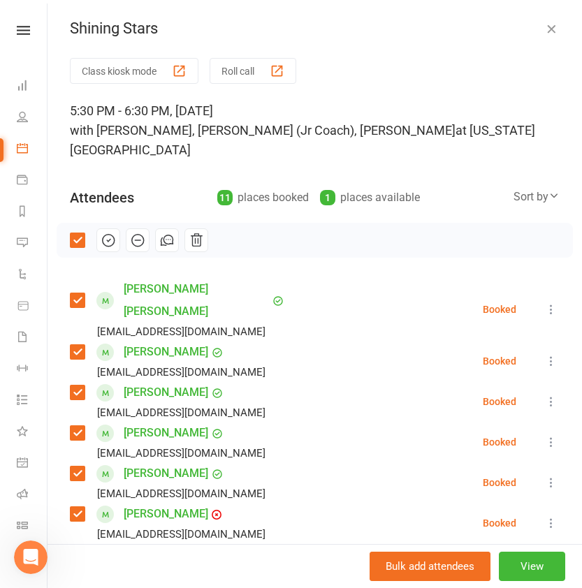
click at [549, 27] on icon "button" at bounding box center [551, 29] width 14 height 14
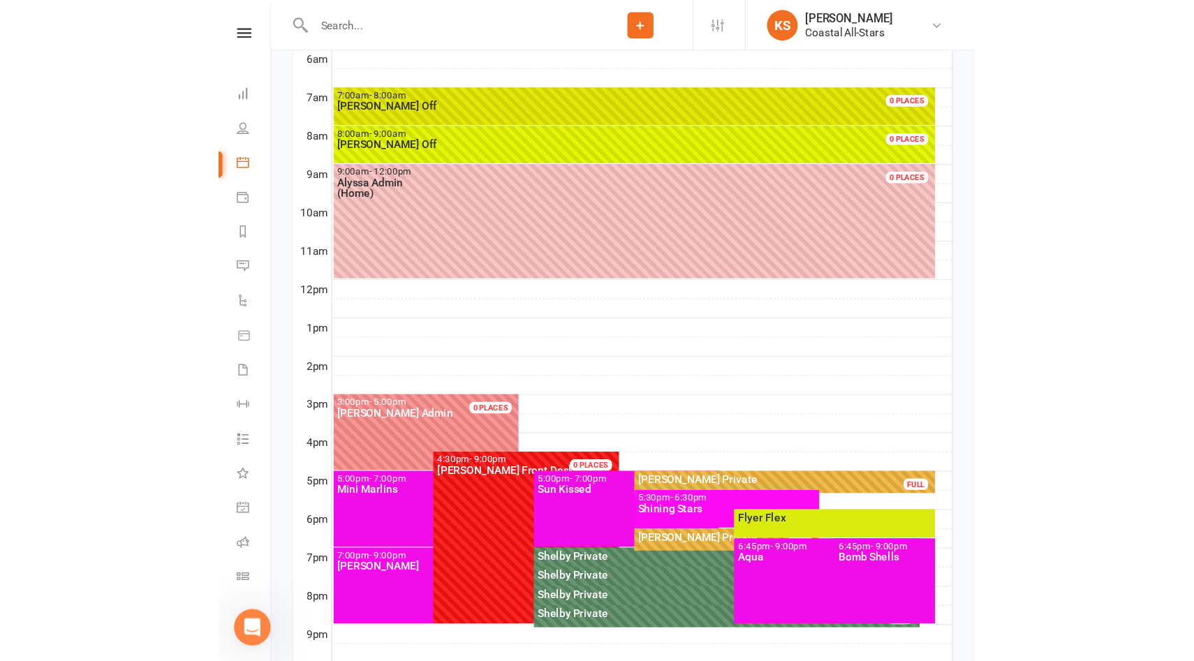
scroll to position [415, 0]
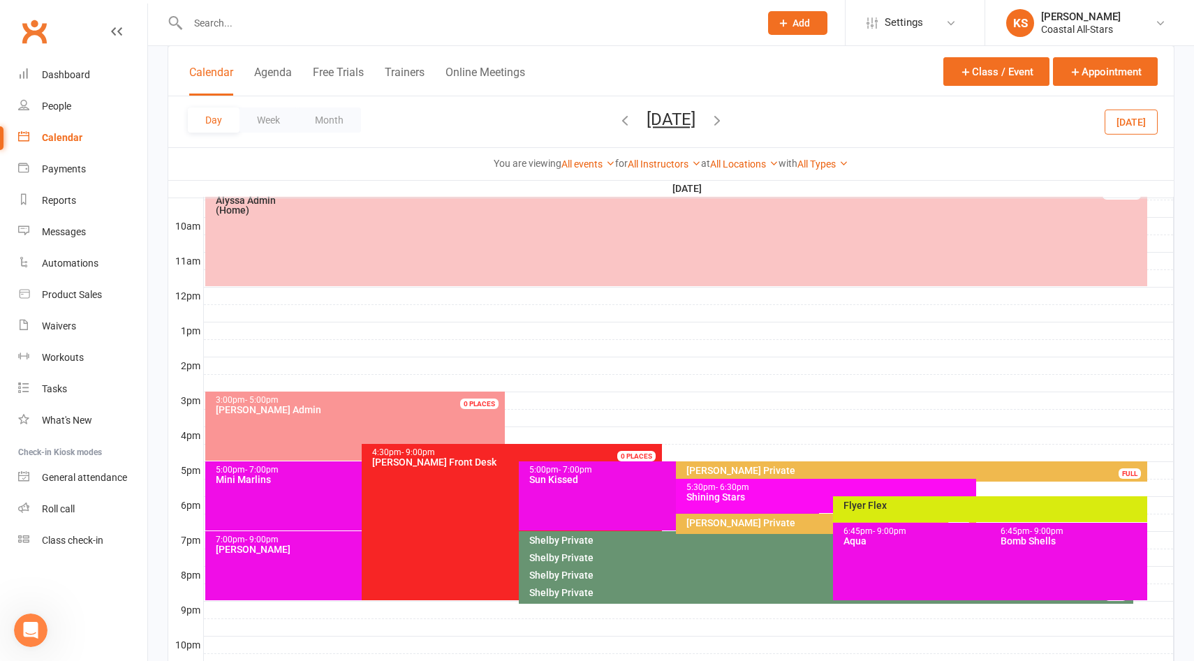
click at [225, 20] on input "text" at bounding box center [467, 23] width 566 height 20
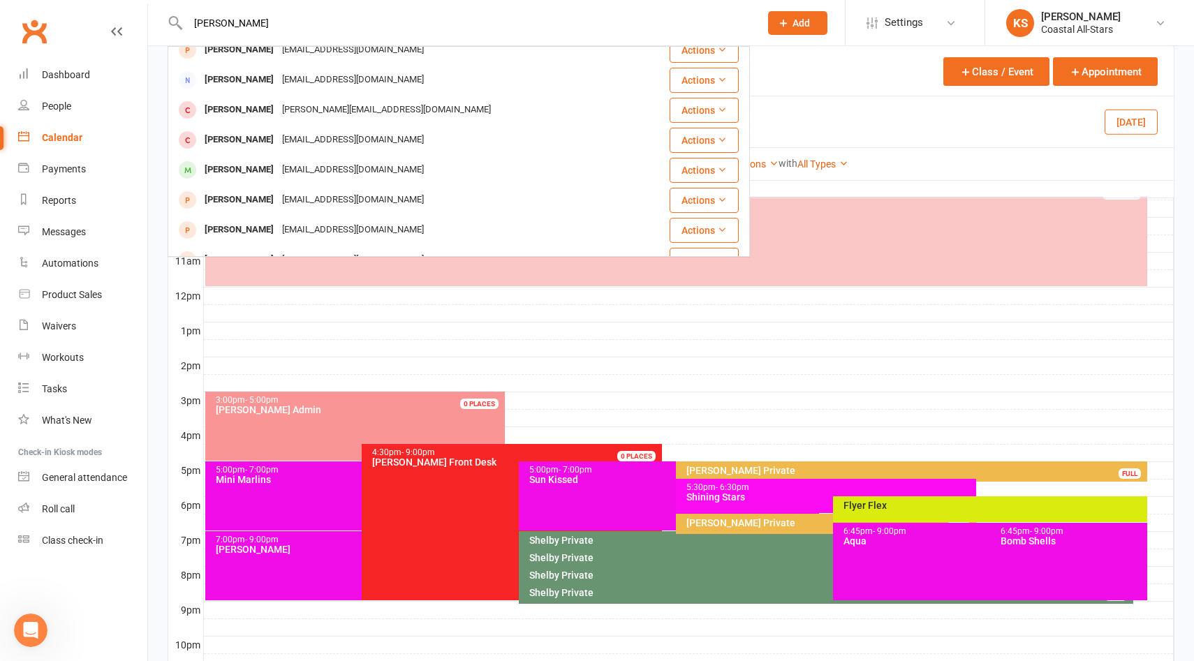
scroll to position [361, 0]
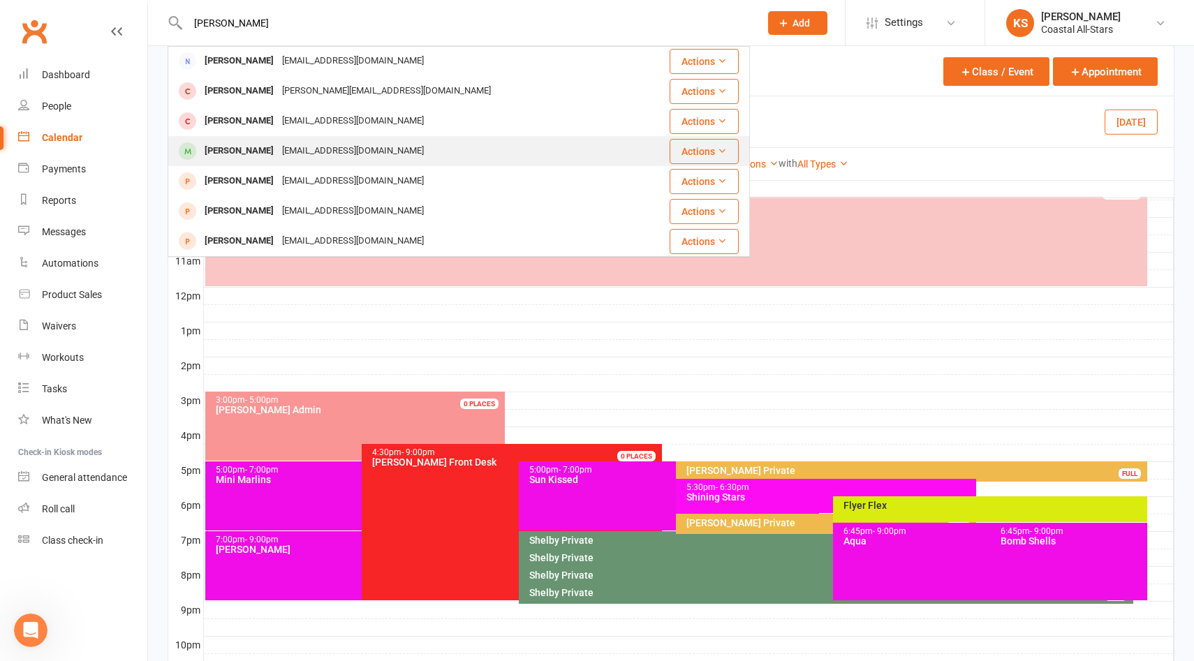
type input "moore"
click at [263, 151] on div "Savanna Moore" at bounding box center [238, 151] width 77 height 20
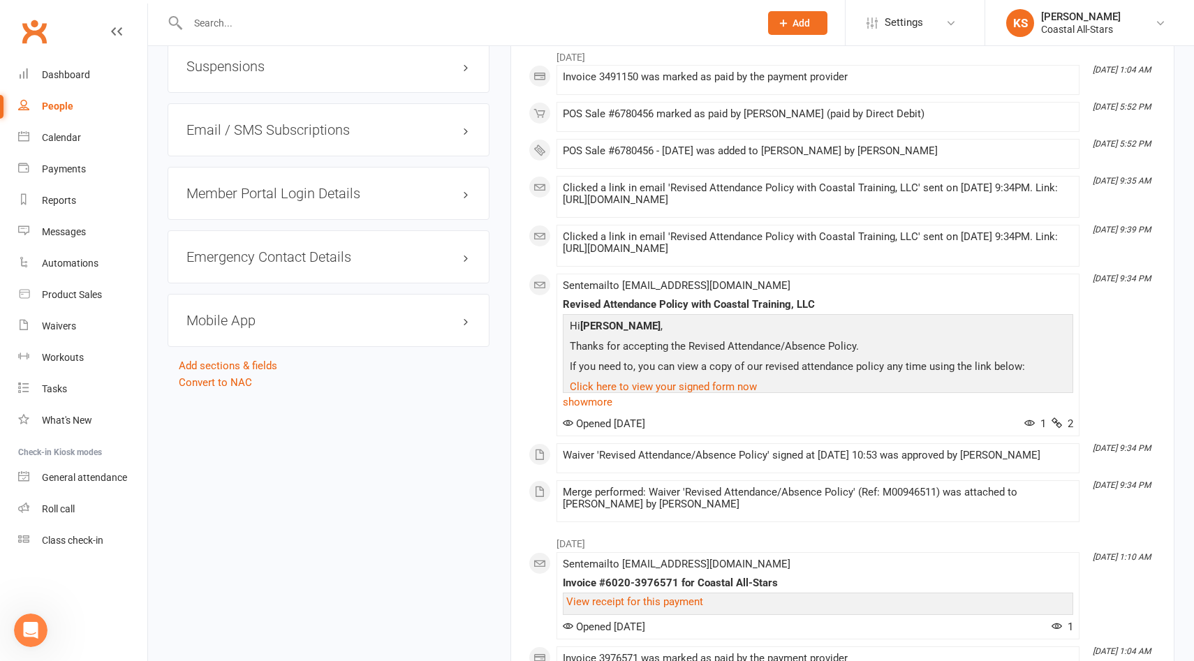
scroll to position [1428, 0]
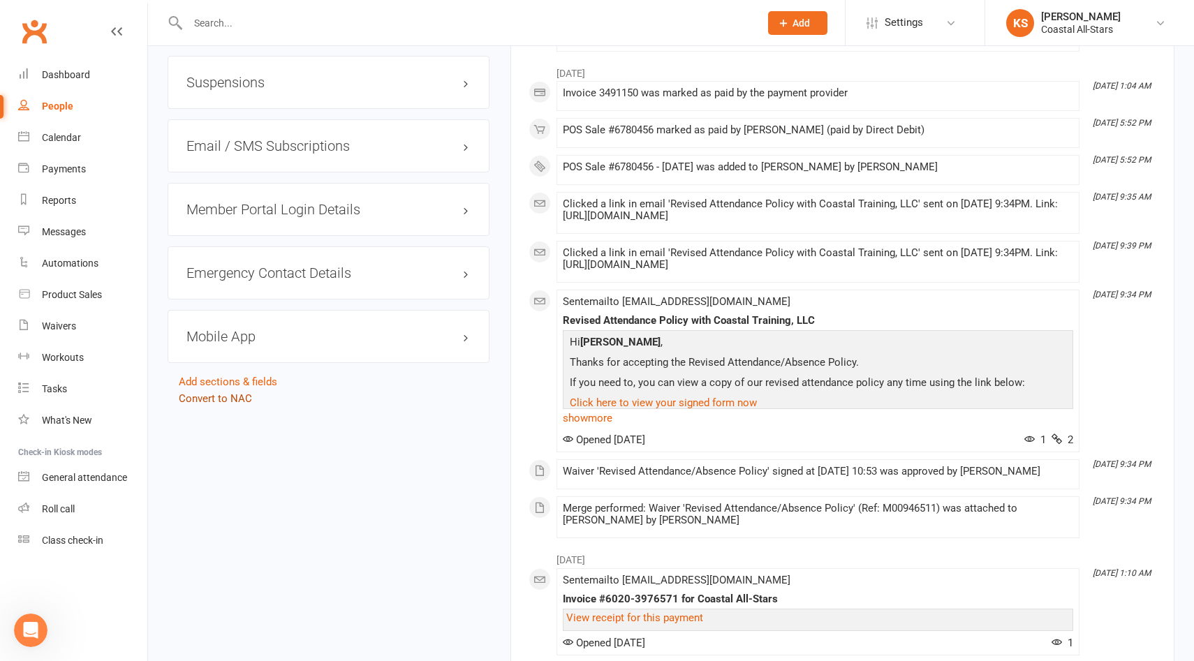
click at [223, 394] on link "Convert to NAC" at bounding box center [215, 398] width 73 height 13
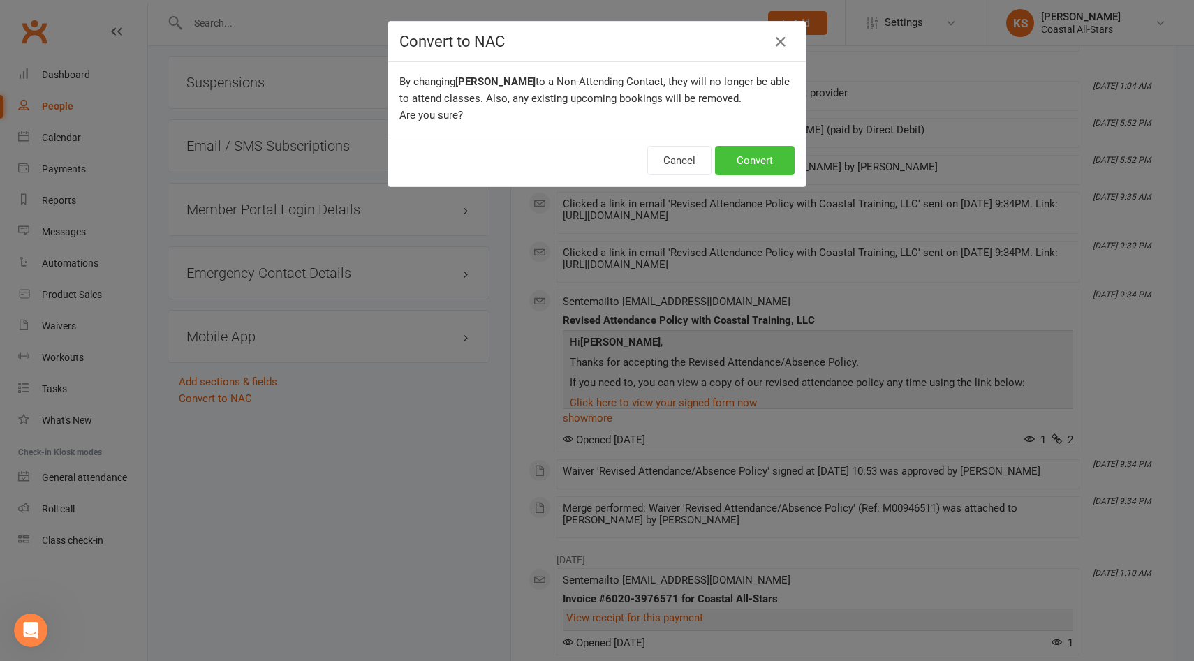
click at [736, 156] on button "Convert" at bounding box center [755, 160] width 80 height 29
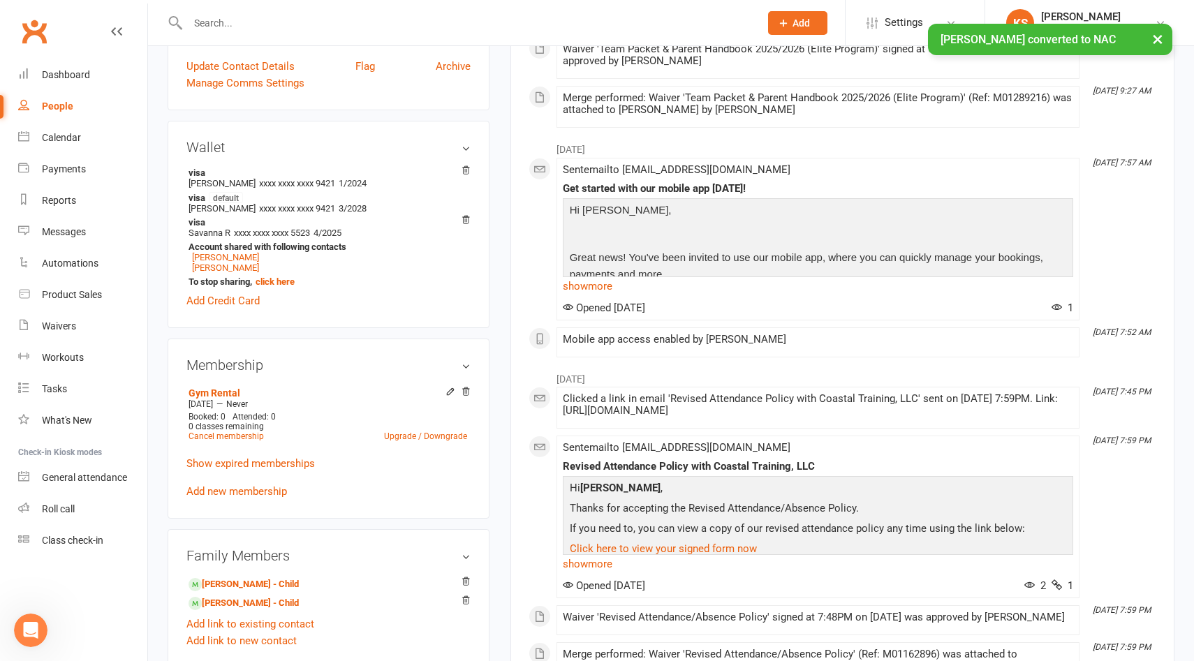
scroll to position [461, 0]
click at [246, 435] on link "Cancel membership" at bounding box center [225, 434] width 75 height 10
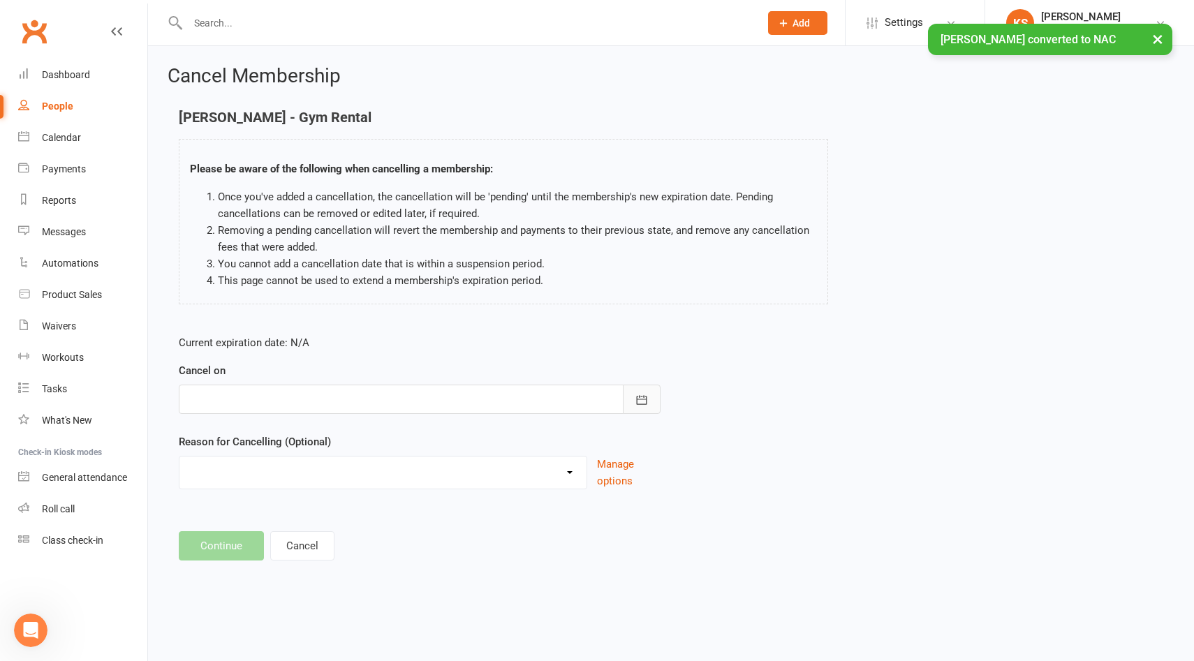
click at [637, 396] on icon "button" at bounding box center [642, 399] width 10 height 9
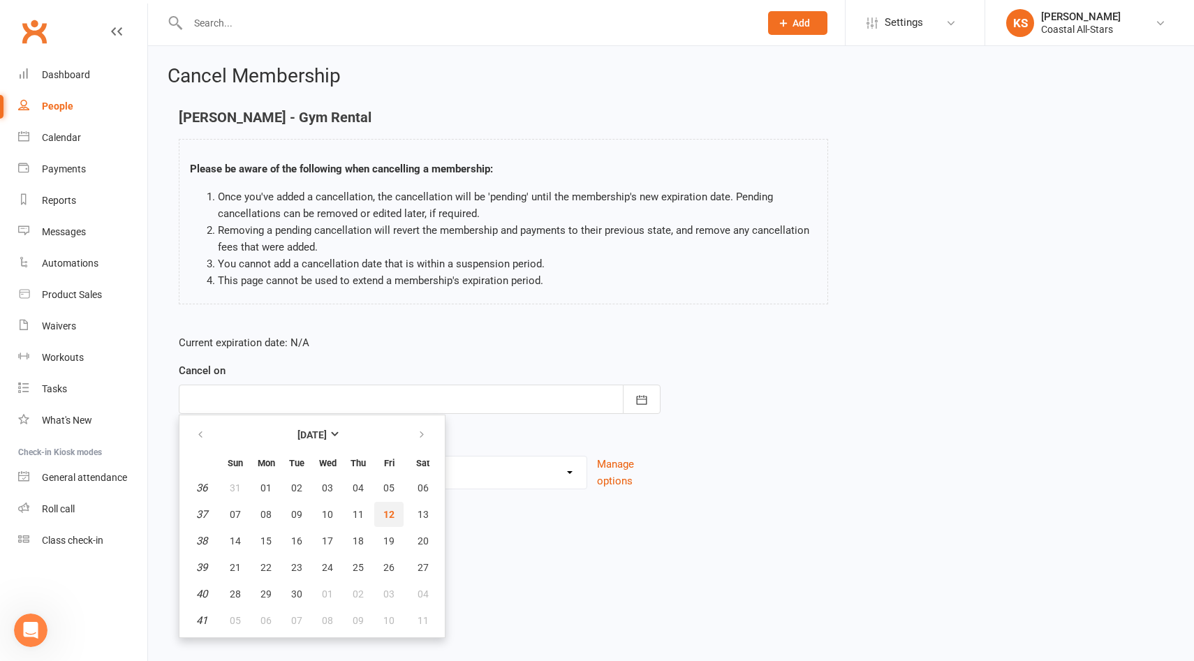
click at [383, 509] on span "12" at bounding box center [388, 514] width 11 height 11
type input "12 Sep 2025"
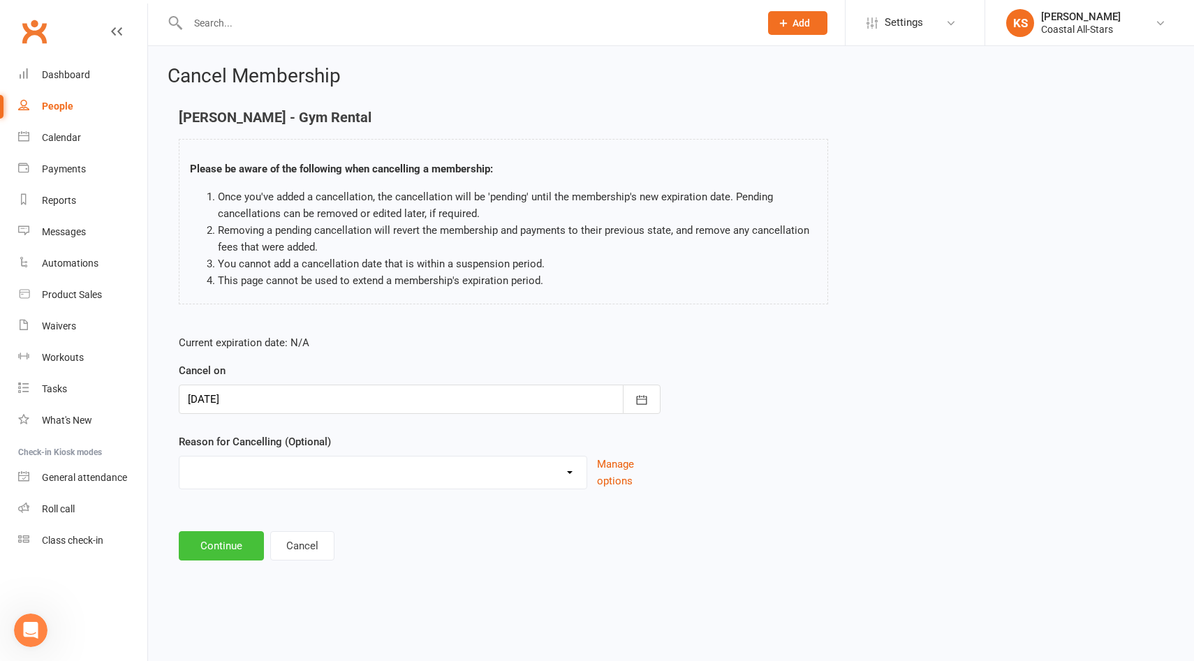
click at [249, 550] on button "Continue" at bounding box center [221, 545] width 85 height 29
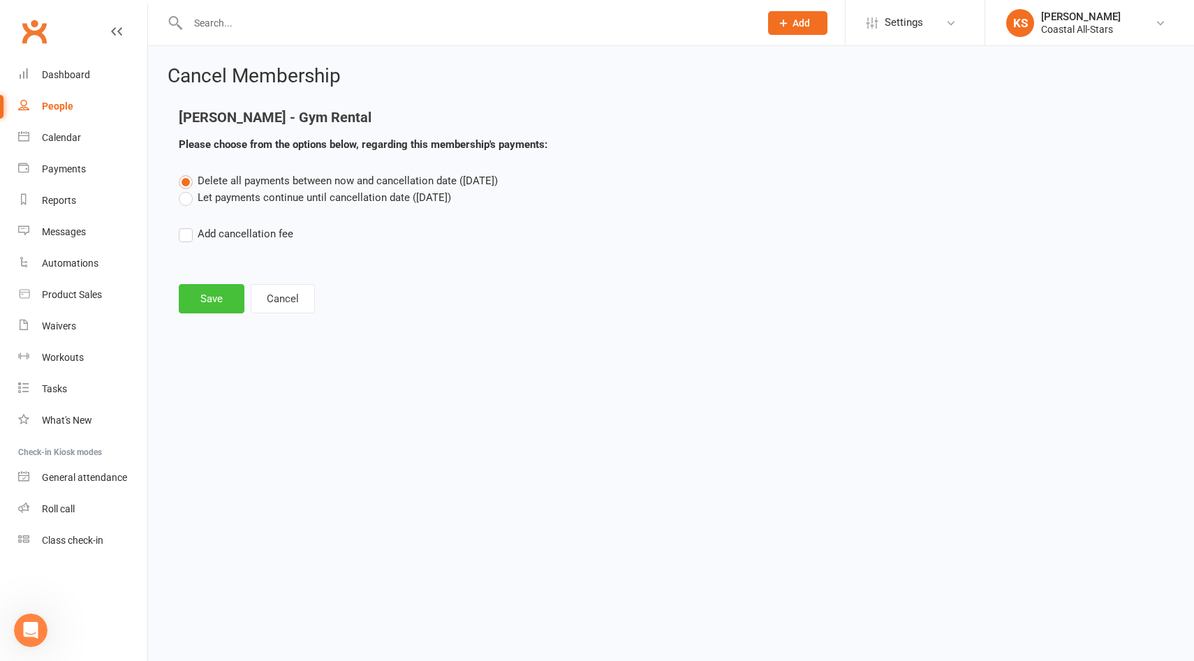
click at [226, 297] on button "Save" at bounding box center [212, 298] width 66 height 29
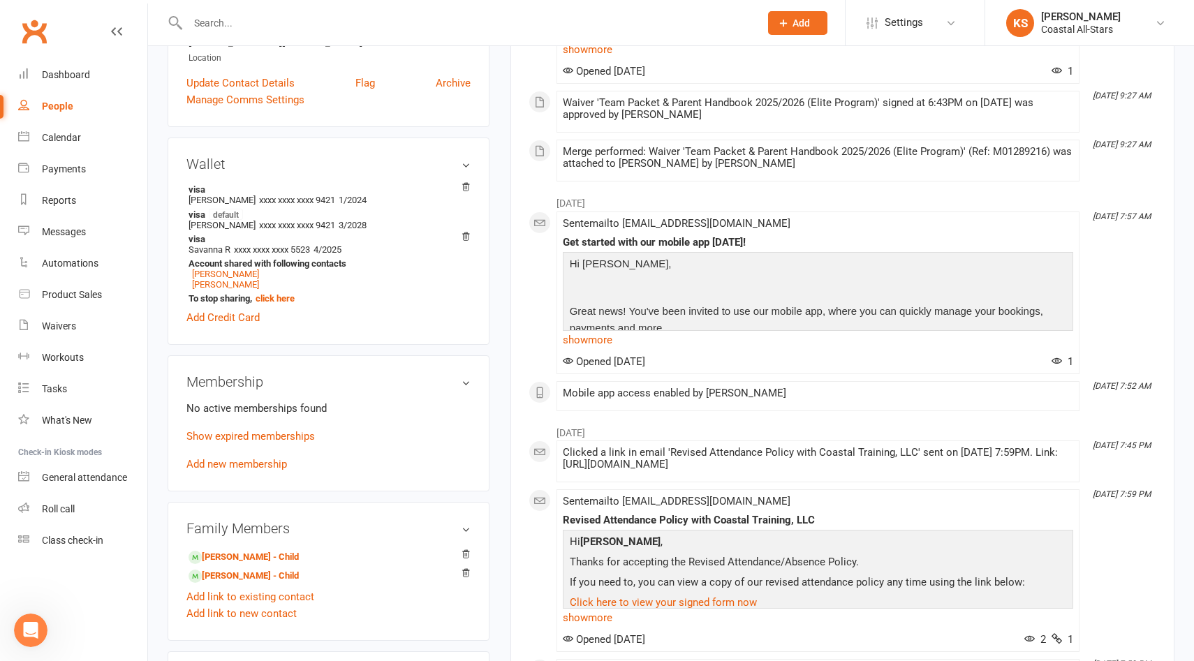
scroll to position [445, 0]
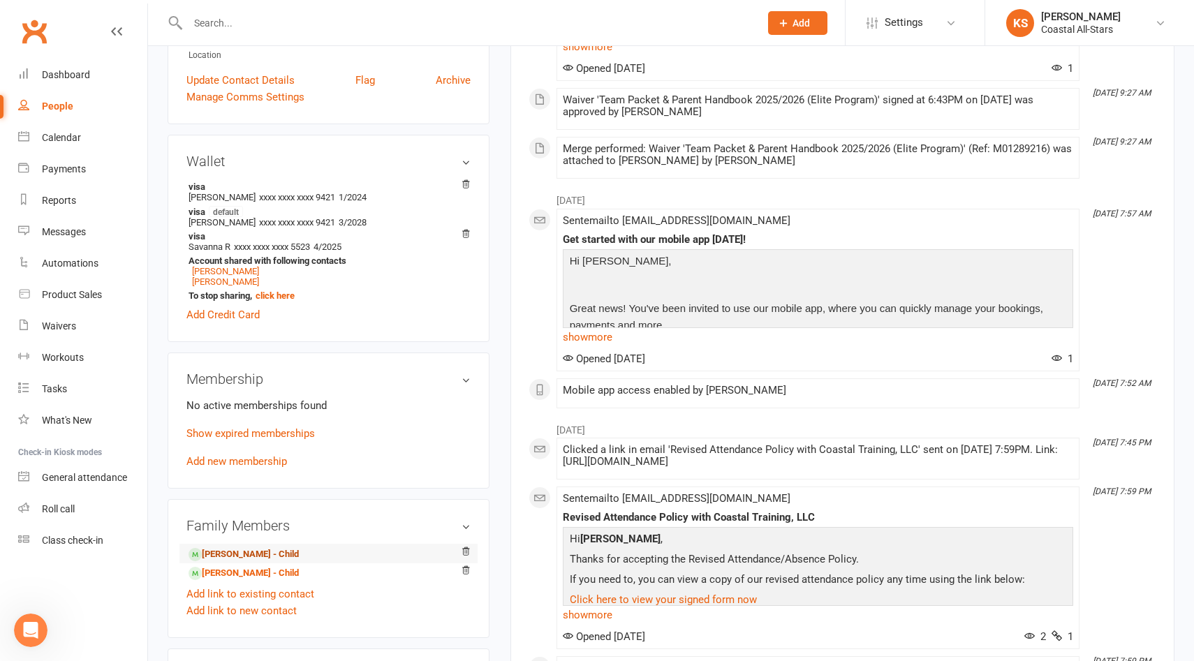
click at [268, 547] on link "Madison Moore - Child" at bounding box center [243, 554] width 110 height 15
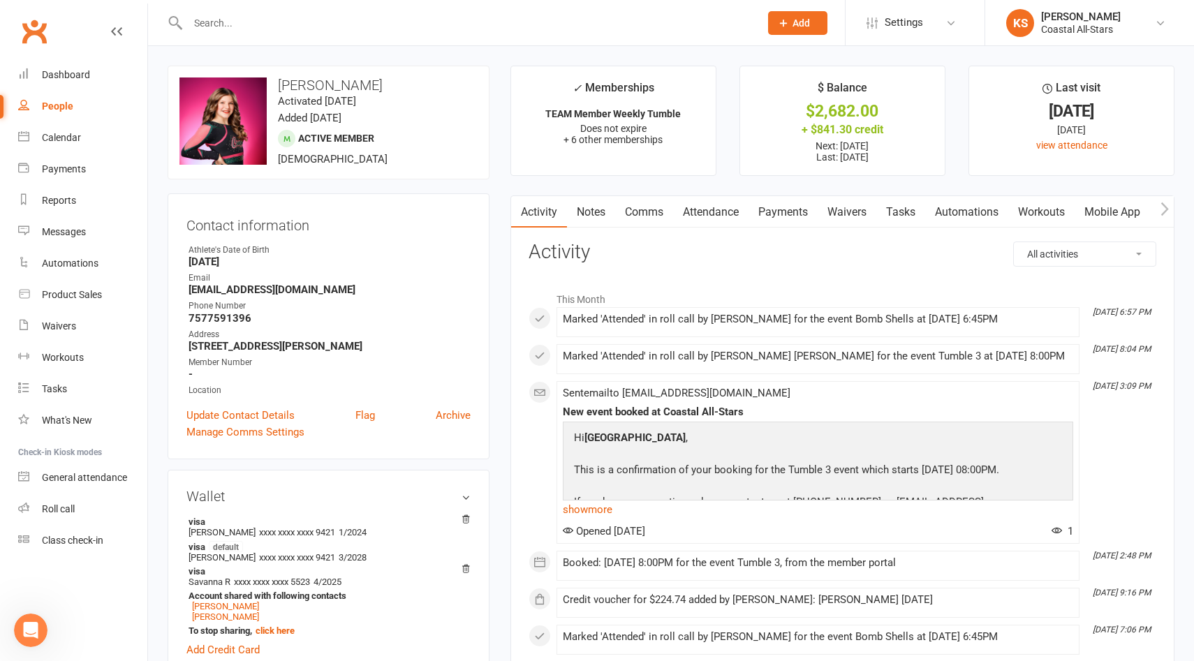
click at [1156, 210] on button "button" at bounding box center [1164, 211] width 17 height 31
click at [1157, 210] on button "button" at bounding box center [1164, 211] width 17 height 31
click at [1123, 210] on link "Credit balance" at bounding box center [1128, 212] width 90 height 32
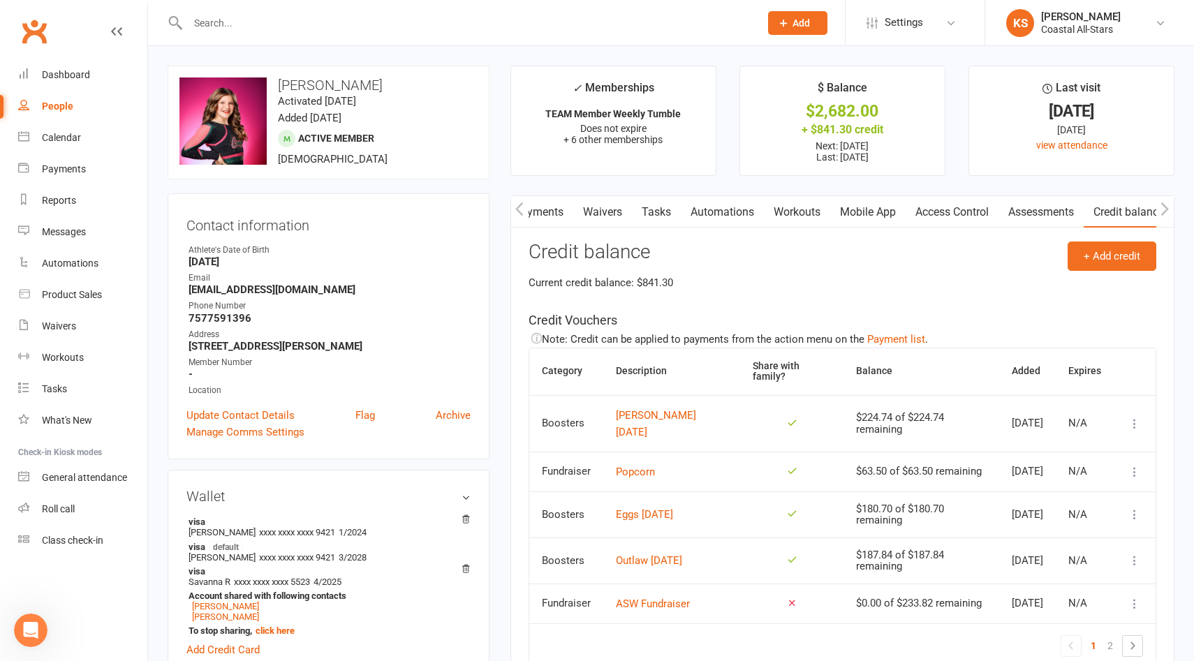
click at [541, 210] on link "Payments" at bounding box center [538, 212] width 69 height 32
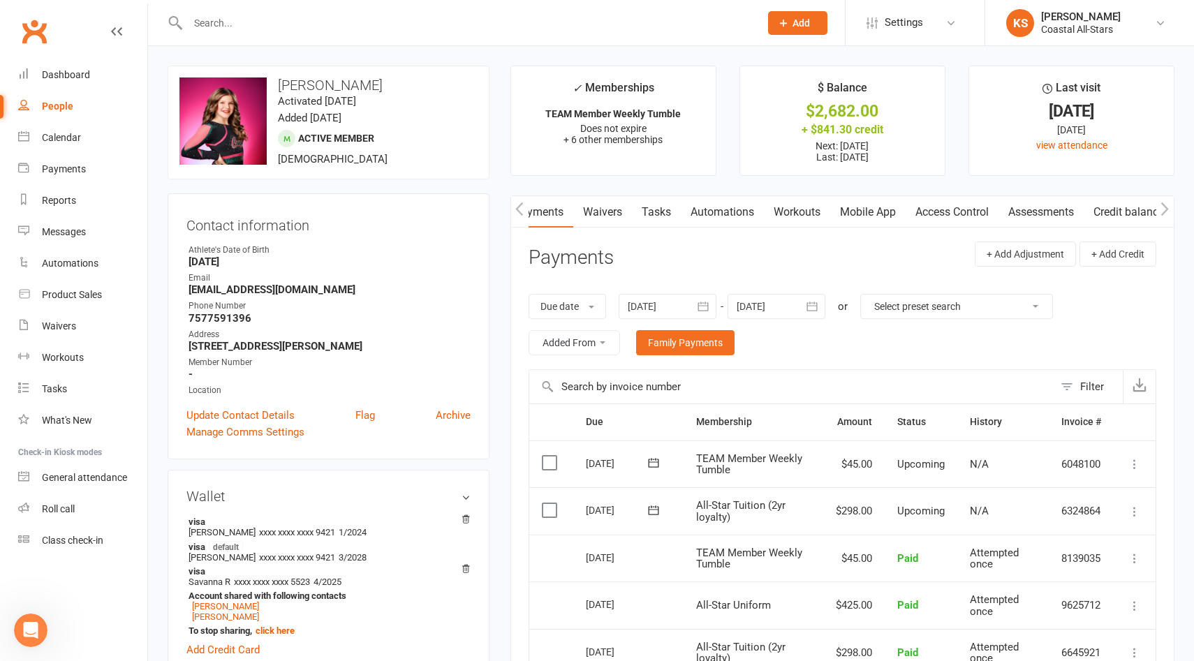
scroll to position [44, 0]
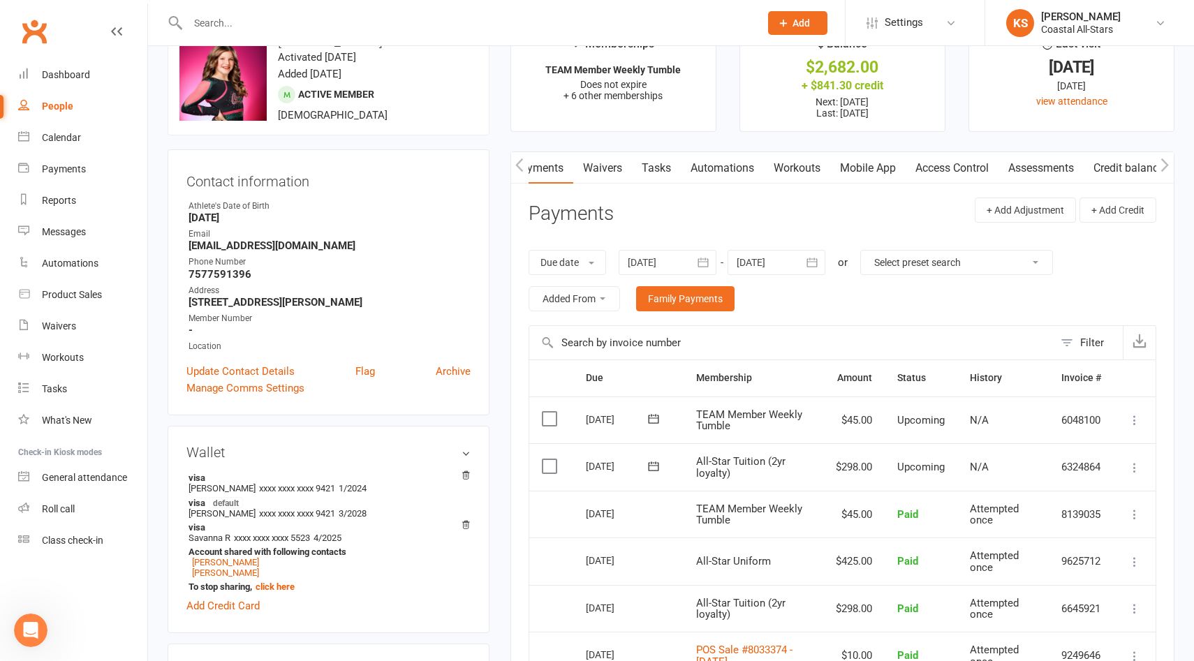
click at [1137, 465] on icon at bounding box center [1134, 468] width 14 height 14
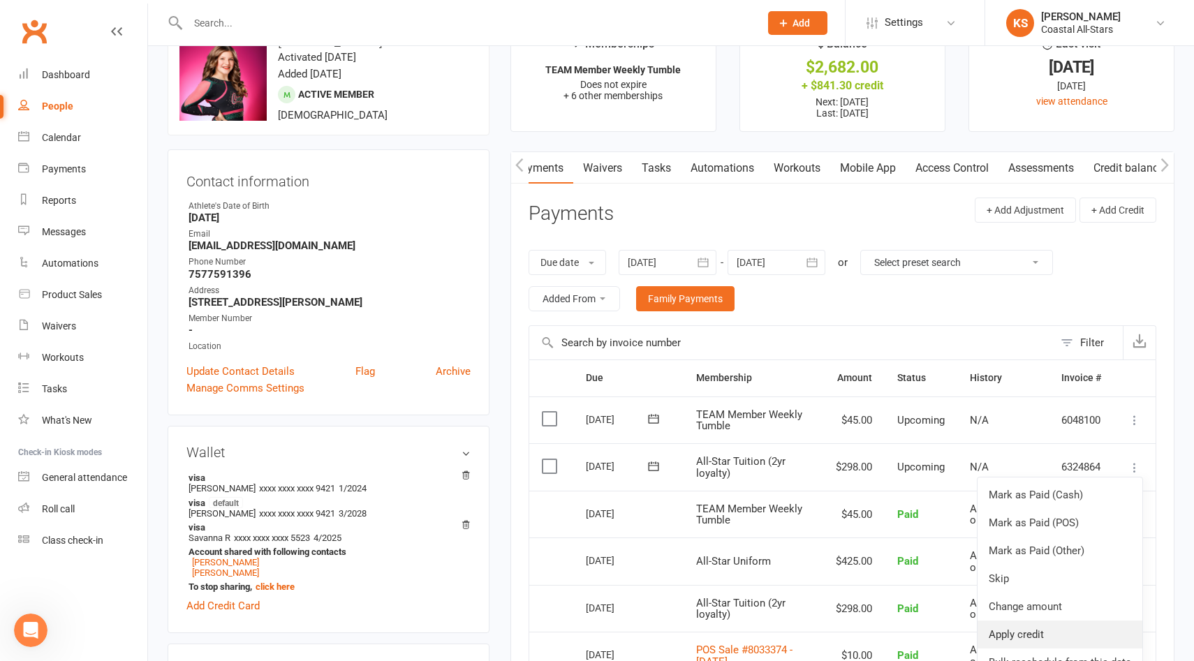
click at [1062, 601] on link "Apply credit" at bounding box center [1059, 635] width 165 height 28
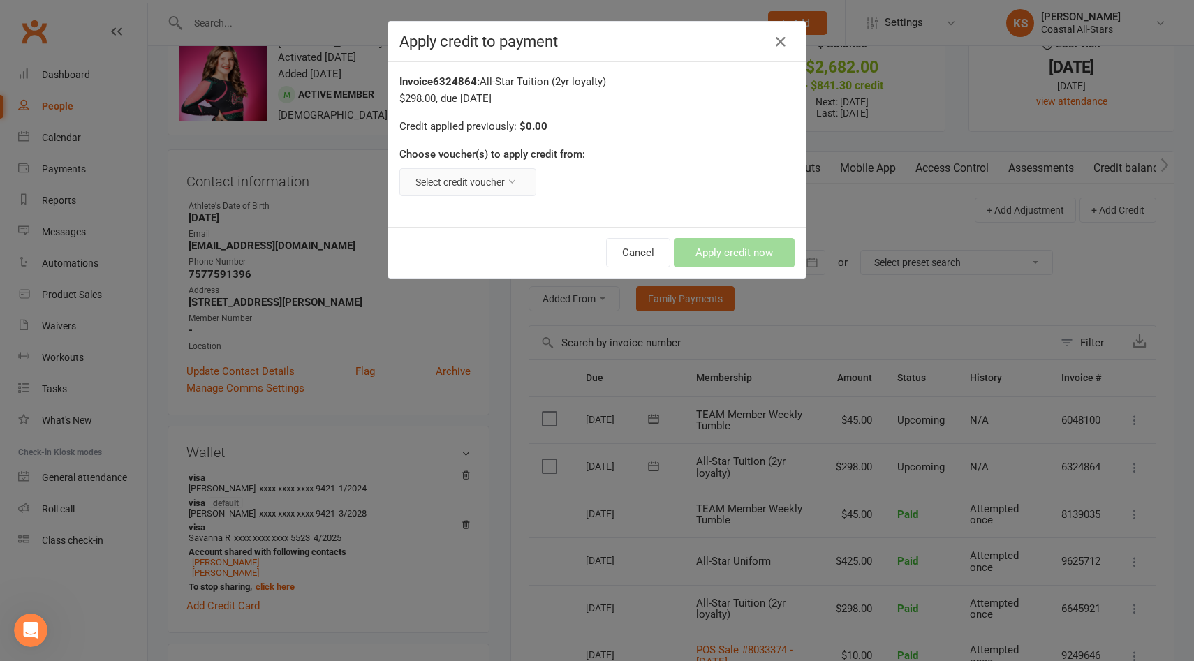
click at [507, 178] on button "Select credit voucher" at bounding box center [467, 182] width 137 height 28
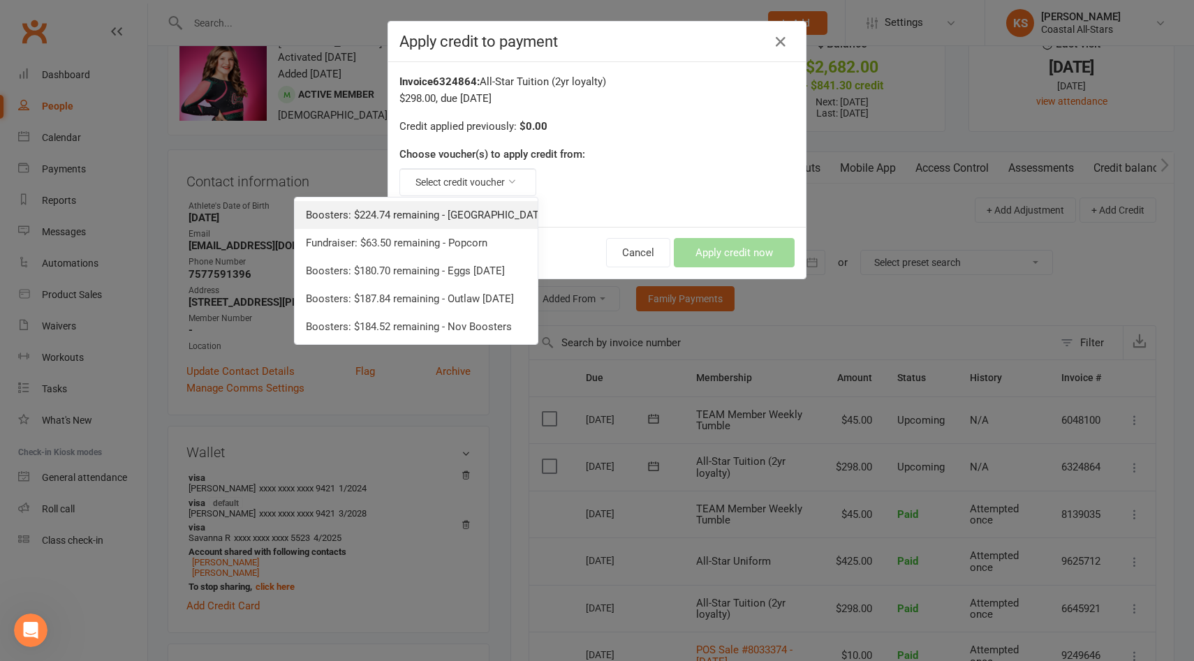
click at [482, 210] on link "Boosters: $224.74 remaining - Kesha 08.02.25" at bounding box center [416, 215] width 243 height 28
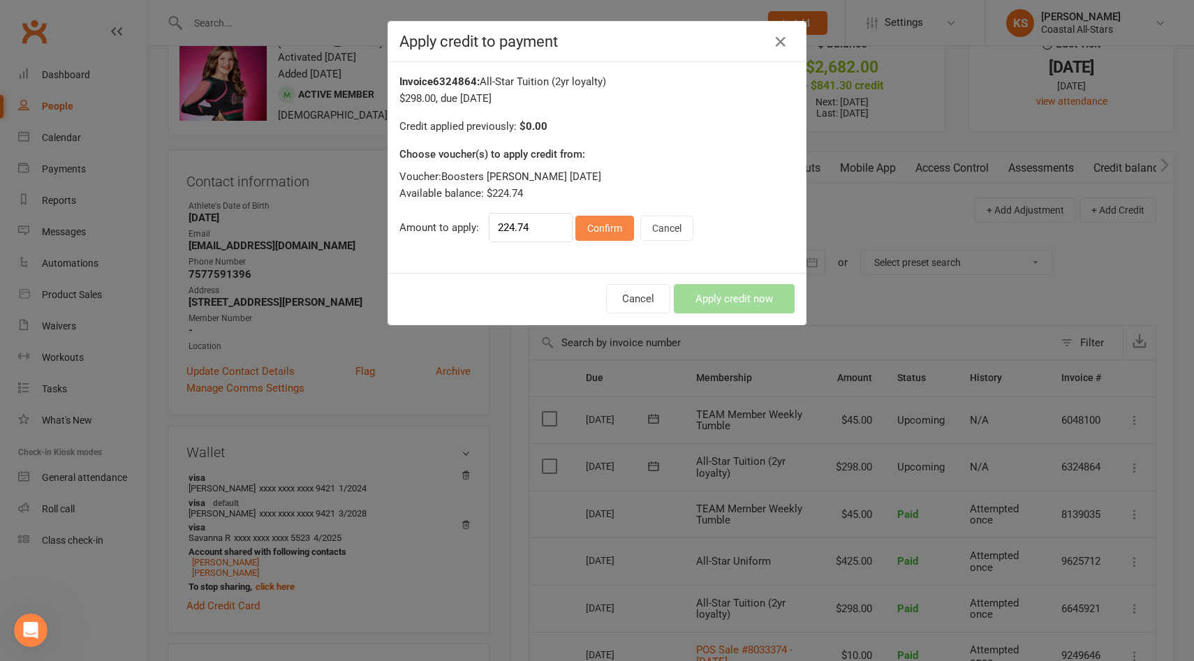
click at [602, 224] on button "Confirm" at bounding box center [604, 228] width 59 height 25
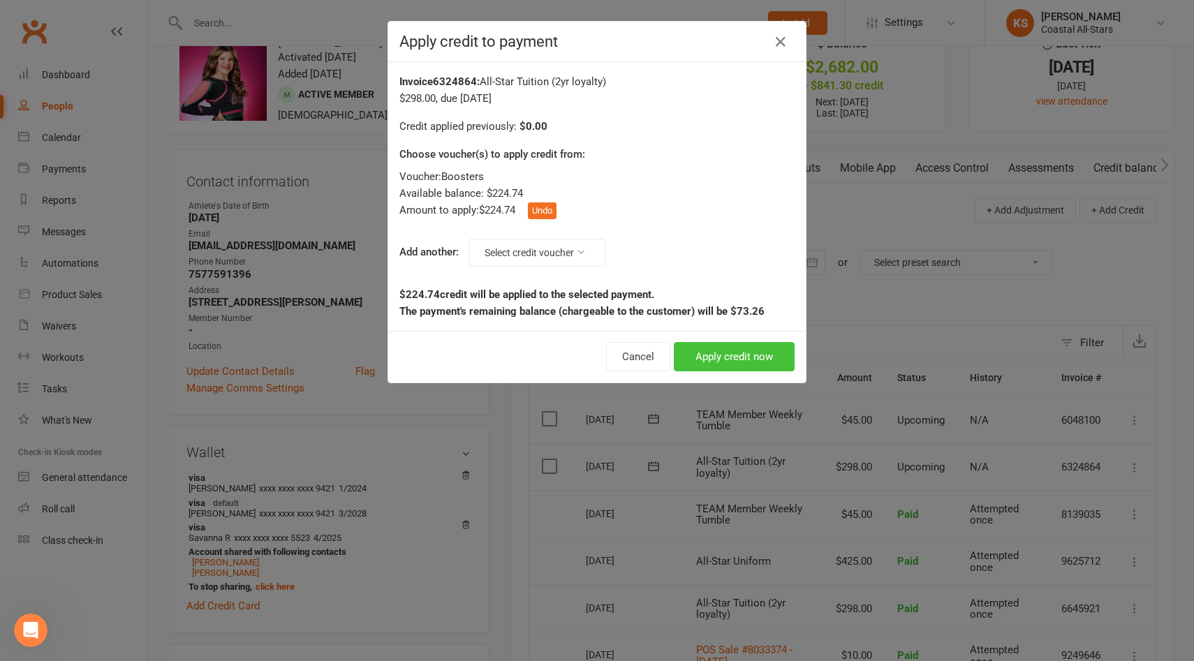
click at [732, 355] on button "Apply credit now" at bounding box center [734, 356] width 121 height 29
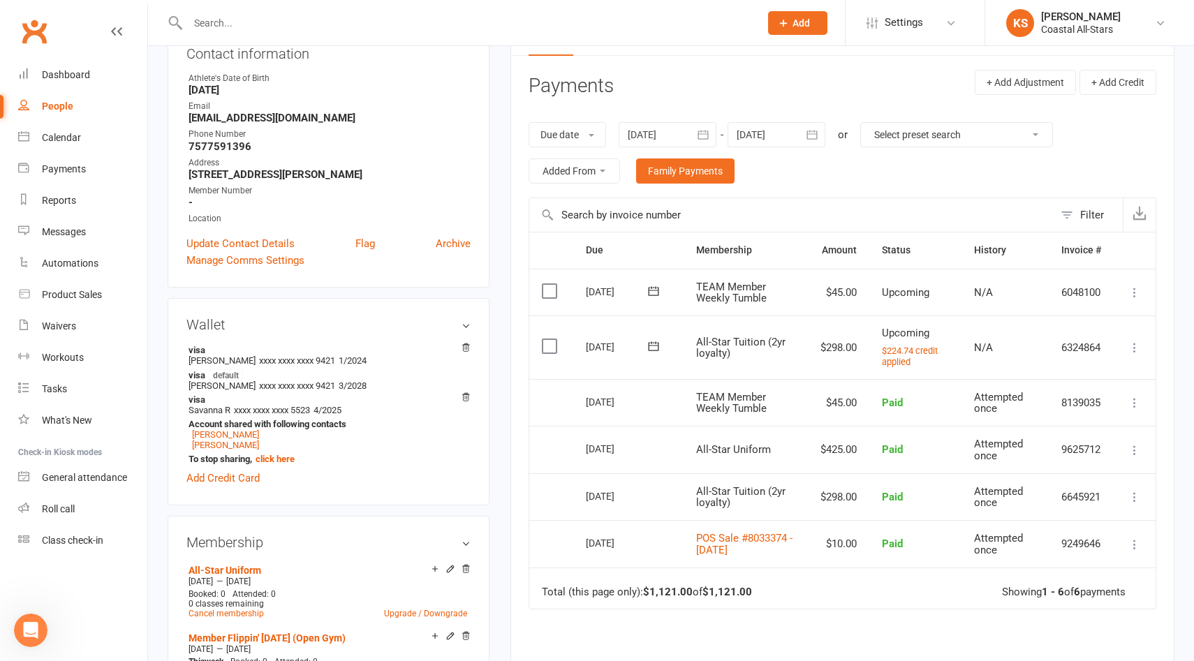
scroll to position [174, 0]
click at [73, 293] on div "Product Sales" at bounding box center [72, 294] width 60 height 11
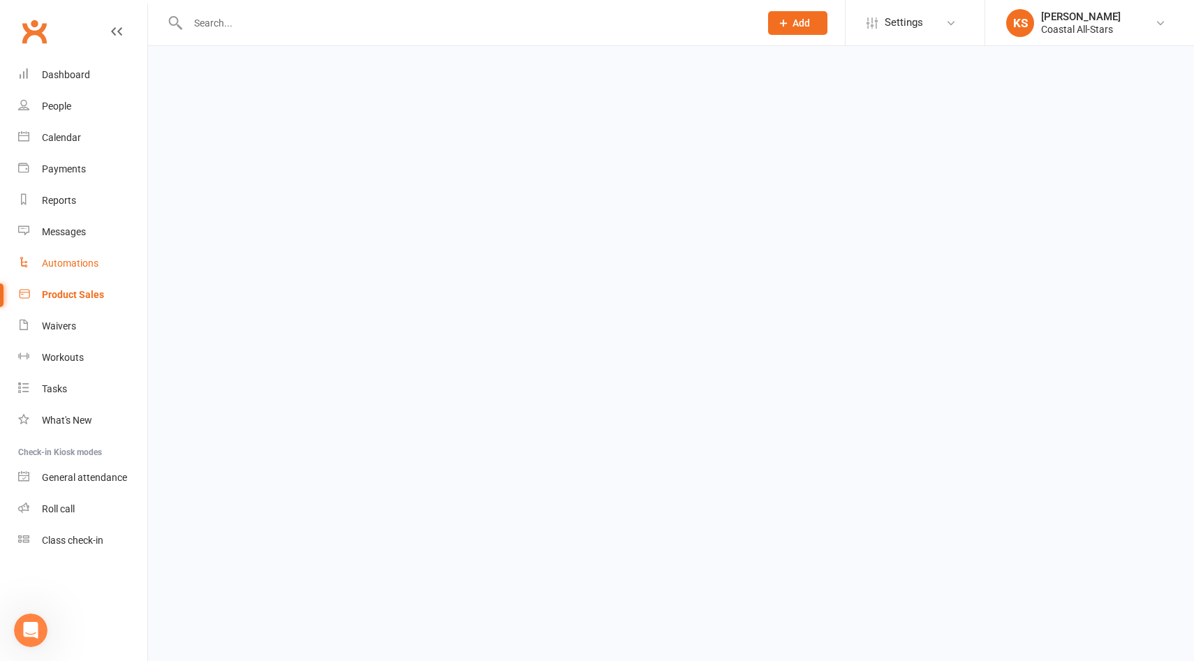
select select "100"
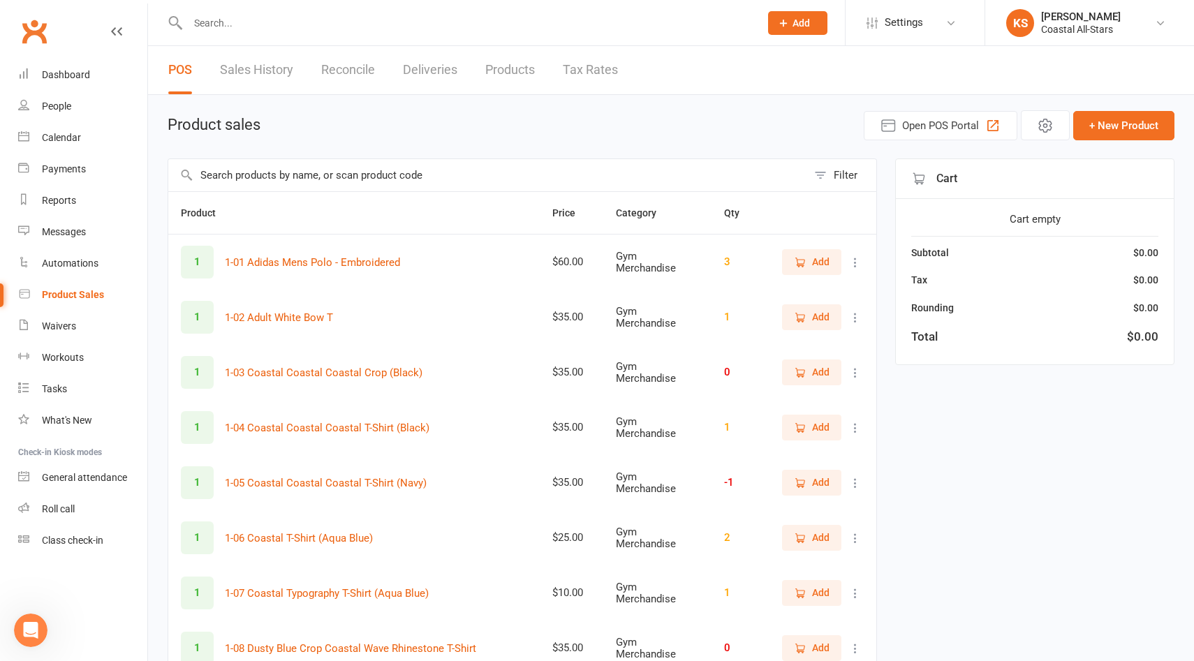
click at [425, 173] on input "text" at bounding box center [487, 175] width 639 height 32
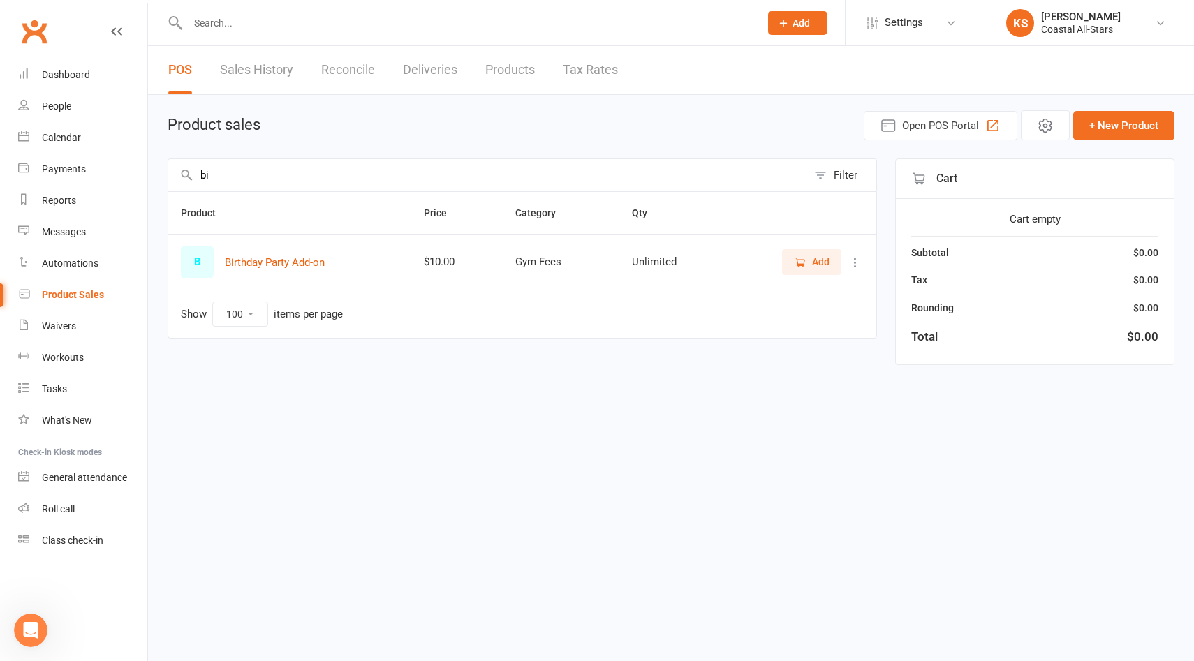
type input "b"
type input "birth"
click at [856, 262] on icon at bounding box center [855, 263] width 14 height 14
click at [498, 63] on link "Products" at bounding box center [510, 70] width 50 height 48
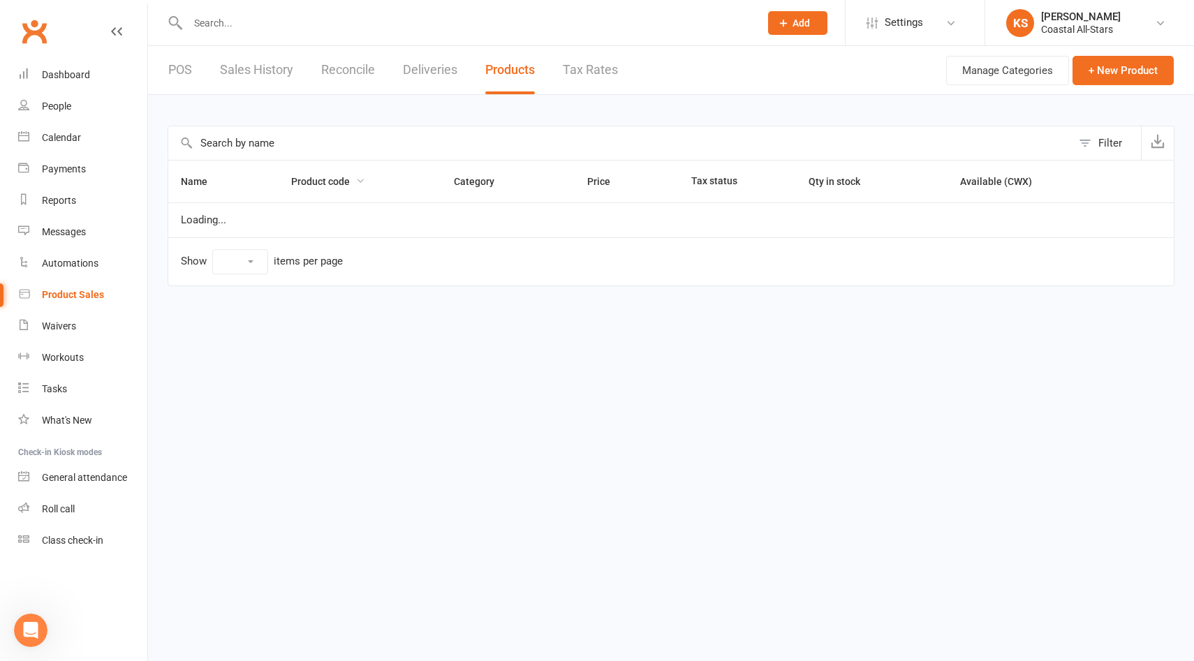
select select "10"
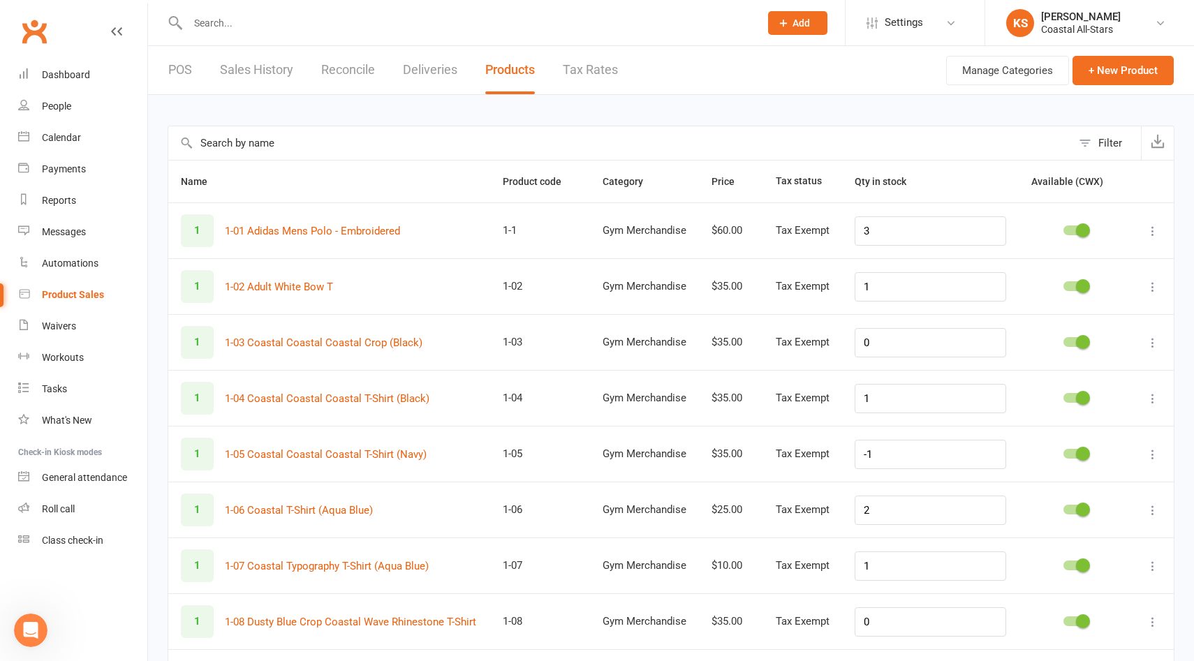
click at [293, 143] on input "text" at bounding box center [619, 143] width 903 height 34
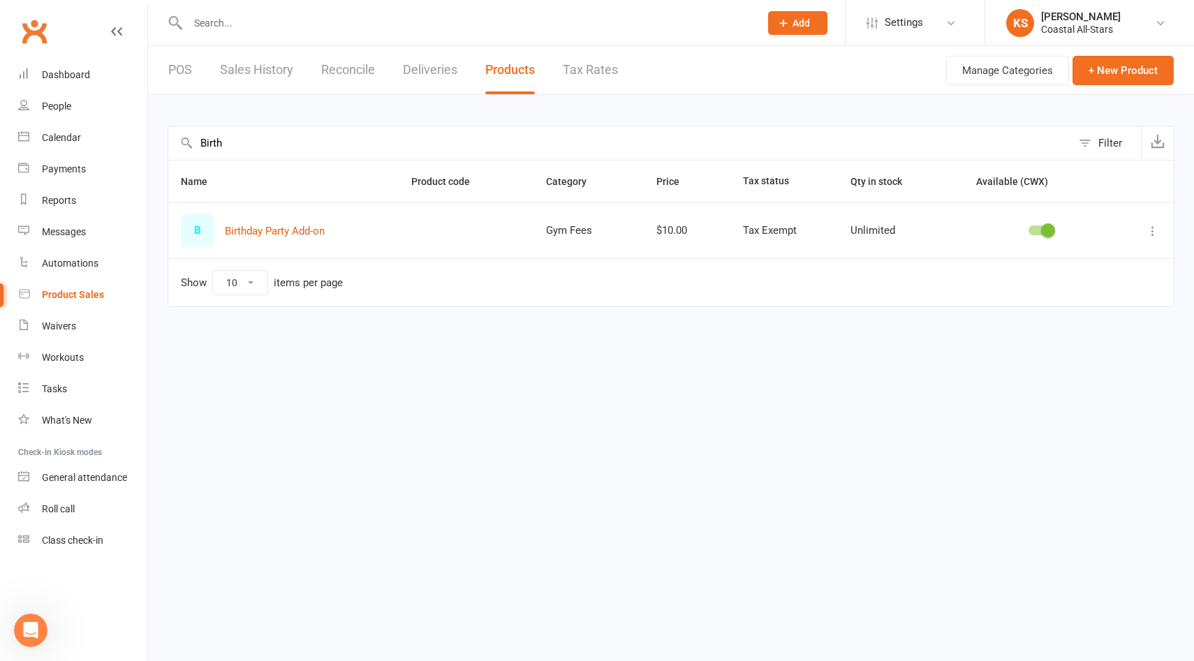
type input "Birth"
click at [1151, 230] on icon at bounding box center [1153, 231] width 14 height 14
click at [1118, 275] on link "Duplicate product" at bounding box center [1091, 286] width 138 height 28
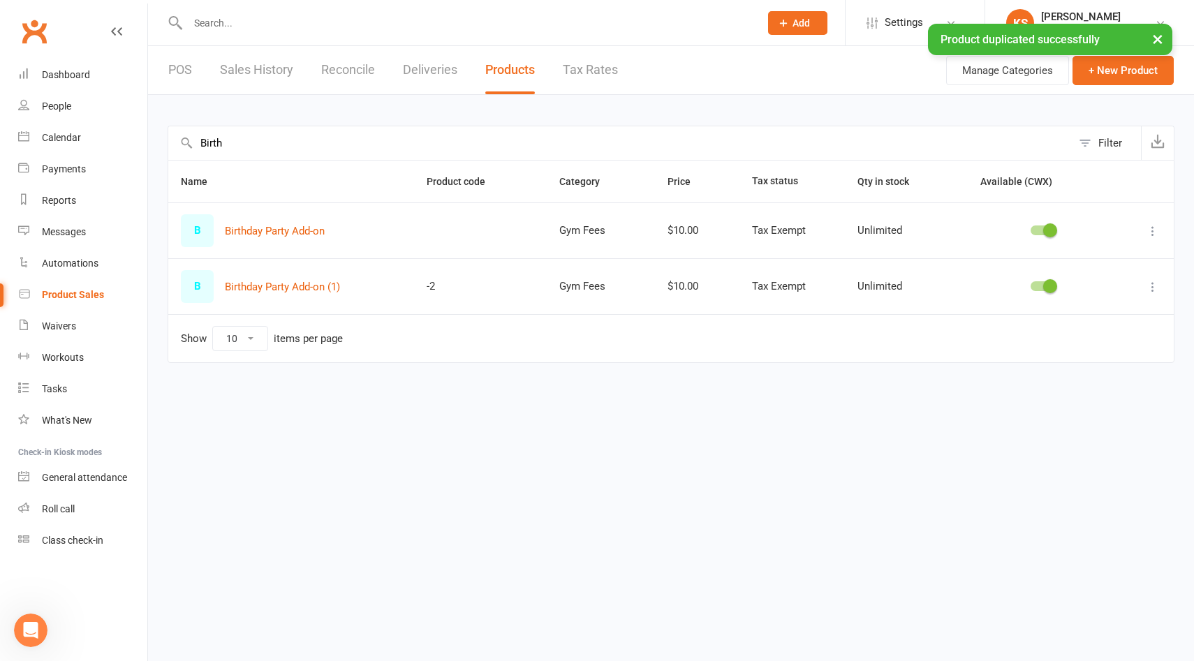
click at [1154, 288] on icon at bounding box center [1153, 287] width 14 height 14
click at [1063, 320] on link "Edit product" at bounding box center [1091, 313] width 138 height 28
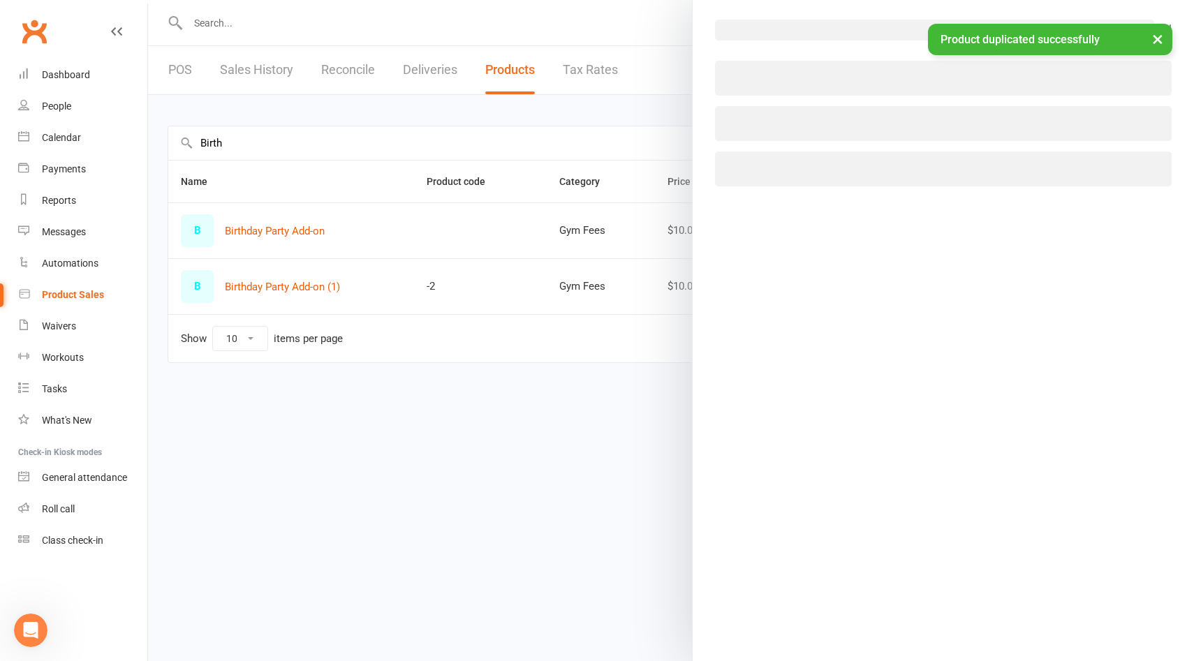
select select "1832"
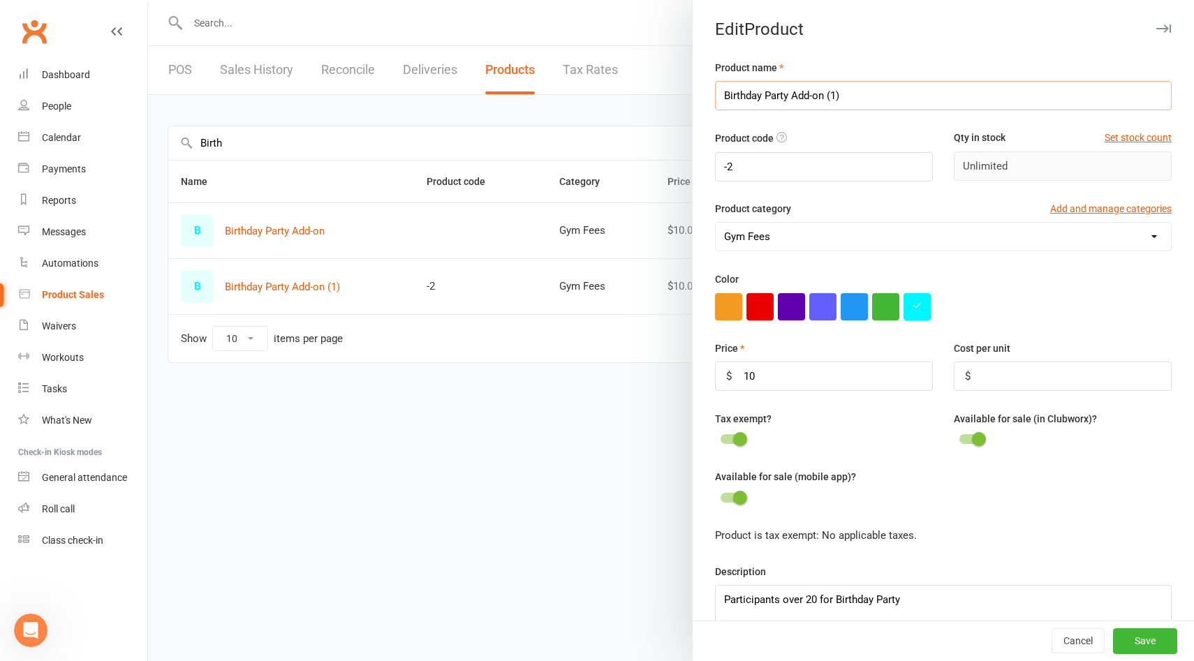
drag, startPoint x: 845, startPoint y: 96, endPoint x: 796, endPoint y: 94, distance: 48.9
click at [794, 95] on input "Birthday Party Add-on (1)" at bounding box center [943, 95] width 457 height 29
type input "Birthday Party"
click at [1074, 601] on button "Cancel" at bounding box center [1077, 641] width 53 height 25
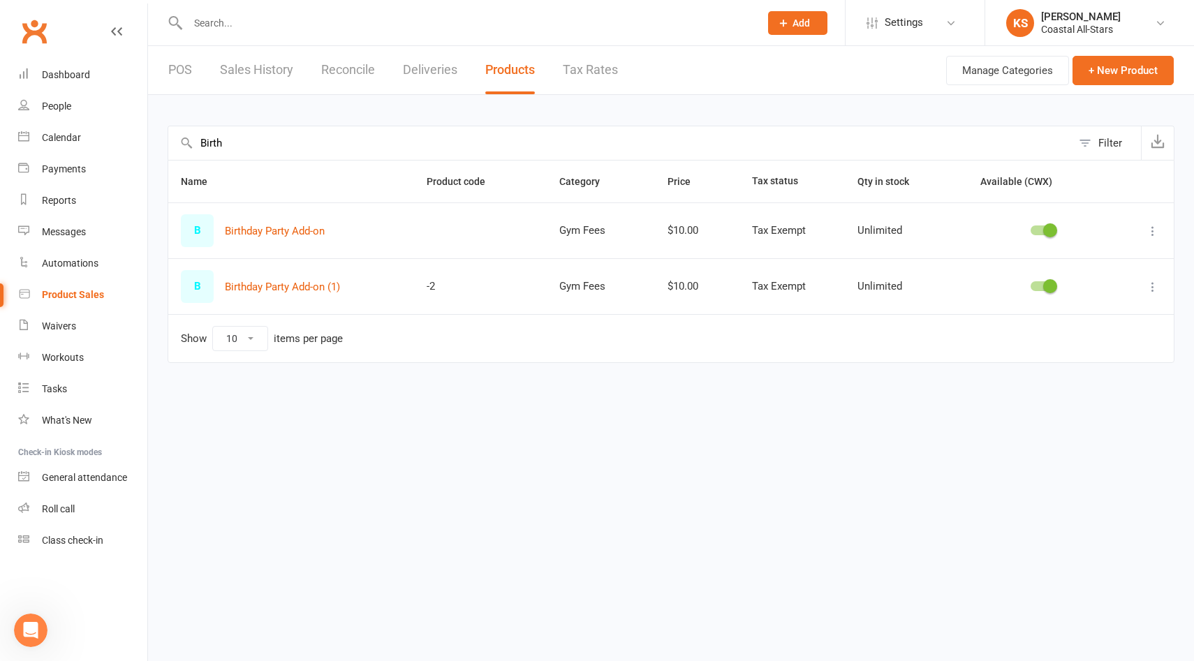
click at [1155, 283] on icon at bounding box center [1153, 287] width 14 height 14
click at [1091, 363] on link "Delete product" at bounding box center [1091, 369] width 138 height 28
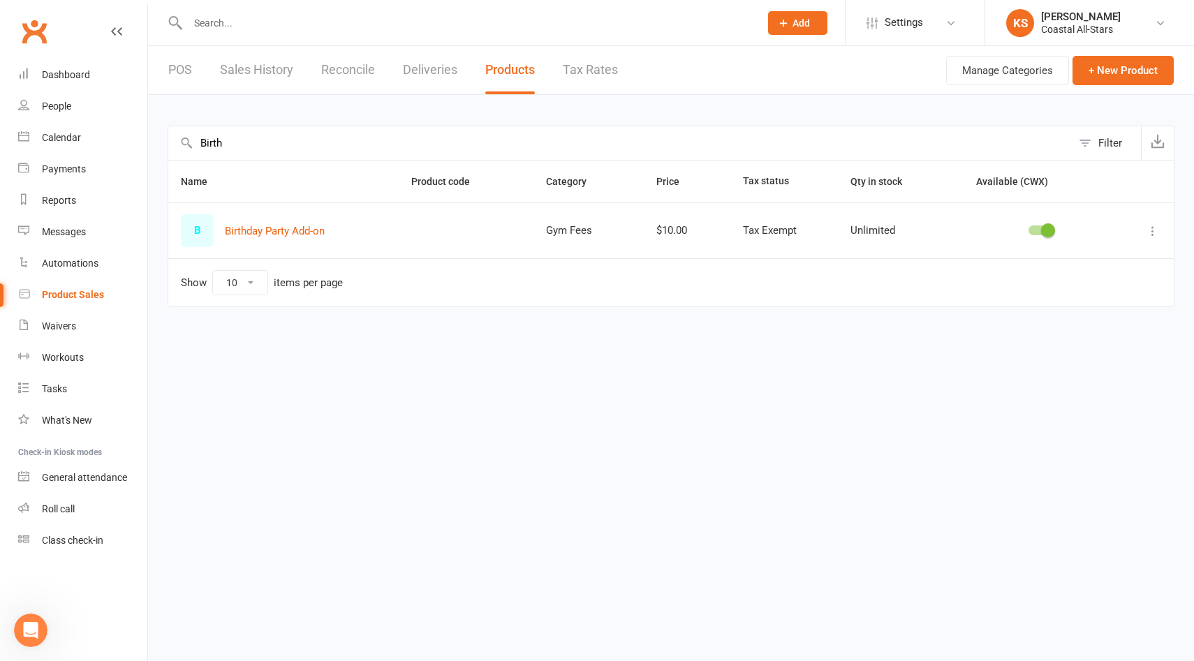
click at [211, 20] on input "text" at bounding box center [467, 23] width 566 height 20
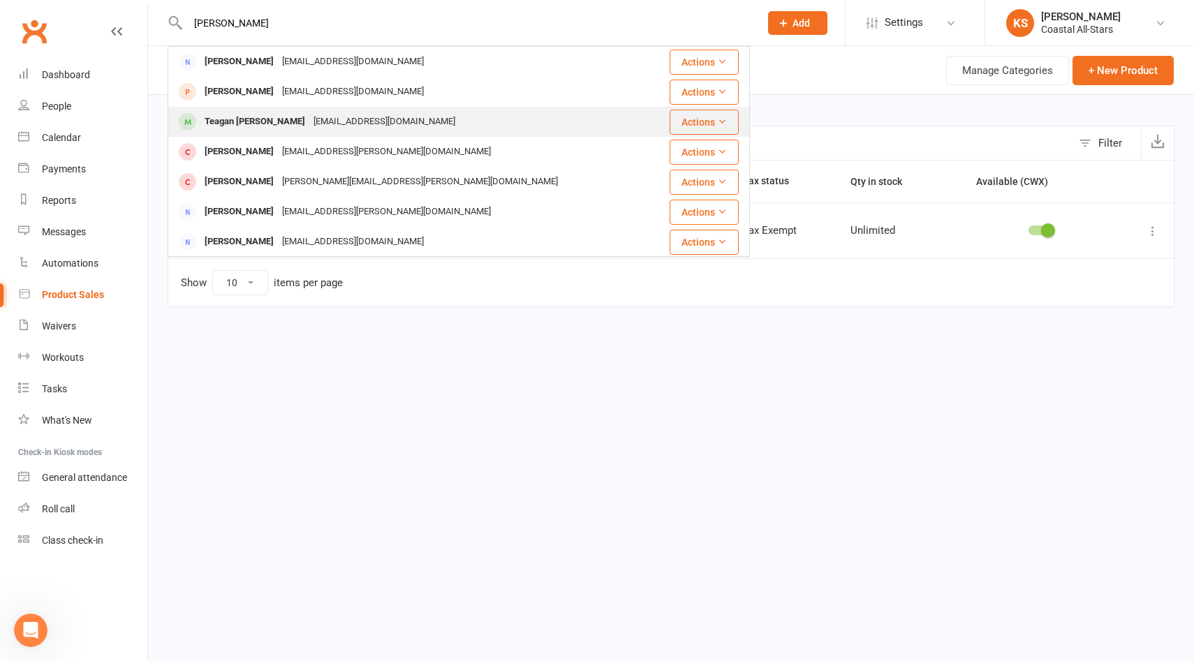
type input "Hopper"
click at [219, 117] on div "Teagan [PERSON_NAME]" at bounding box center [254, 122] width 109 height 20
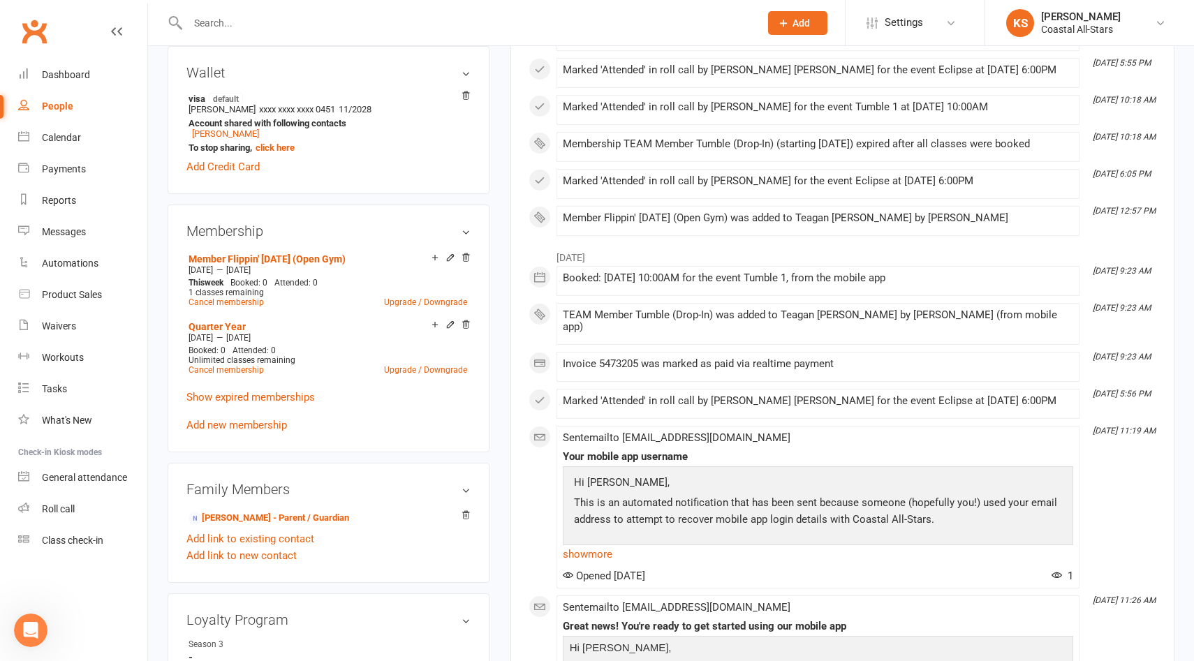
scroll to position [429, 0]
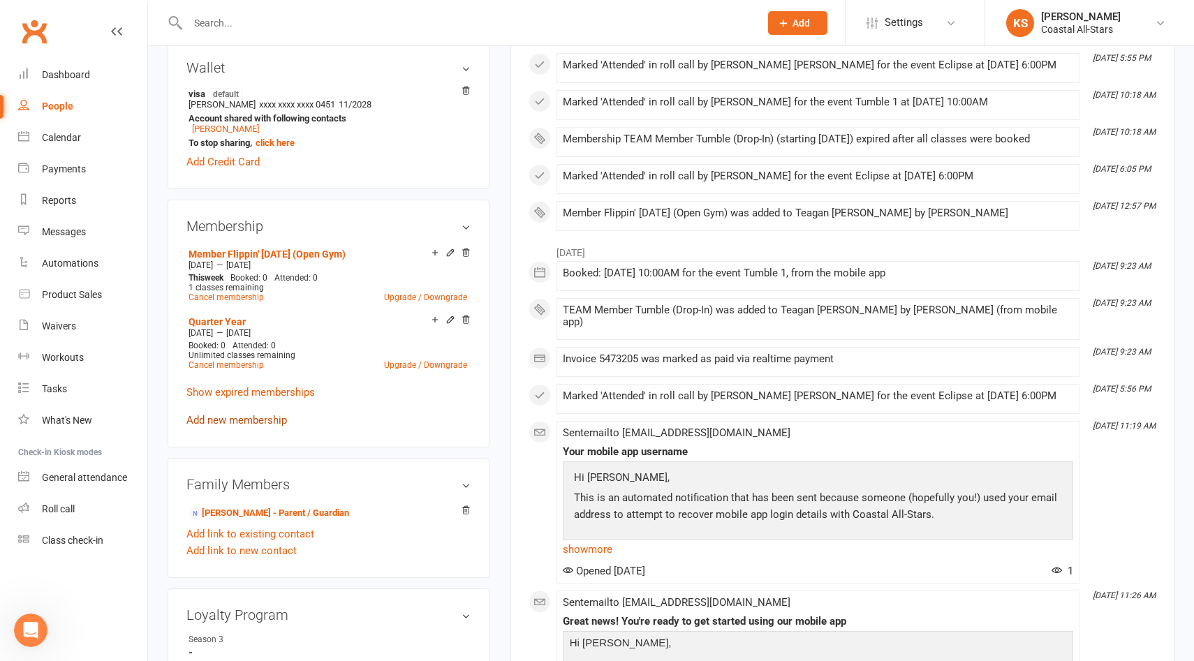
click at [250, 422] on link "Add new membership" at bounding box center [236, 420] width 101 height 13
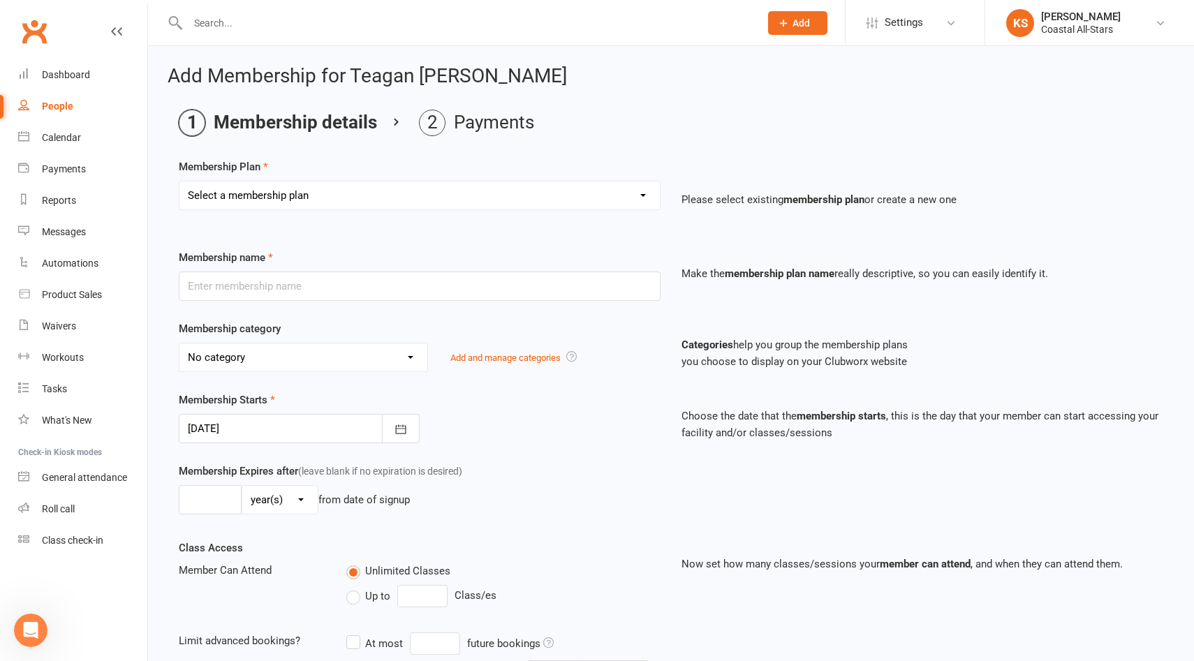
click at [307, 200] on select "Select a membership plan Create new Membership Plan Trial Class Coastal Members…" at bounding box center [419, 196] width 480 height 28
select select "86"
click at [179, 182] on select "Select a membership plan Create new Membership Plan Trial Class Coastal Members…" at bounding box center [419, 196] width 480 height 28
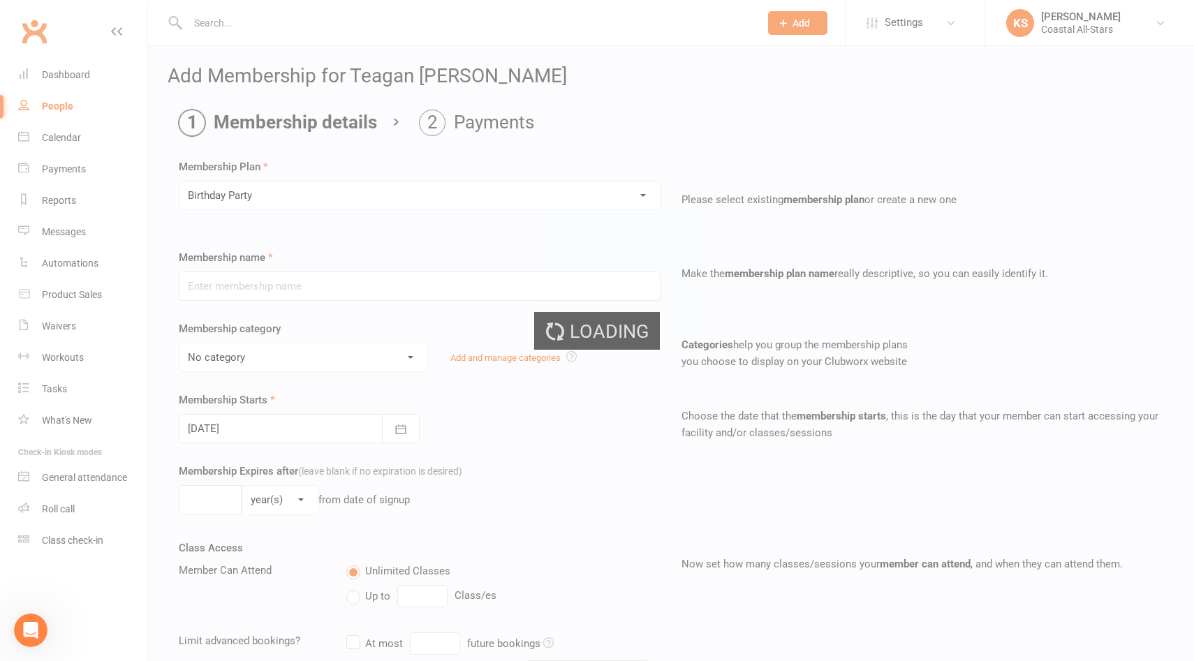
type input "Birthday Party"
select select "11"
type input "1"
select select "1"
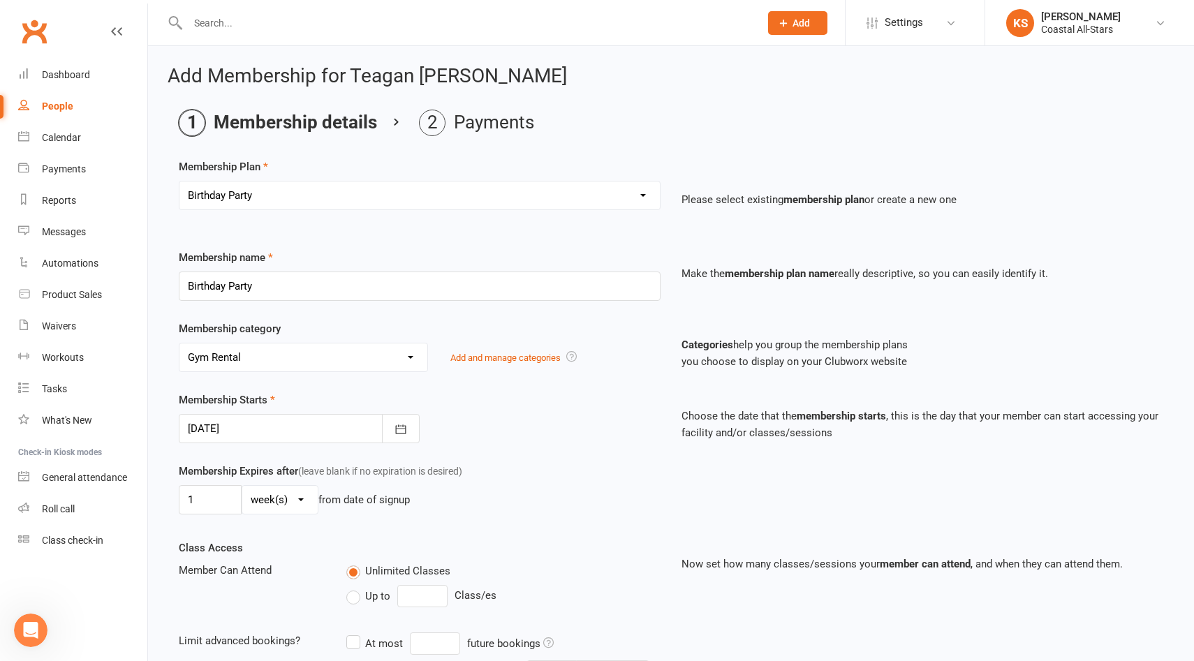
type input "12 Sep 2025"
click at [330, 367] on select "No category Birthday Party Camps & Clinics Choreography, Music, and Practice We…" at bounding box center [303, 357] width 248 height 28
select select "0"
click at [179, 343] on select "No category Birthday Party Camps & Clinics Choreography, Music, and Practice We…" at bounding box center [303, 357] width 248 height 28
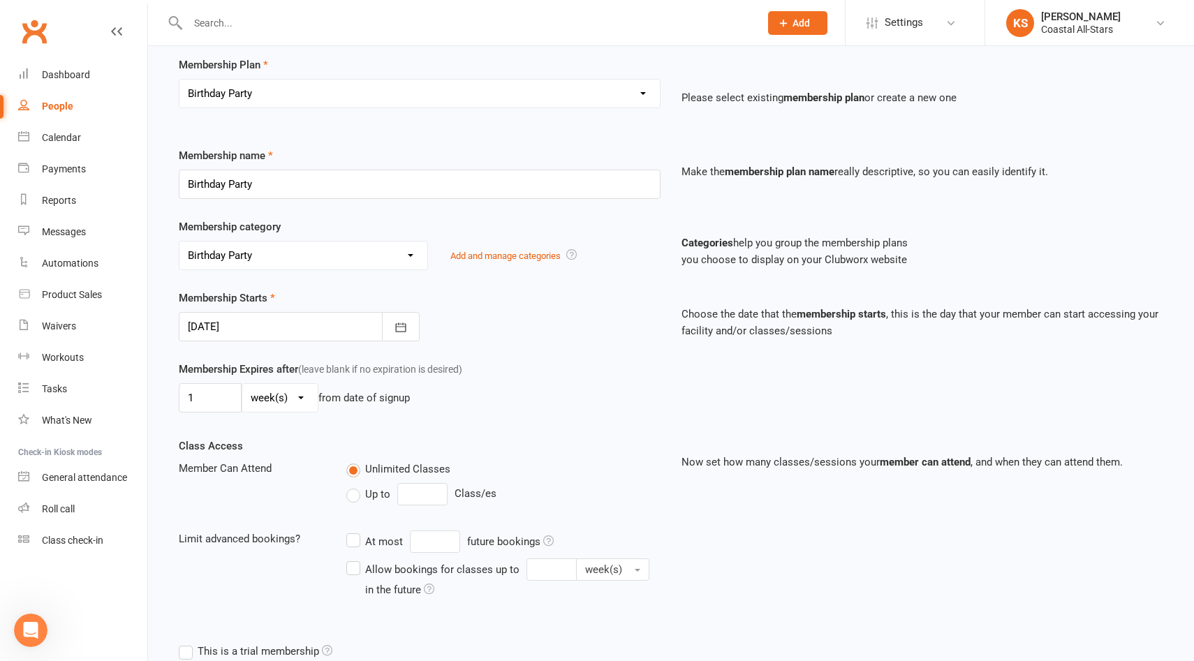
click at [268, 332] on div at bounding box center [299, 326] width 241 height 29
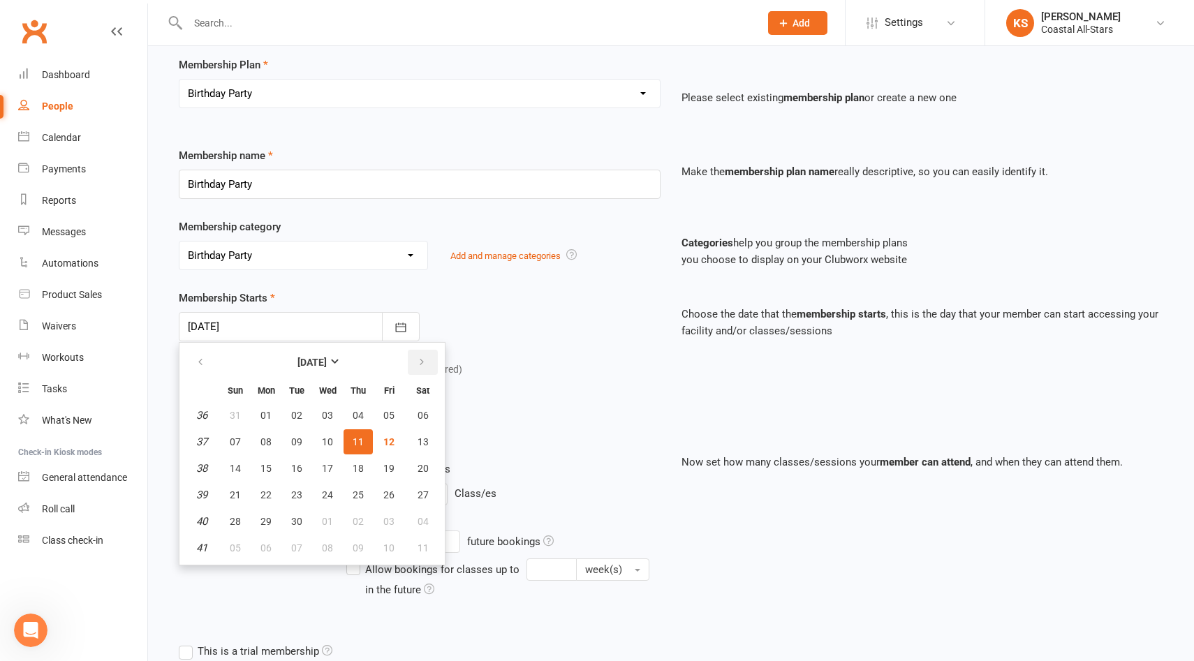
click at [426, 357] on button "button" at bounding box center [423, 362] width 30 height 25
click at [418, 421] on button "01" at bounding box center [423, 415] width 36 height 25
type input "[DATE]"
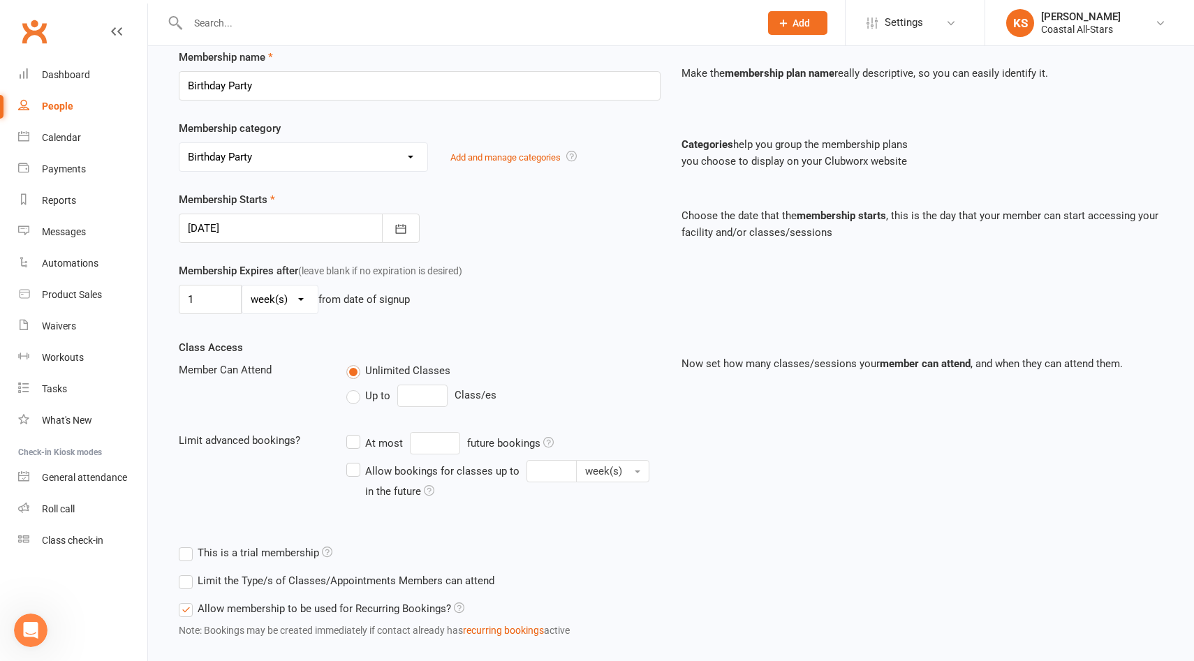
scroll to position [280, 0]
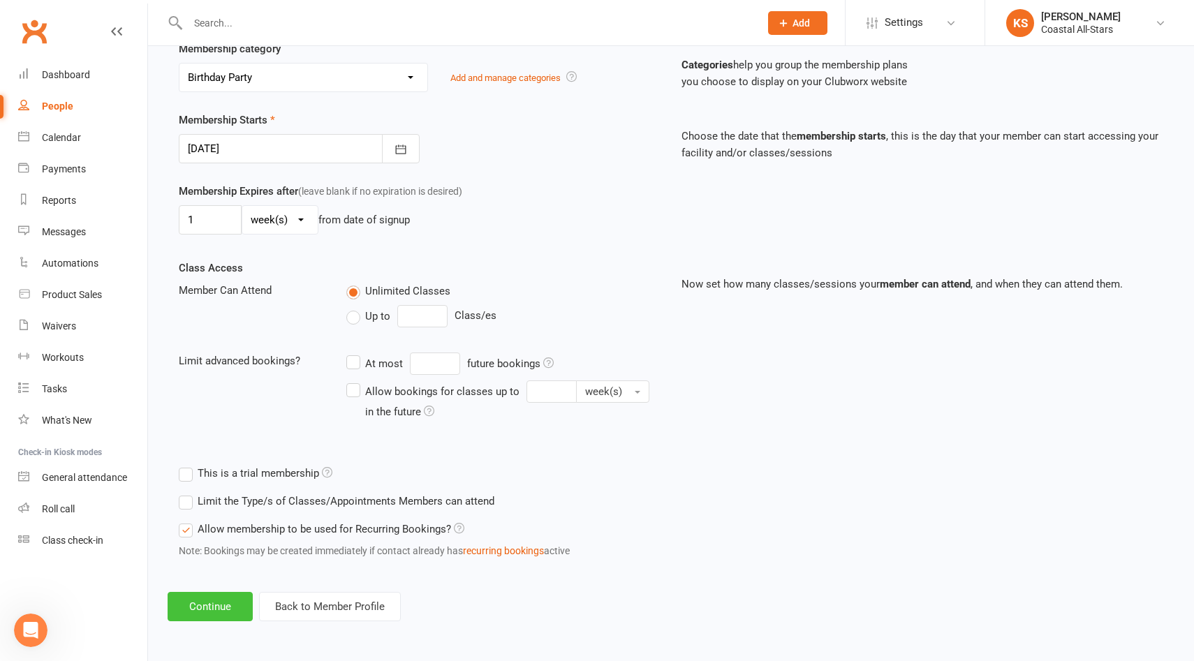
click at [221, 601] on button "Continue" at bounding box center [210, 606] width 85 height 29
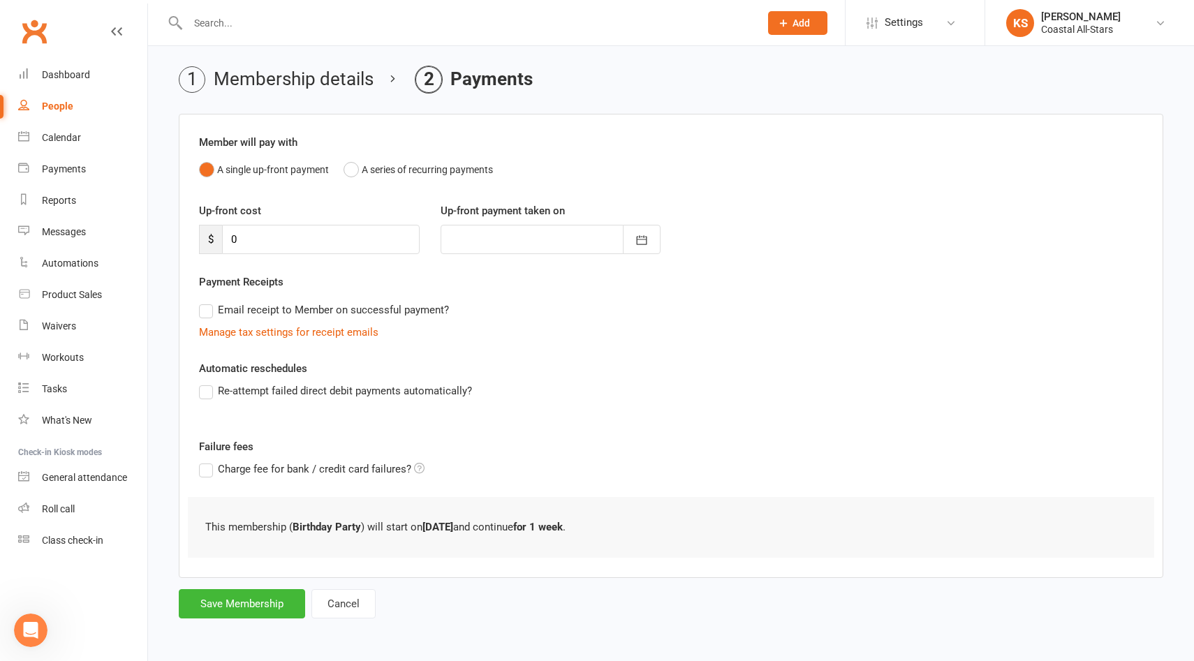
scroll to position [0, 0]
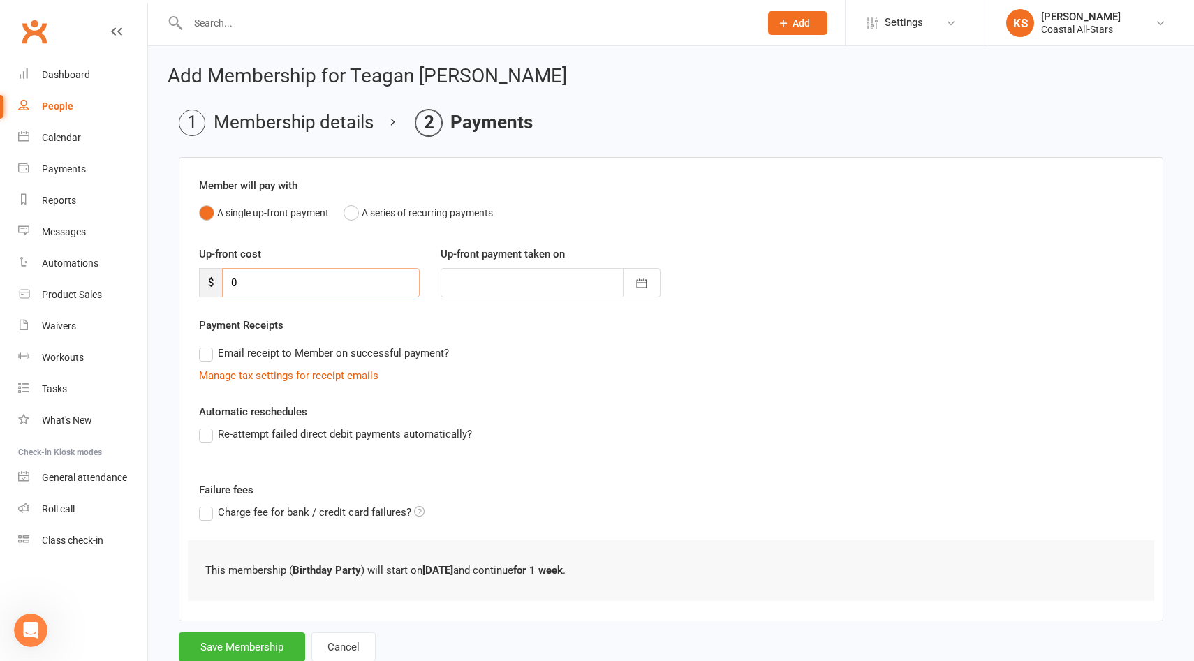
drag, startPoint x: 275, startPoint y: 284, endPoint x: 202, endPoint y: 279, distance: 73.5
click at [202, 279] on div "$ 0" at bounding box center [309, 282] width 221 height 29
type input "3"
type input "11 Sep 2025"
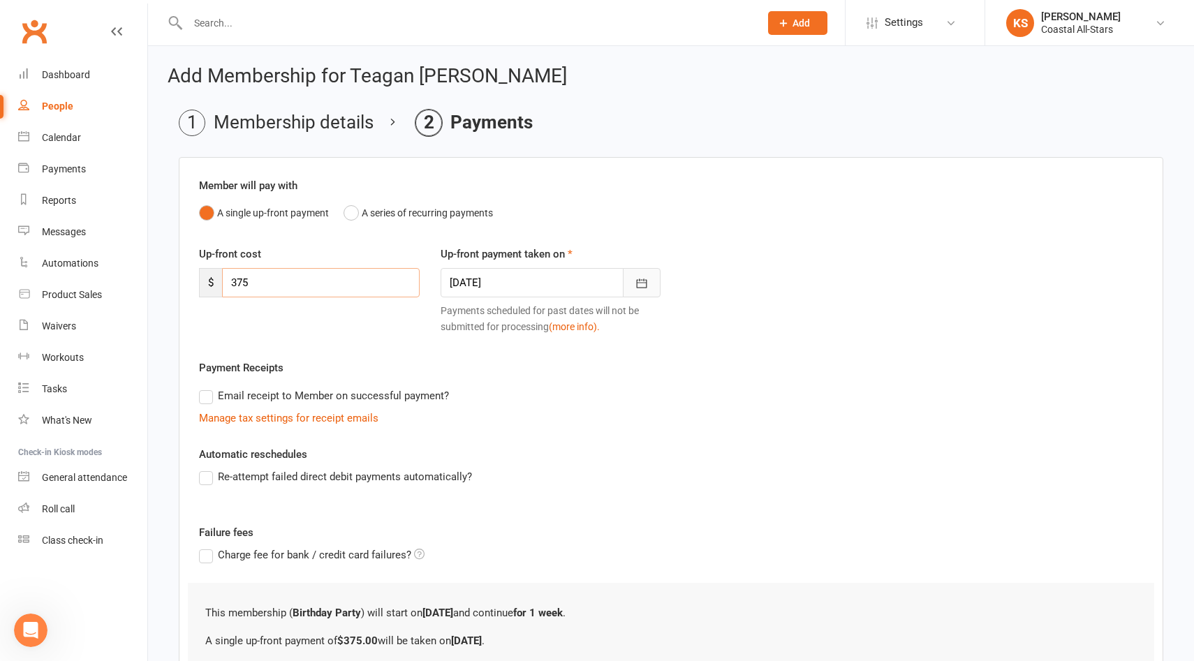
type input "375"
click at [639, 278] on icon "button" at bounding box center [642, 283] width 14 height 14
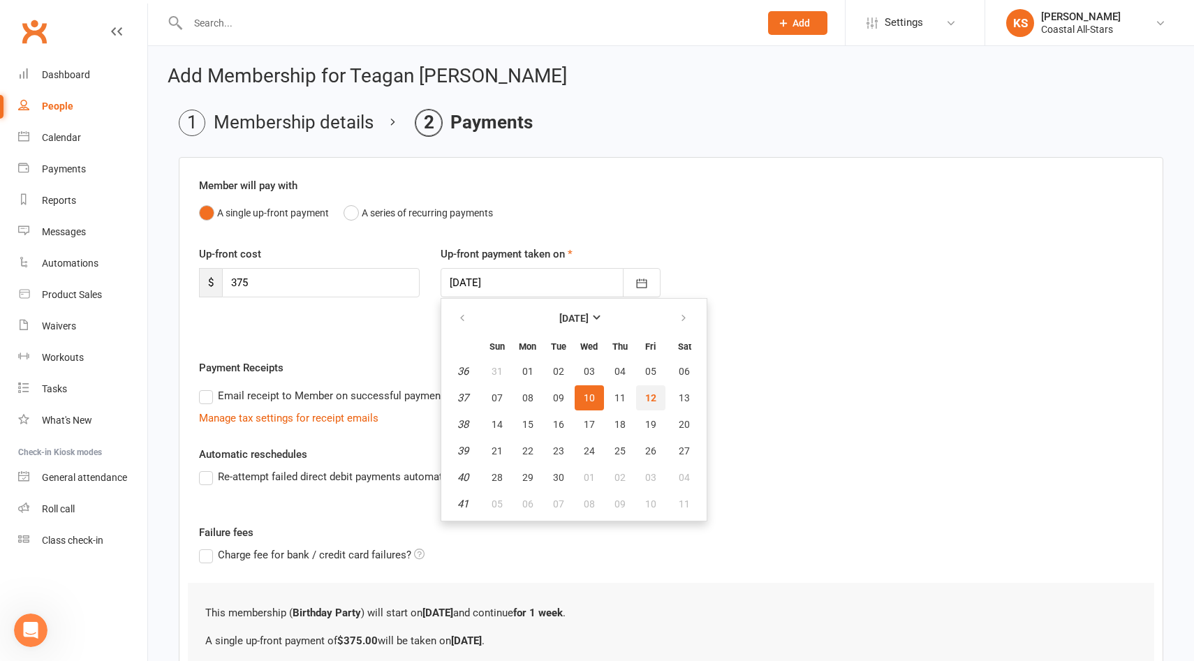
click at [646, 394] on span "12" at bounding box center [650, 397] width 11 height 11
type input "12 Sep 2025"
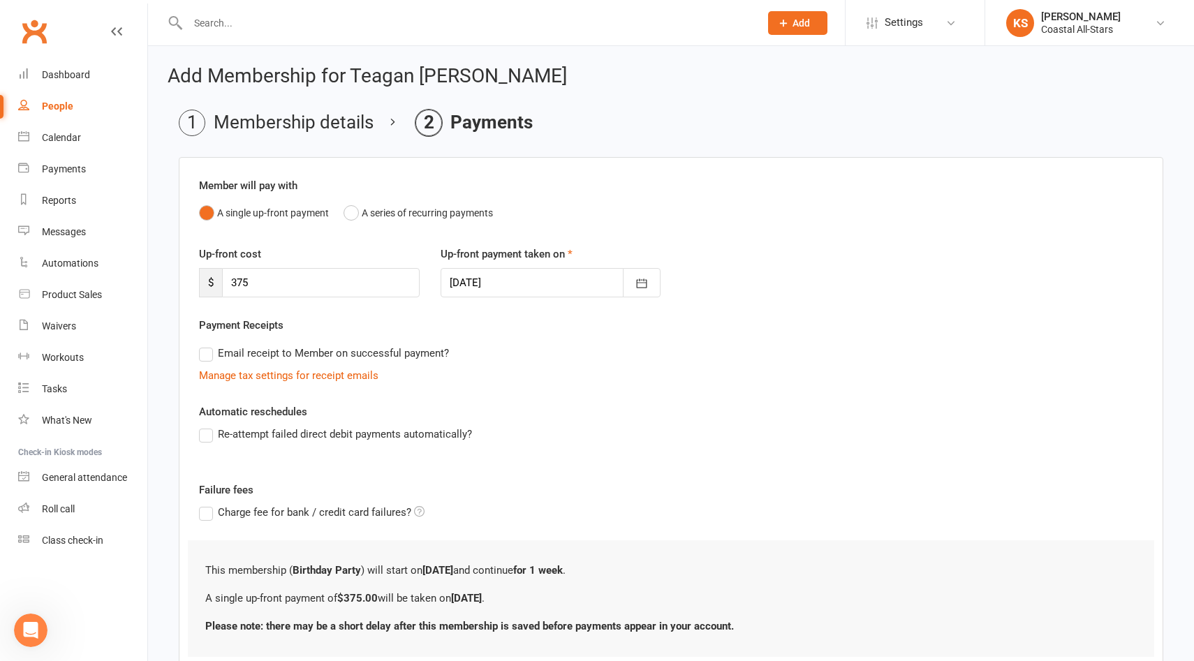
scroll to position [99, 0]
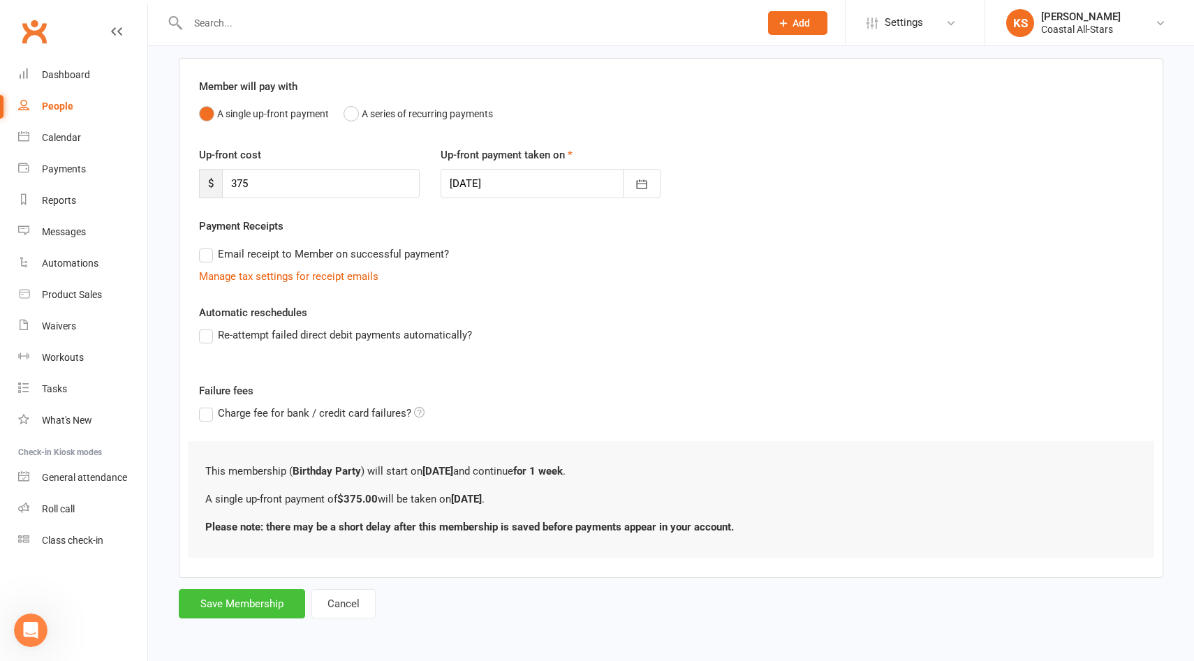
click at [248, 601] on button "Save Membership" at bounding box center [242, 603] width 126 height 29
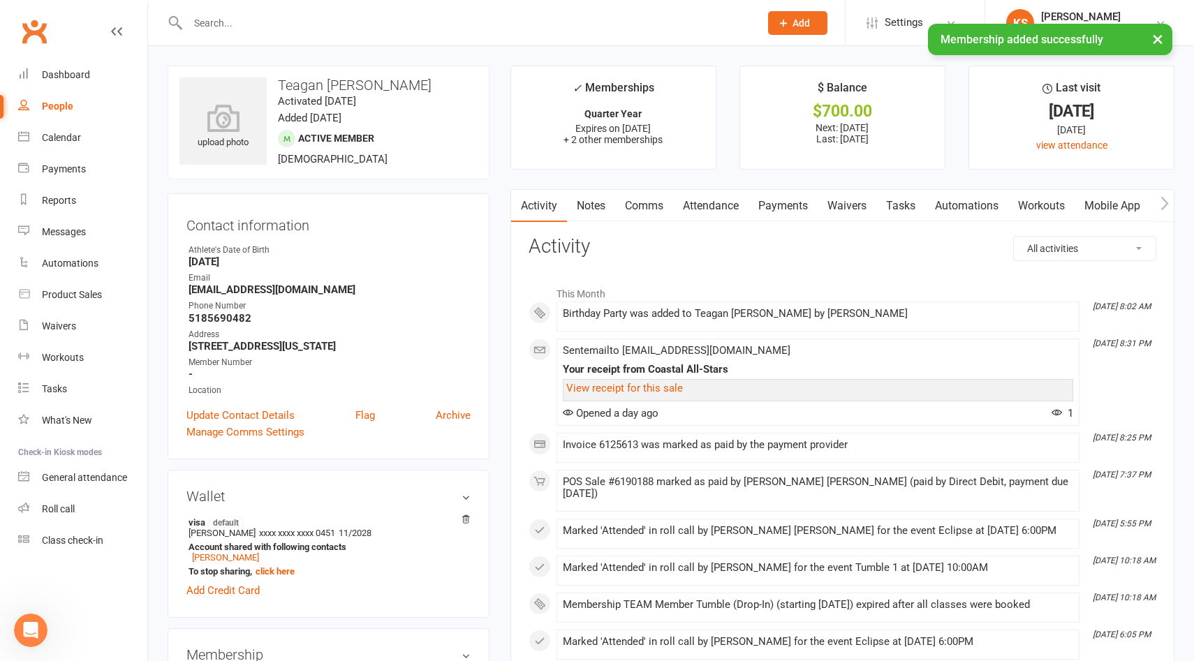
click at [794, 205] on link "Payments" at bounding box center [782, 206] width 69 height 32
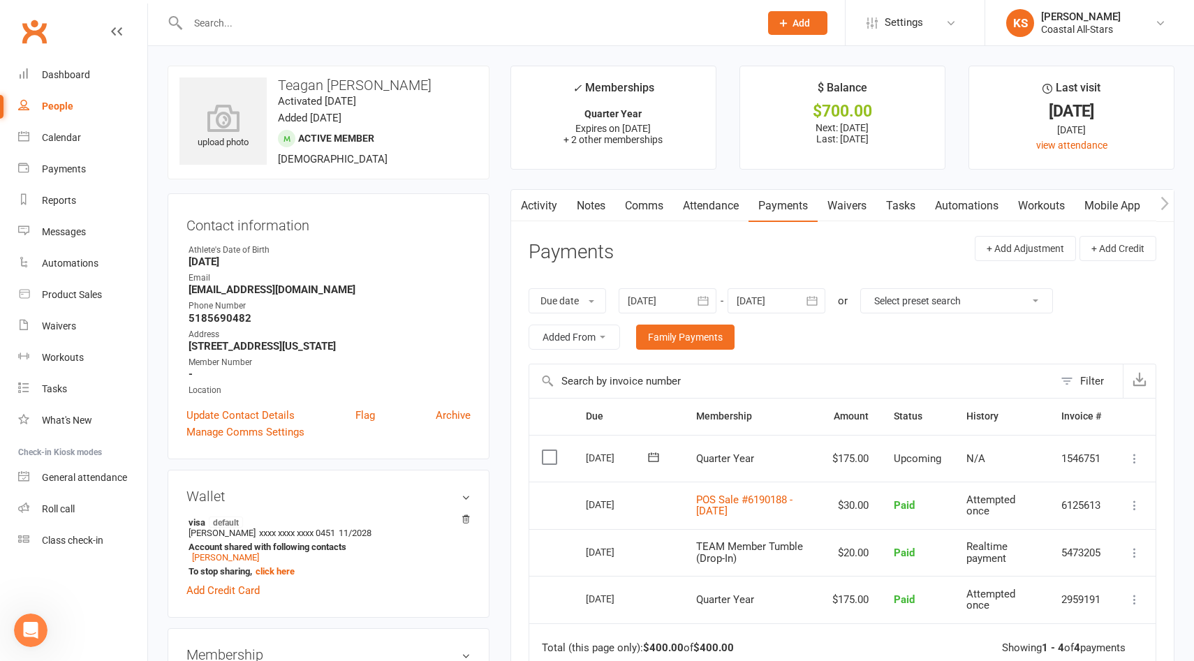
click at [761, 305] on div at bounding box center [776, 300] width 98 height 25
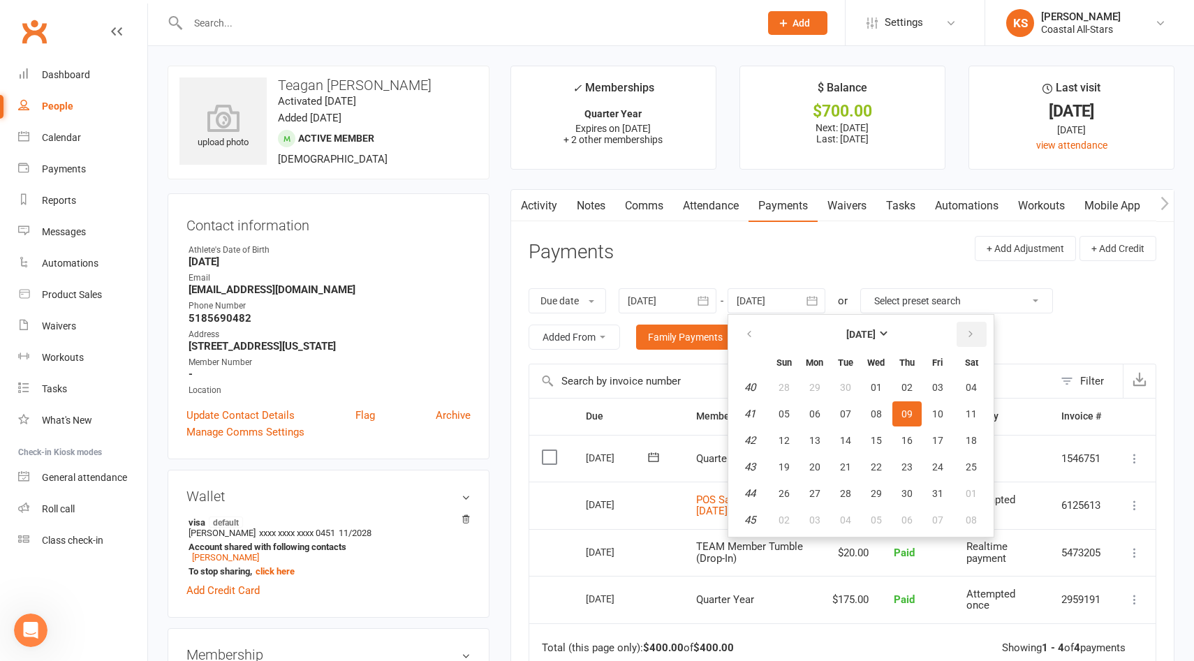
click at [962, 335] on button "button" at bounding box center [971, 334] width 30 height 25
click at [780, 519] on span "30" at bounding box center [783, 519] width 11 height 11
type input "30 Nov 2025"
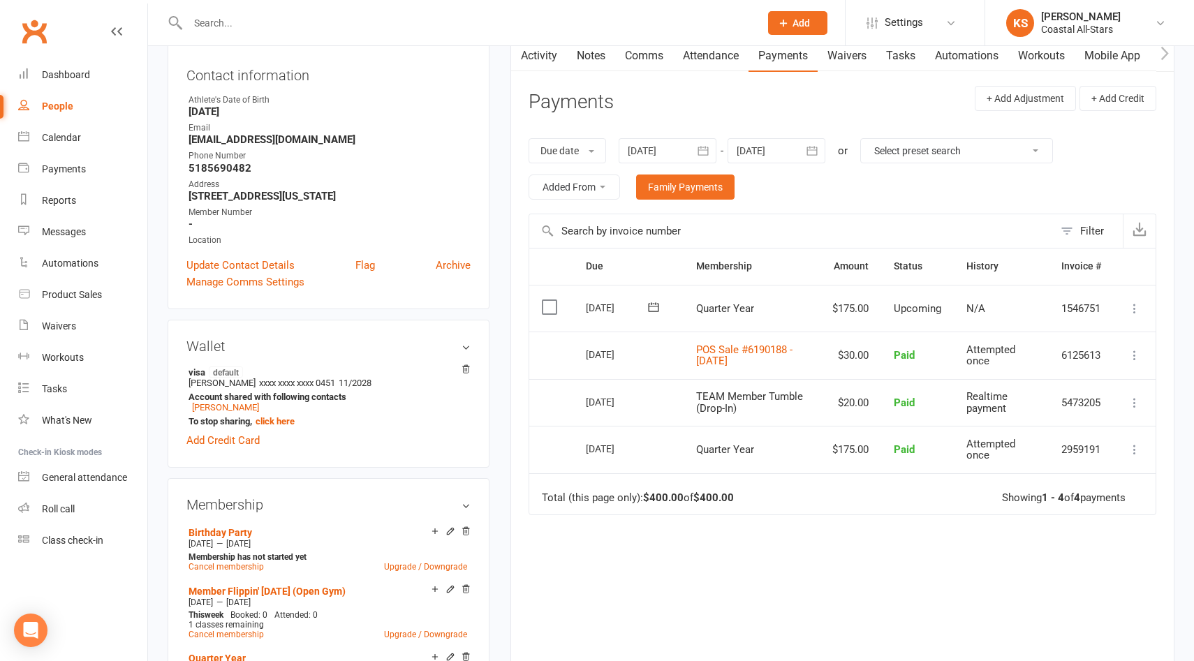
scroll to position [151, 0]
click at [805, 142] on button "button" at bounding box center [812, 149] width 25 height 25
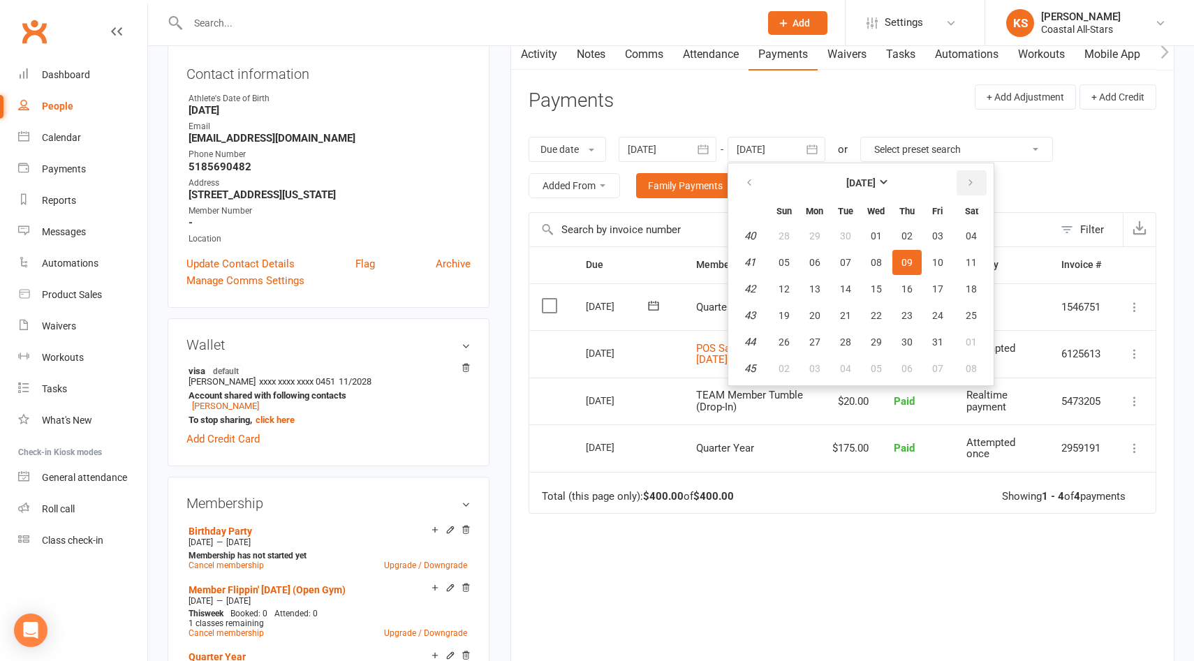
click at [974, 182] on icon "button" at bounding box center [970, 182] width 10 height 11
click at [790, 366] on span "30" at bounding box center [783, 368] width 11 height 11
type input "[DATE]"
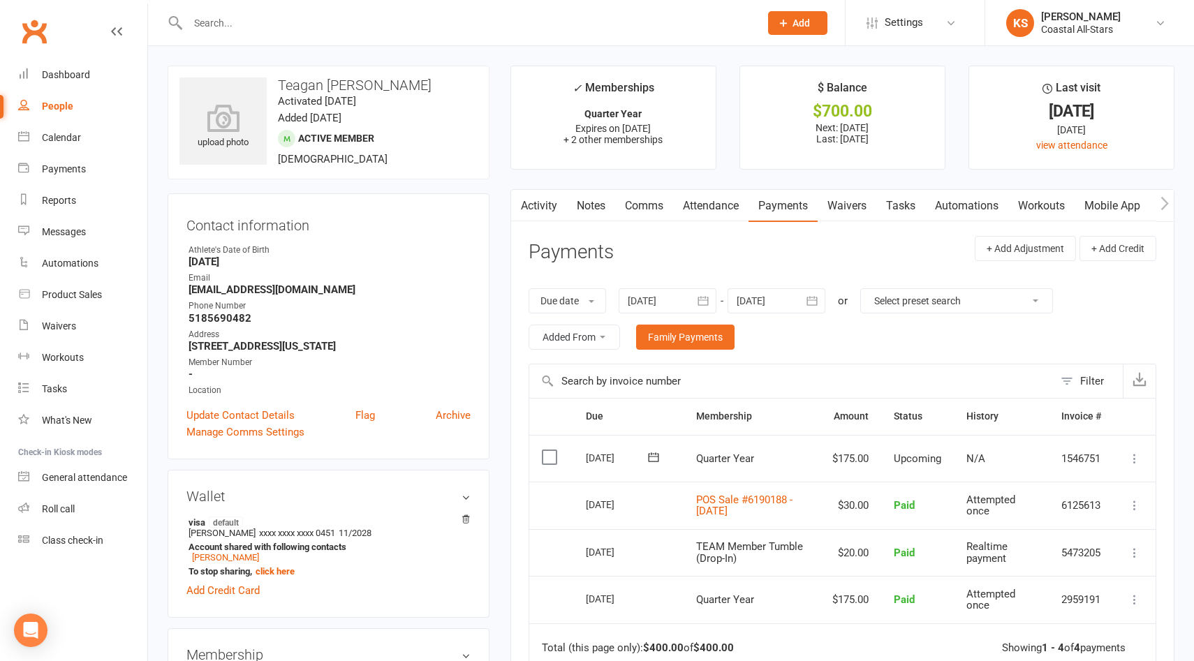
click at [781, 311] on div at bounding box center [776, 300] width 98 height 25
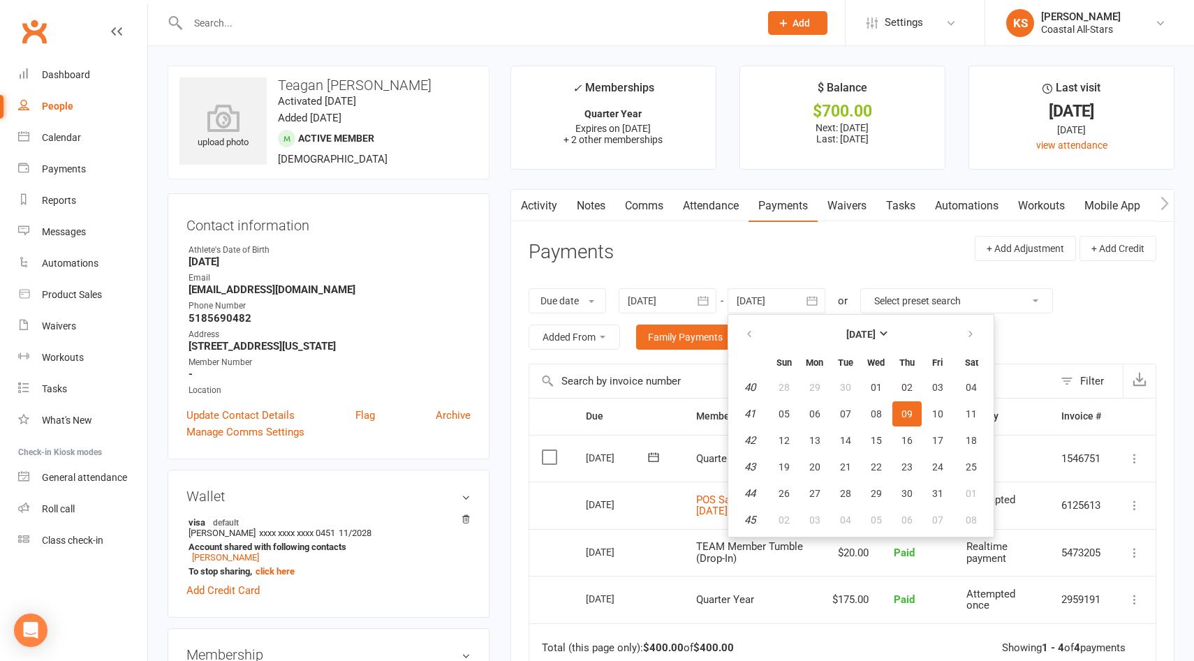
click at [988, 341] on th at bounding box center [972, 334] width 36 height 31
click at [982, 337] on button "button" at bounding box center [971, 334] width 30 height 25
click at [788, 519] on span "30" at bounding box center [783, 519] width 11 height 11
type input "30 Nov 2025"
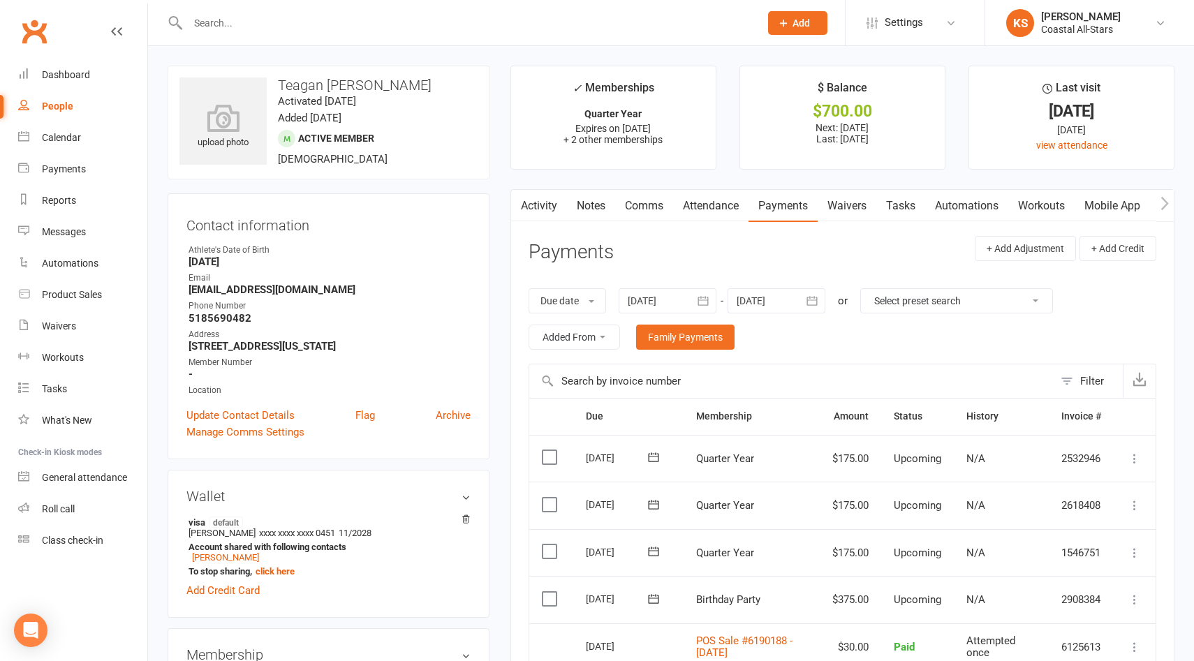
click at [1135, 600] on icon at bounding box center [1134, 600] width 14 height 14
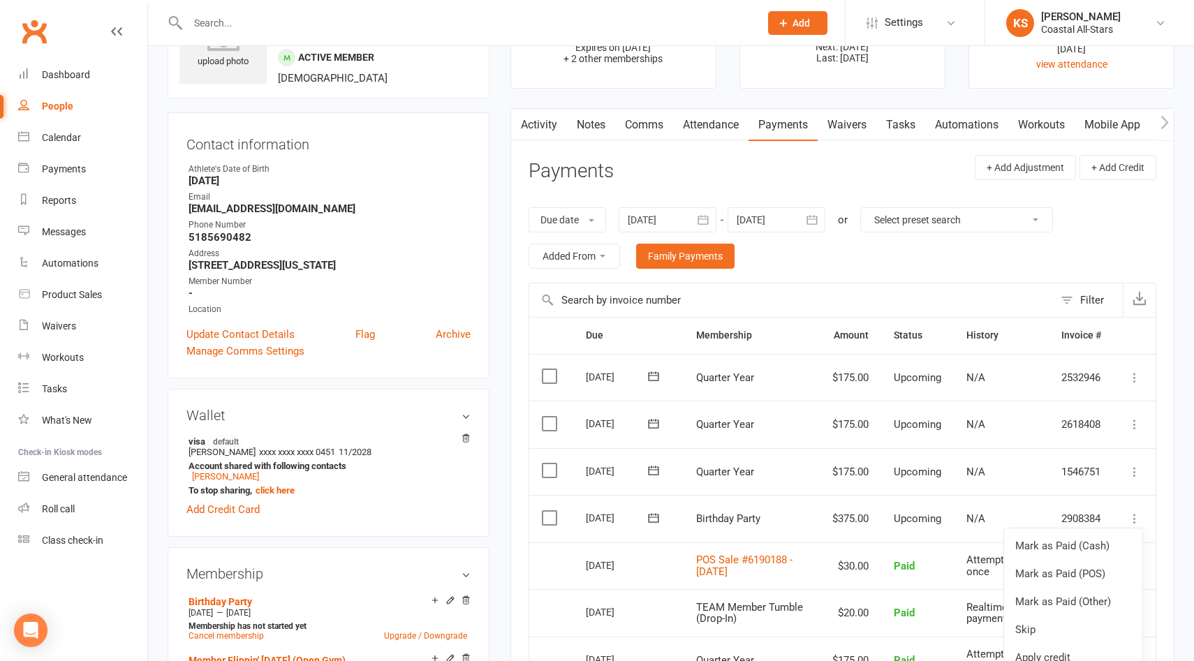
scroll to position [109, 0]
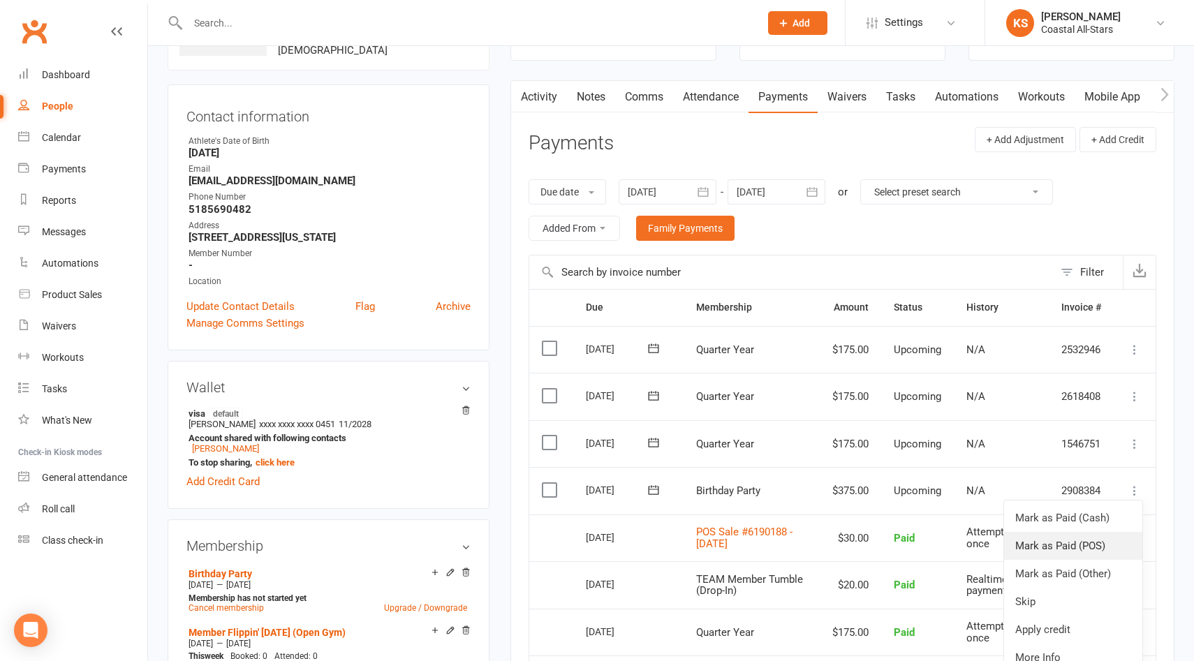
click at [1110, 538] on link "Mark as Paid (POS)" at bounding box center [1073, 546] width 138 height 28
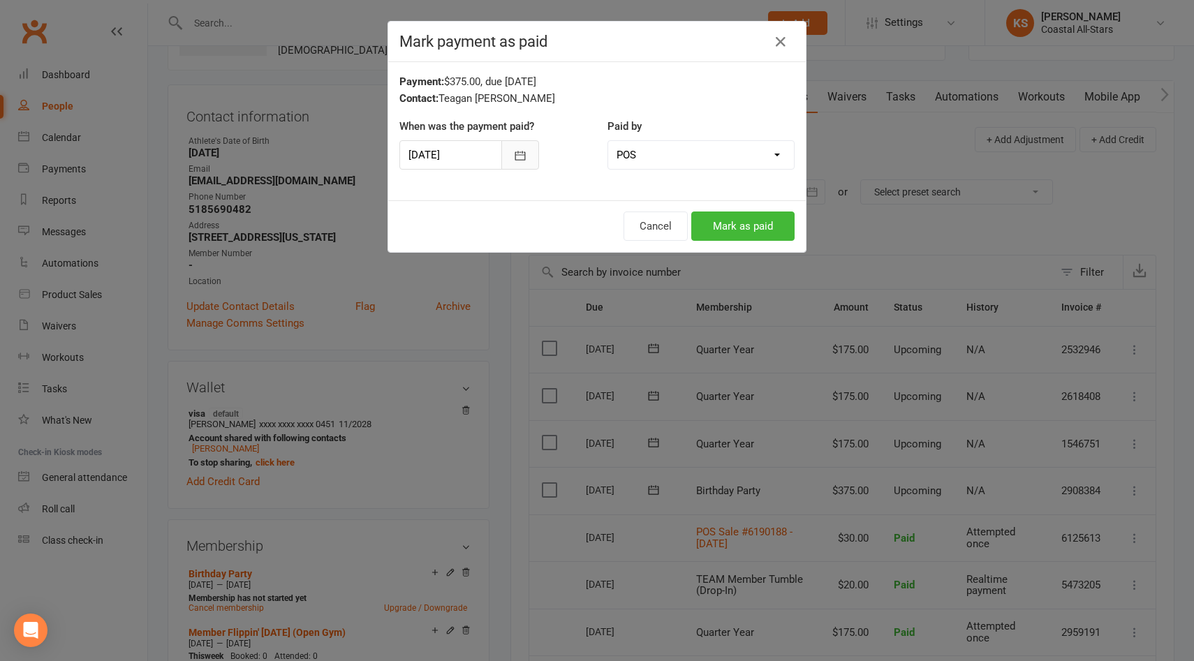
click at [520, 150] on icon "button" at bounding box center [520, 156] width 14 height 14
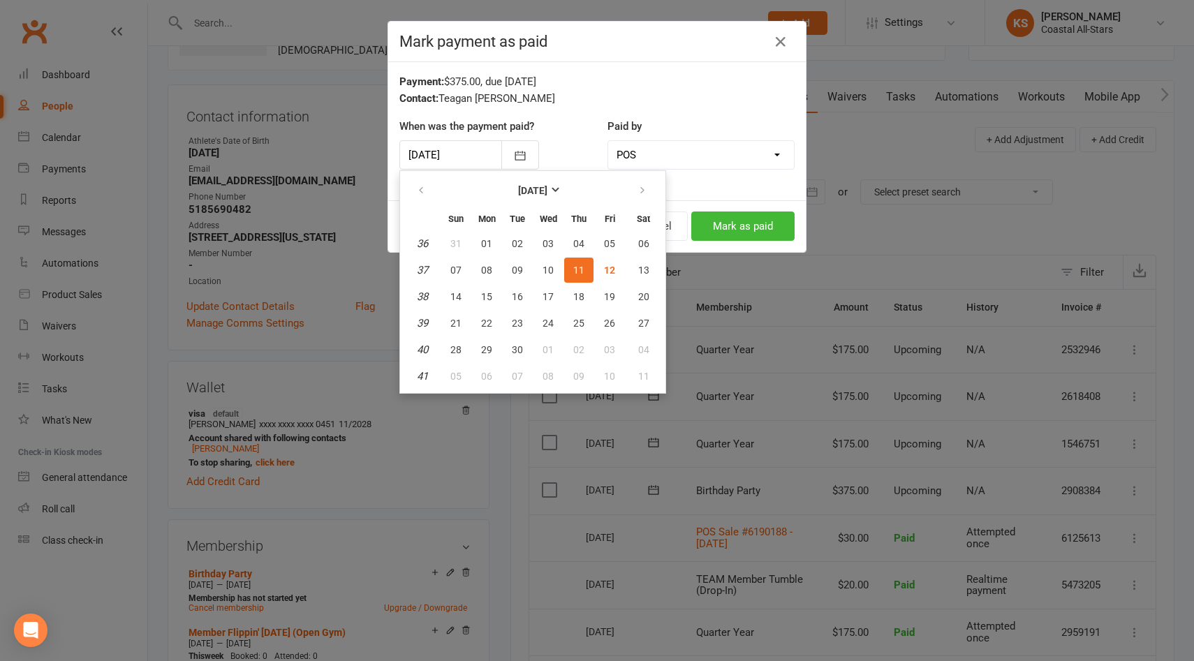
click at [579, 272] on span "11" at bounding box center [578, 270] width 11 height 11
type input "11 Sep 2025"
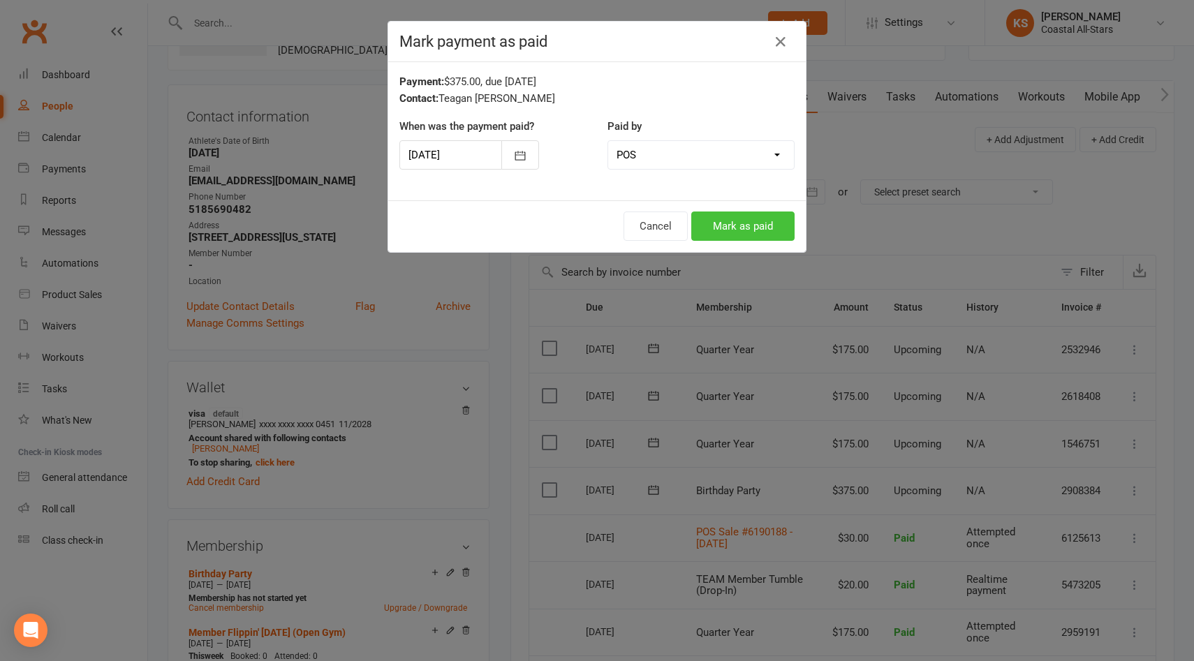
click at [744, 230] on button "Mark as paid" at bounding box center [742, 226] width 103 height 29
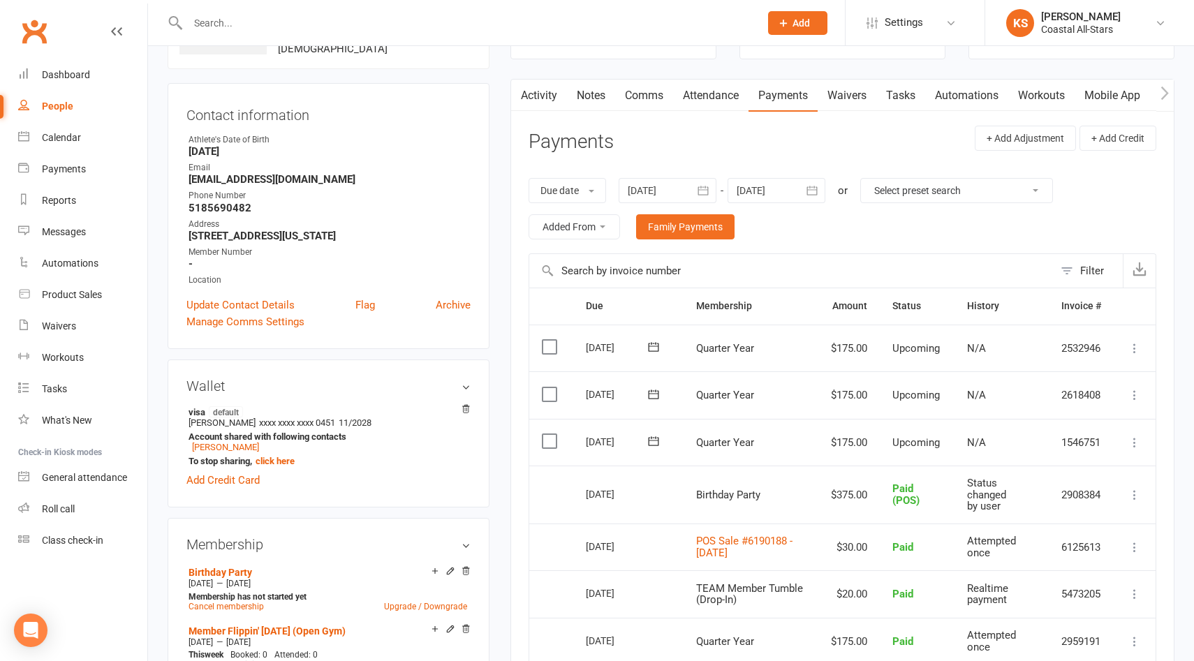
scroll to position [0, 0]
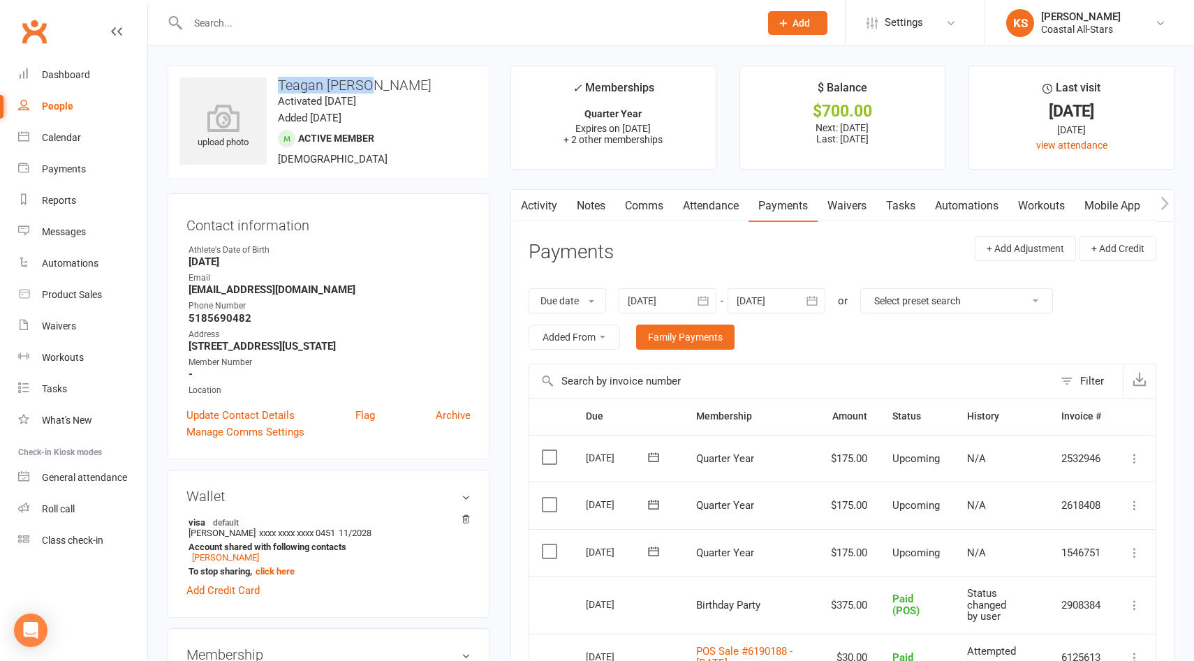
drag, startPoint x: 378, startPoint y: 84, endPoint x: 276, endPoint y: 82, distance: 101.9
click at [276, 82] on h3 "Teagan [PERSON_NAME]" at bounding box center [328, 84] width 298 height 15
copy h3 "Teagan [PERSON_NAME]"
click at [59, 142] on div "Calendar" at bounding box center [61, 137] width 39 height 11
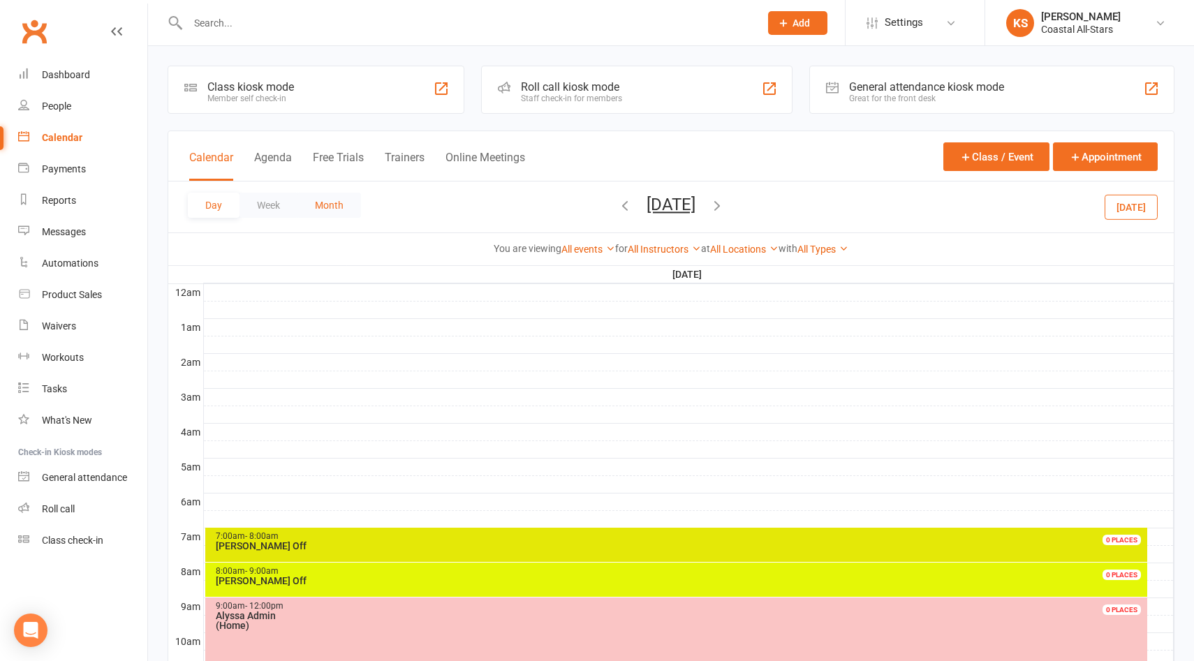
click at [329, 206] on button "Month" at bounding box center [329, 205] width 64 height 25
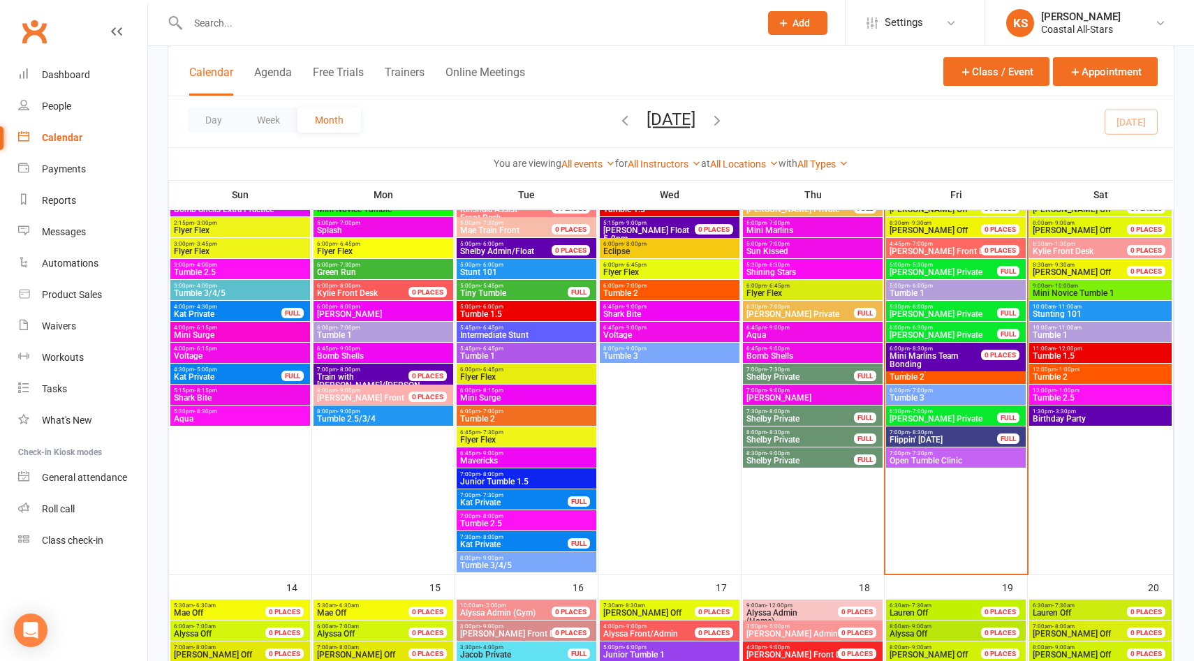
click at [725, 118] on icon "button" at bounding box center [716, 119] width 15 height 15
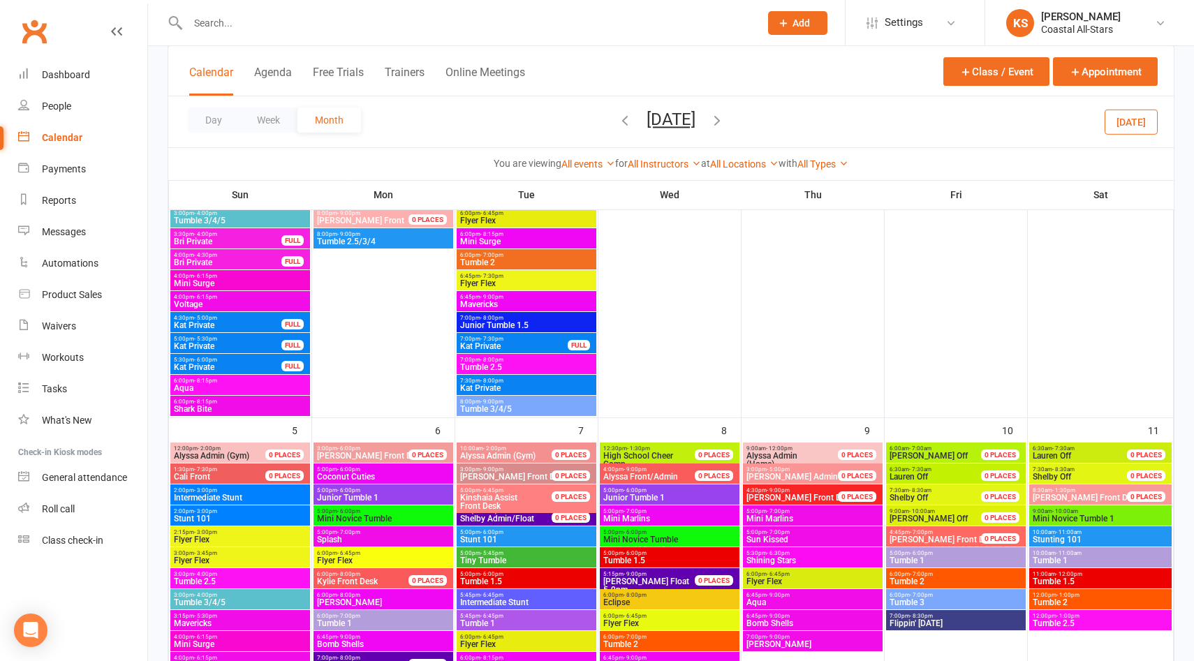
click at [725, 119] on icon "button" at bounding box center [716, 119] width 15 height 15
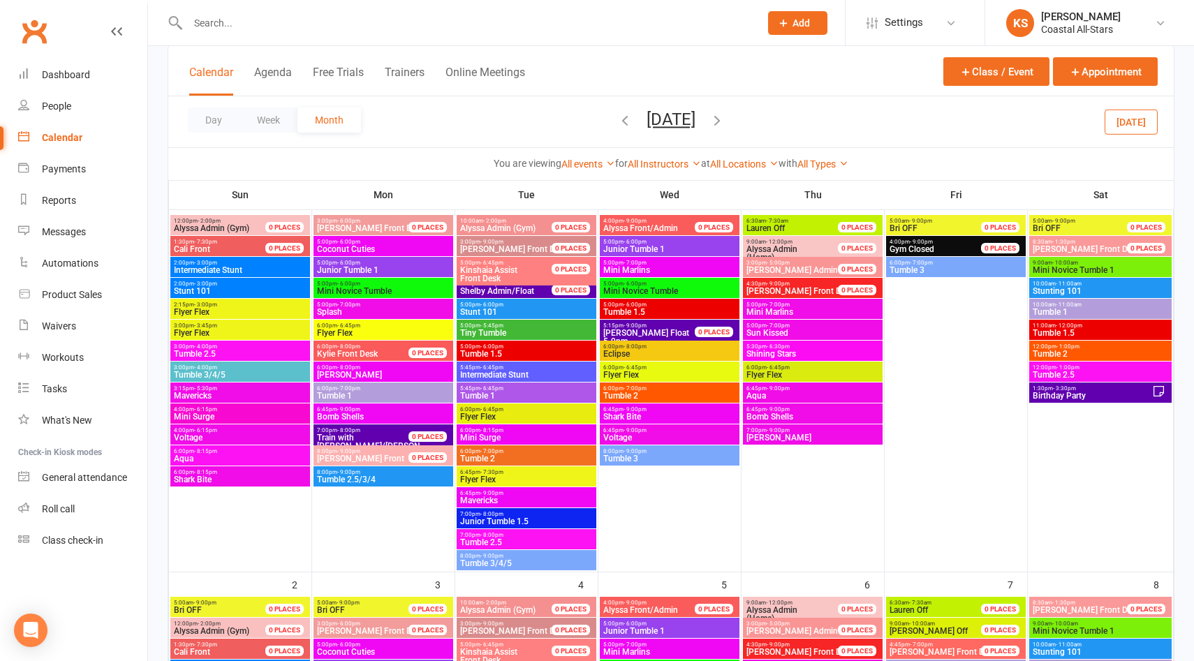
scroll to position [98, 0]
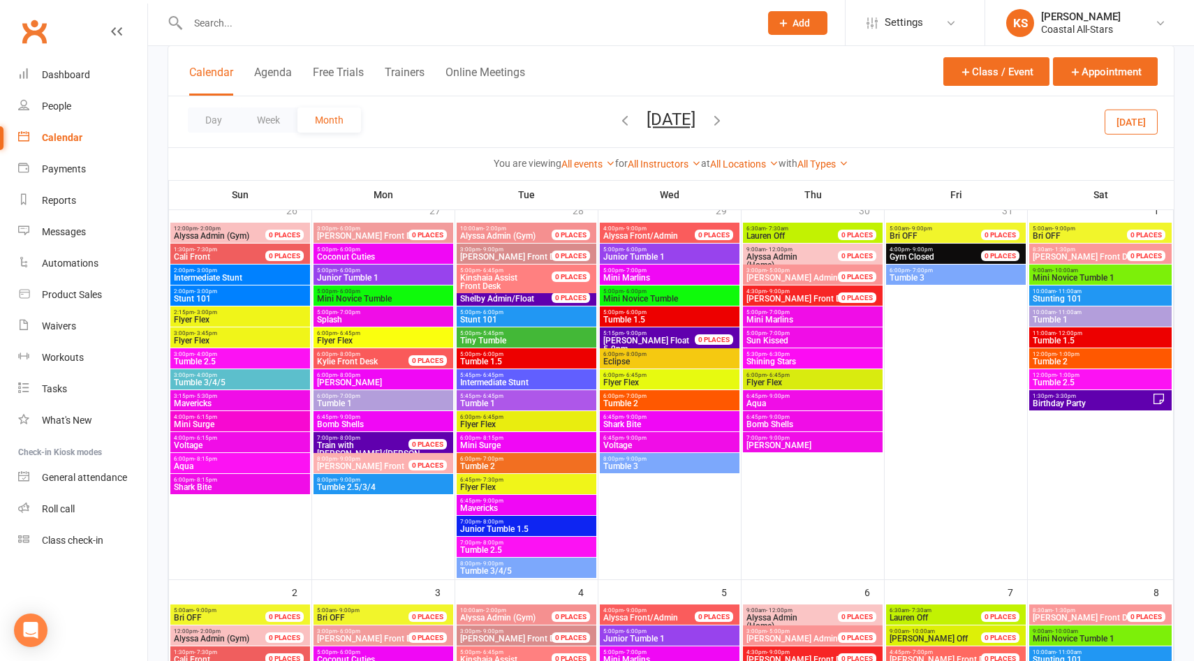
click at [1071, 399] on span "Birthday Party" at bounding box center [1092, 403] width 120 height 8
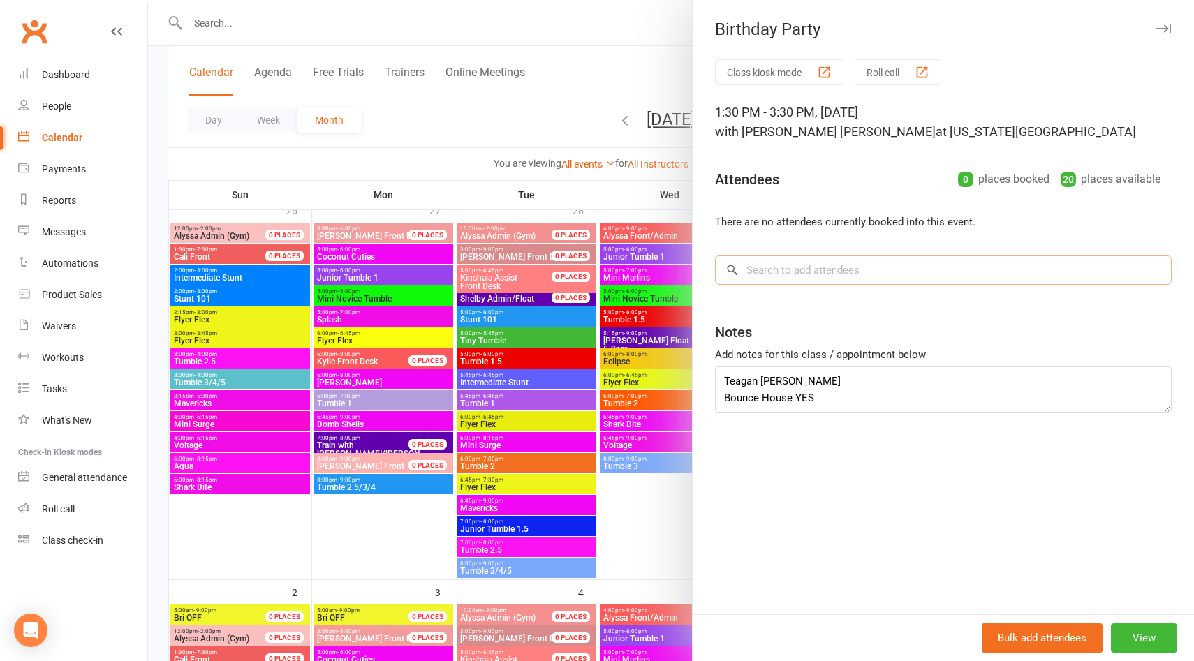
click at [874, 268] on input "search" at bounding box center [943, 270] width 457 height 29
paste input "Teagan [PERSON_NAME]"
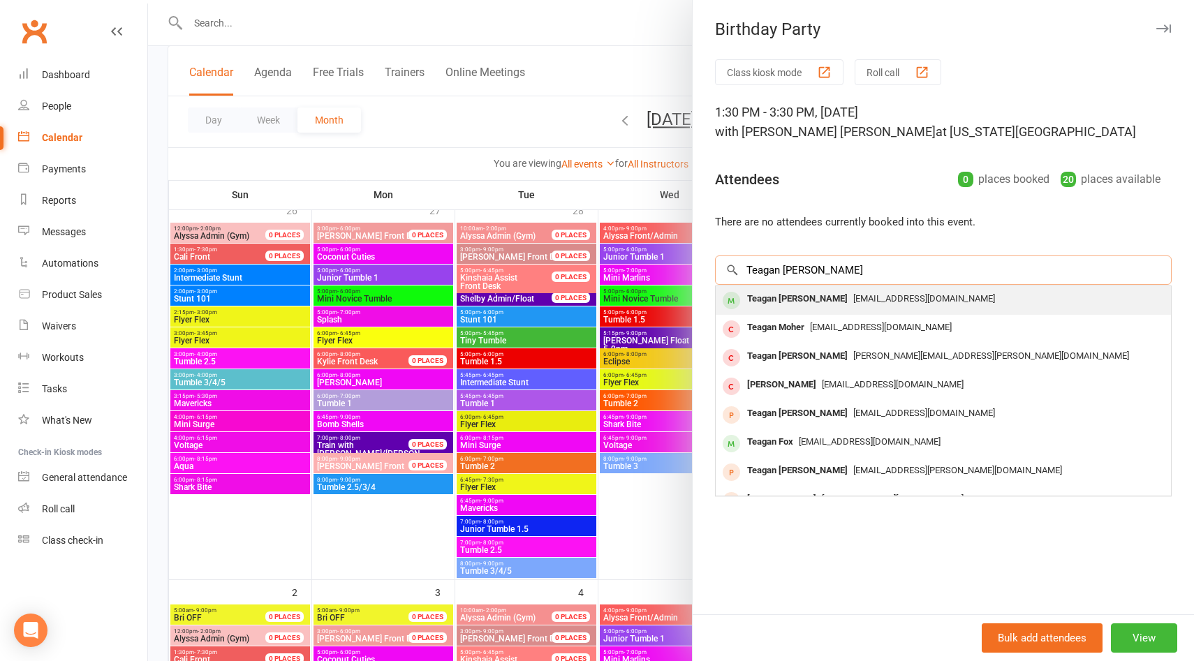
type input "Teagan [PERSON_NAME]"
click at [854, 298] on span "Ktmmt22@gmail.com" at bounding box center [924, 298] width 142 height 10
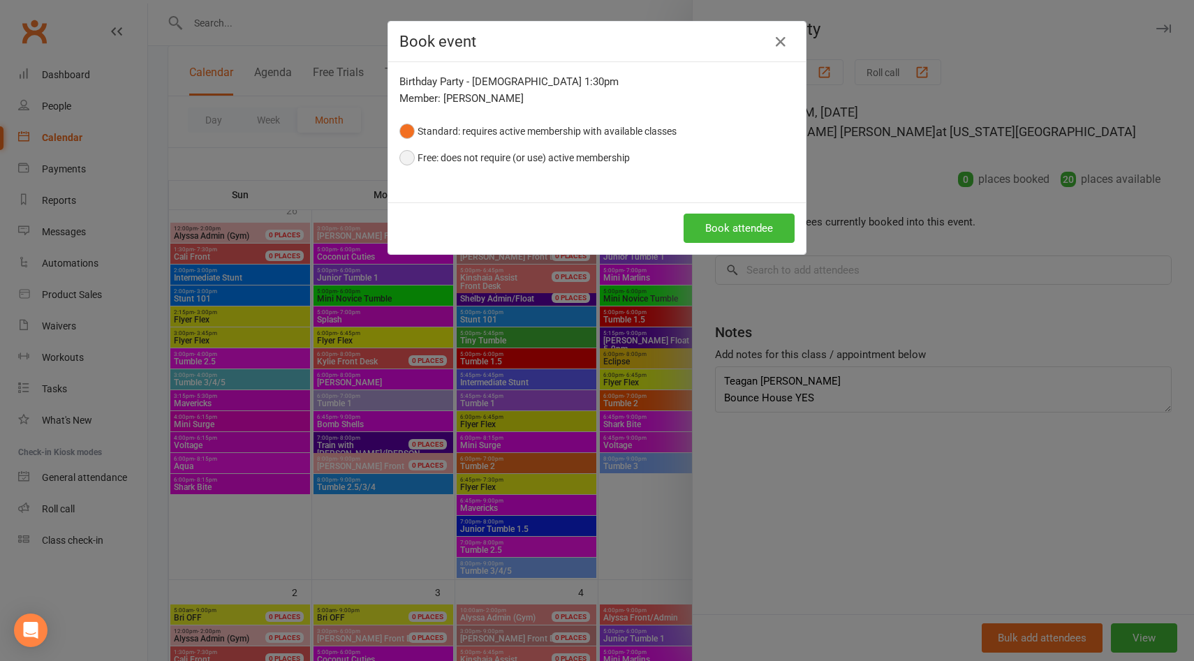
click at [516, 156] on button "Free: does not require (or use) active membership" at bounding box center [514, 158] width 230 height 27
click at [771, 228] on button "Book attendee" at bounding box center [738, 228] width 111 height 29
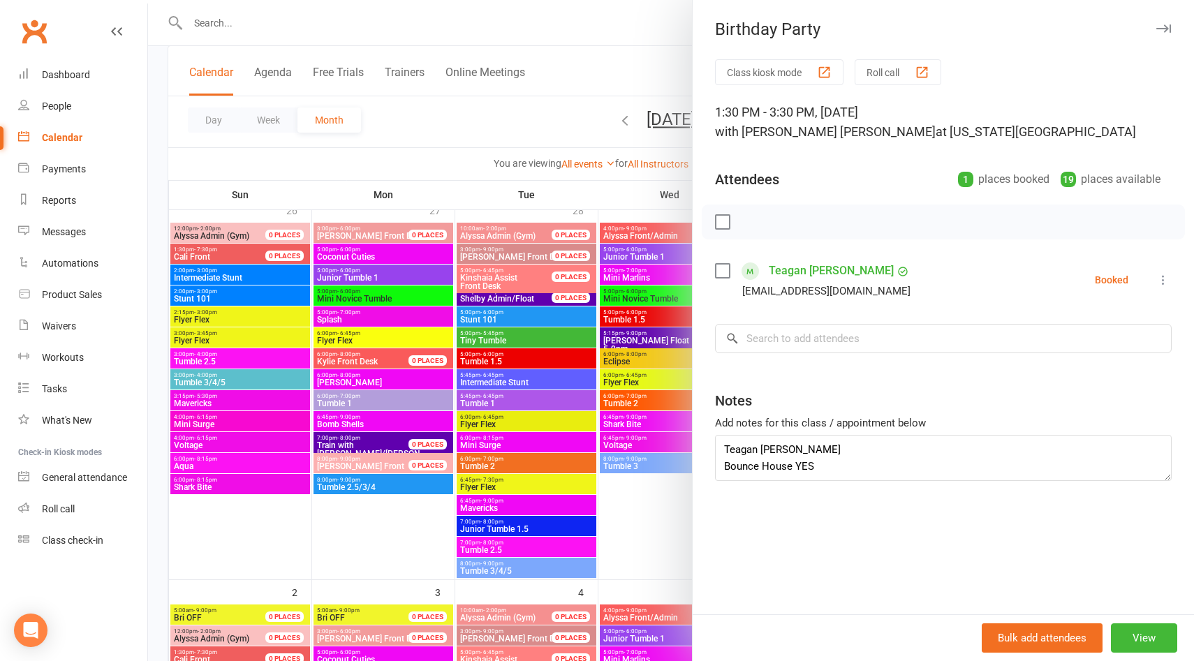
click at [490, 15] on div at bounding box center [671, 330] width 1046 height 661
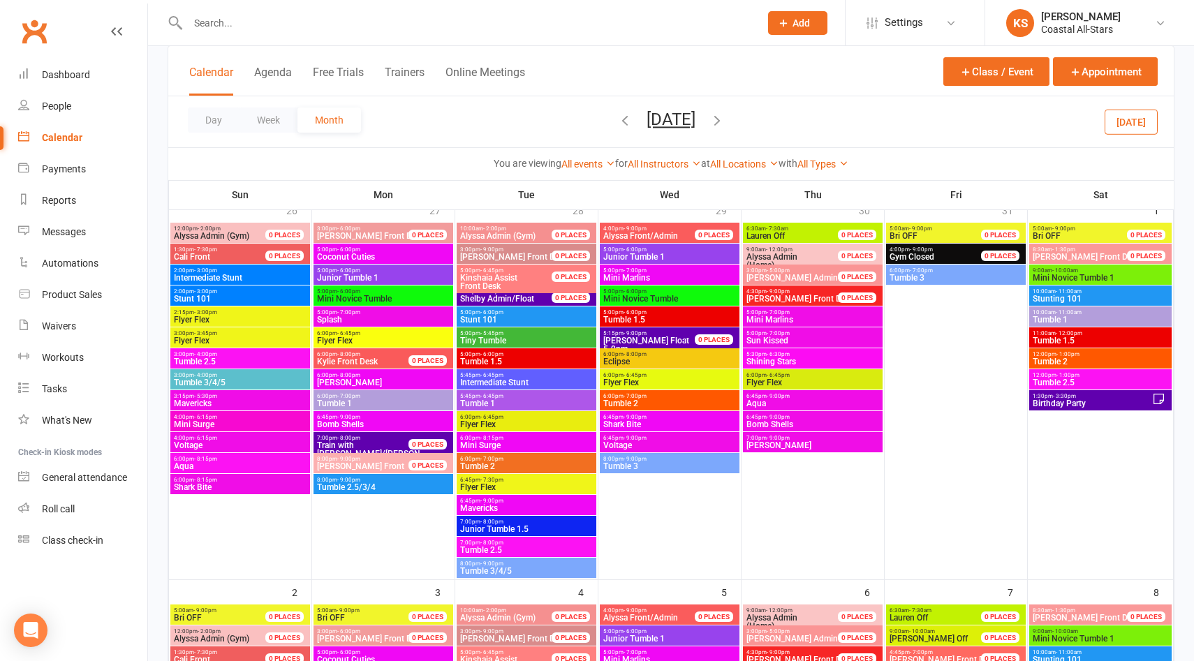
click at [414, 24] on input "text" at bounding box center [467, 23] width 566 height 20
paste input "Claire Redding"
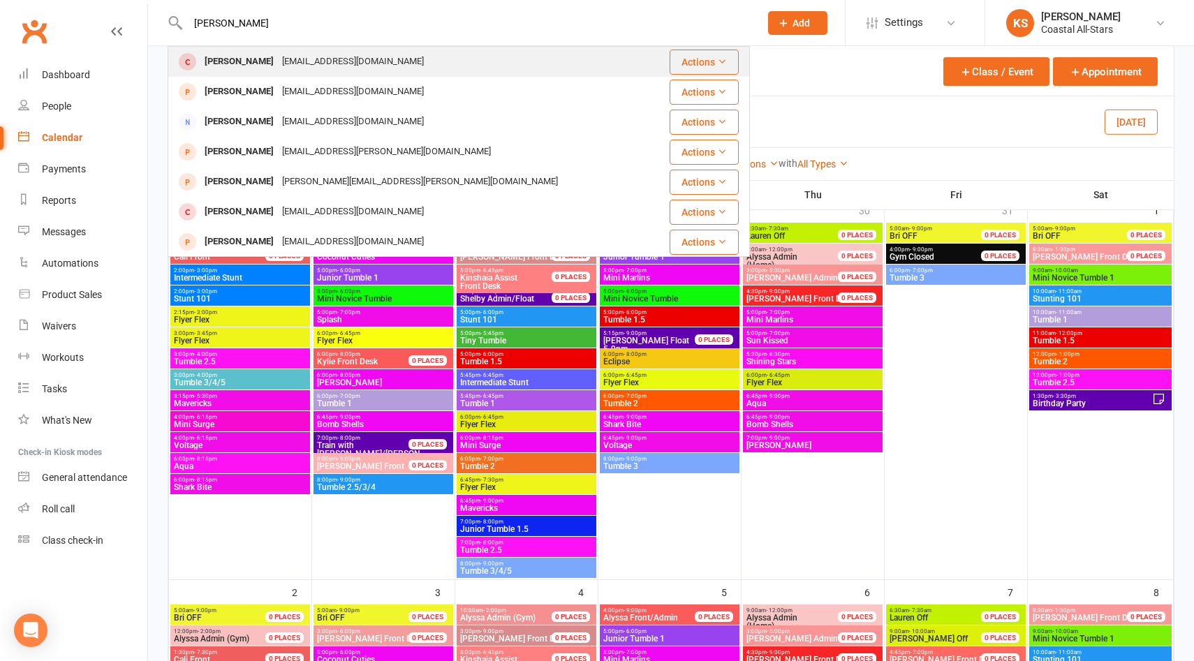
type input "Claire Redding"
click at [376, 59] on div "Claire Redding flipflopdays@icloud.com" at bounding box center [410, 61] width 482 height 29
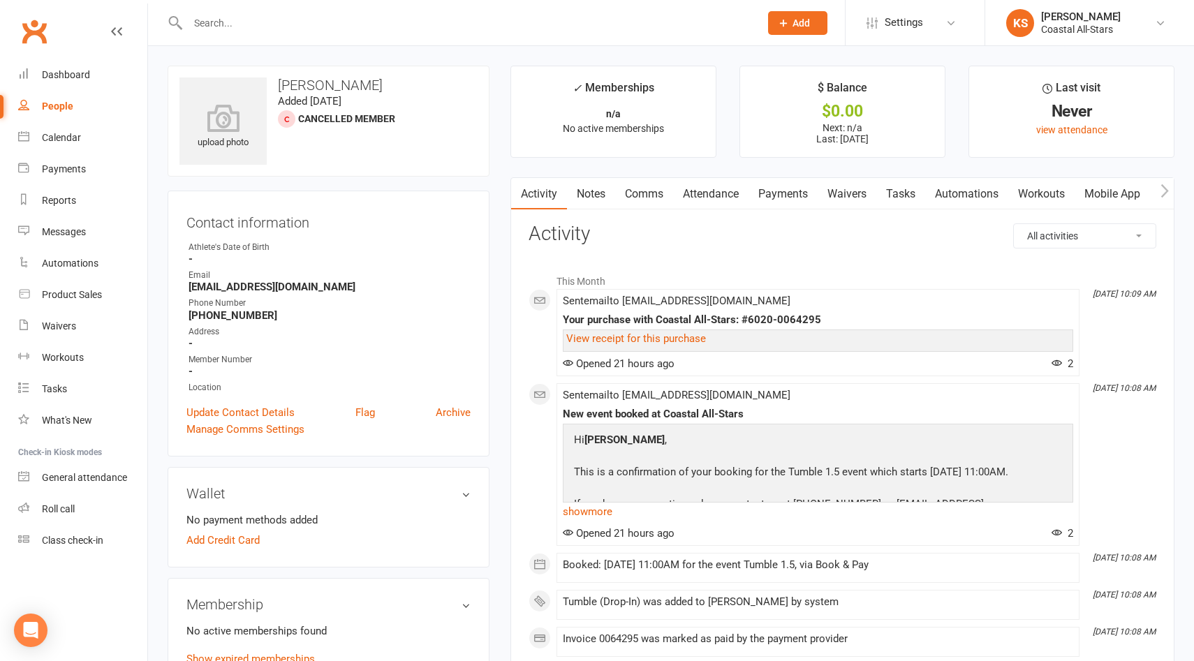
click at [838, 191] on link "Waivers" at bounding box center [846, 194] width 59 height 32
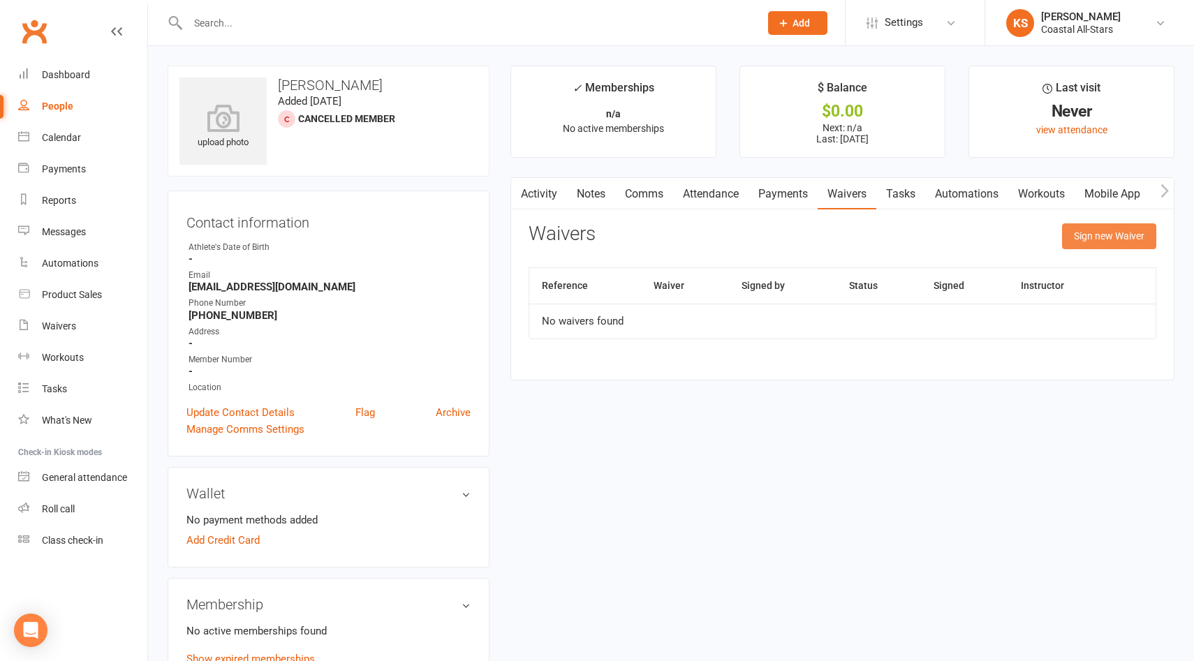
click at [1104, 233] on button "Sign new Waiver" at bounding box center [1109, 235] width 94 height 25
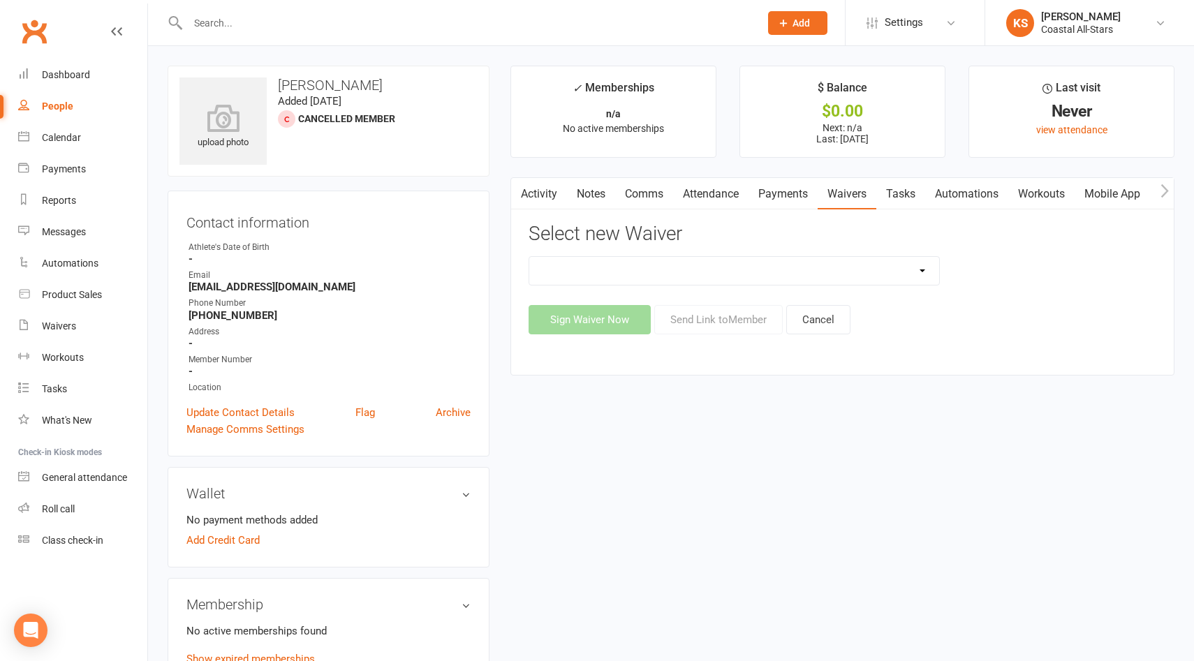
click at [919, 274] on select "AcroYoga 757 Special Event Waiver ACS Event Waiver (03/31/23) Adult 757 Event W…" at bounding box center [734, 271] width 410 height 28
select select "13078"
click at [529, 257] on select "AcroYoga 757 Special Event Waiver ACS Event Waiver (03/31/23) Adult 757 Event W…" at bounding box center [734, 271] width 410 height 28
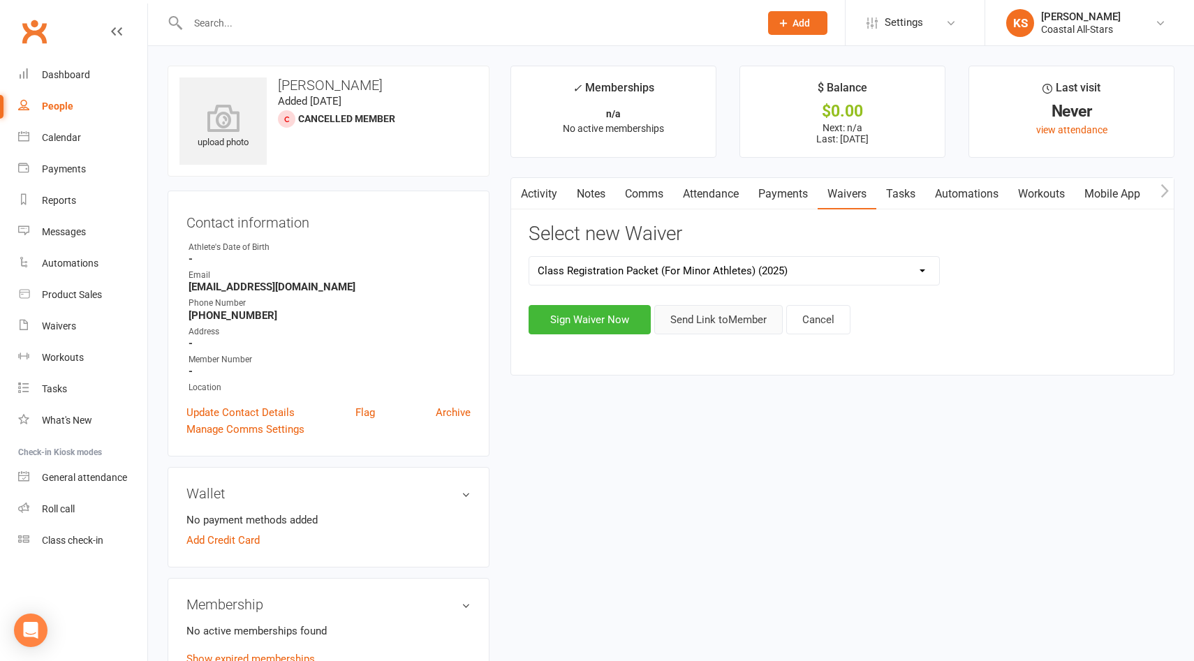
click at [727, 324] on button "Send Link to Member" at bounding box center [718, 319] width 128 height 29
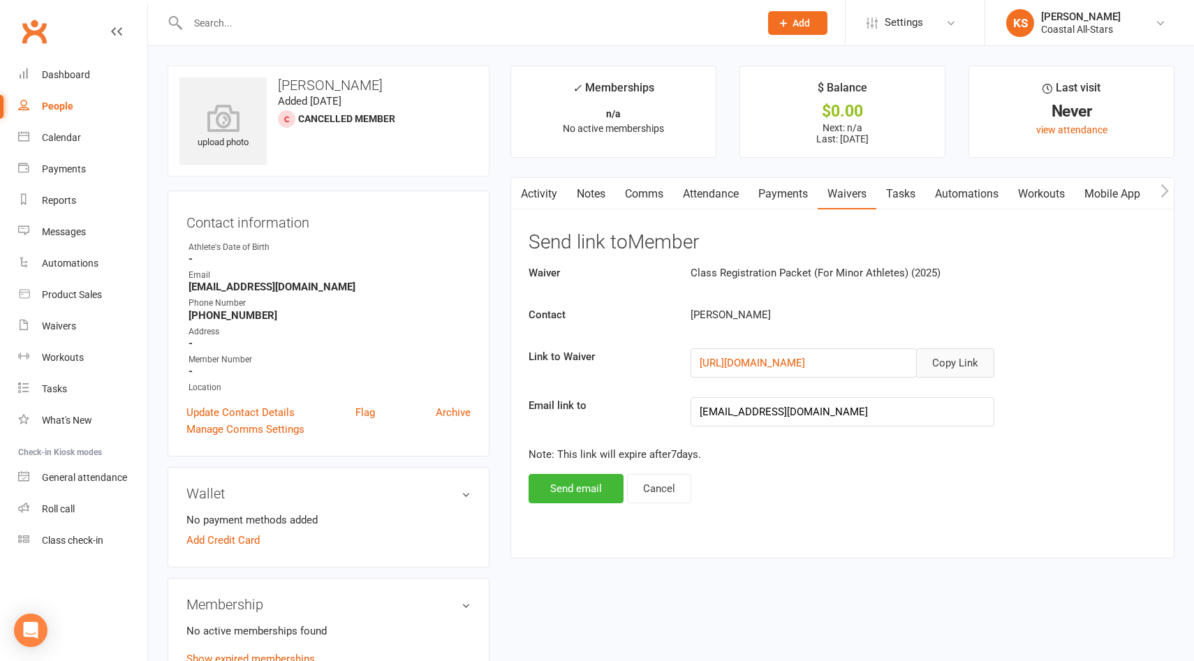
click at [952, 361] on button "Copy Link" at bounding box center [955, 362] width 78 height 29
click at [555, 197] on link "Activity" at bounding box center [538, 194] width 56 height 32
